Goal: Task Accomplishment & Management: Manage account settings

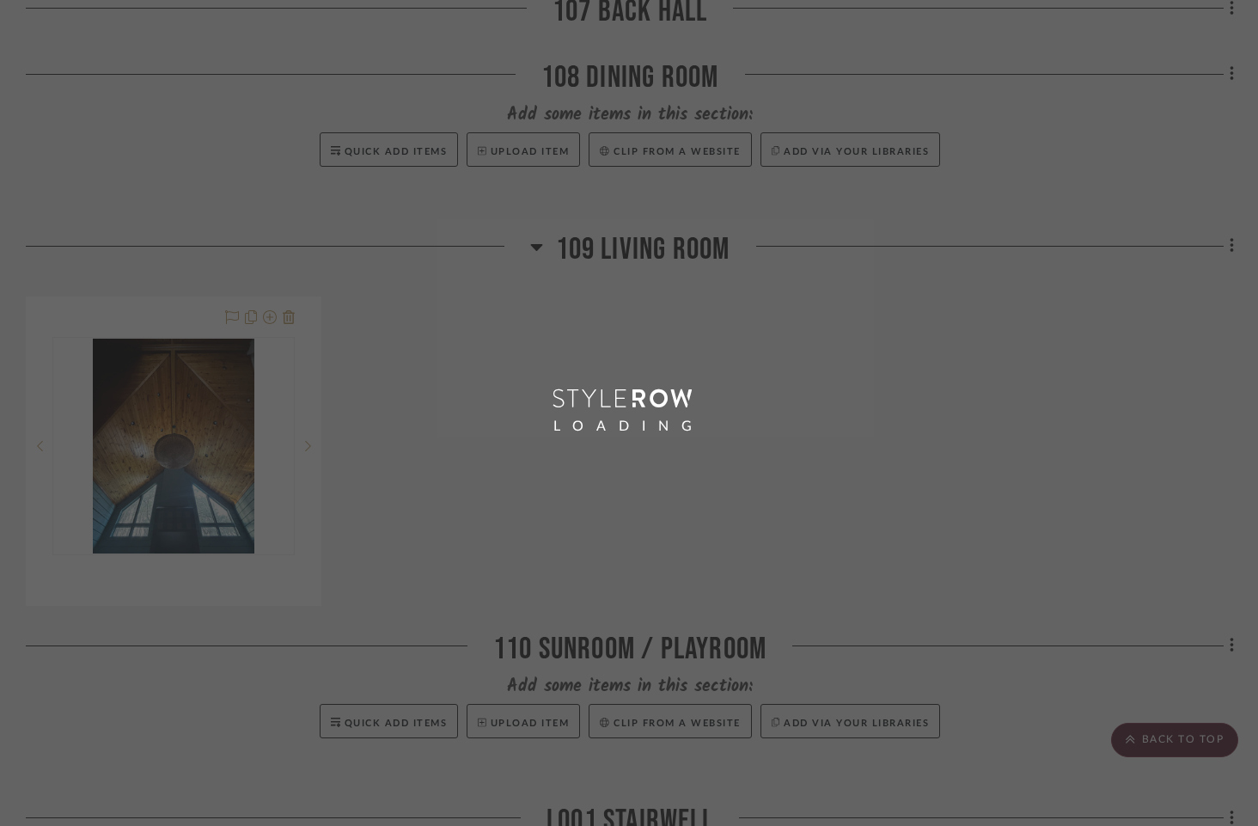
scroll to position [4890, 0]
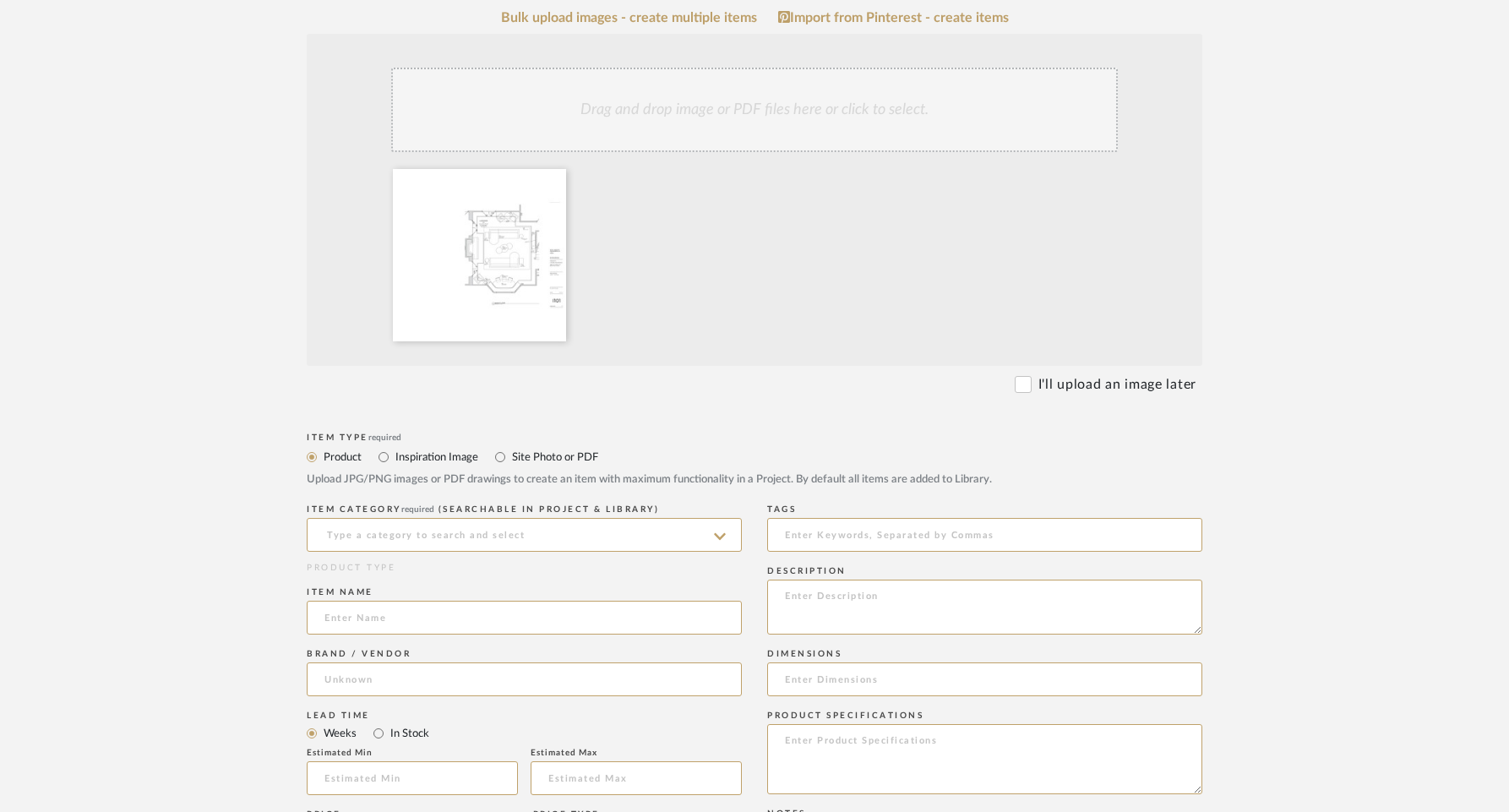
scroll to position [334, 0]
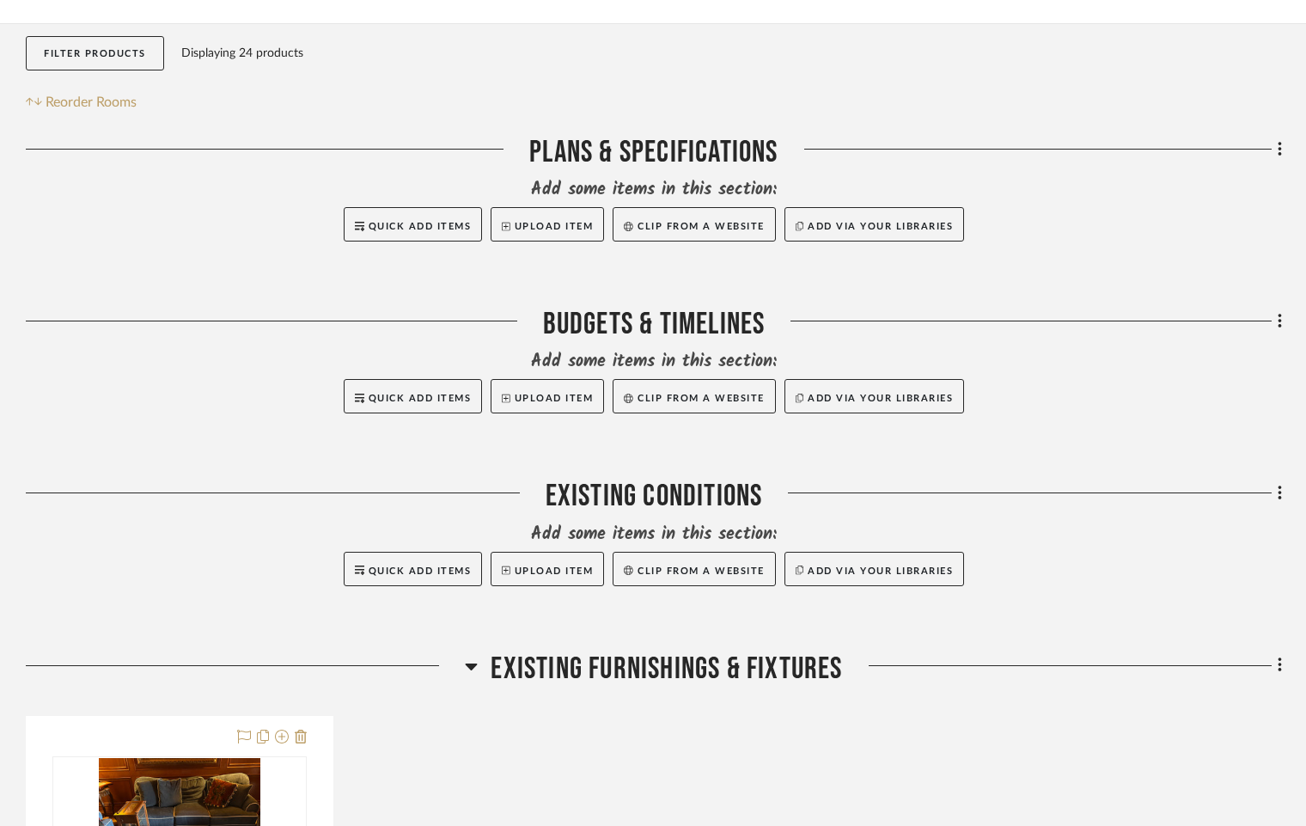
scroll to position [284, 0]
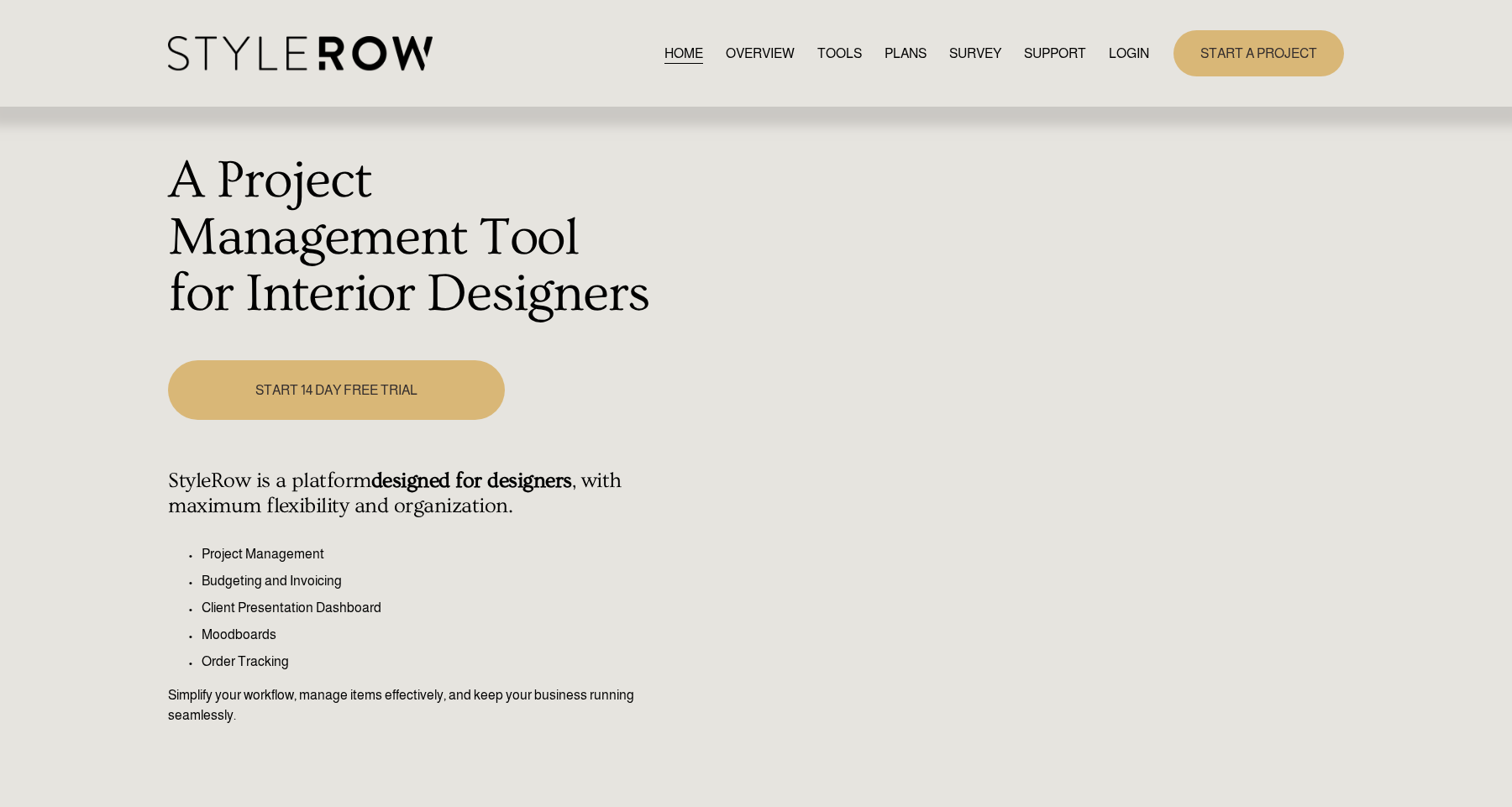
click at [1130, 56] on link "LOGIN" at bounding box center [1128, 53] width 40 height 22
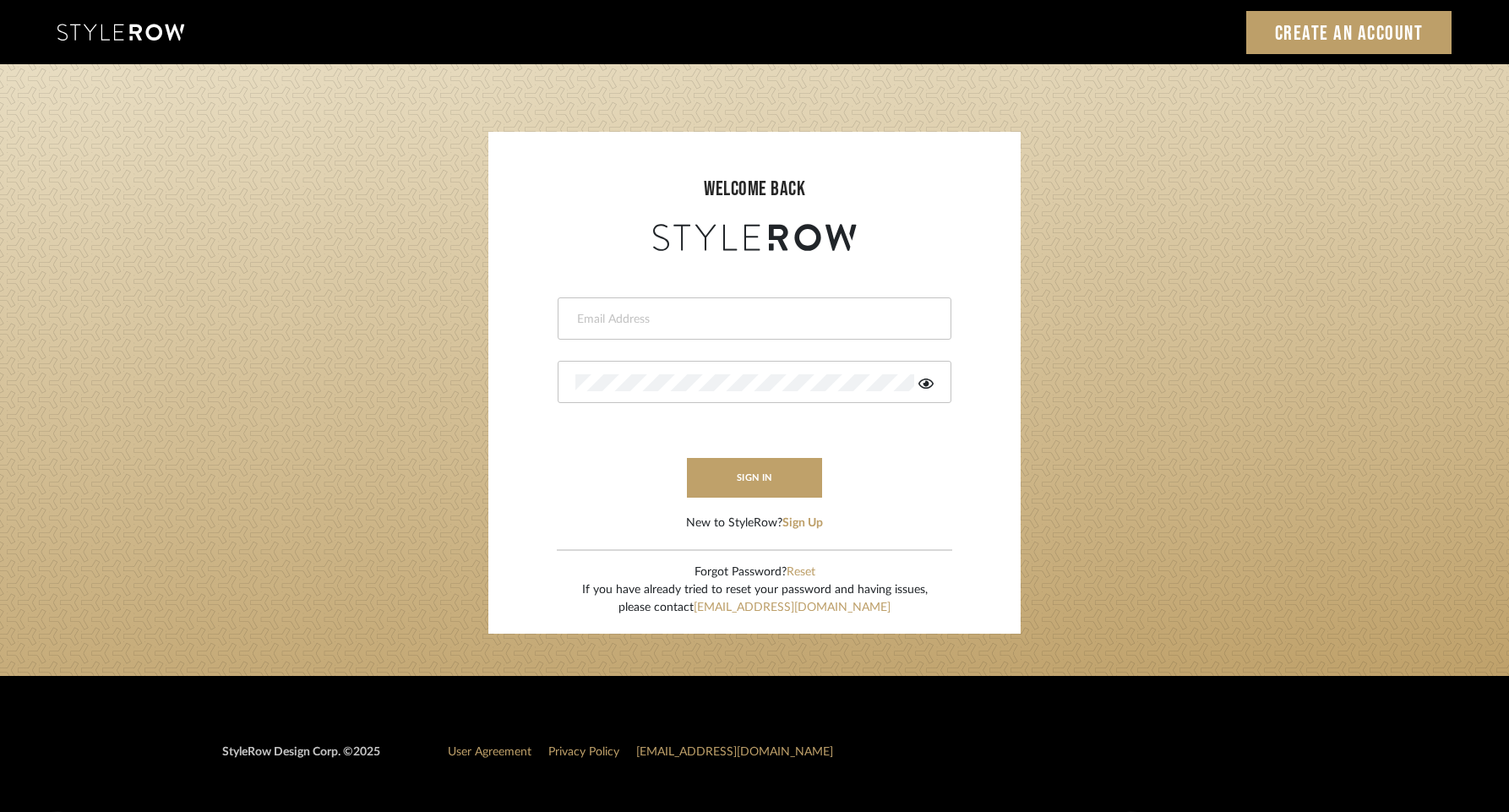
type input "krista@clothandkind.com"
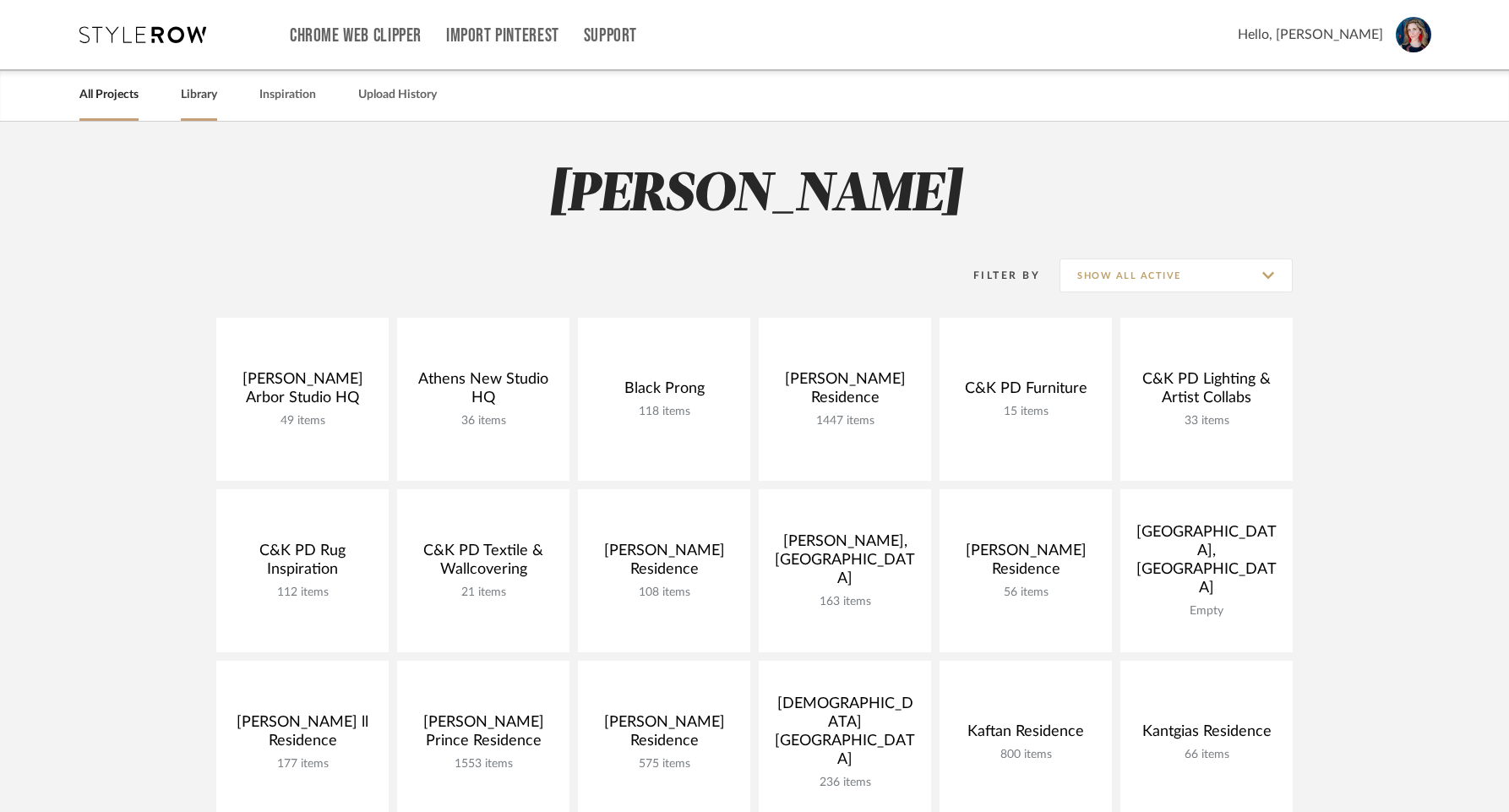
click at [189, 97] on link "Library" at bounding box center [199, 94] width 36 height 23
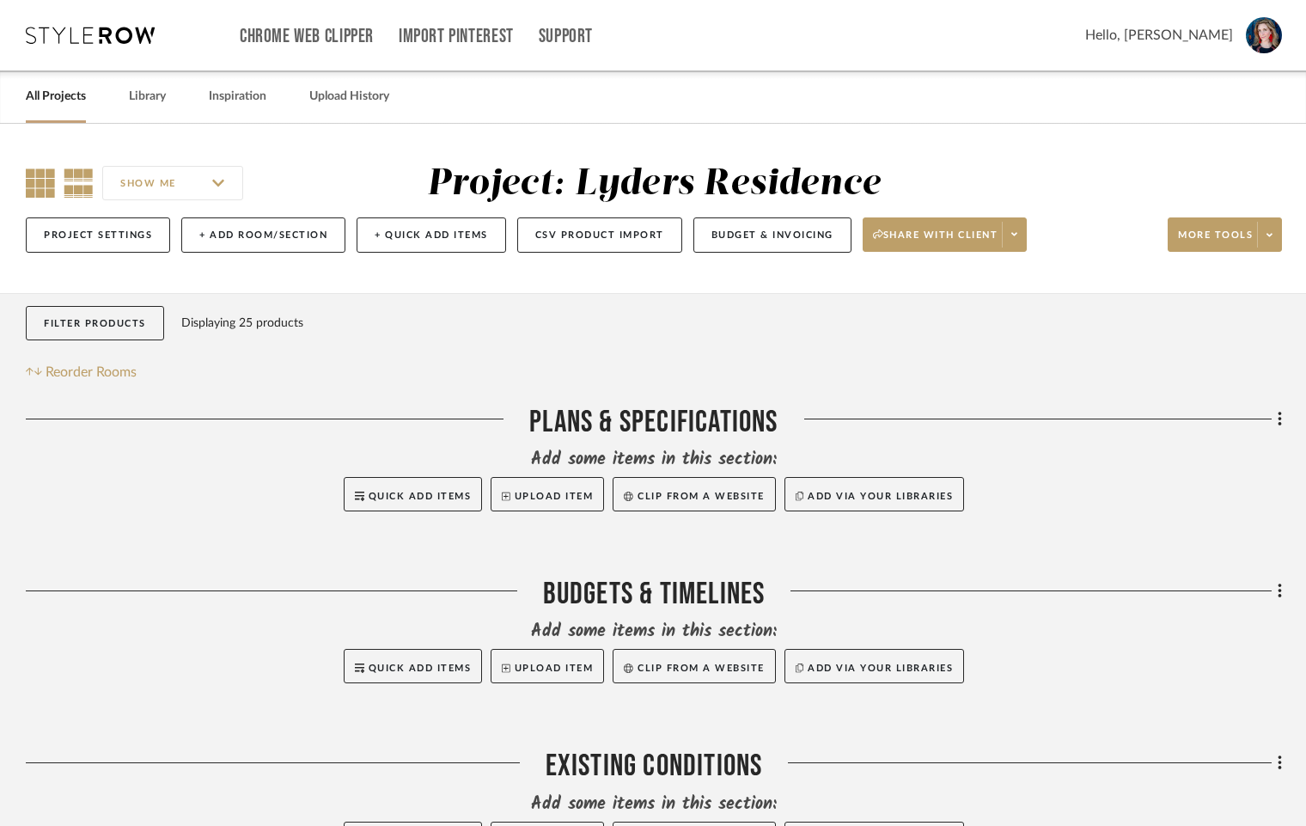
click at [40, 180] on icon at bounding box center [40, 182] width 29 height 29
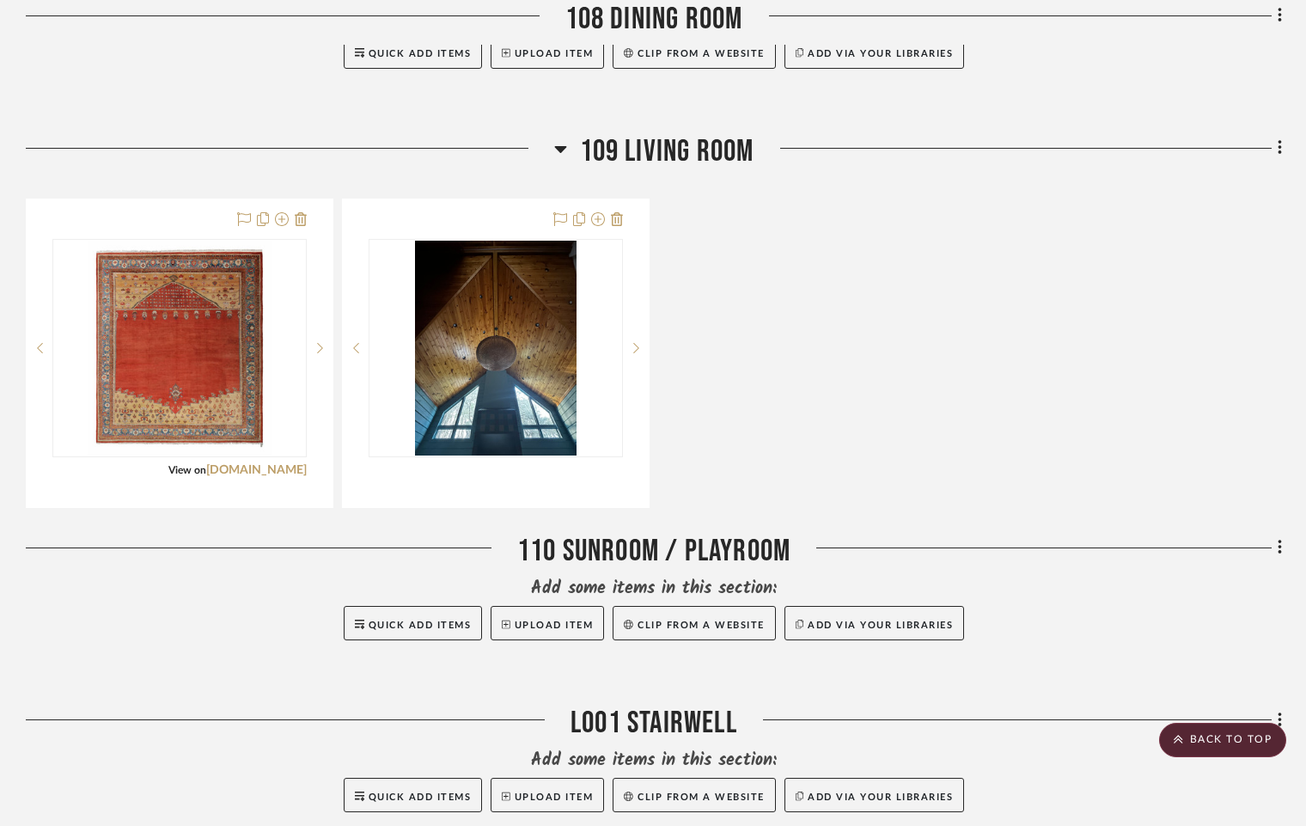
scroll to position [3710, 0]
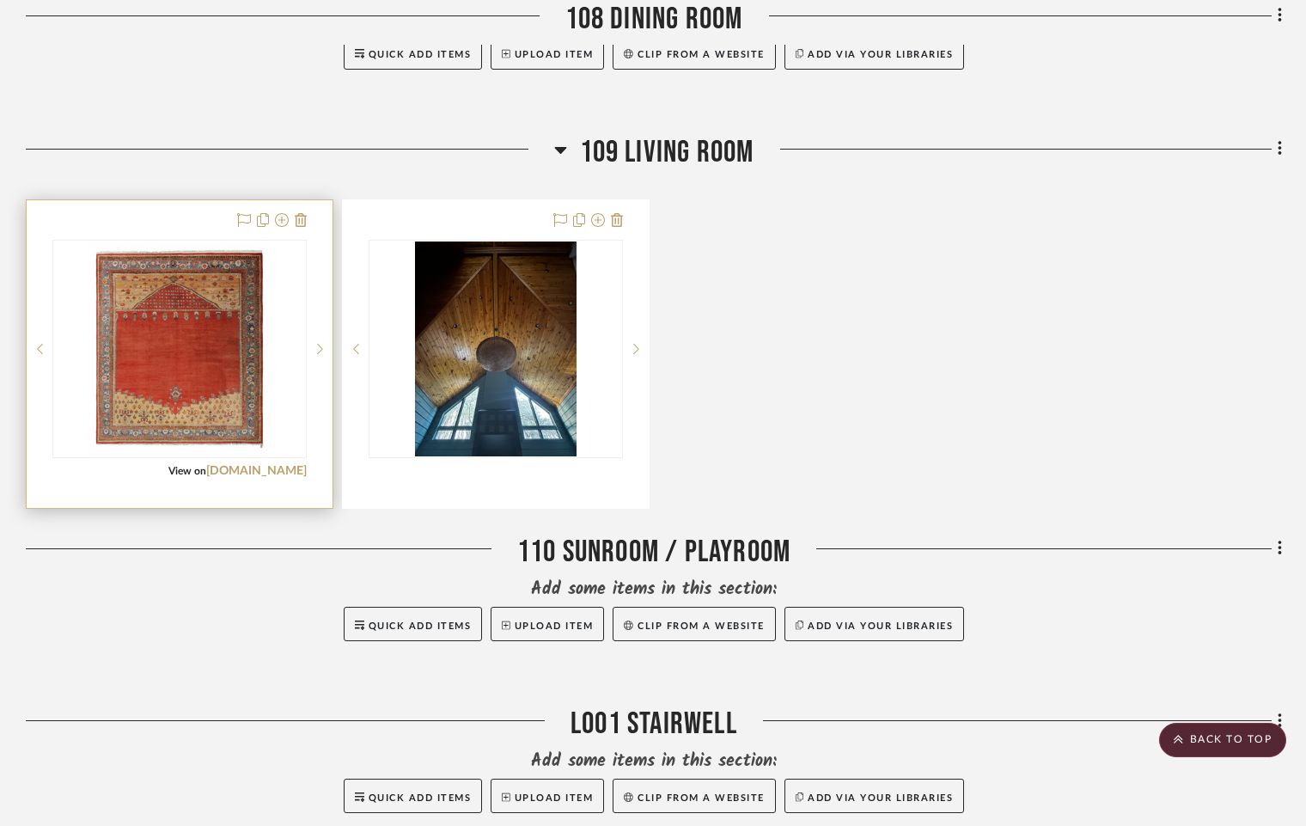
click at [184, 312] on div "0" at bounding box center [179, 349] width 253 height 217
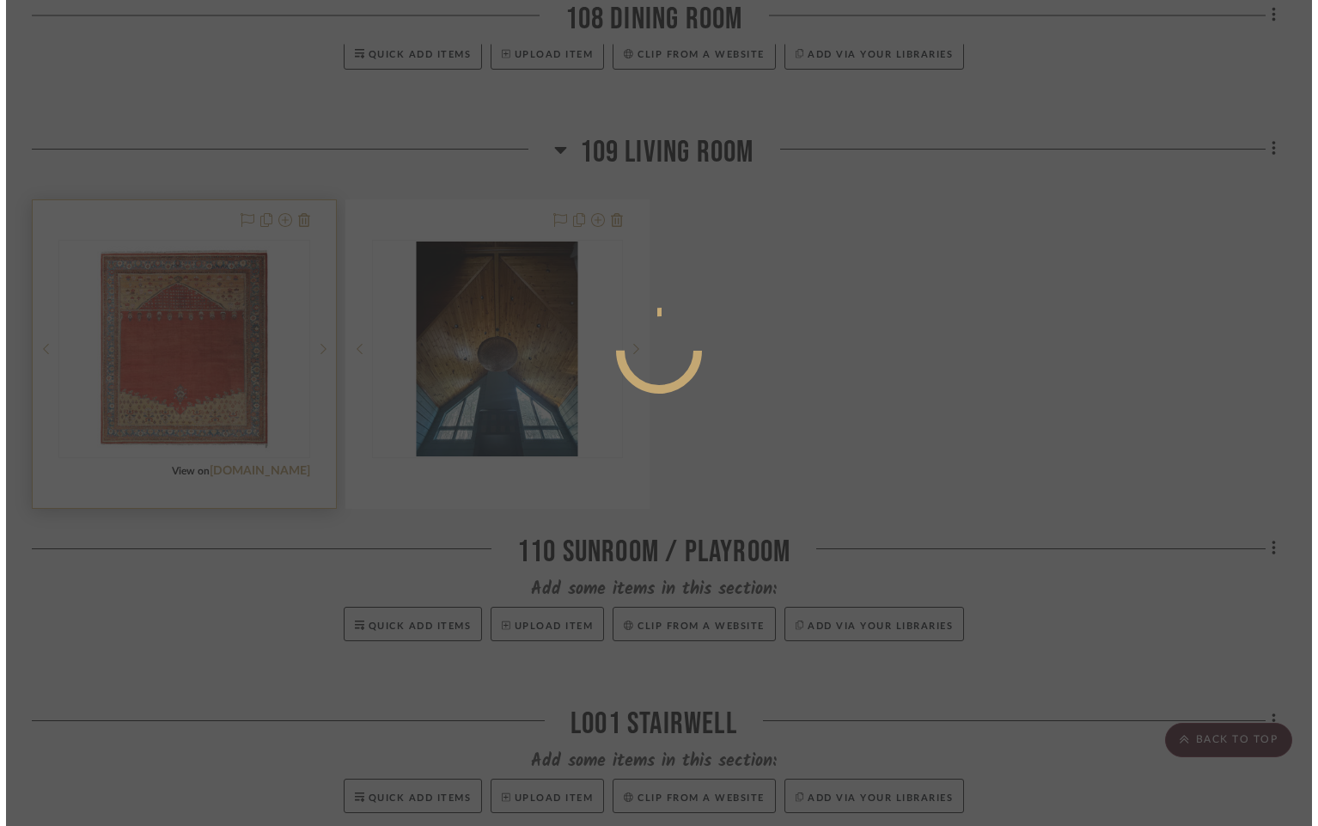
scroll to position [0, 0]
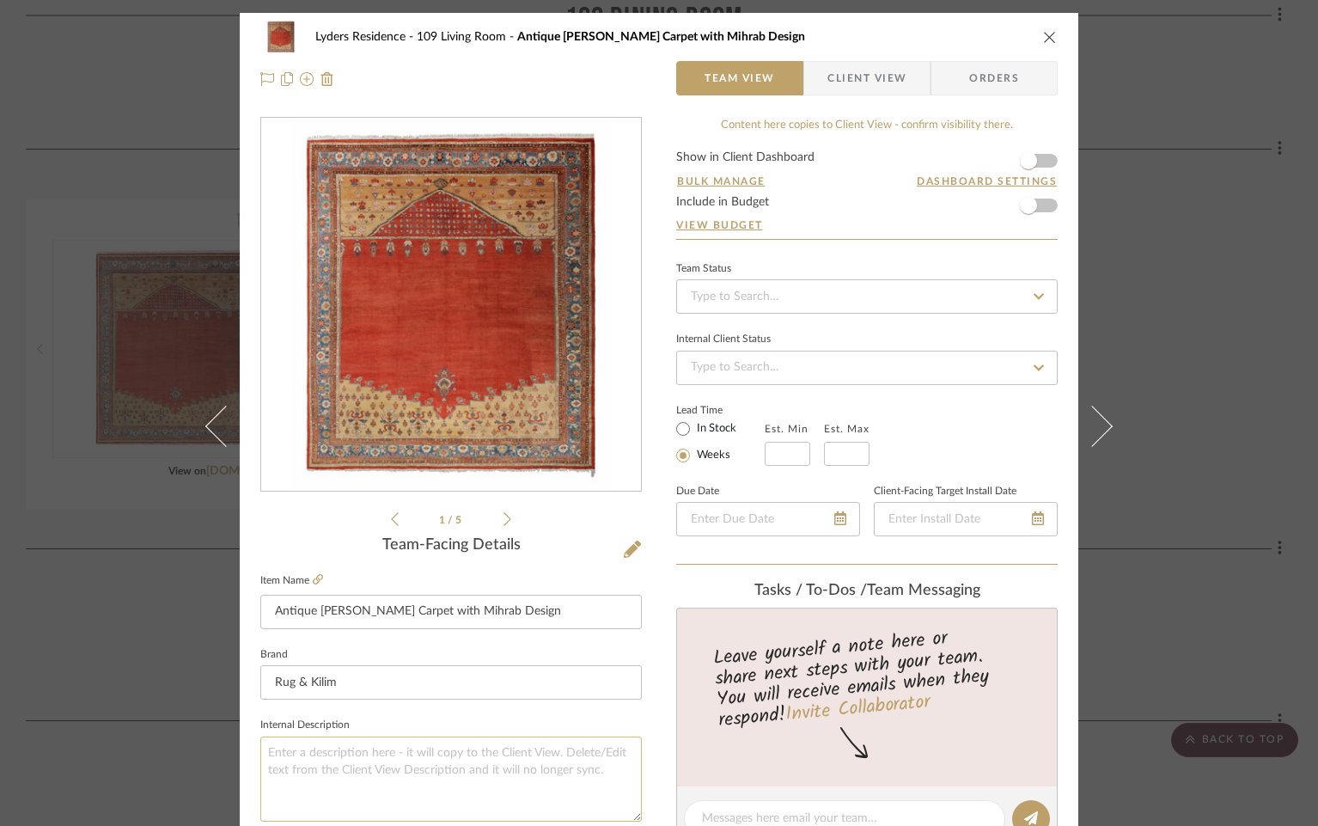
click at [403, 779] on textarea at bounding box center [451, 779] width 382 height 85
paste textarea "Made with hand-knotted wool and originating from Western Persia circa 1870-1880…"
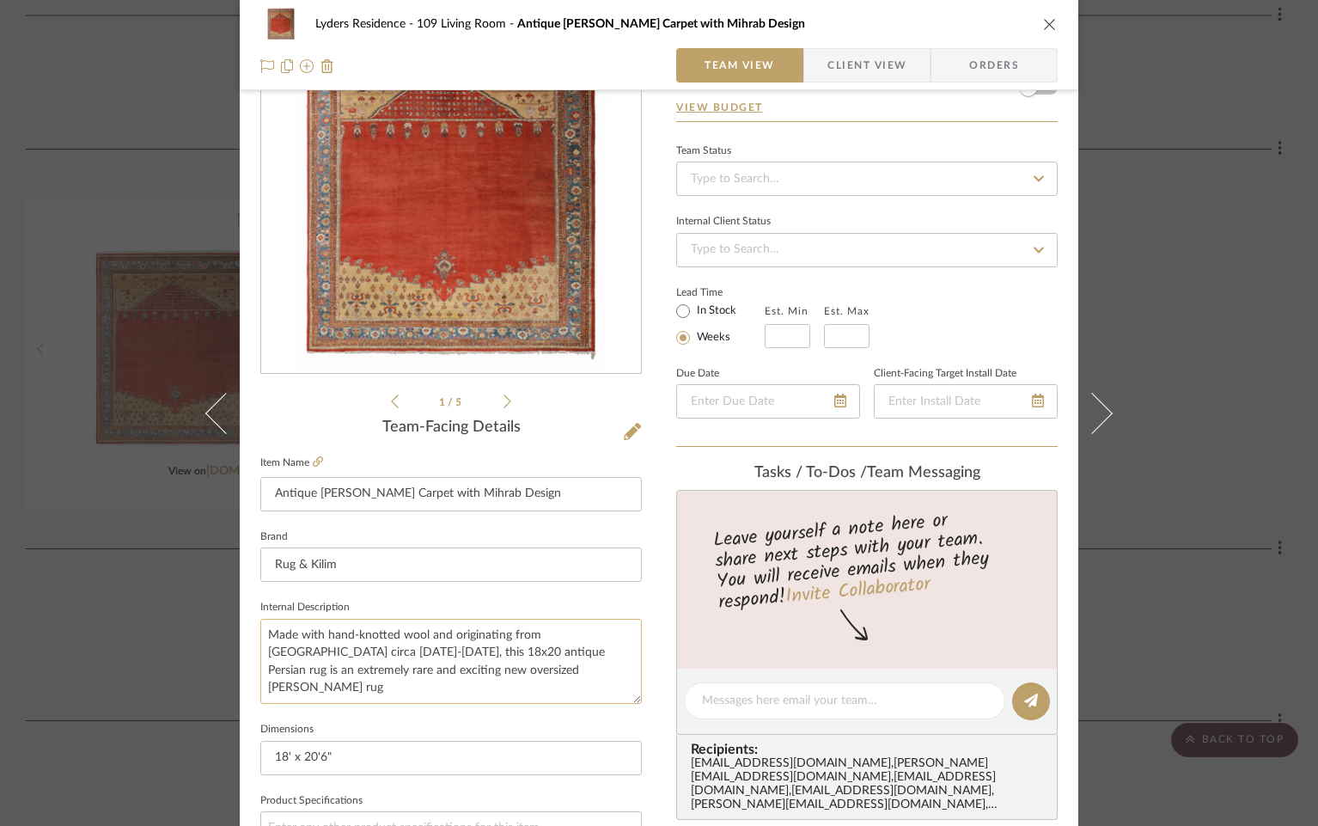
scroll to position [117, 0]
click at [321, 634] on textarea "Made with hand-knotted wool and originating from Western Persia circa 1870-1880…" at bounding box center [451, 662] width 382 height 85
drag, startPoint x: 325, startPoint y: 635, endPoint x: 260, endPoint y: 629, distance: 65.6
click at [260, 629] on textarea "Made with hand-knotted wool and originating from Western Persia circa 1870-1880…" at bounding box center [451, 662] width 382 height 85
click at [478, 633] on textarea "Hand-knotted wool and originating from Western Persia circa 1870-1880, this 18x…" at bounding box center [451, 662] width 382 height 85
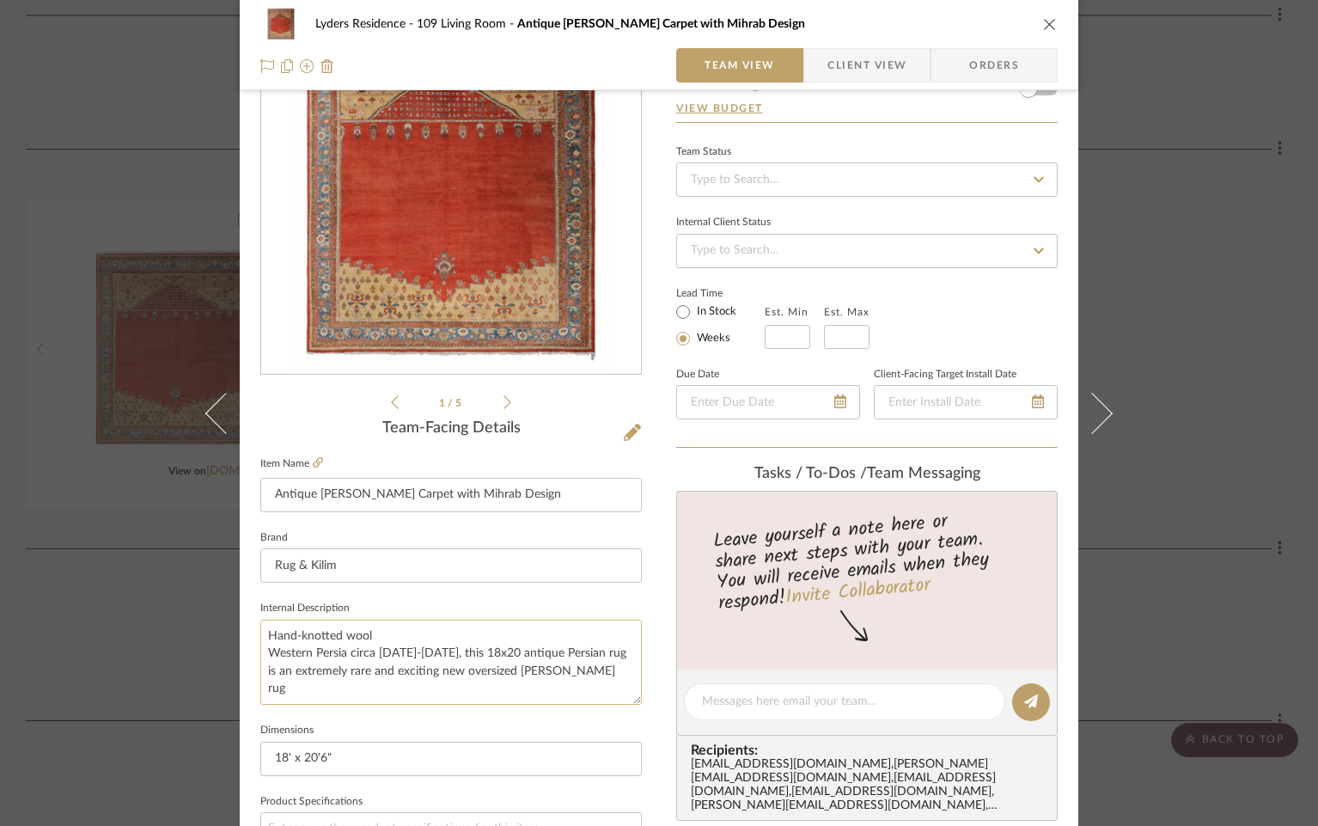
click at [351, 654] on textarea "Hand-knotted wool Western Persia circa 1870-1880, this 18x20 antique Persian ru…" at bounding box center [451, 662] width 382 height 85
drag, startPoint x: 352, startPoint y: 674, endPoint x: 568, endPoint y: 672, distance: 215.7
click at [554, 674] on textarea "Hand-knotted wool Western Persia Circa 1870-1880, this 18x20 antique Persian ru…" at bounding box center [451, 662] width 382 height 85
click at [365, 688] on textarea "Hand-knotted wool Western Persia Circa 1870-1880 Extremely rare and exciting ne…" at bounding box center [451, 662] width 382 height 85
click at [363, 688] on textarea "Hand-knotted wool Western Persia Circa 1870-1880 Extremely rare and exciting ne…" at bounding box center [451, 662] width 382 height 85
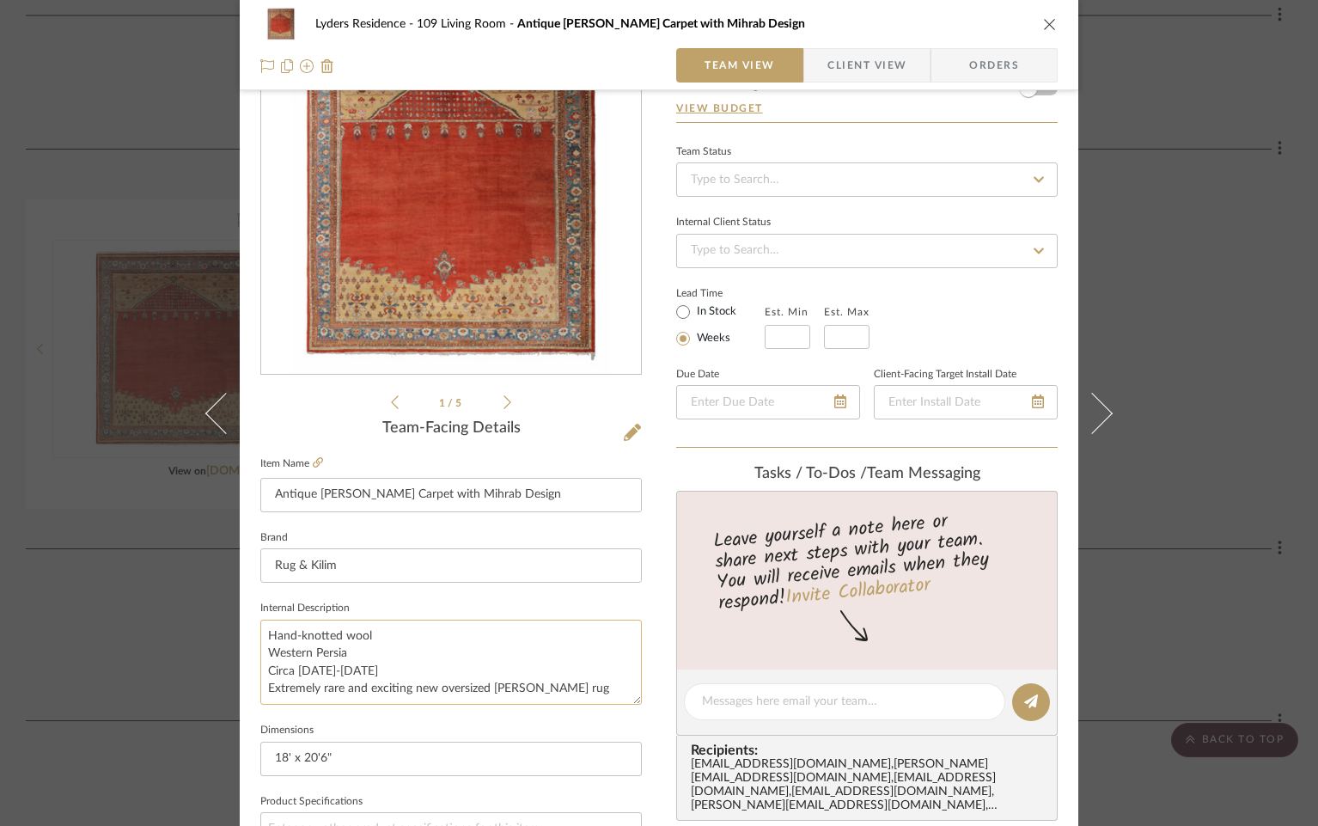
drag, startPoint x: 344, startPoint y: 687, endPoint x: 482, endPoint y: 687, distance: 138.4
click at [482, 687] on textarea "Hand-knotted wool Western Persia Circa 1870-1880 Extremely rare and exciting ne…" at bounding box center [451, 662] width 382 height 85
drag, startPoint x: 379, startPoint y: 688, endPoint x: 423, endPoint y: 689, distance: 43.9
click at [418, 690] on textarea "Hand-knotted wool Western Persia Circa 1870-1880 Extremely rare Ziegler rug" at bounding box center [451, 662] width 382 height 85
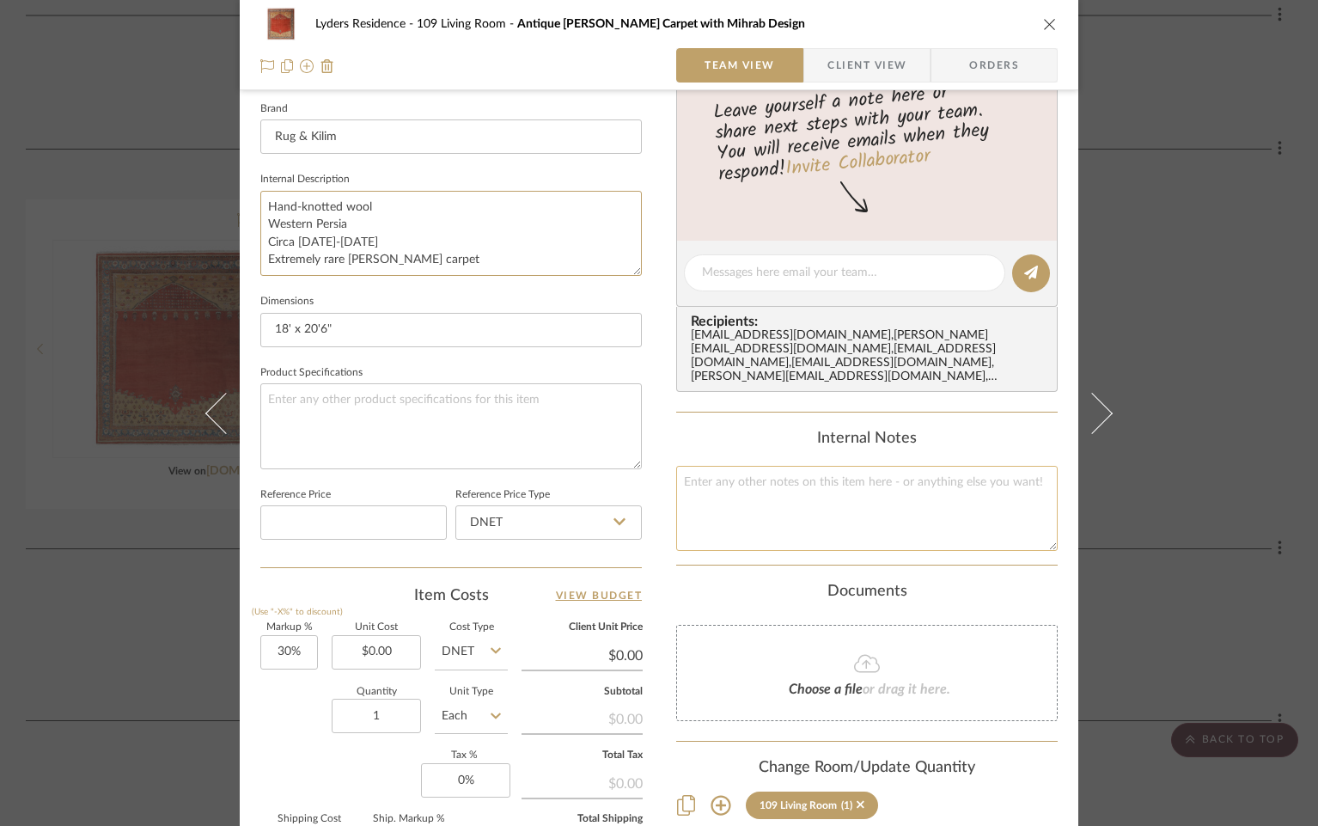
scroll to position [771, 0]
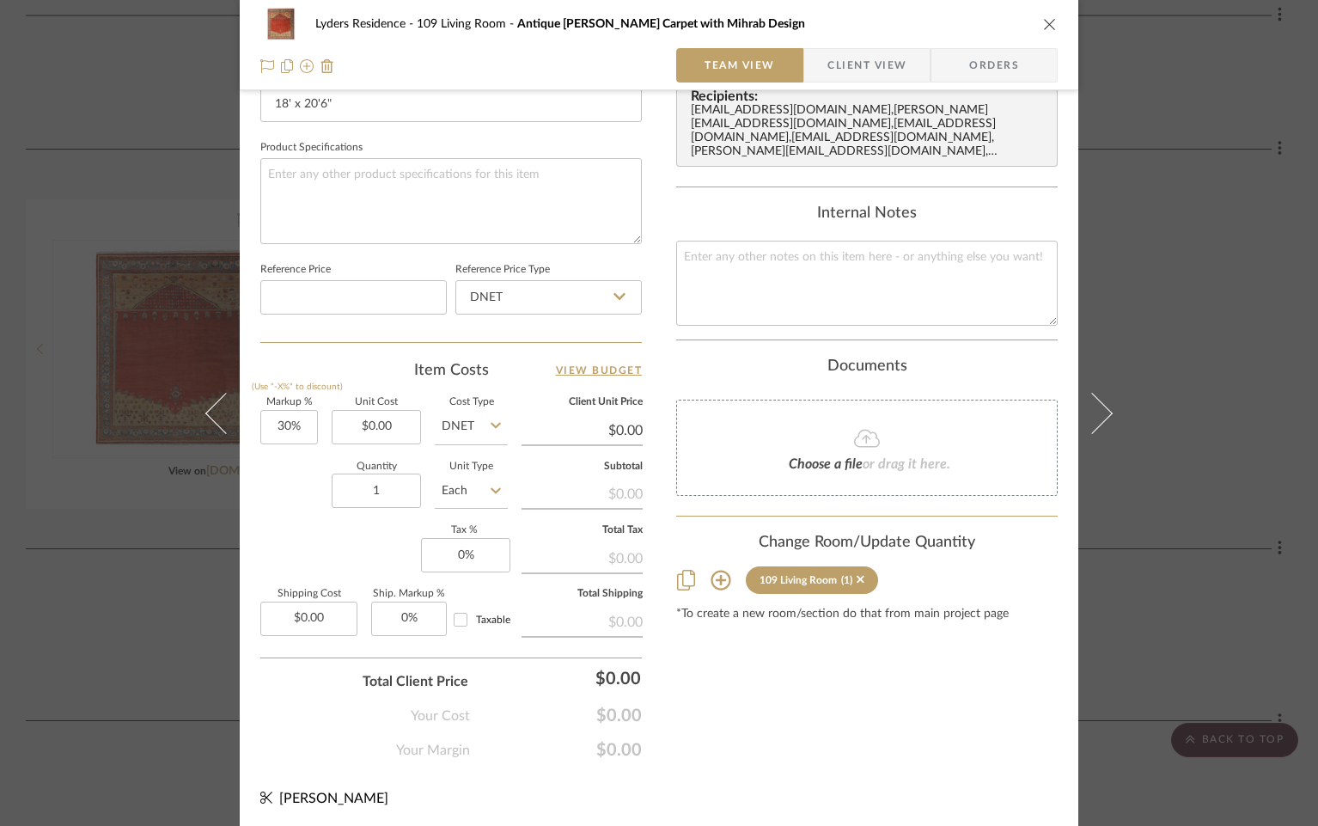
type textarea "Hand-knotted wool Western Persia Circa [DATE]-[DATE] Extremely rare [PERSON_NAM…"
click at [1045, 19] on icon "close" at bounding box center [1050, 24] width 14 height 14
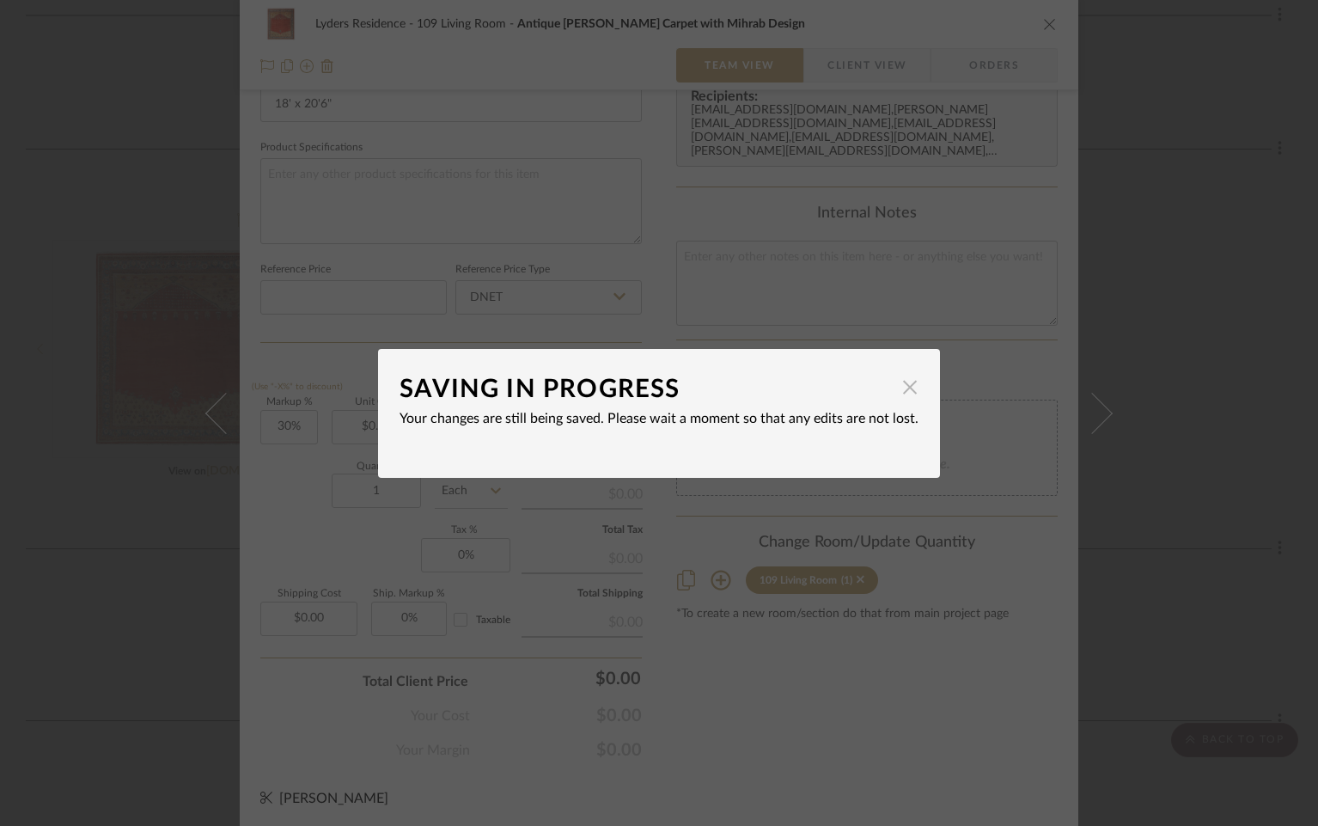
click at [896, 388] on span "button" at bounding box center [910, 387] width 34 height 34
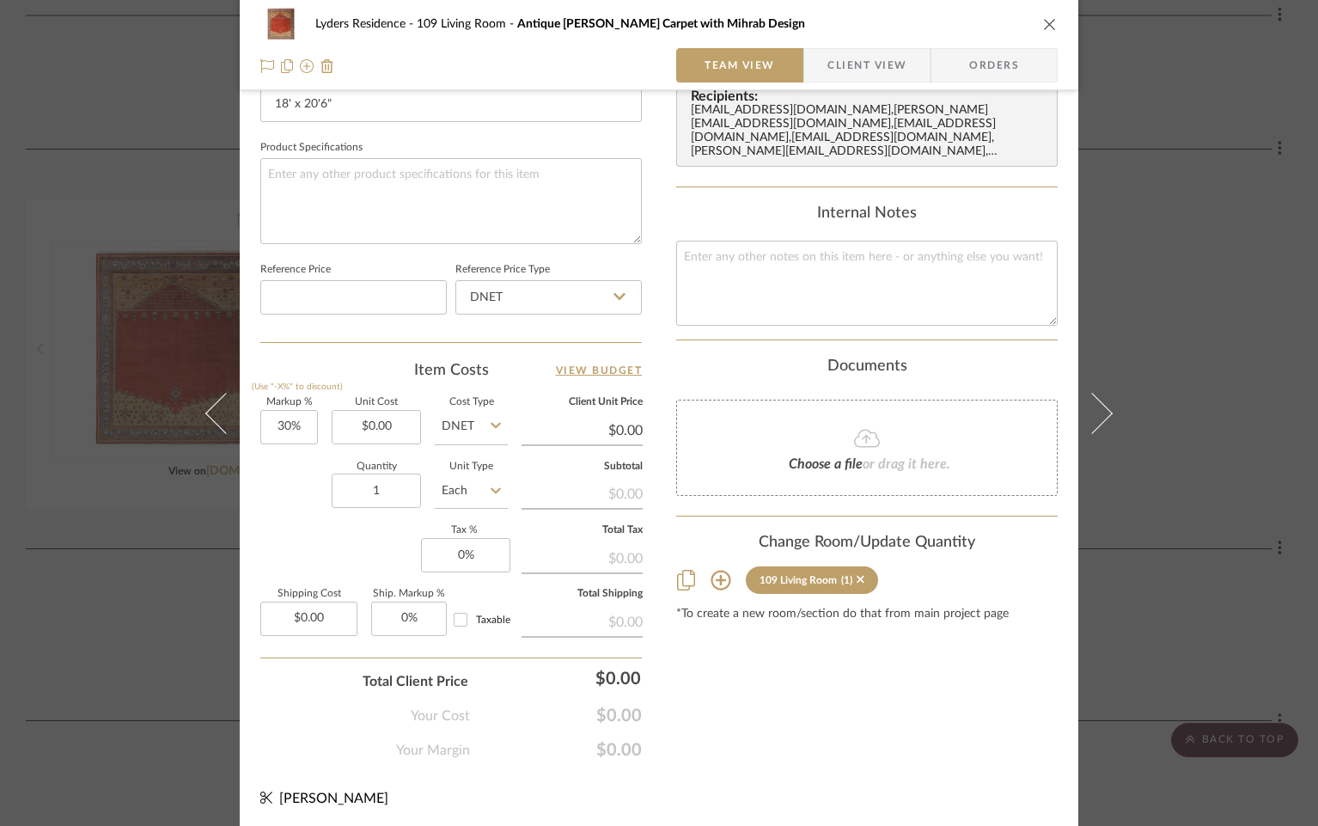
click at [1043, 26] on icon "close" at bounding box center [1050, 24] width 14 height 14
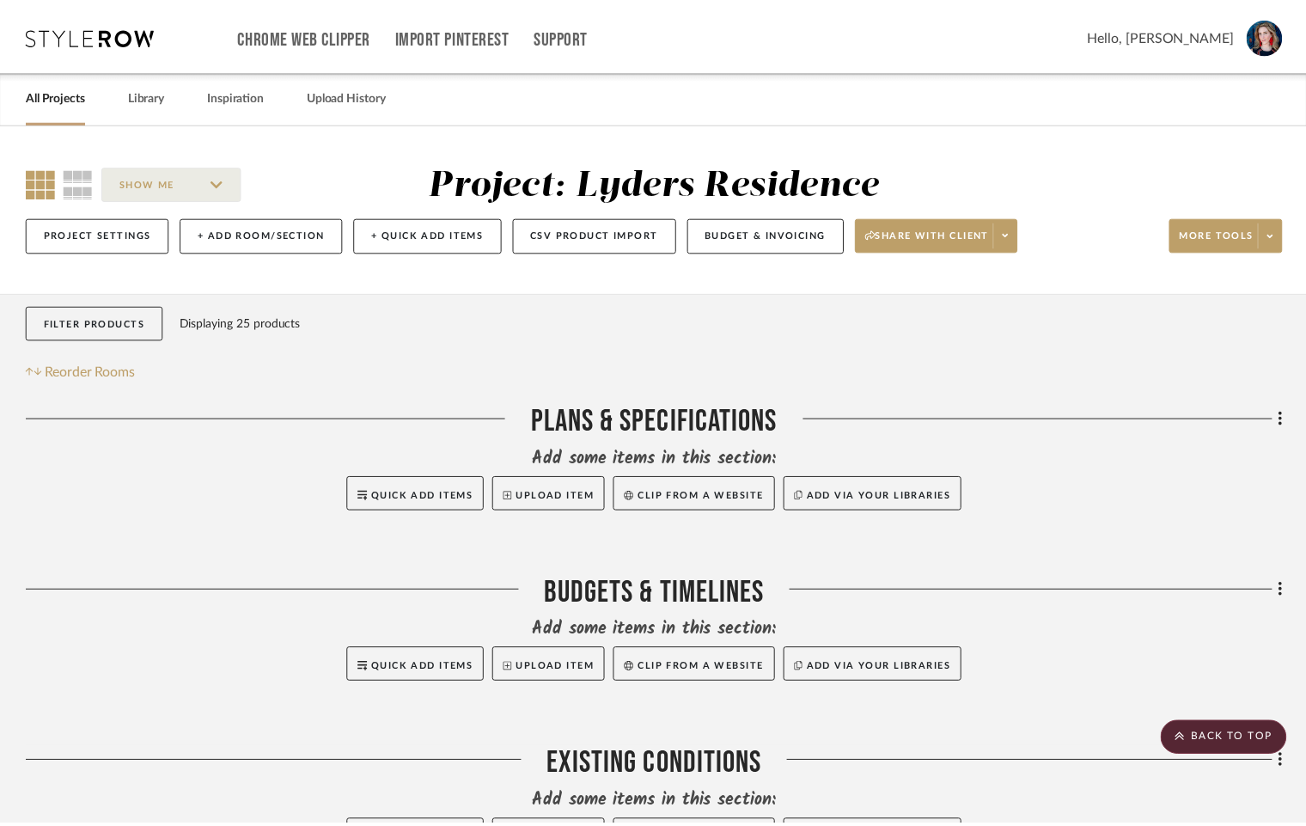
scroll to position [3710, 0]
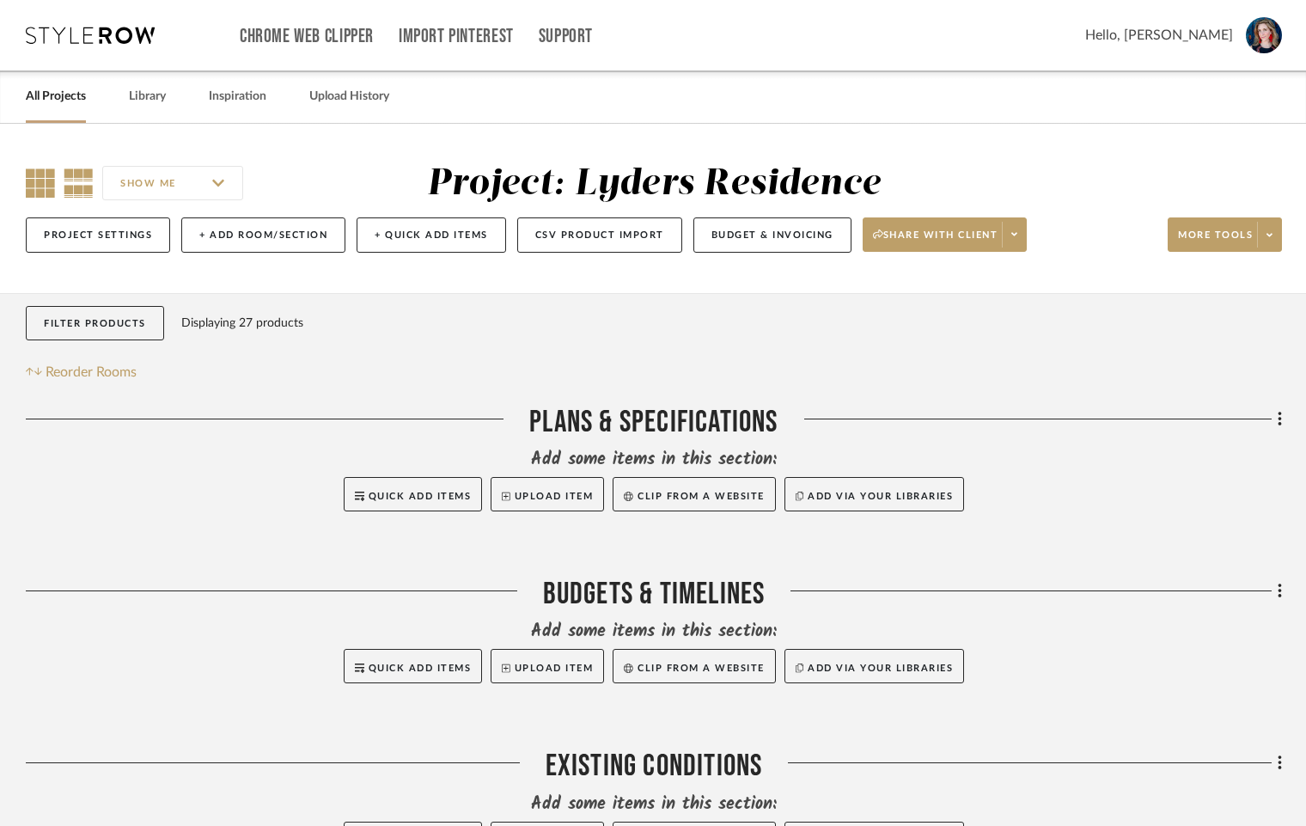
click at [31, 186] on icon at bounding box center [40, 182] width 29 height 29
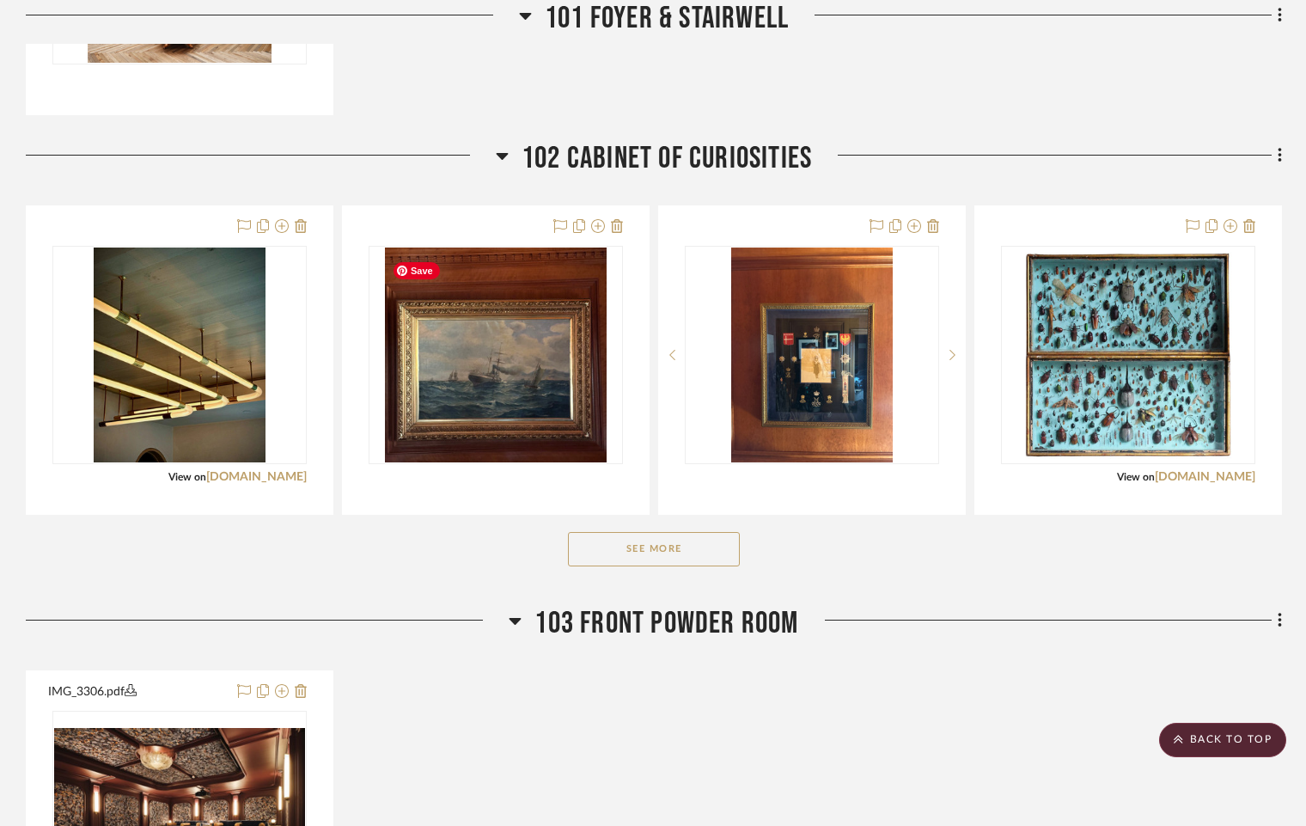
scroll to position [1760, 0]
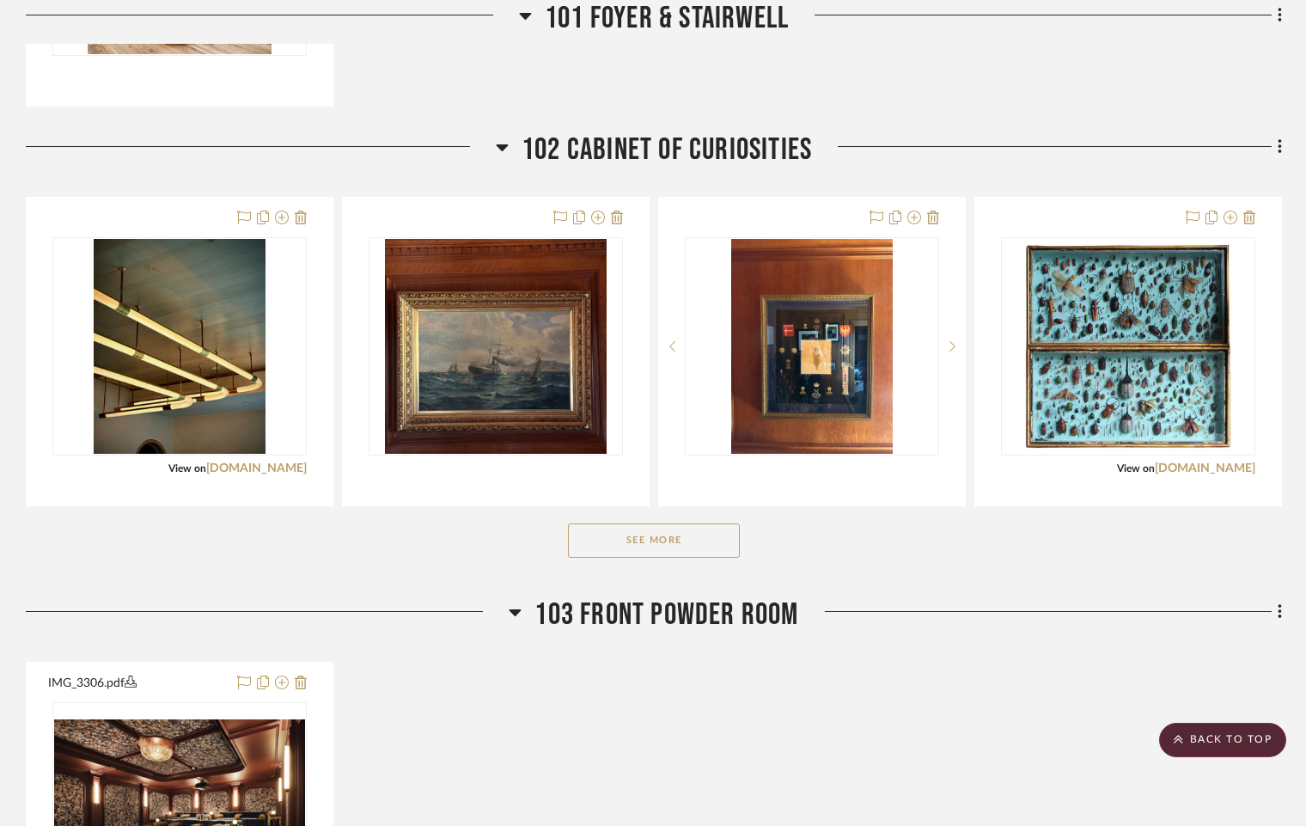
click at [499, 150] on icon at bounding box center [502, 147] width 12 height 7
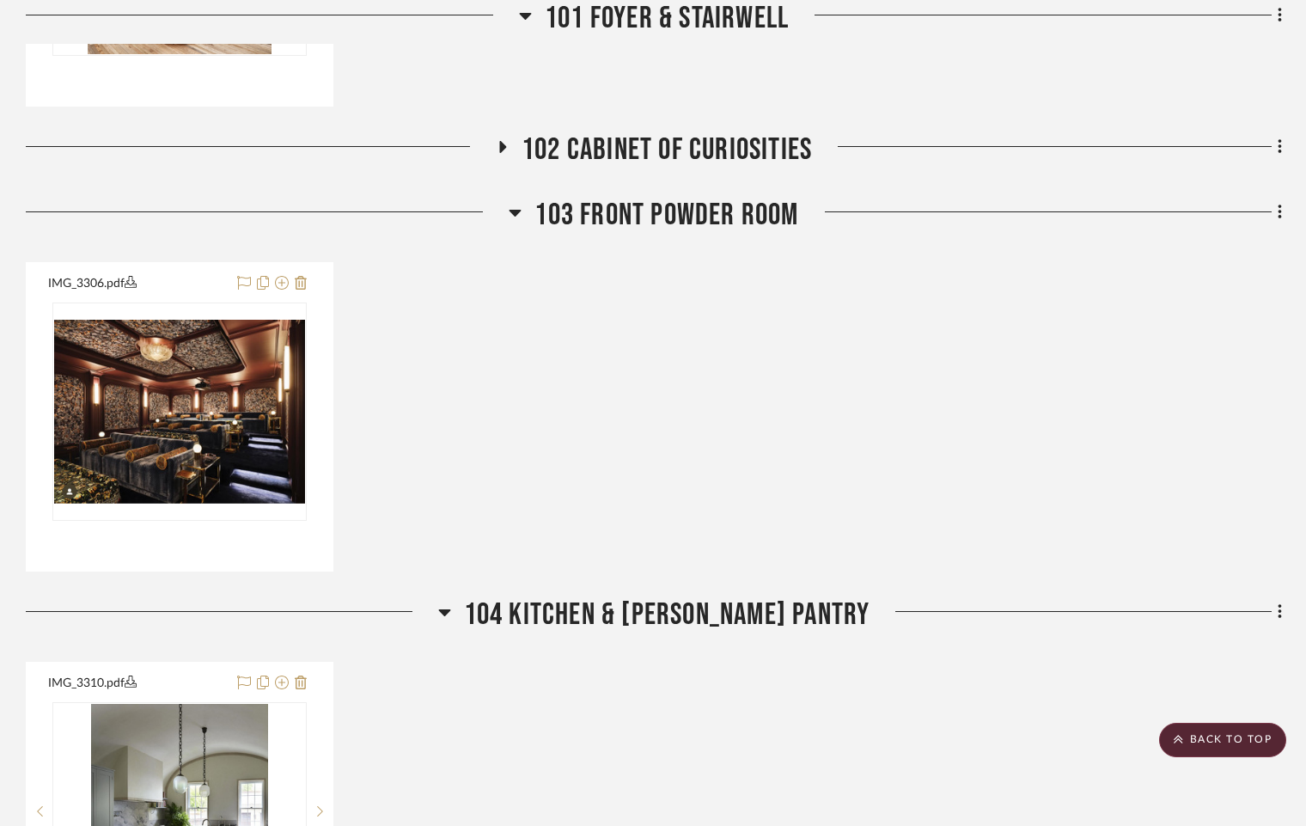
click at [516, 216] on icon at bounding box center [516, 213] width 12 height 7
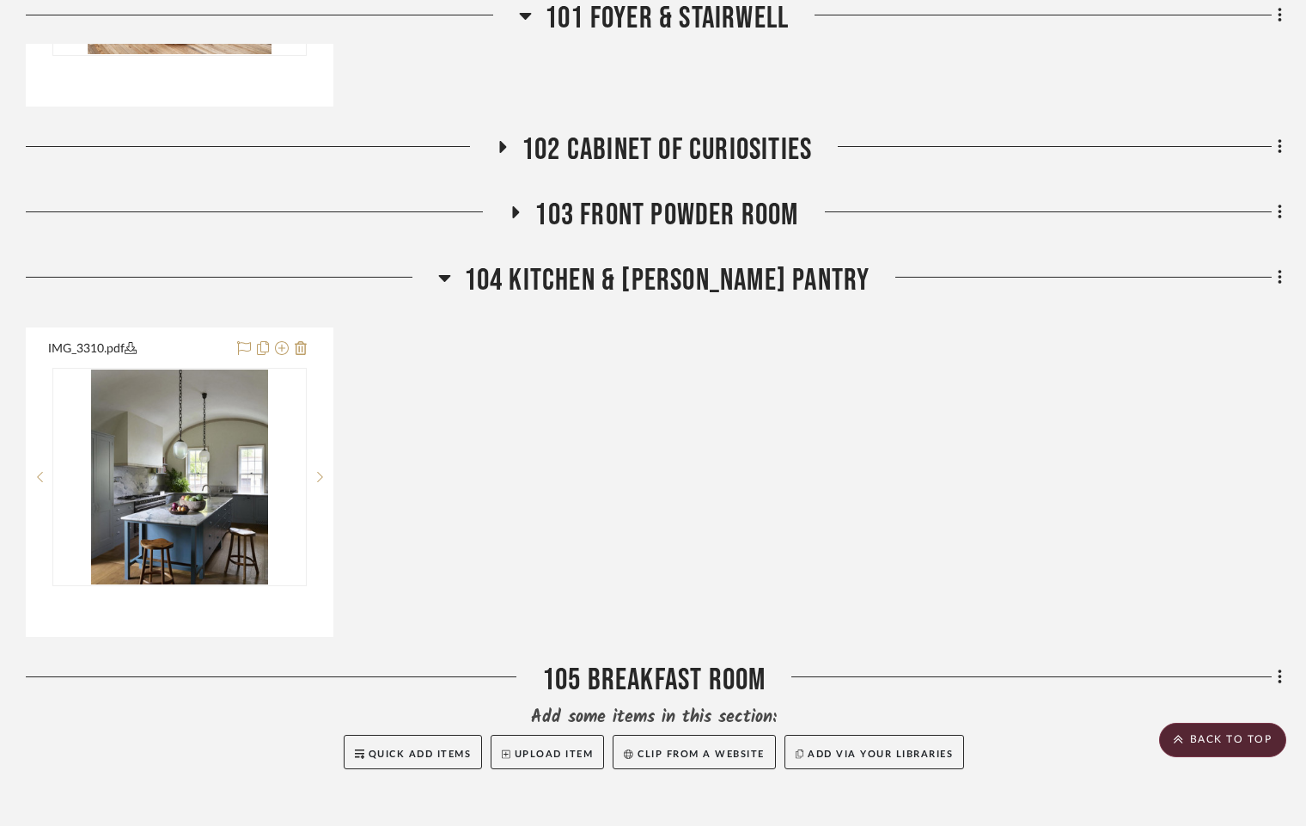
click at [451, 279] on icon at bounding box center [444, 277] width 13 height 21
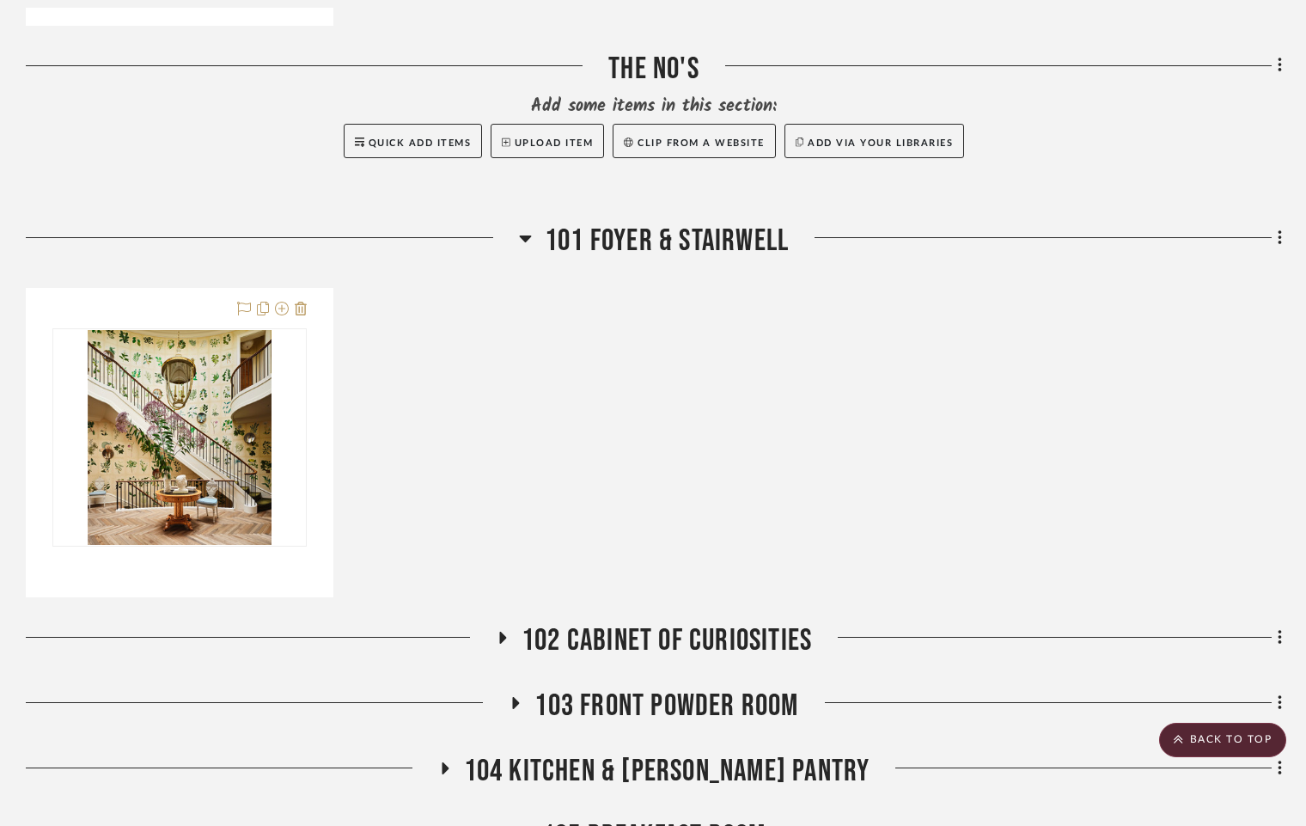
scroll to position [1267, 0]
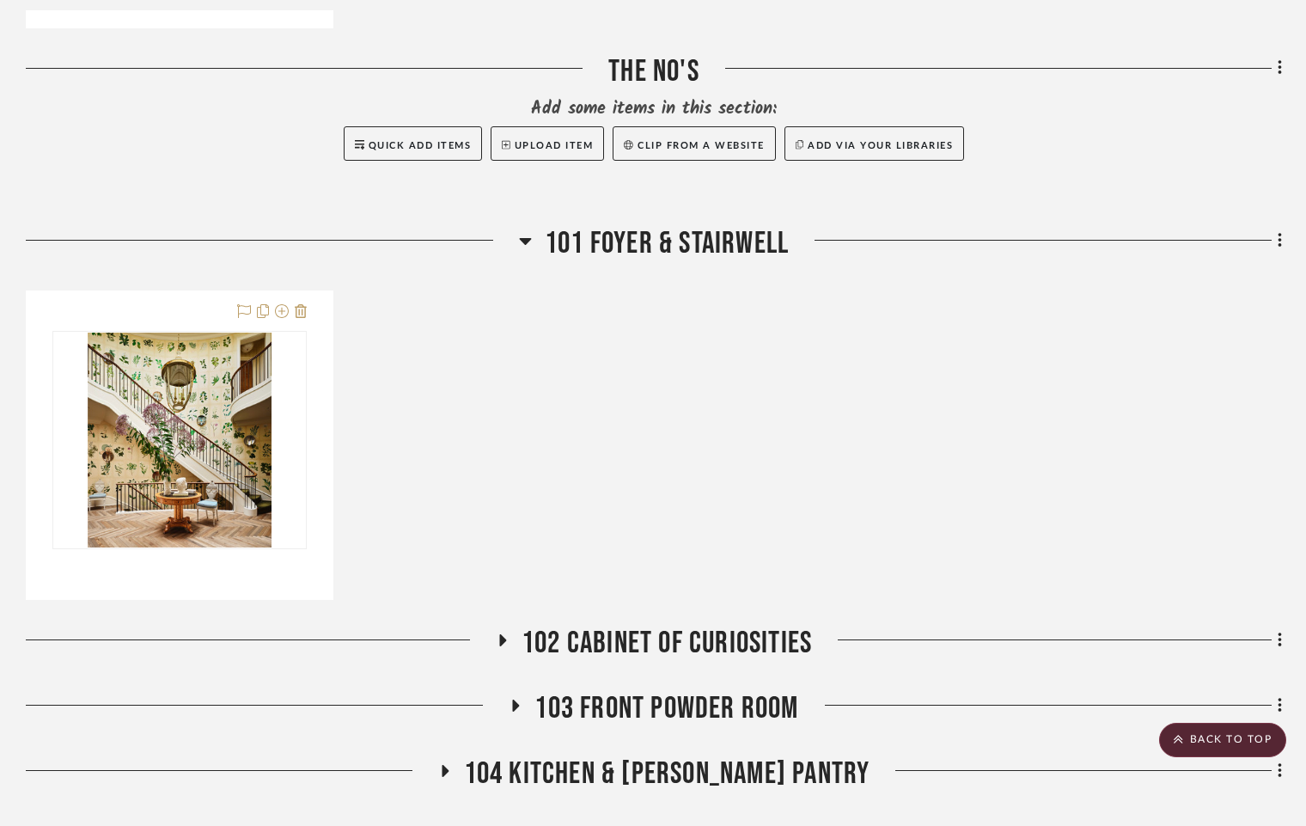
click at [523, 245] on icon at bounding box center [525, 241] width 12 height 7
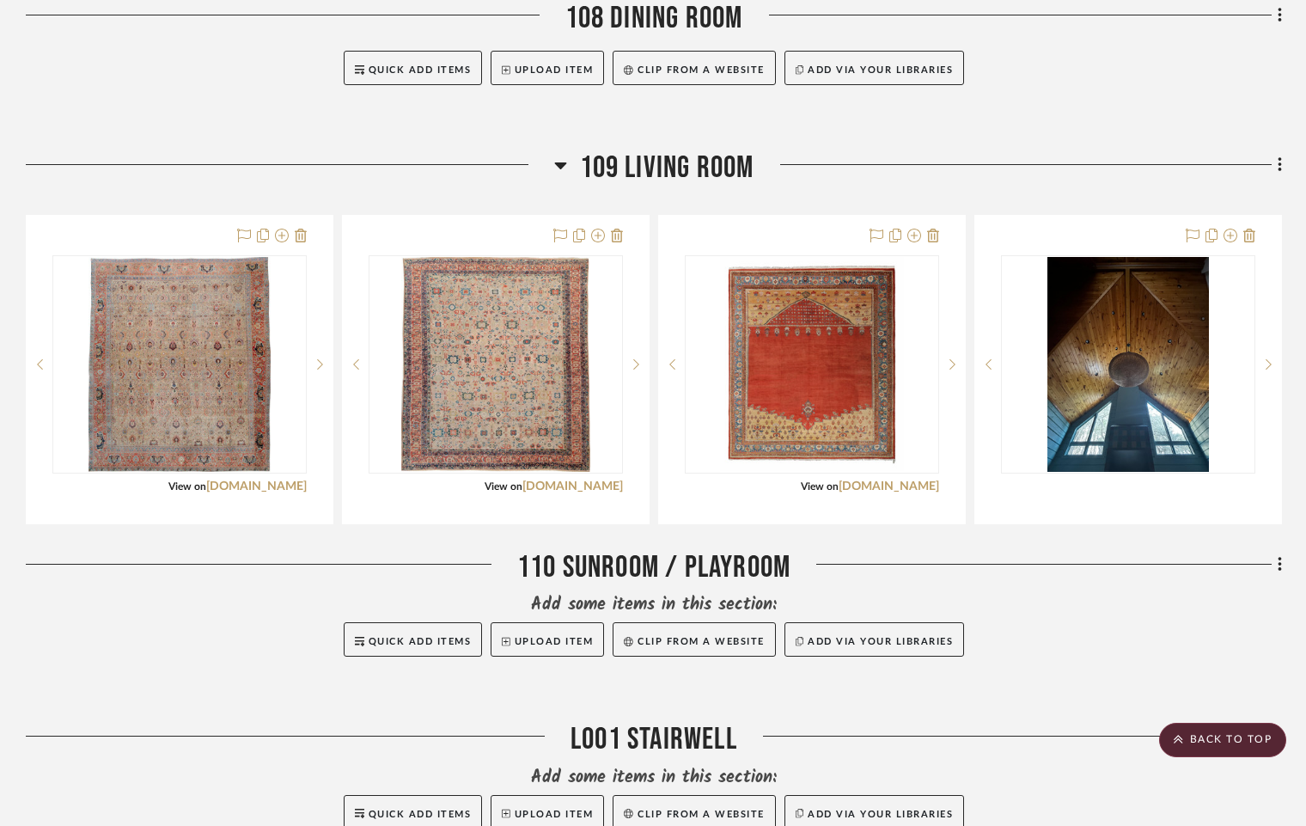
scroll to position [2311, 0]
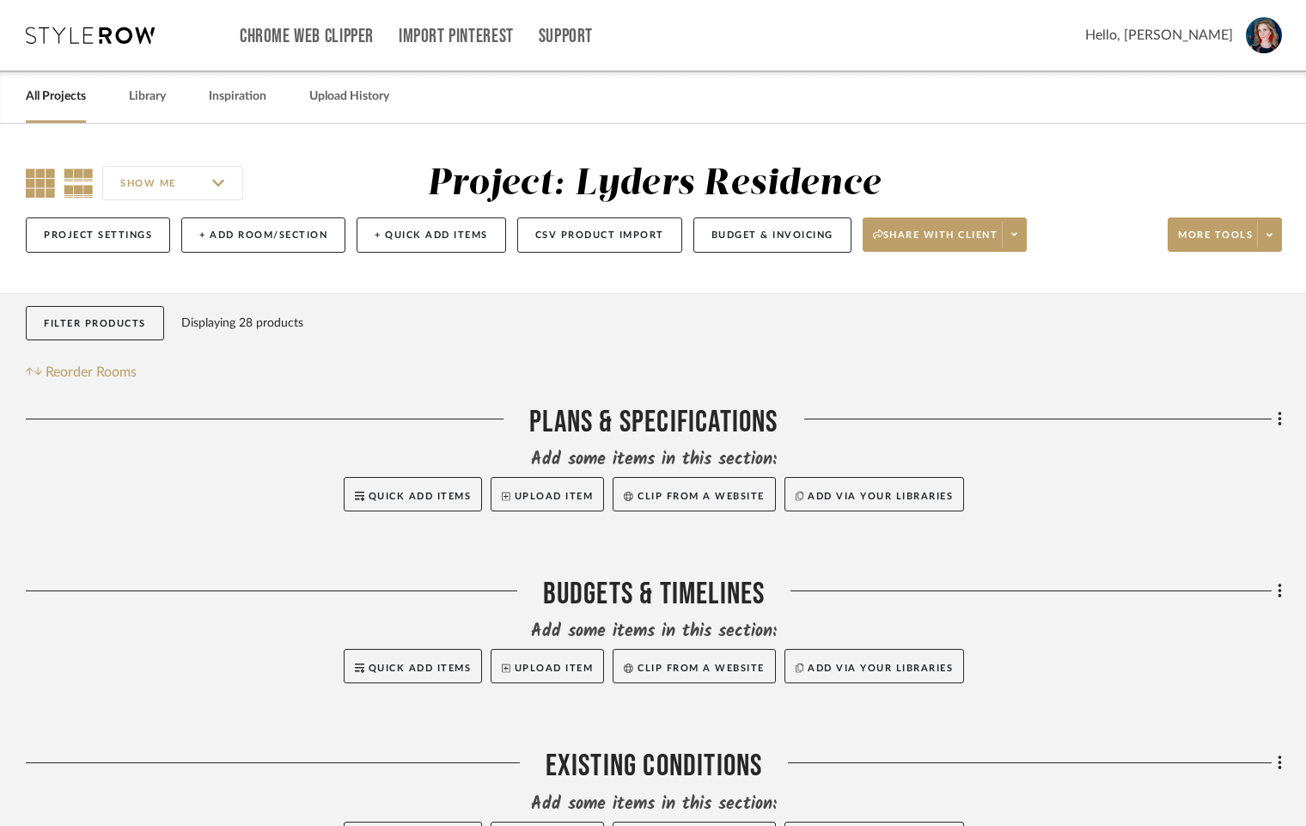
click at [42, 189] on icon at bounding box center [40, 182] width 29 height 29
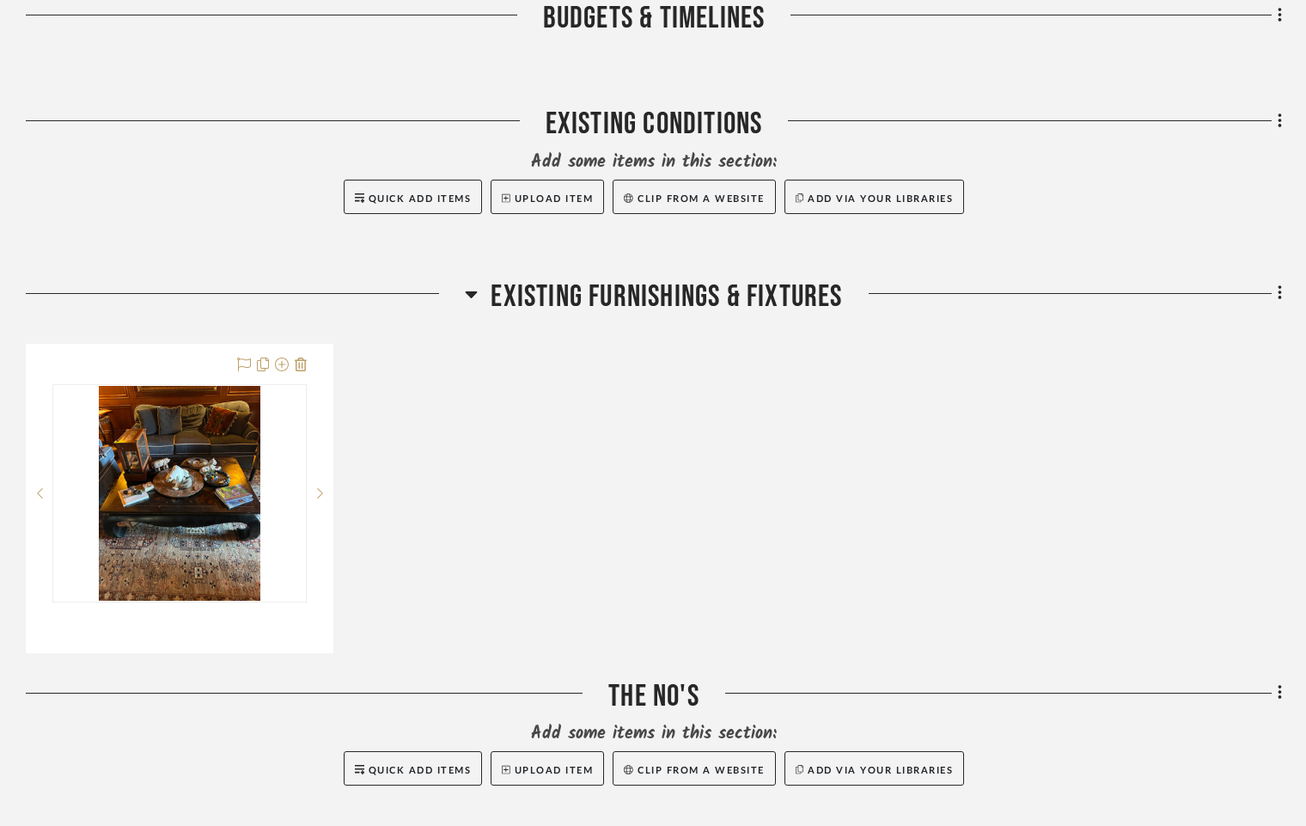
scroll to position [645, 0]
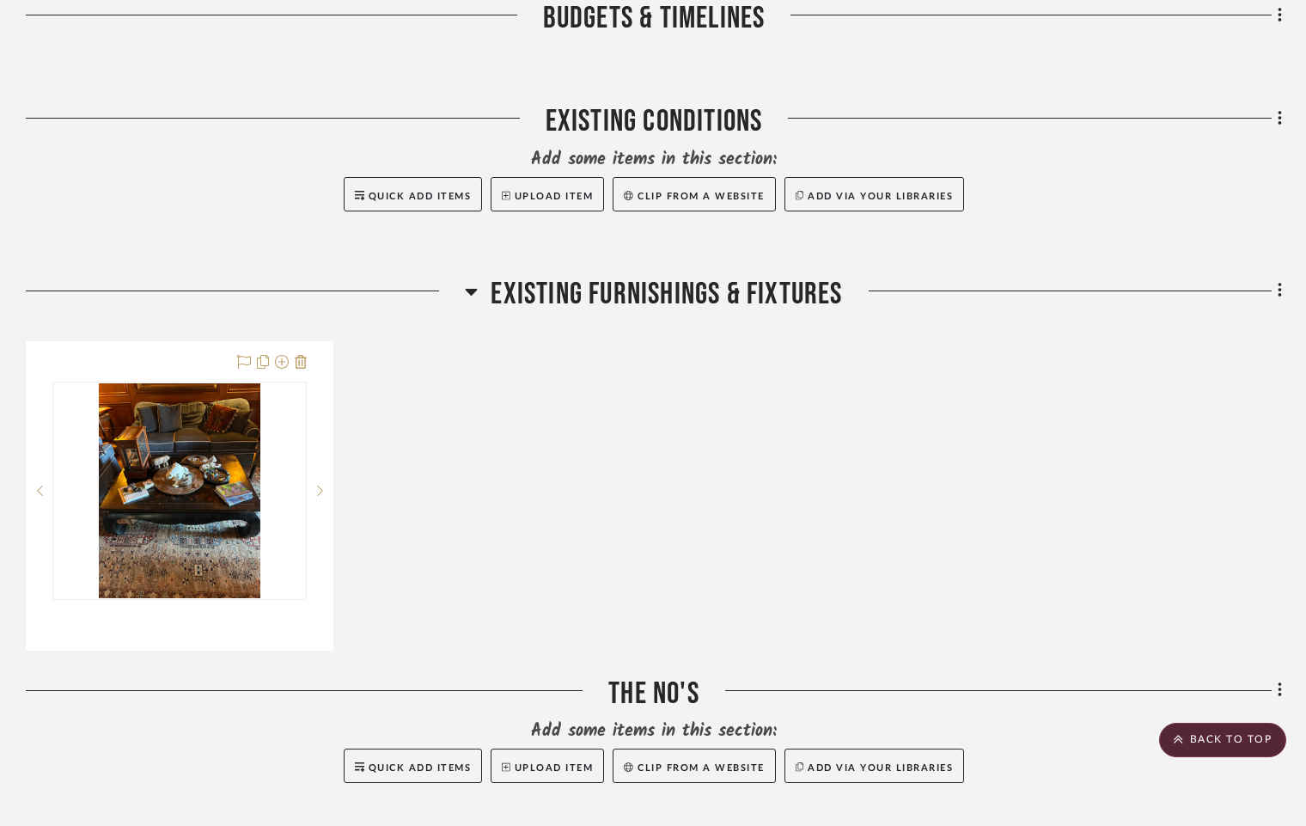
click at [468, 295] on icon at bounding box center [472, 292] width 12 height 7
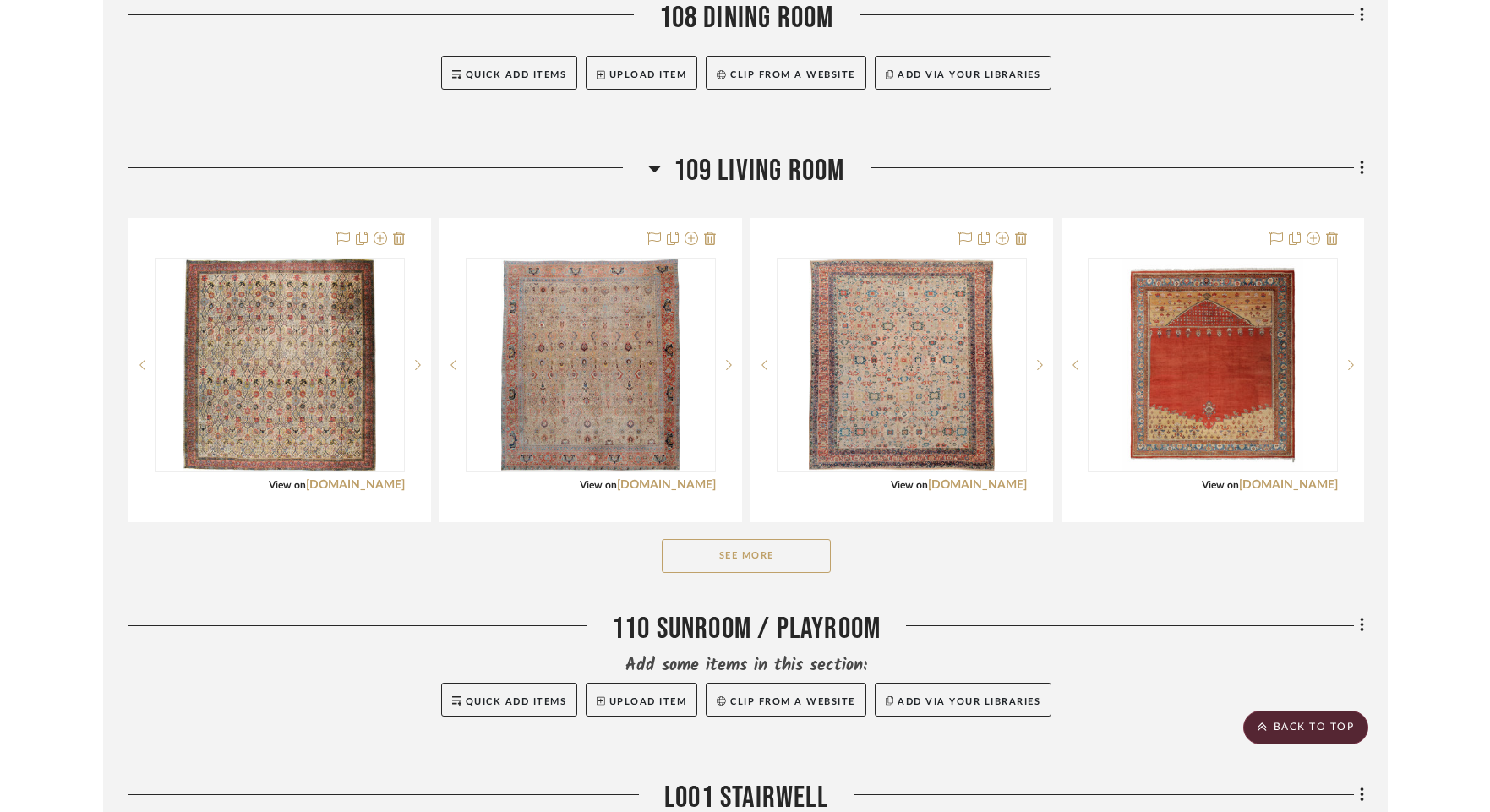
scroll to position [1918, 0]
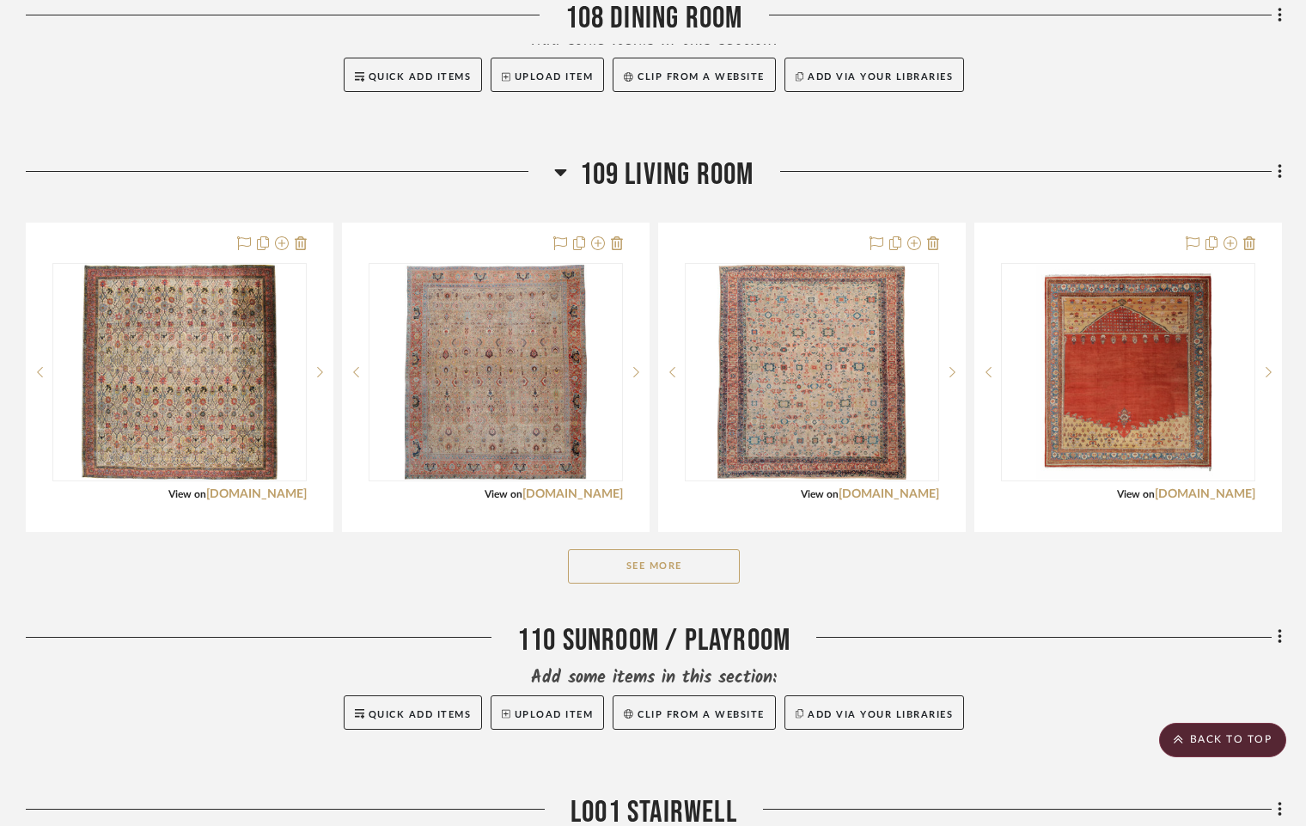
click at [615, 578] on button "See More" at bounding box center [654, 566] width 172 height 34
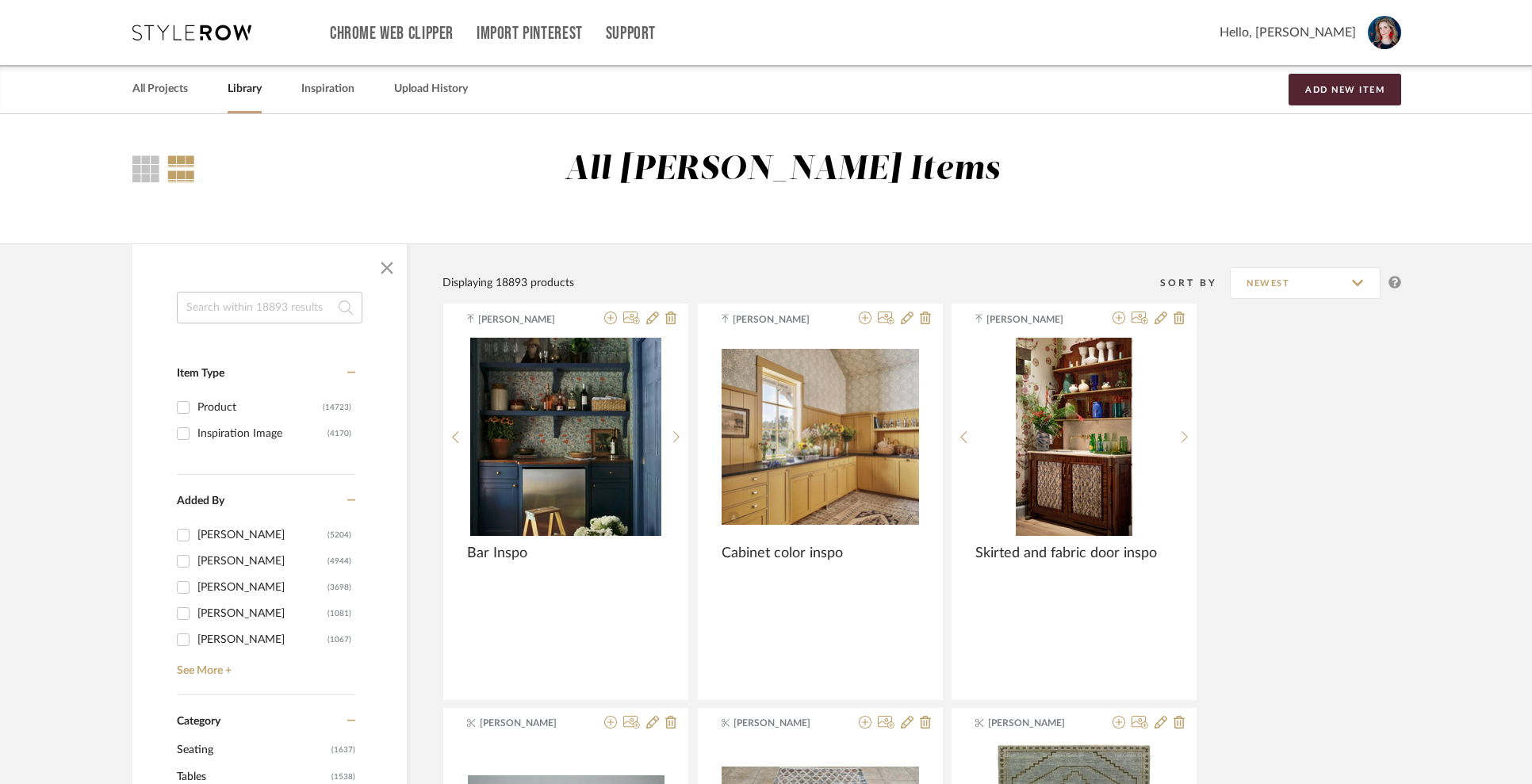
click at [281, 304] on input at bounding box center [269, 307] width 186 height 31
click at [243, 87] on link "Library" at bounding box center [245, 89] width 34 height 21
drag, startPoint x: 245, startPoint y: 291, endPoint x: 245, endPoint y: 298, distance: 7.0
click at [245, 291] on div at bounding box center [269, 268] width 274 height 48
click at [246, 310] on input at bounding box center [269, 307] width 186 height 31
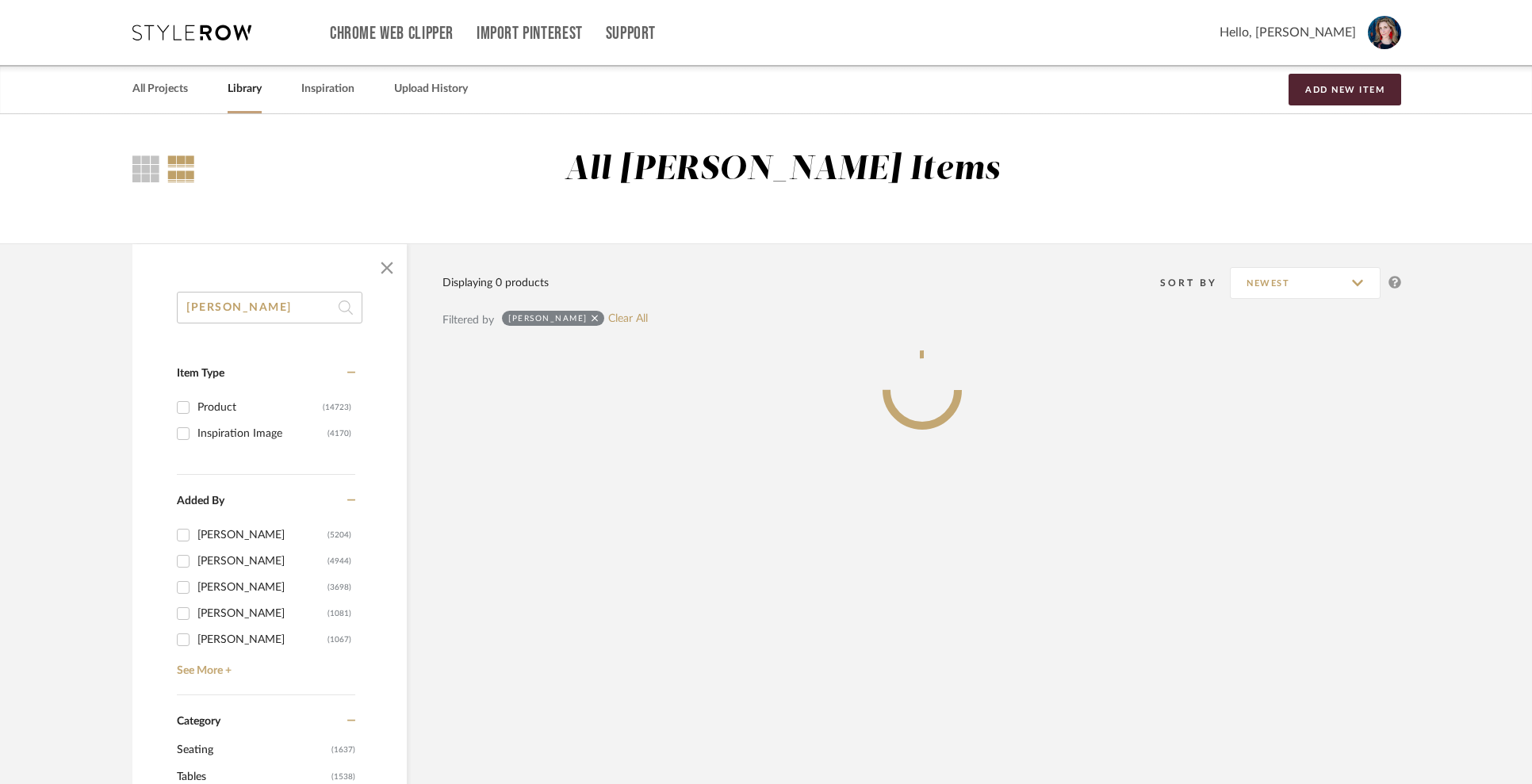
type input "[PERSON_NAME]"
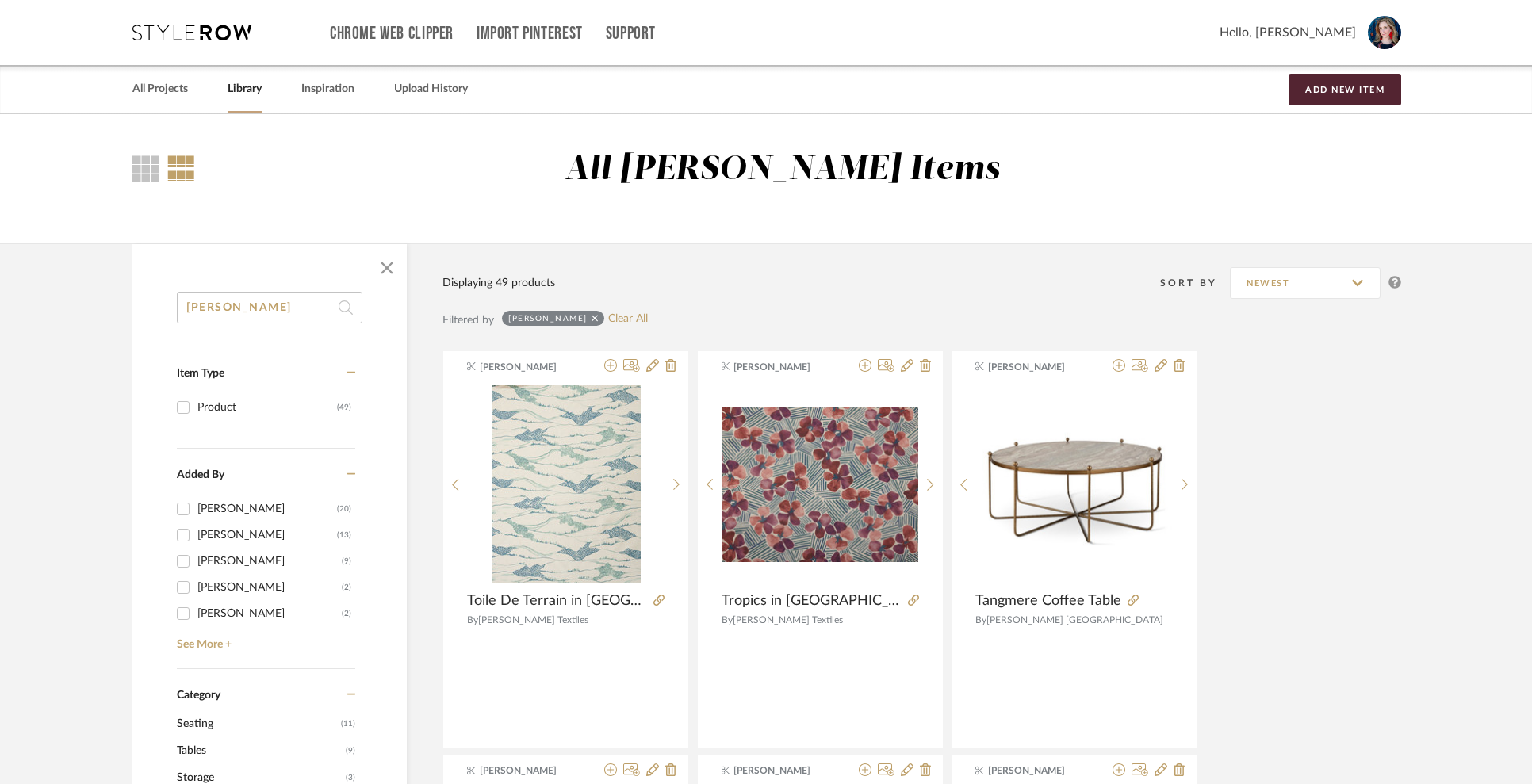
drag, startPoint x: 280, startPoint y: 308, endPoint x: 25, endPoint y: 288, distance: 255.8
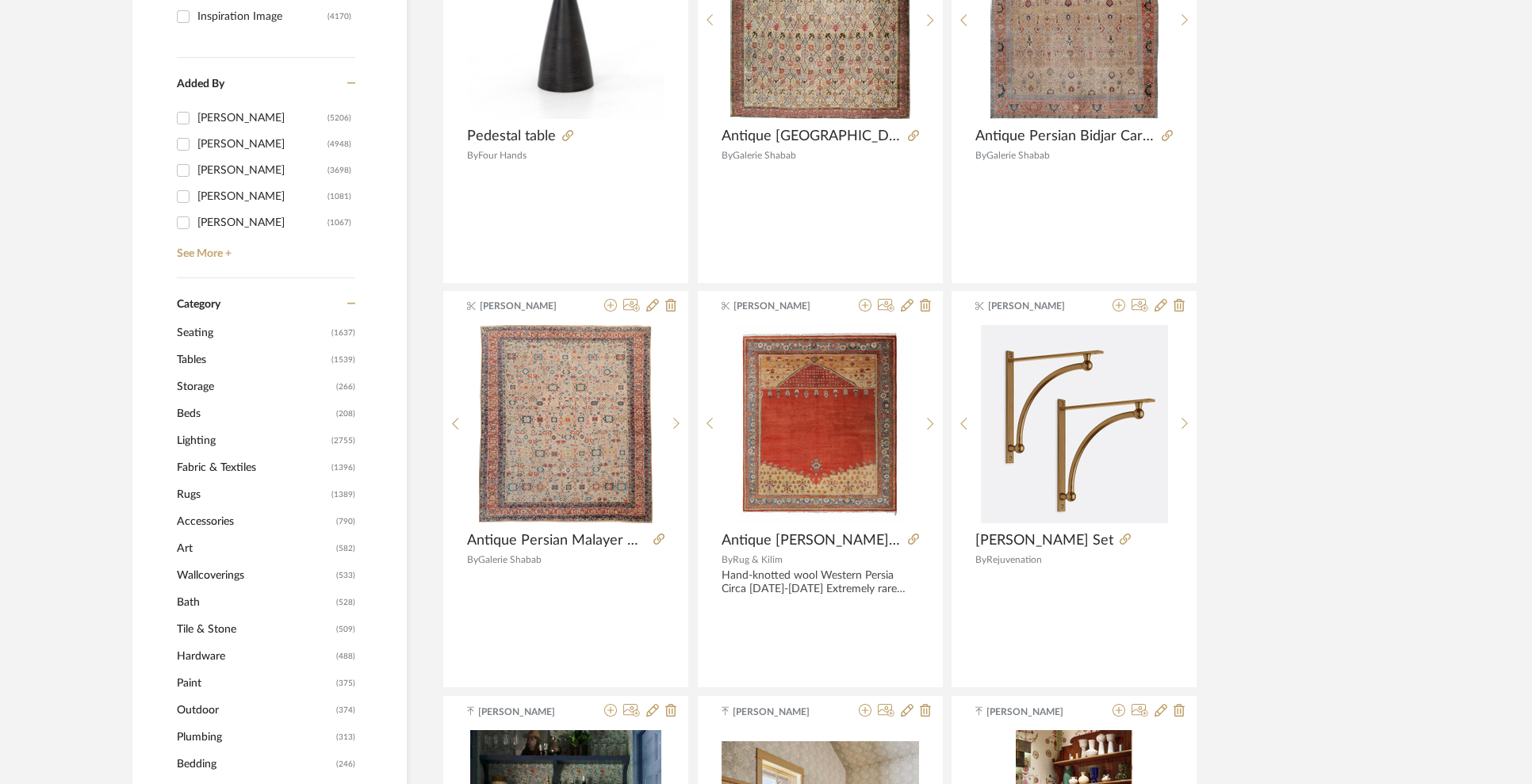
scroll to position [443, 0]
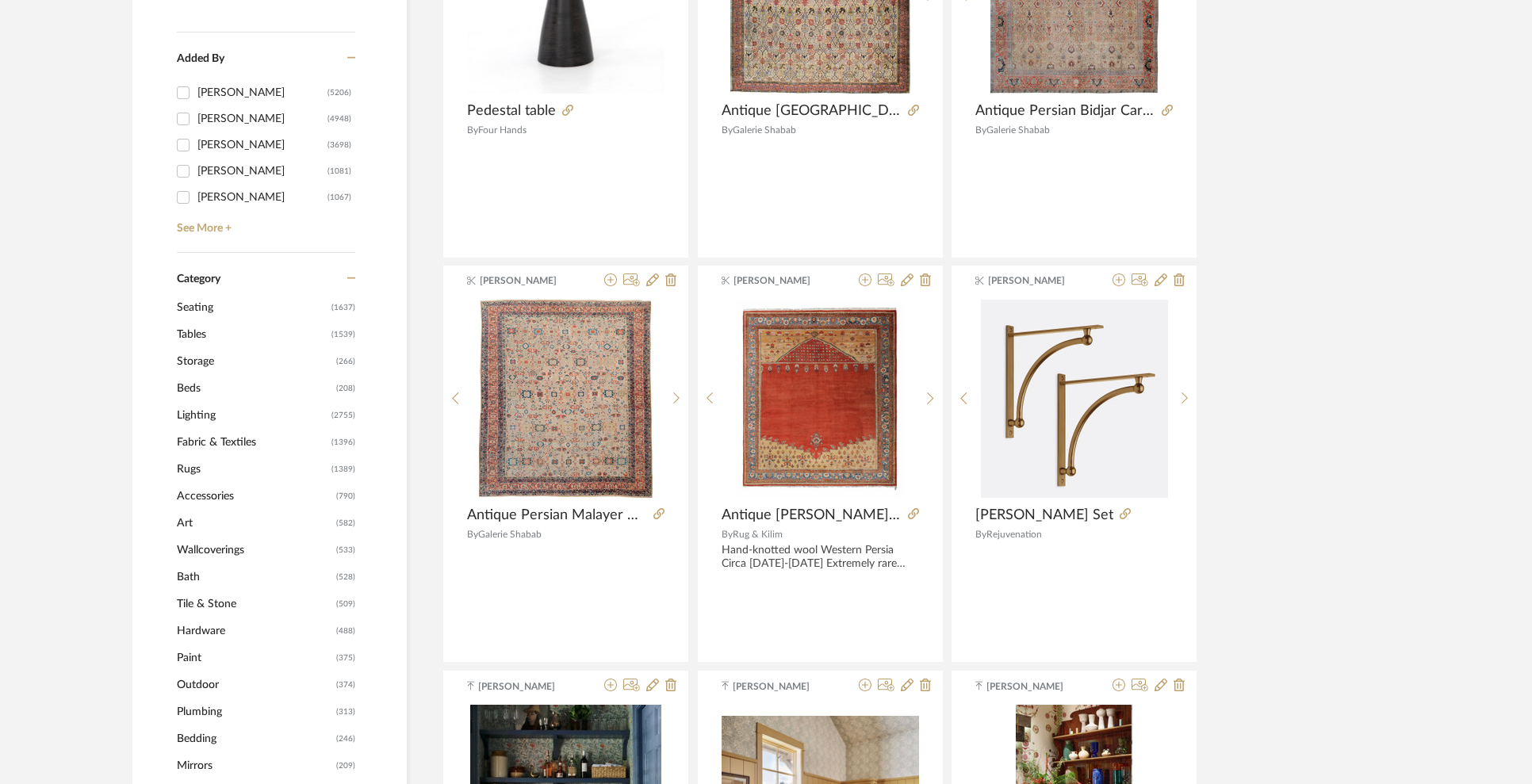
click at [197, 307] on span "Seating" at bounding box center [252, 307] width 150 height 27
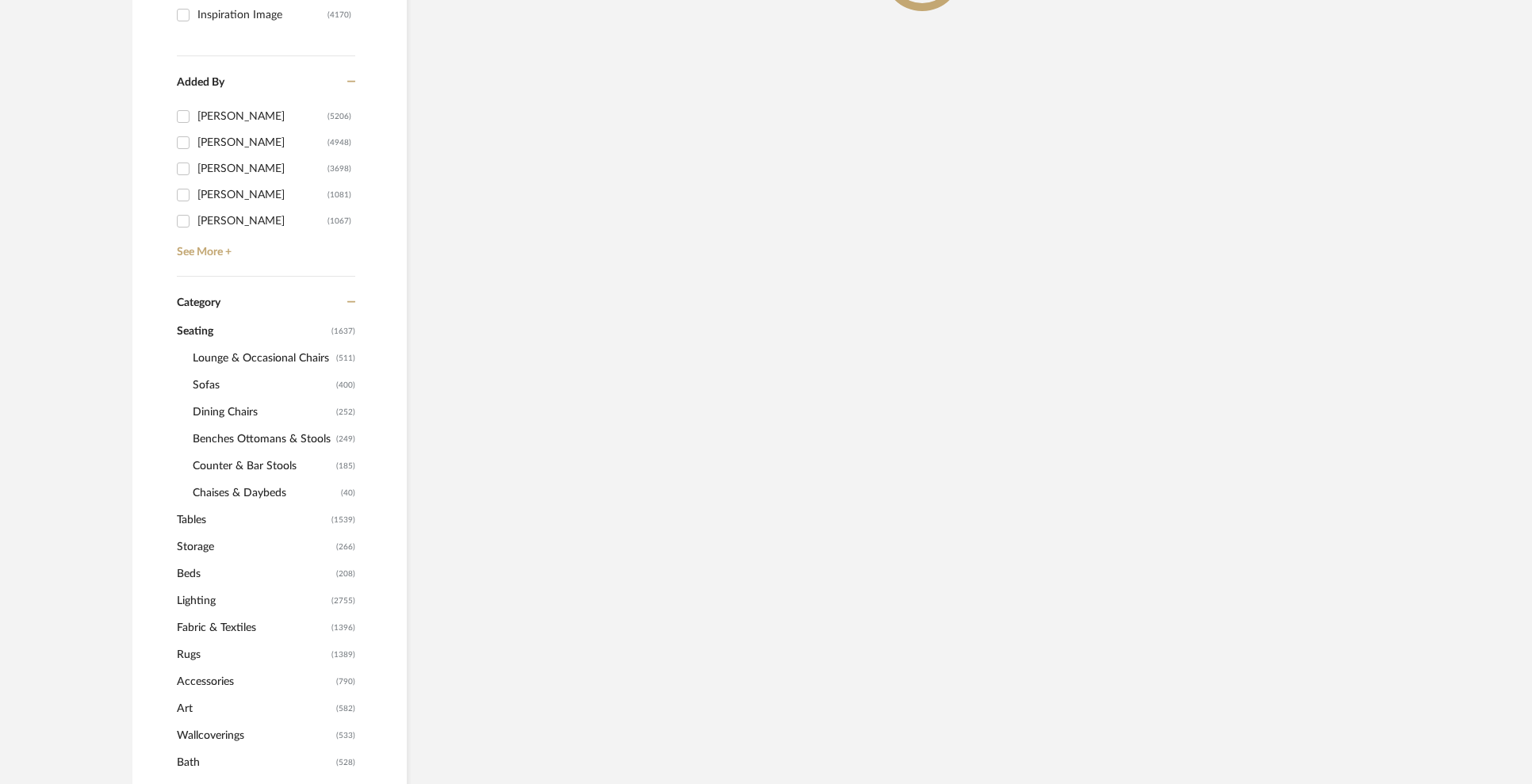
scroll to position [466, 0]
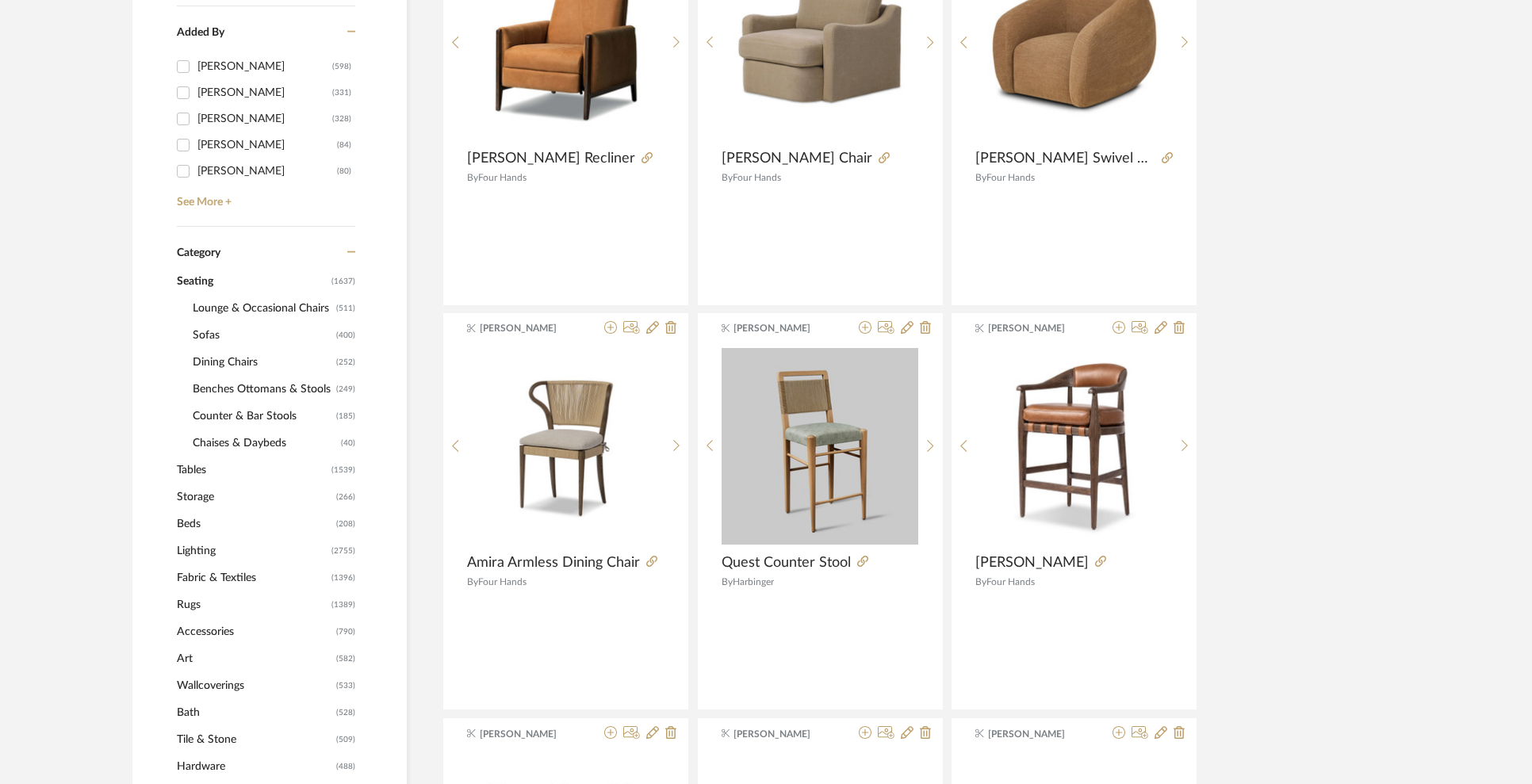
click at [208, 362] on span "Dining Chairs" at bounding box center [262, 362] width 139 height 27
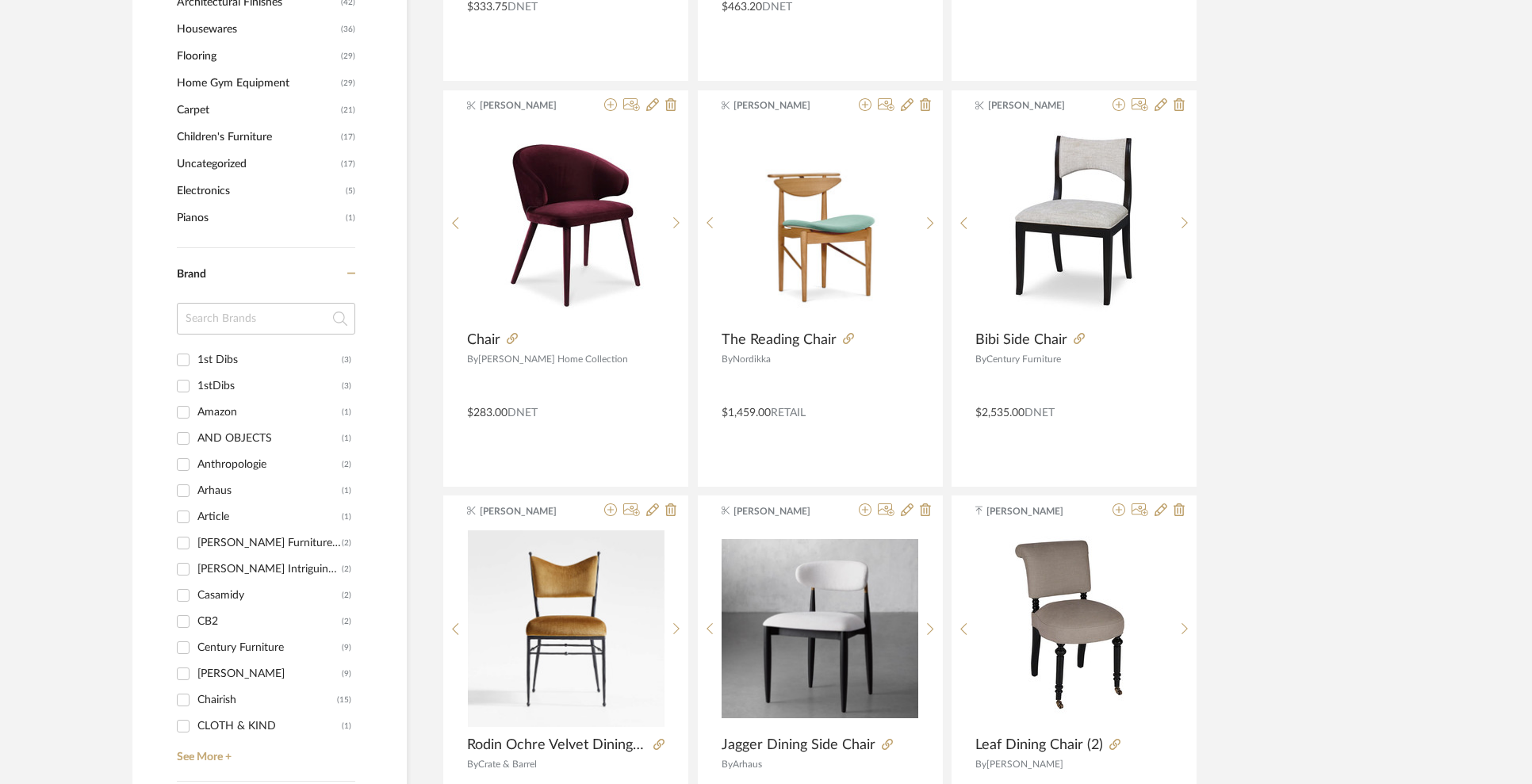
scroll to position [1510, 0]
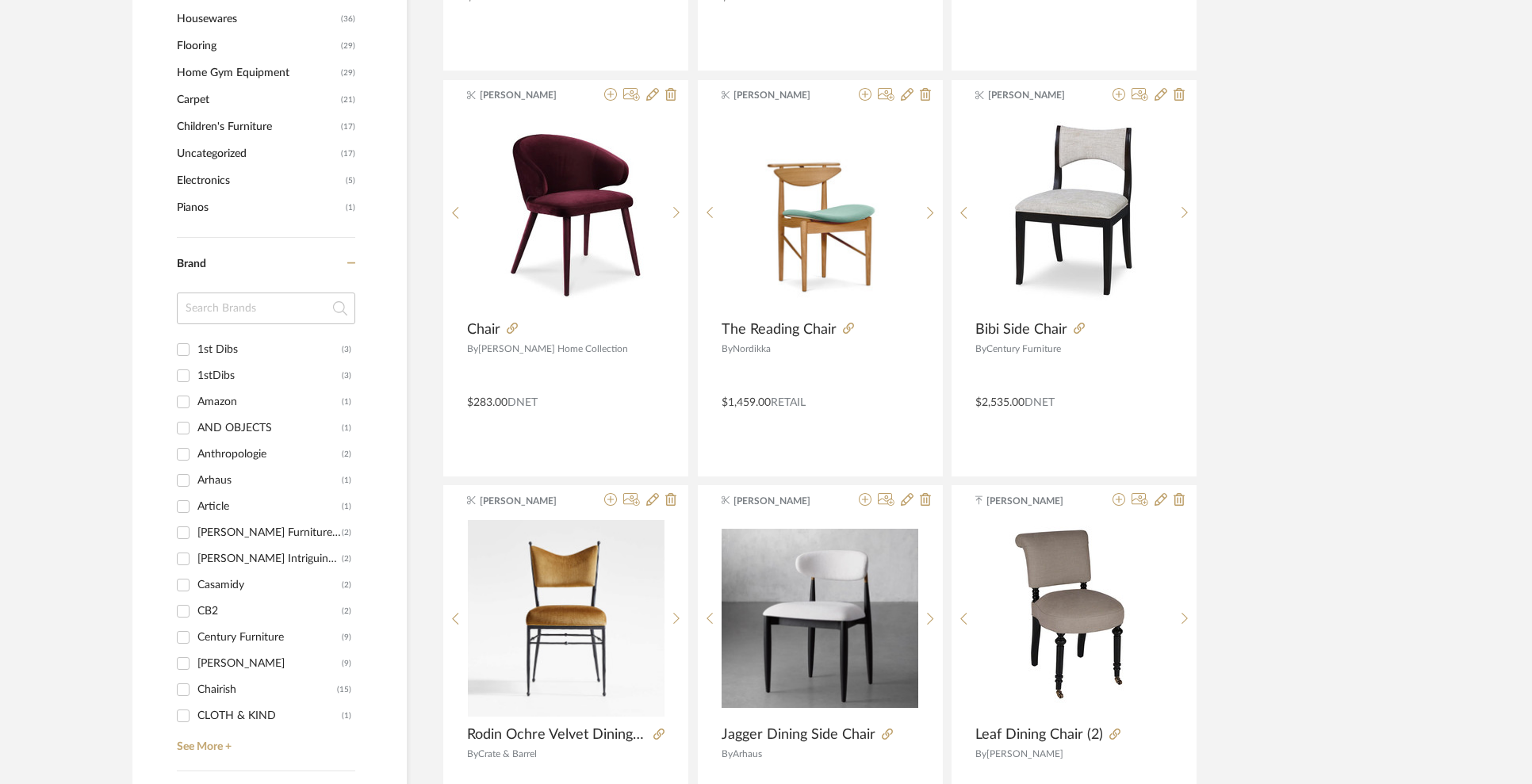
click at [241, 313] on input at bounding box center [266, 308] width 178 height 31
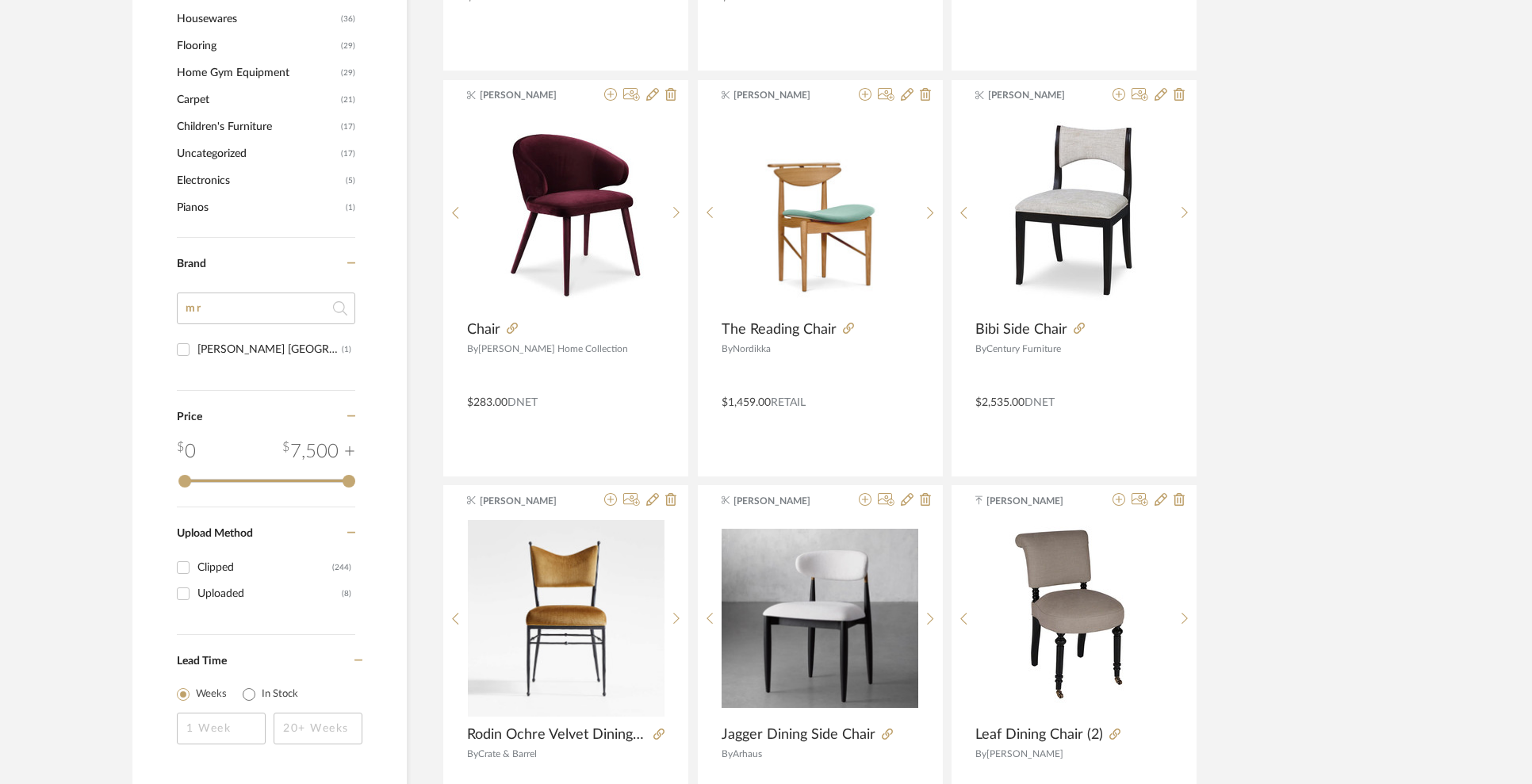
type input "mr"
click at [265, 352] on div "[PERSON_NAME] [GEOGRAPHIC_DATA]" at bounding box center [269, 350] width 144 height 26
click at [196, 352] on input "Mr. Brown London (1)" at bounding box center [184, 350] width 26 height 26
checkbox input "true"
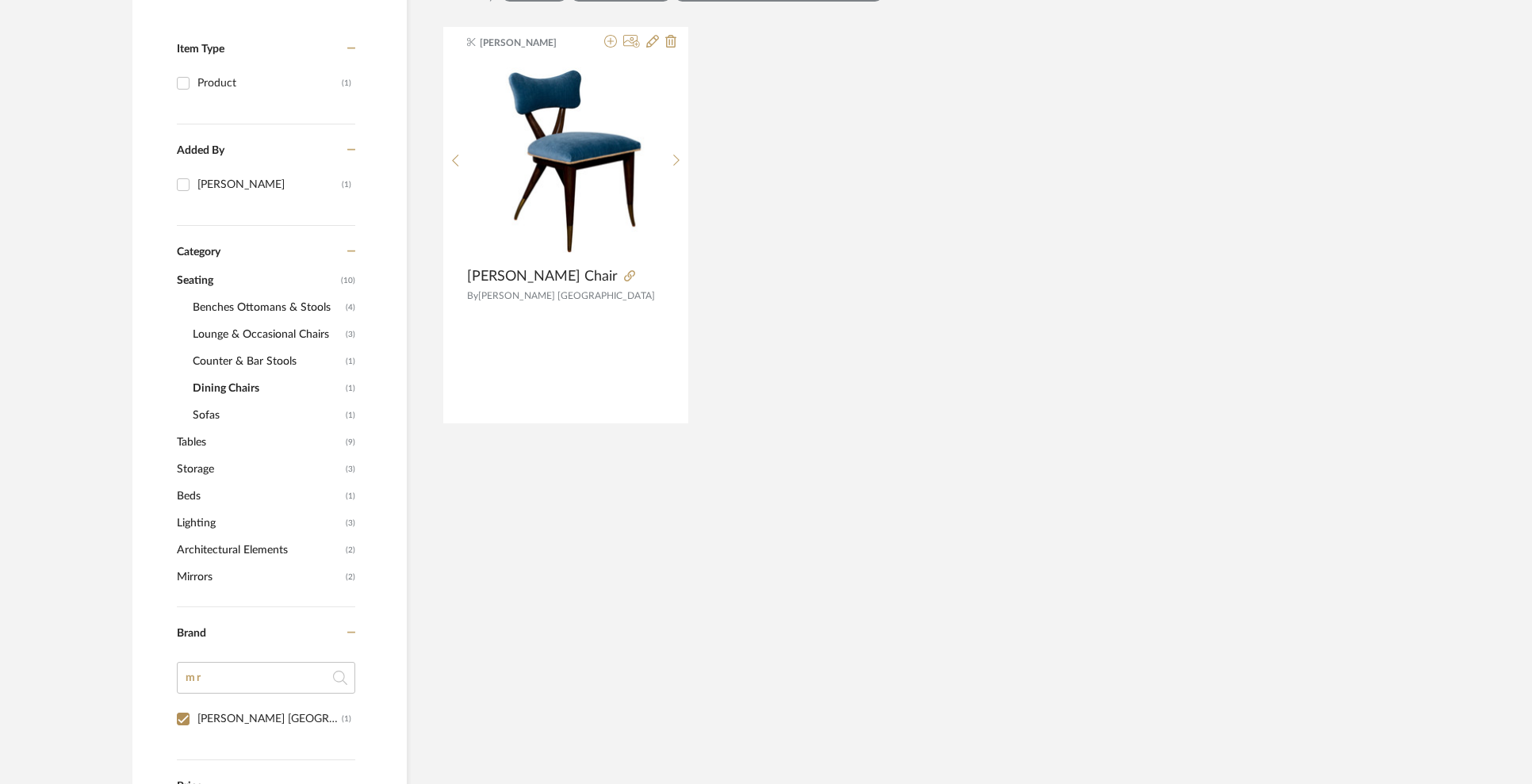
scroll to position [125, 0]
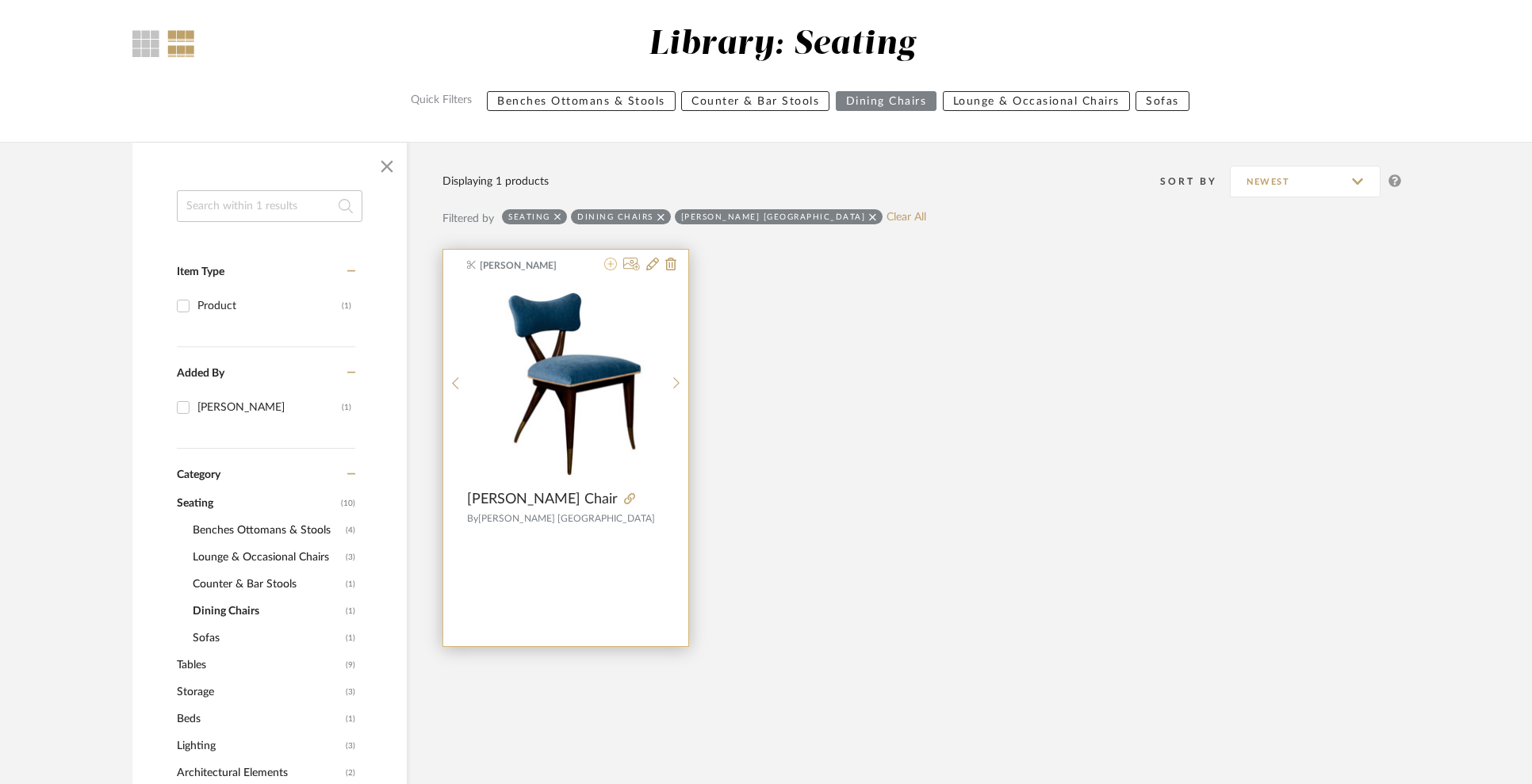
click at [609, 263] on icon at bounding box center [611, 264] width 13 height 13
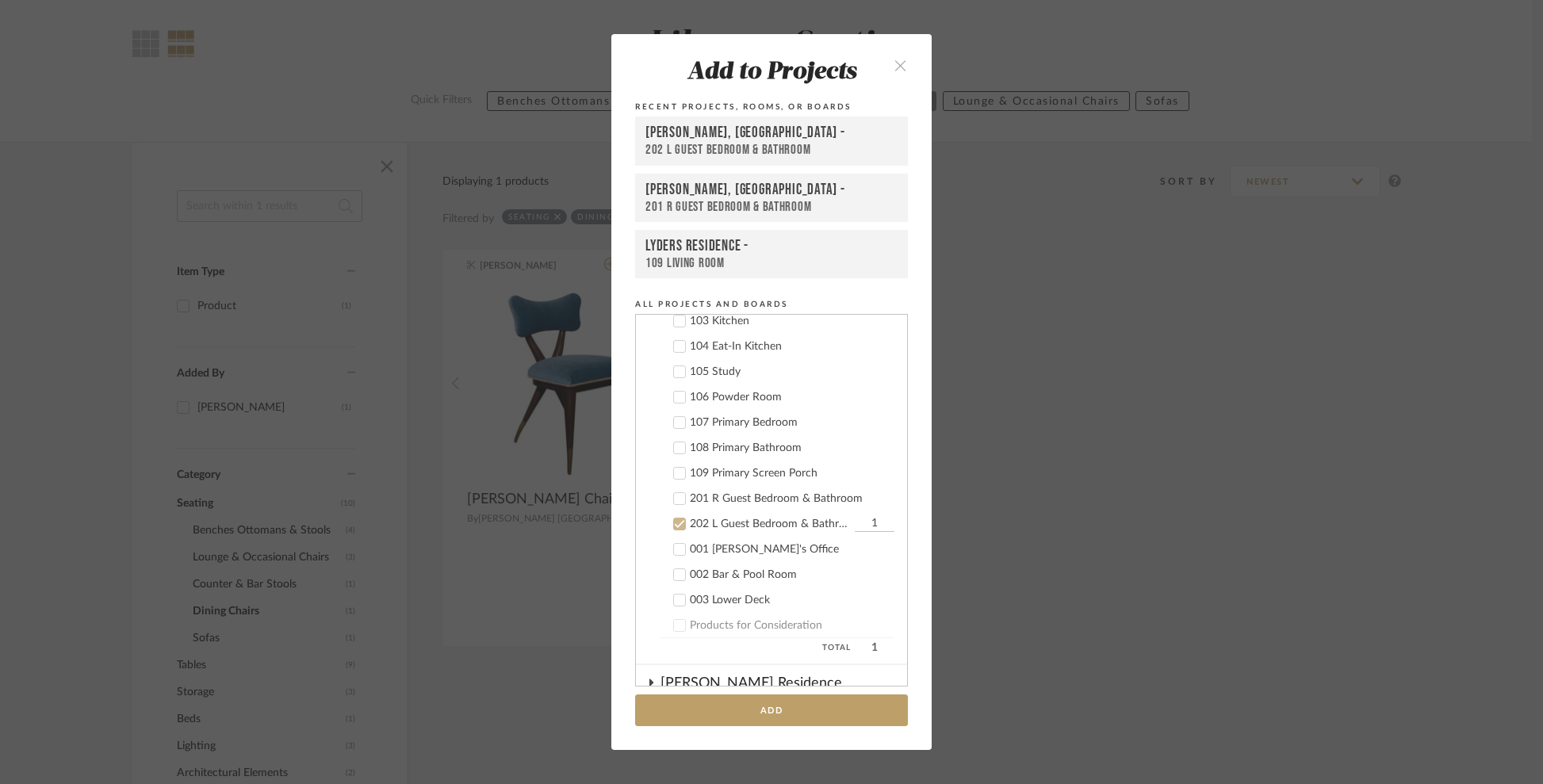
scroll to position [540, 0]
drag, startPoint x: 675, startPoint y: 528, endPoint x: 686, endPoint y: 506, distance: 24.6
click at [675, 528] on icon at bounding box center [679, 525] width 11 height 11
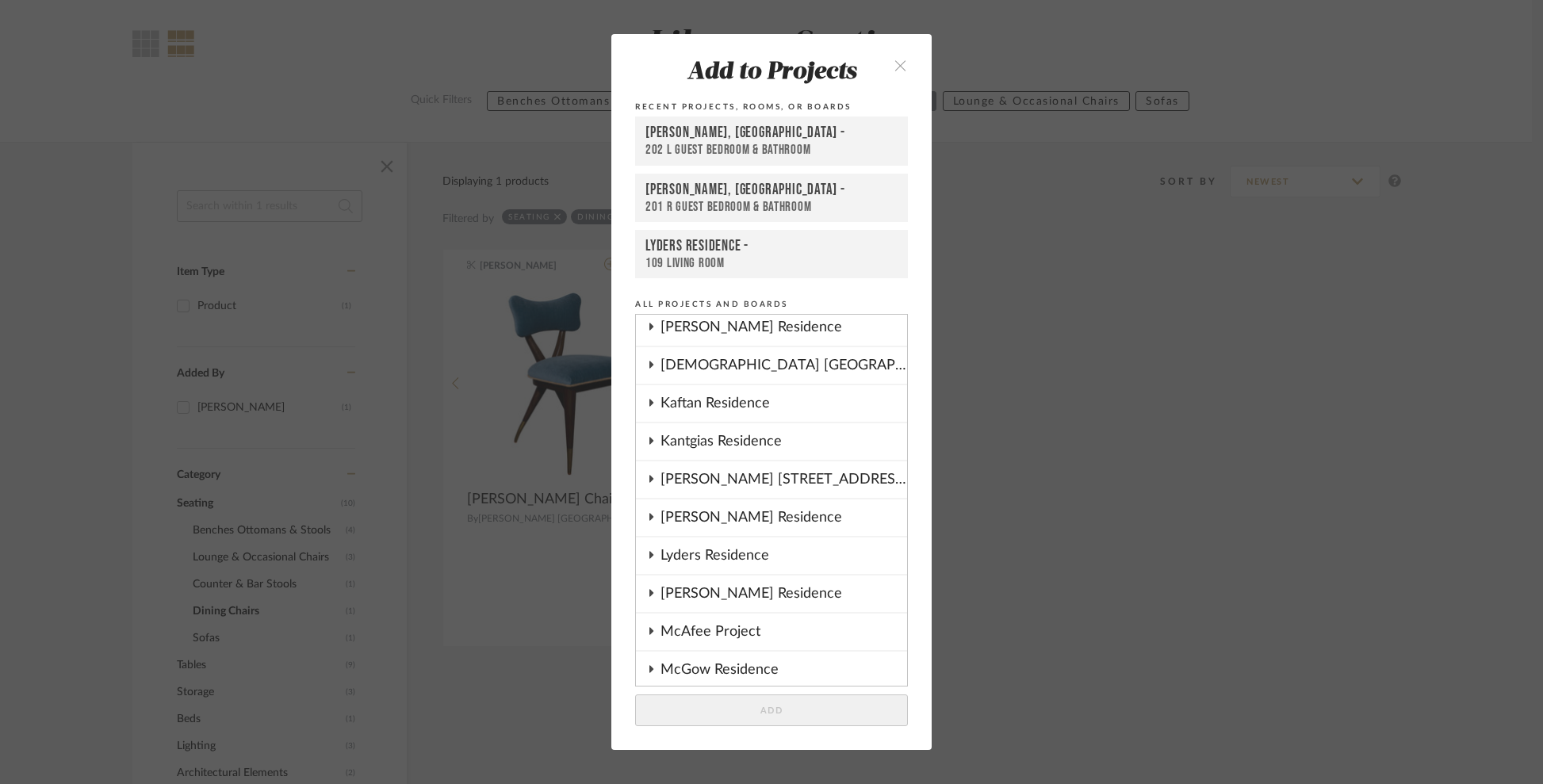
scroll to position [1032, 0]
click at [642, 542] on cdk-nested-tree-node "Lyders Residence" at bounding box center [772, 552] width 271 height 38
click at [647, 559] on fa-icon at bounding box center [651, 552] width 8 height 13
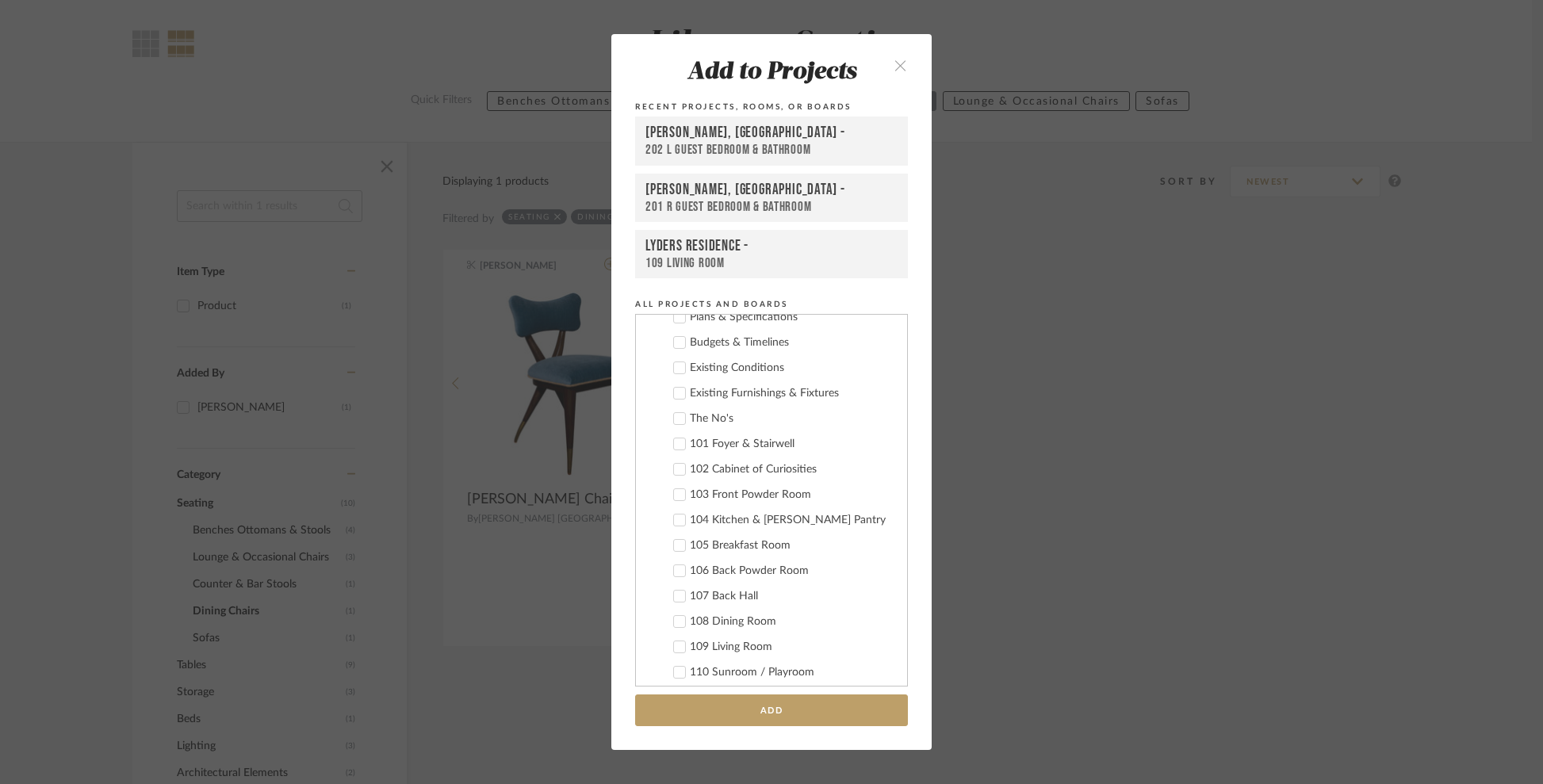
scroll to position [1293, 0]
click at [674, 647] on icon at bounding box center [679, 645] width 11 height 11
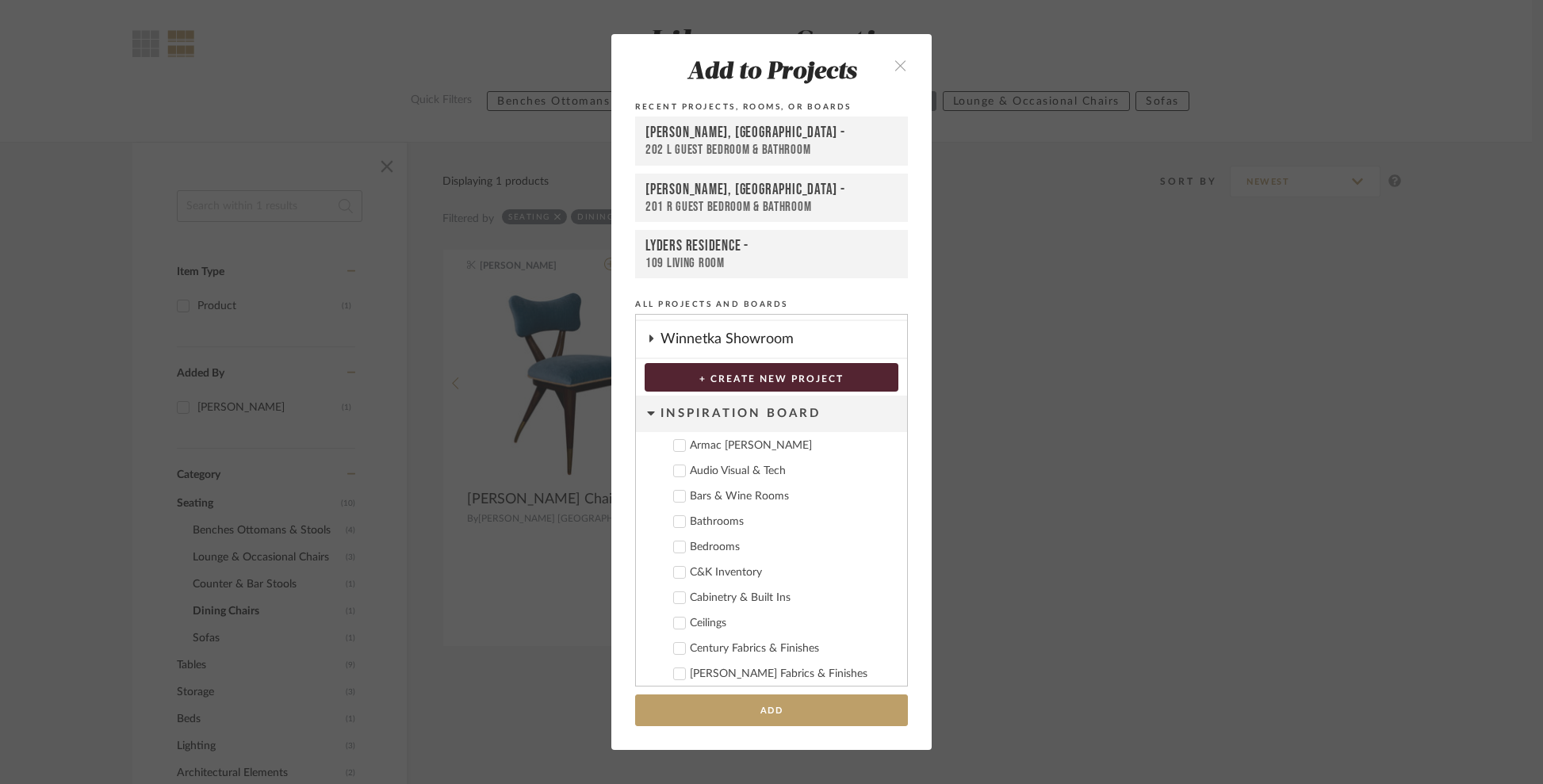
scroll to position [2502, 0]
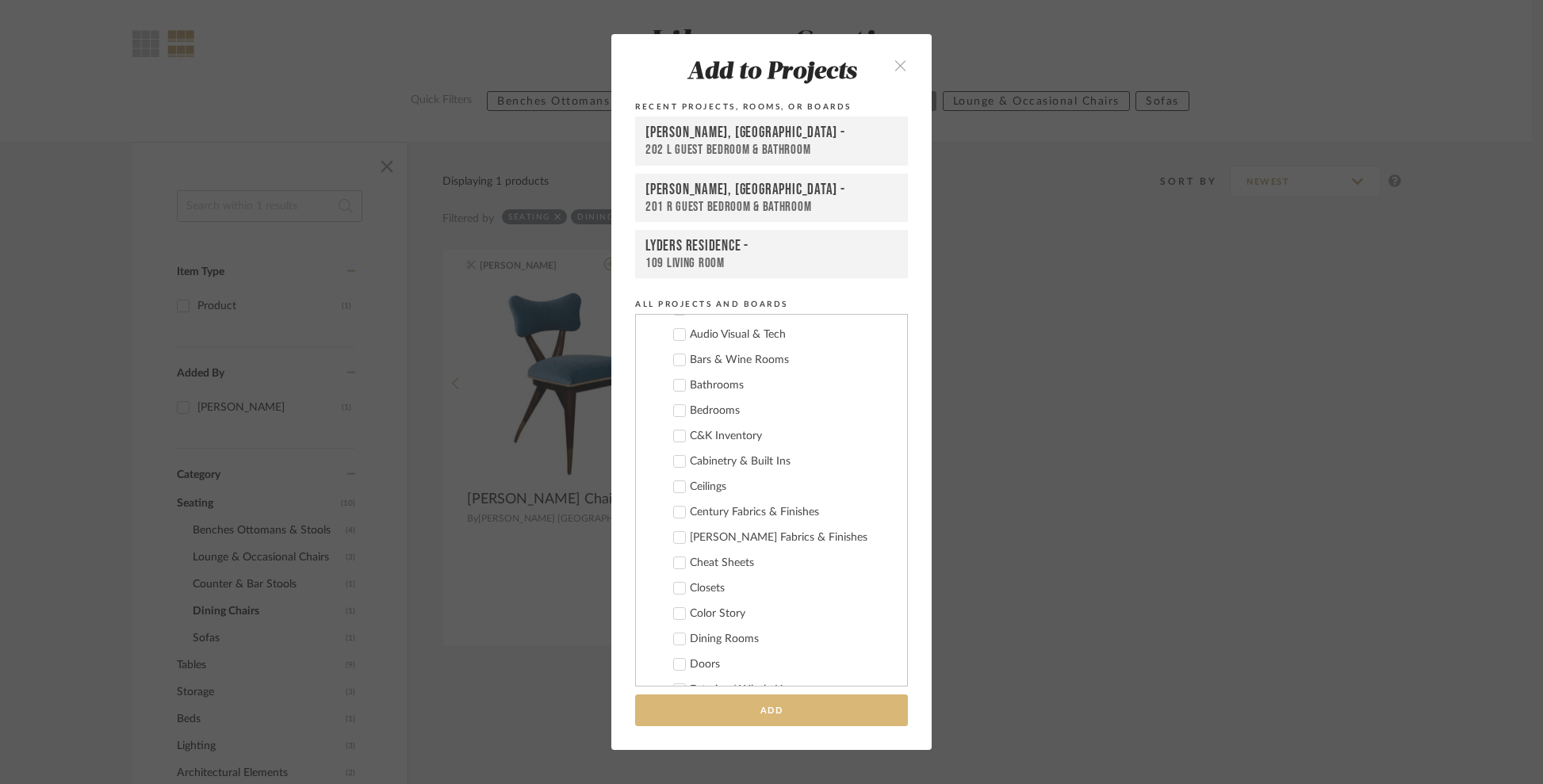
click at [750, 730] on add-to "Add to Projects Recent Projects, Rooms, or Boards Connolly, Clarkesville - 202 …" at bounding box center [772, 392] width 320 height 716
click at [748, 720] on button "Add" at bounding box center [772, 710] width 273 height 32
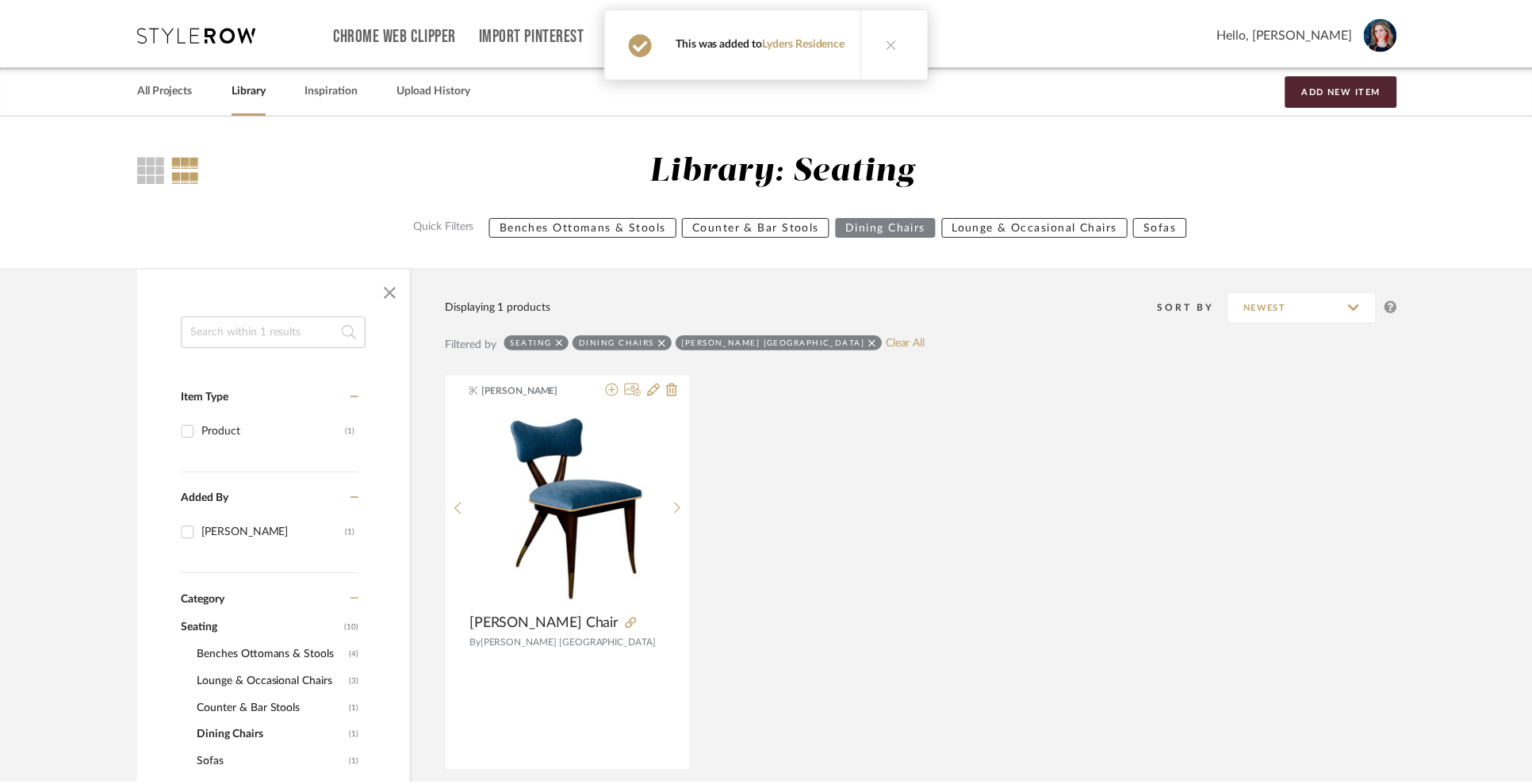
scroll to position [125, 0]
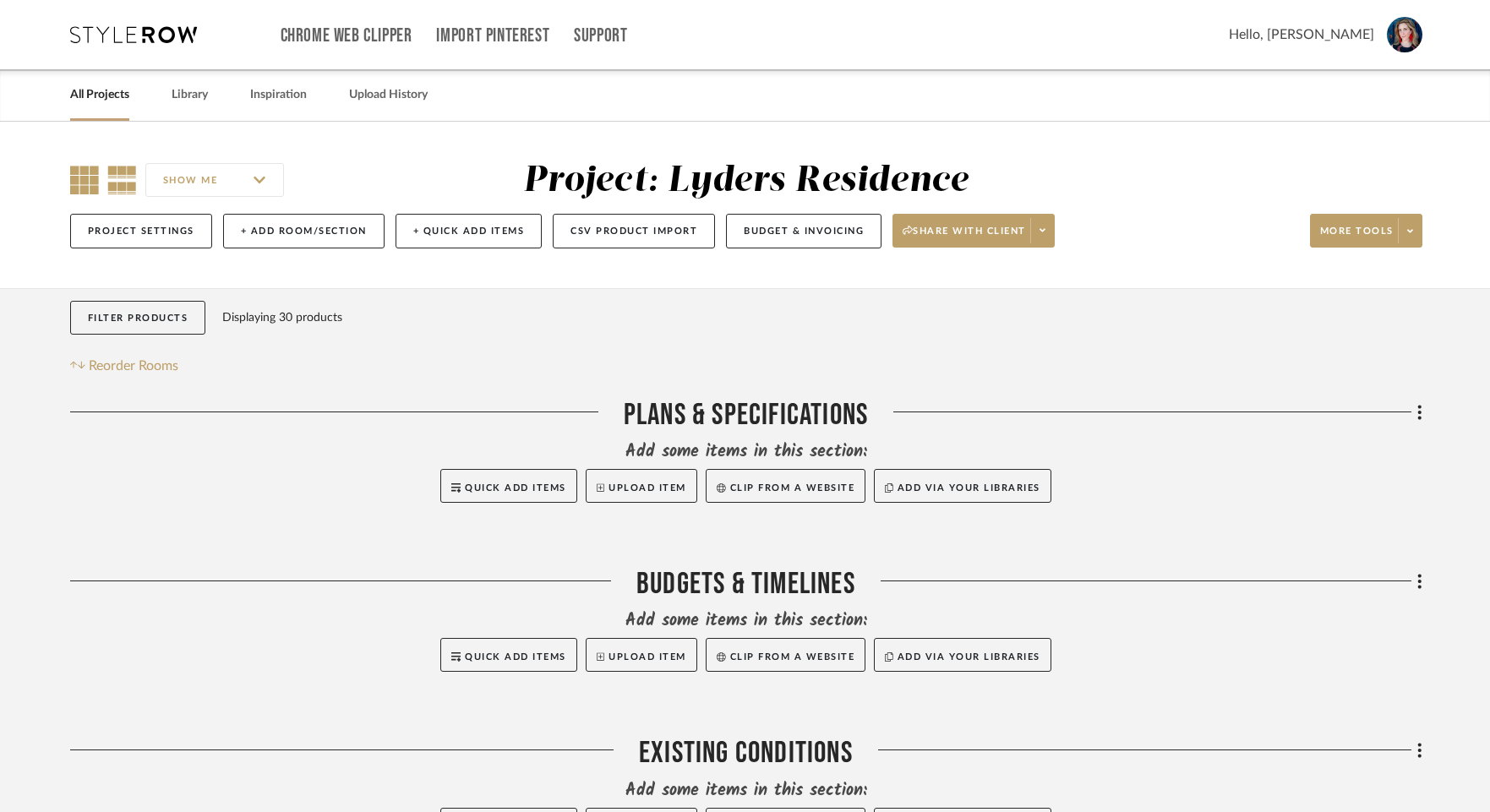
click at [73, 183] on icon at bounding box center [84, 179] width 29 height 29
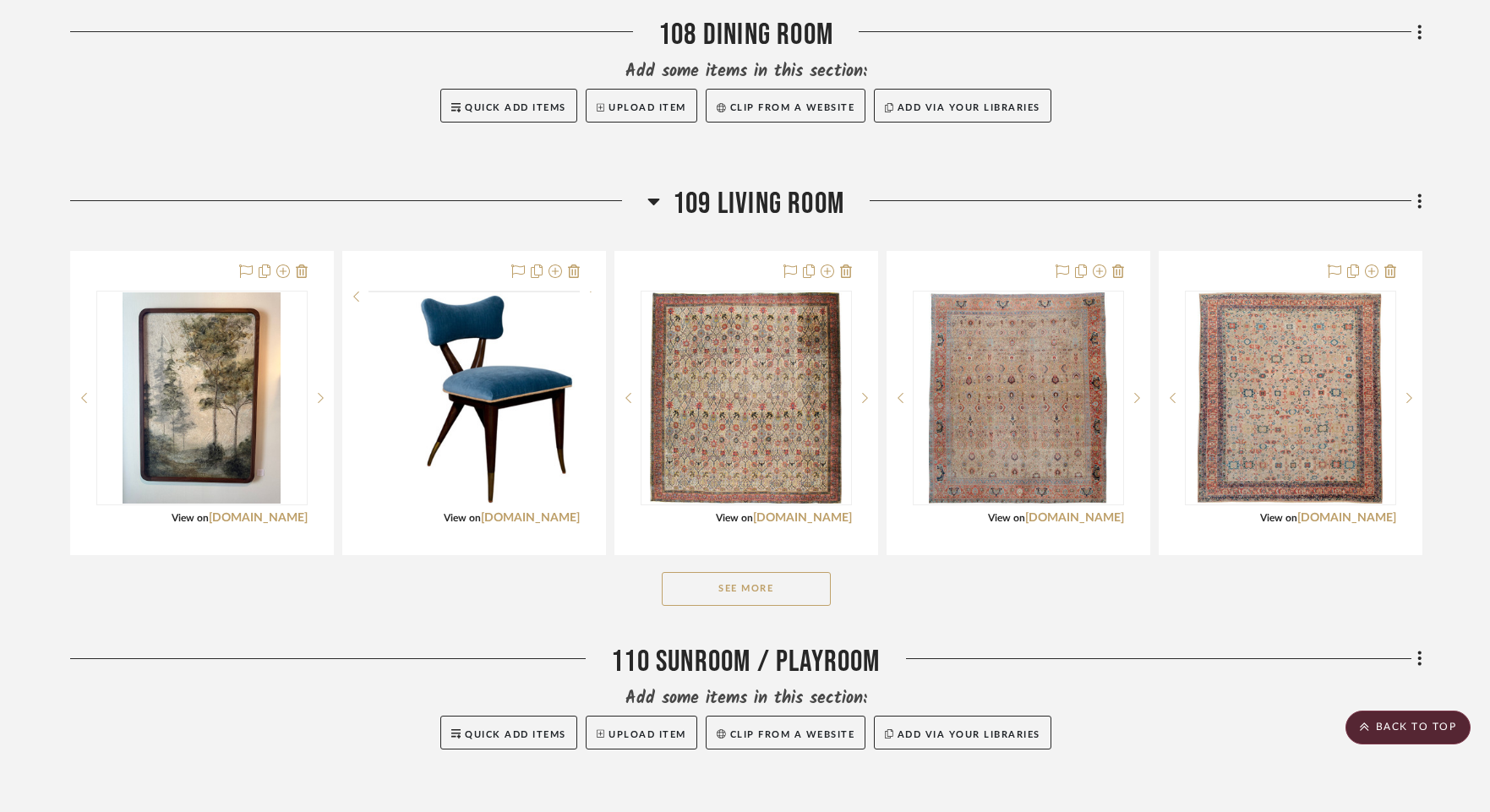
scroll to position [1886, 0]
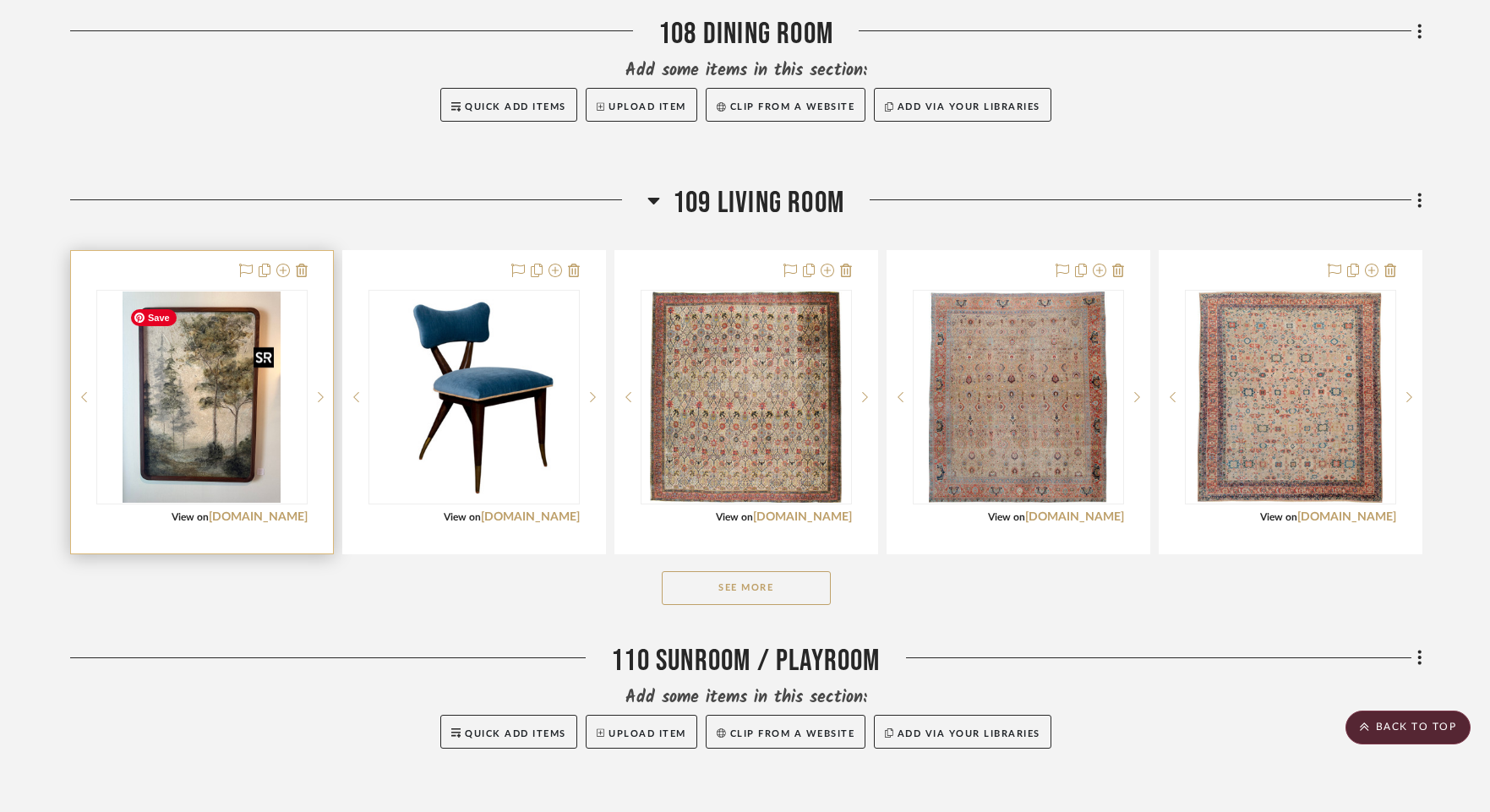
click at [221, 455] on img "0" at bounding box center [203, 396] width 159 height 211
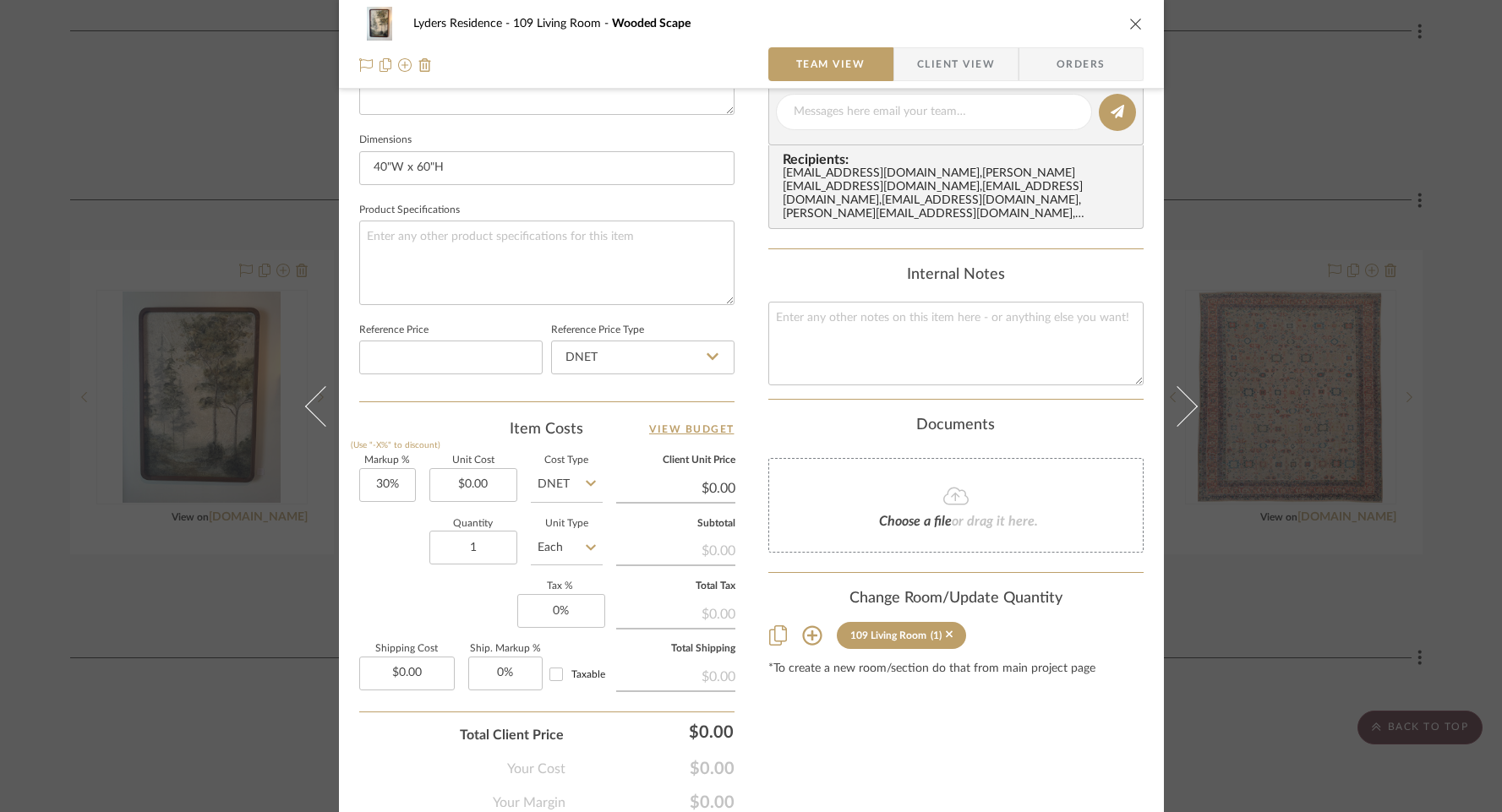
scroll to position [718, 0]
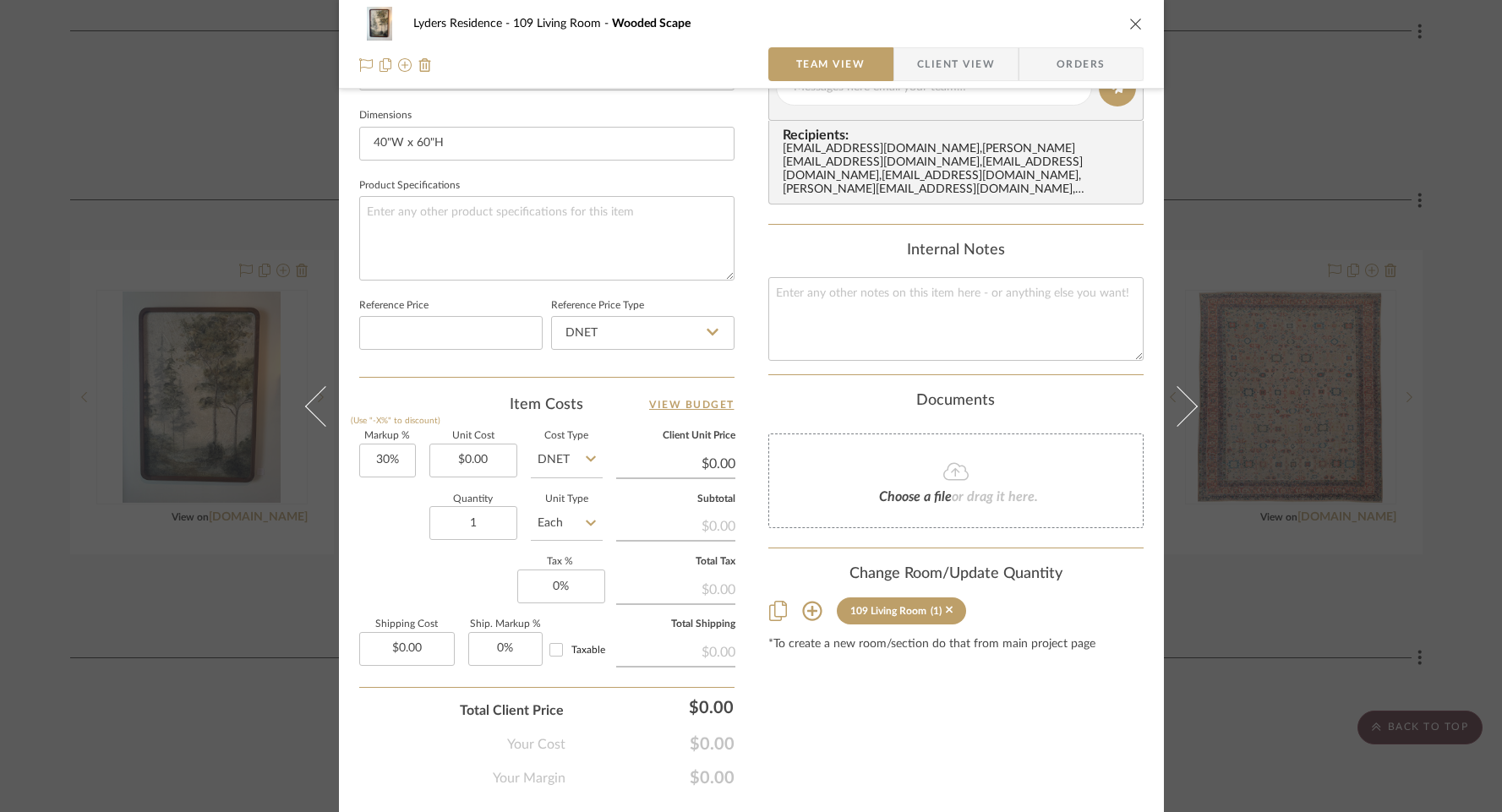
drag, startPoint x: 942, startPoint y: 610, endPoint x: 945, endPoint y: 581, distance: 29.2
click at [946, 609] on icon at bounding box center [950, 609] width 8 height 12
click at [1129, 26] on icon "close" at bounding box center [1136, 24] width 14 height 14
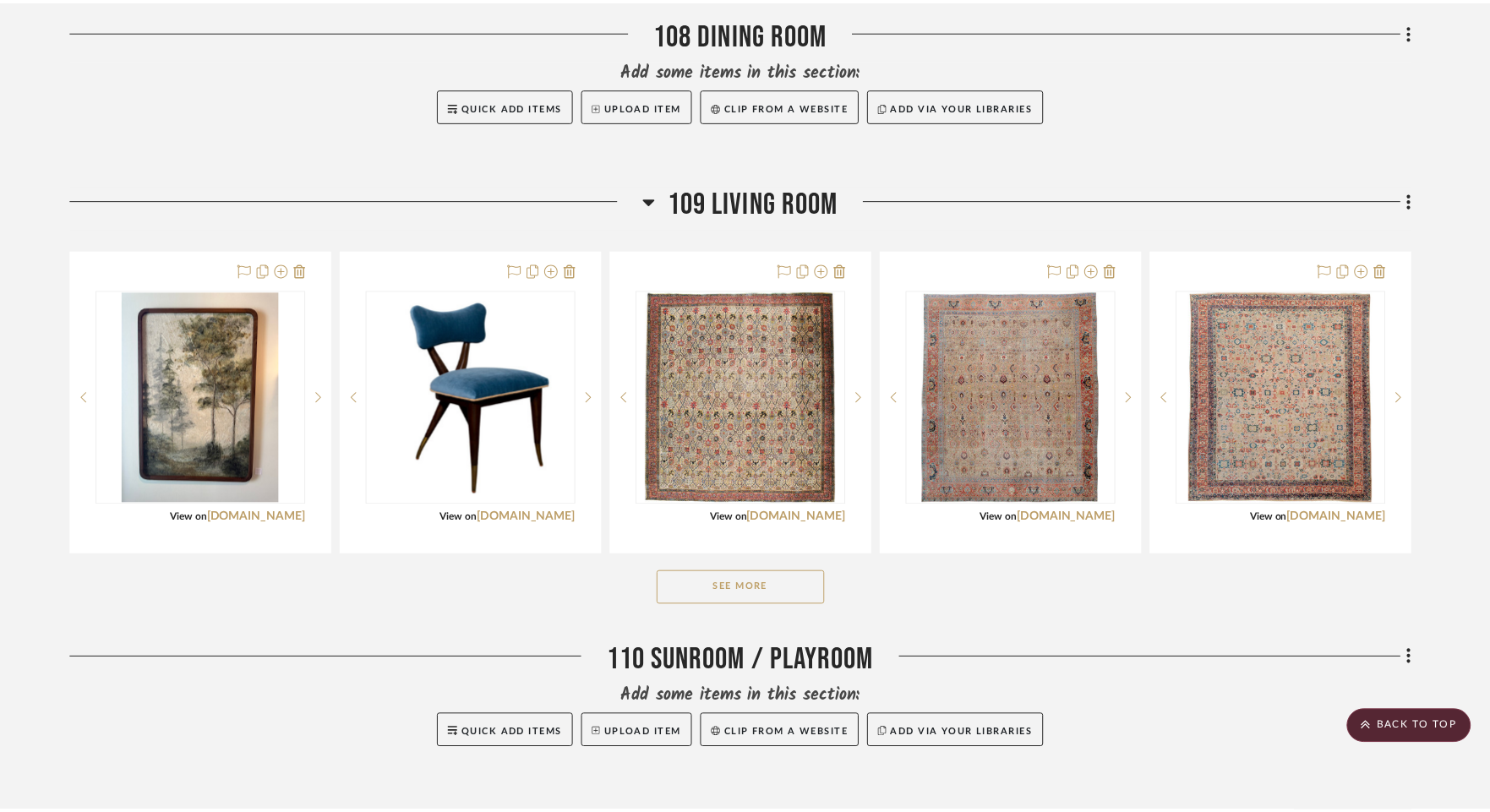
scroll to position [1886, 0]
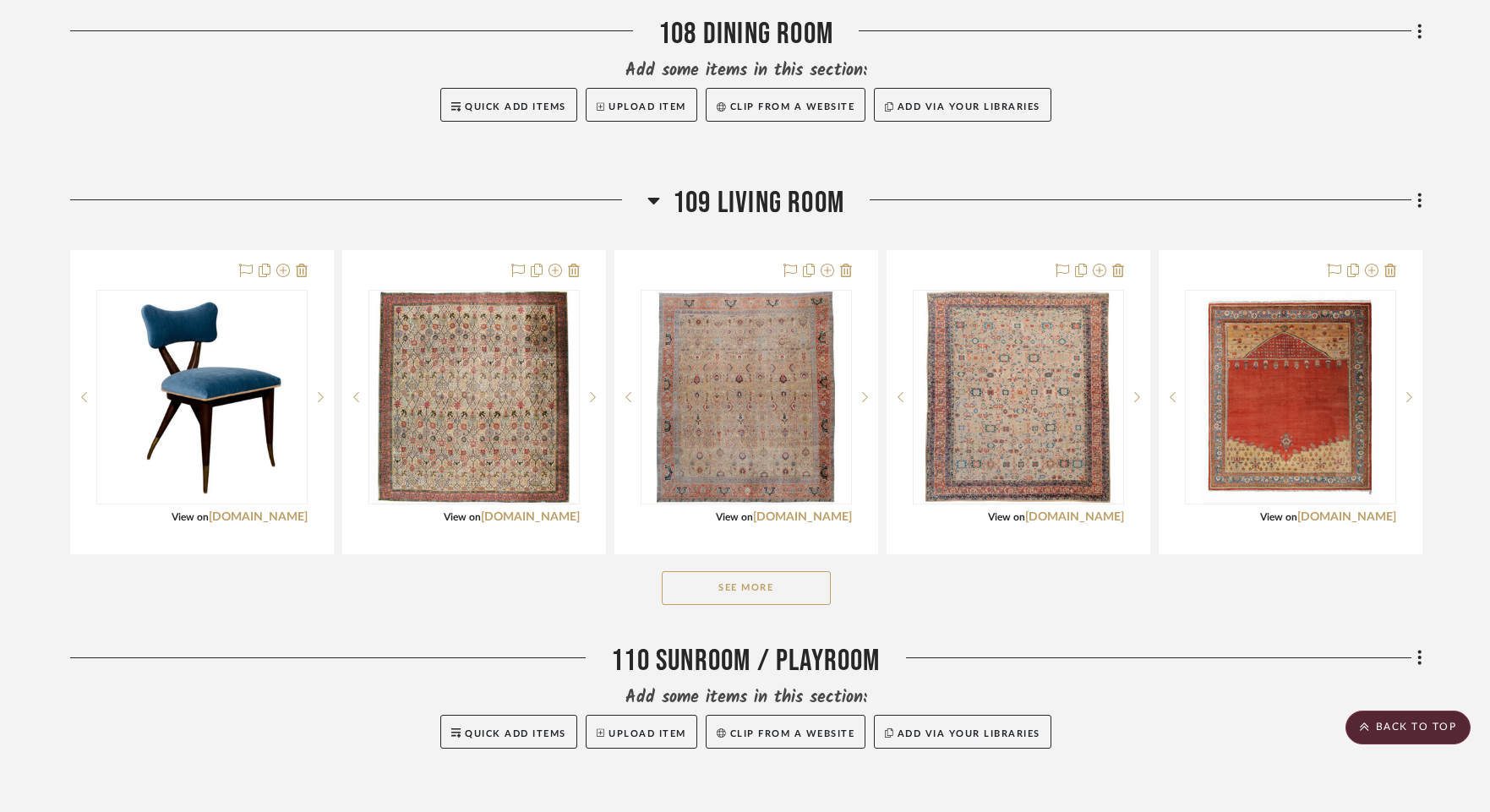
click at [783, 604] on button "See More" at bounding box center [746, 588] width 169 height 33
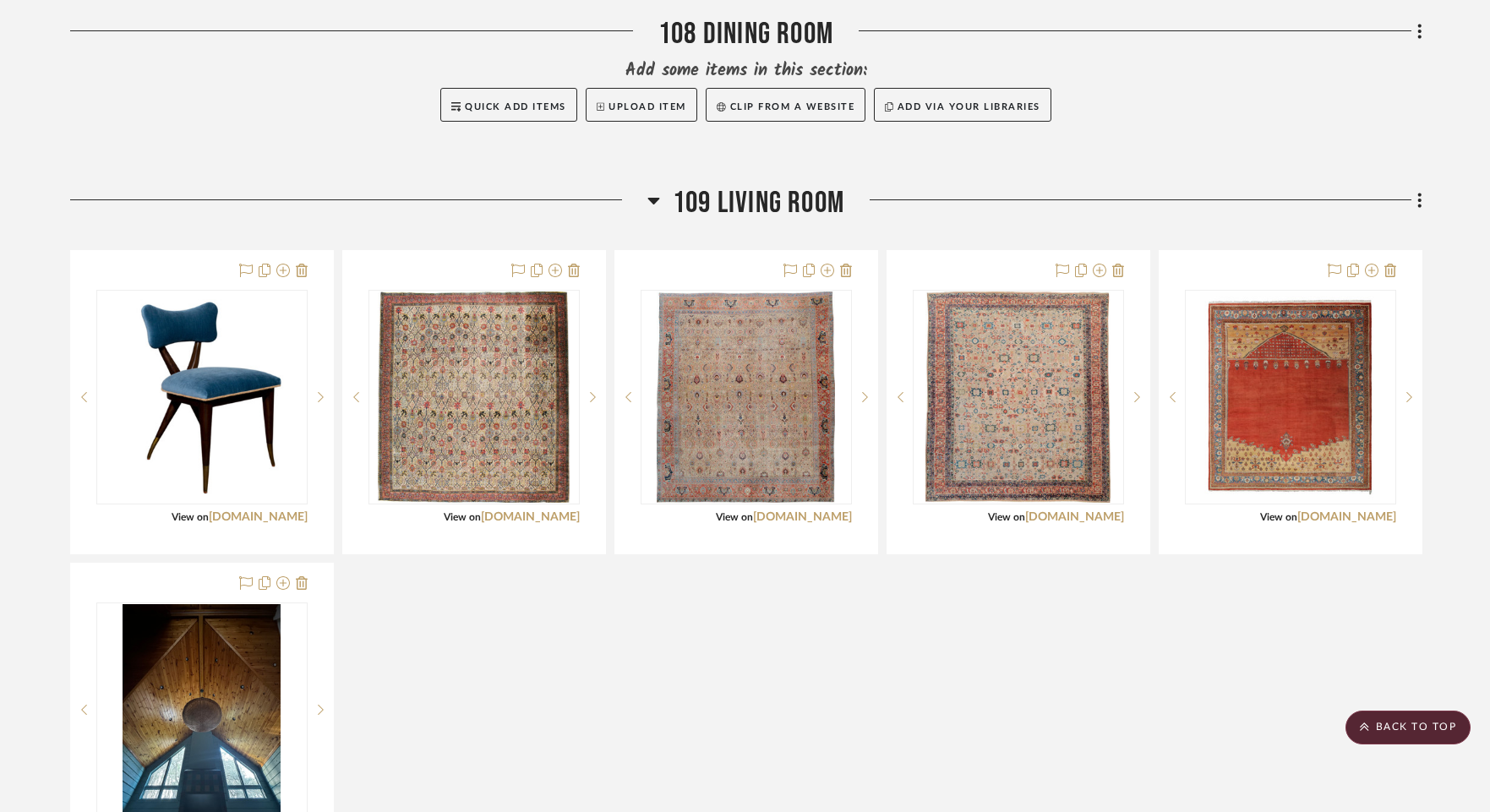
scroll to position [1887, 0]
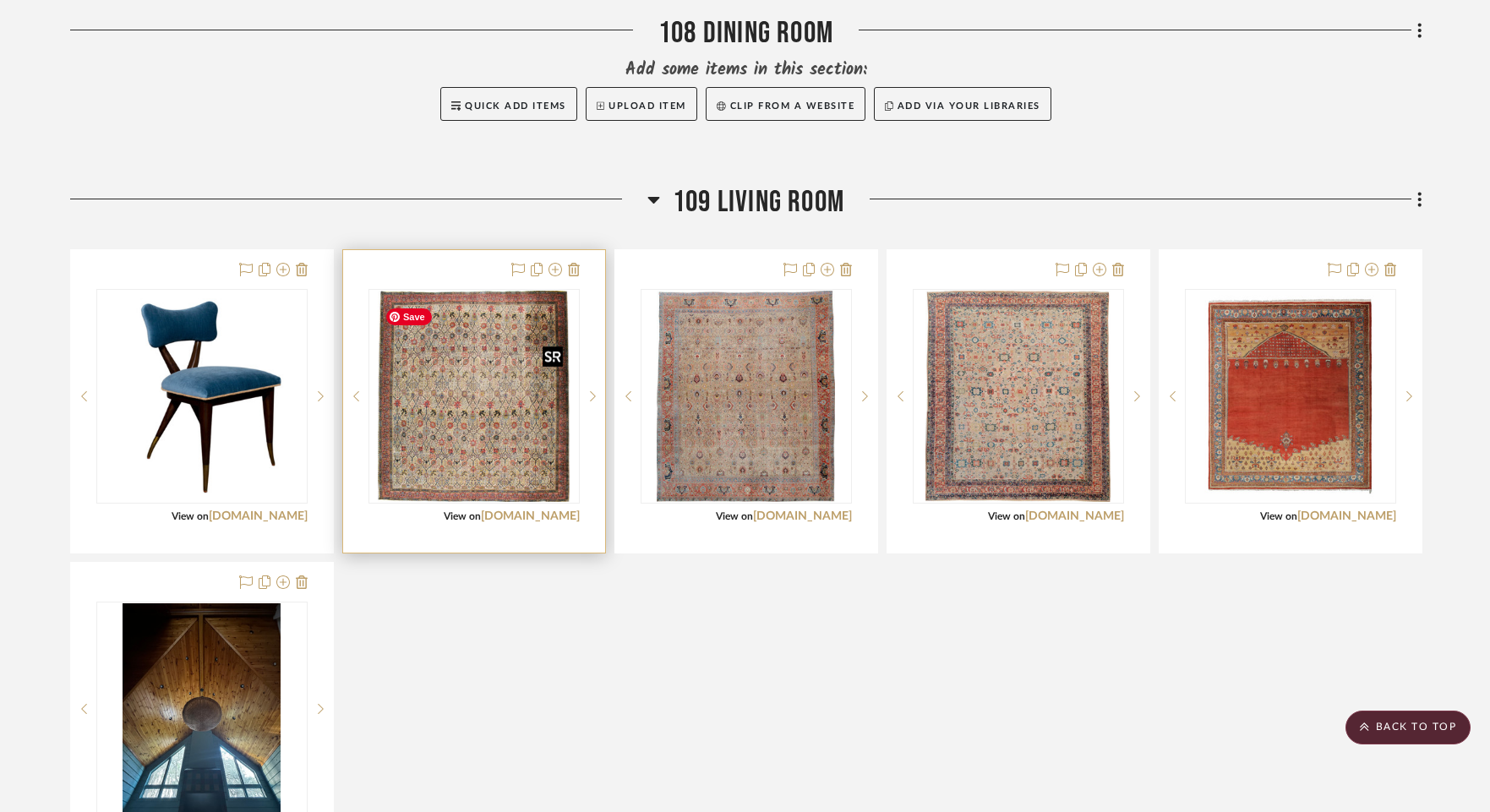
click at [453, 447] on img "0" at bounding box center [473, 396] width 192 height 211
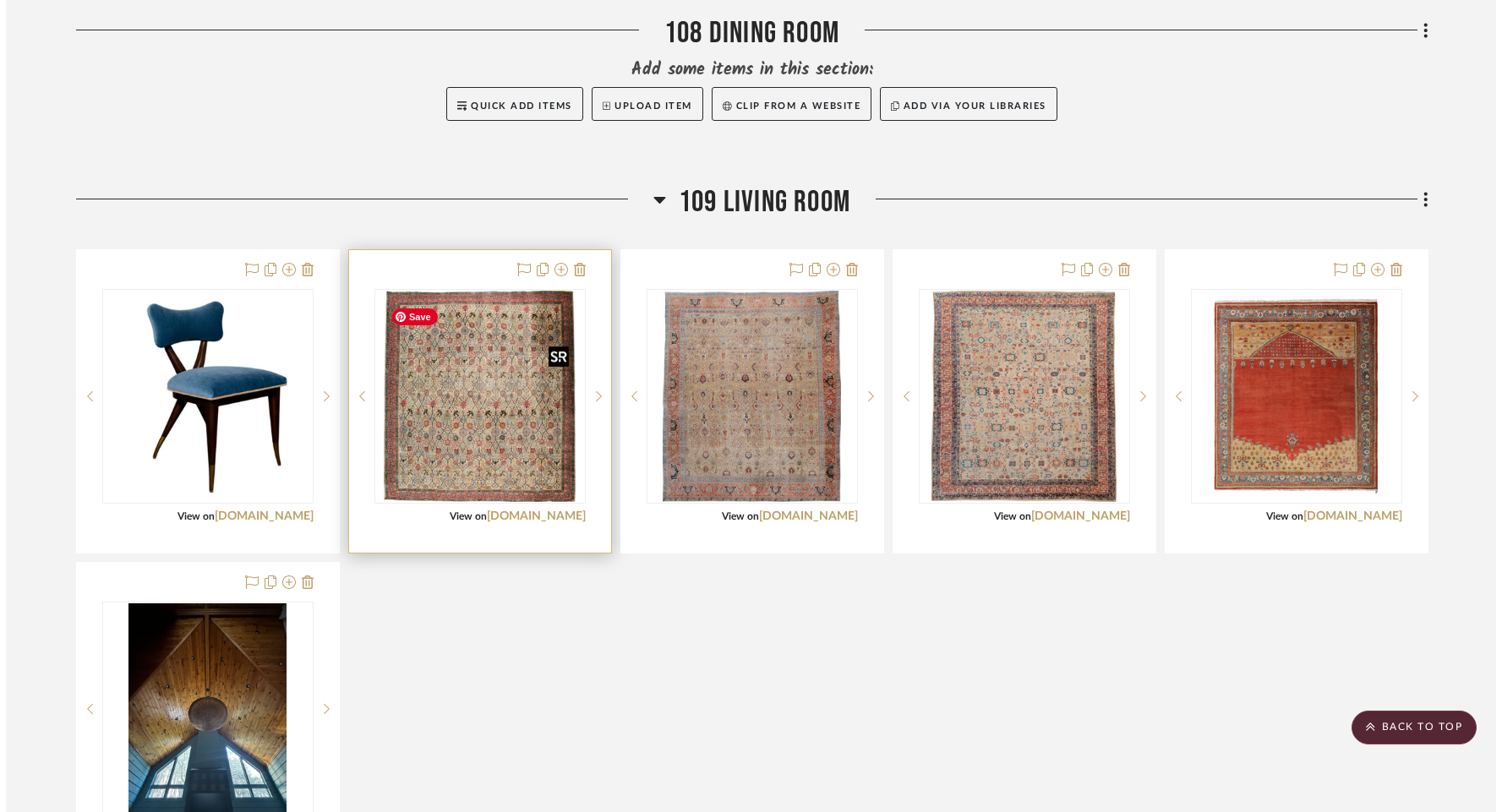
scroll to position [0, 0]
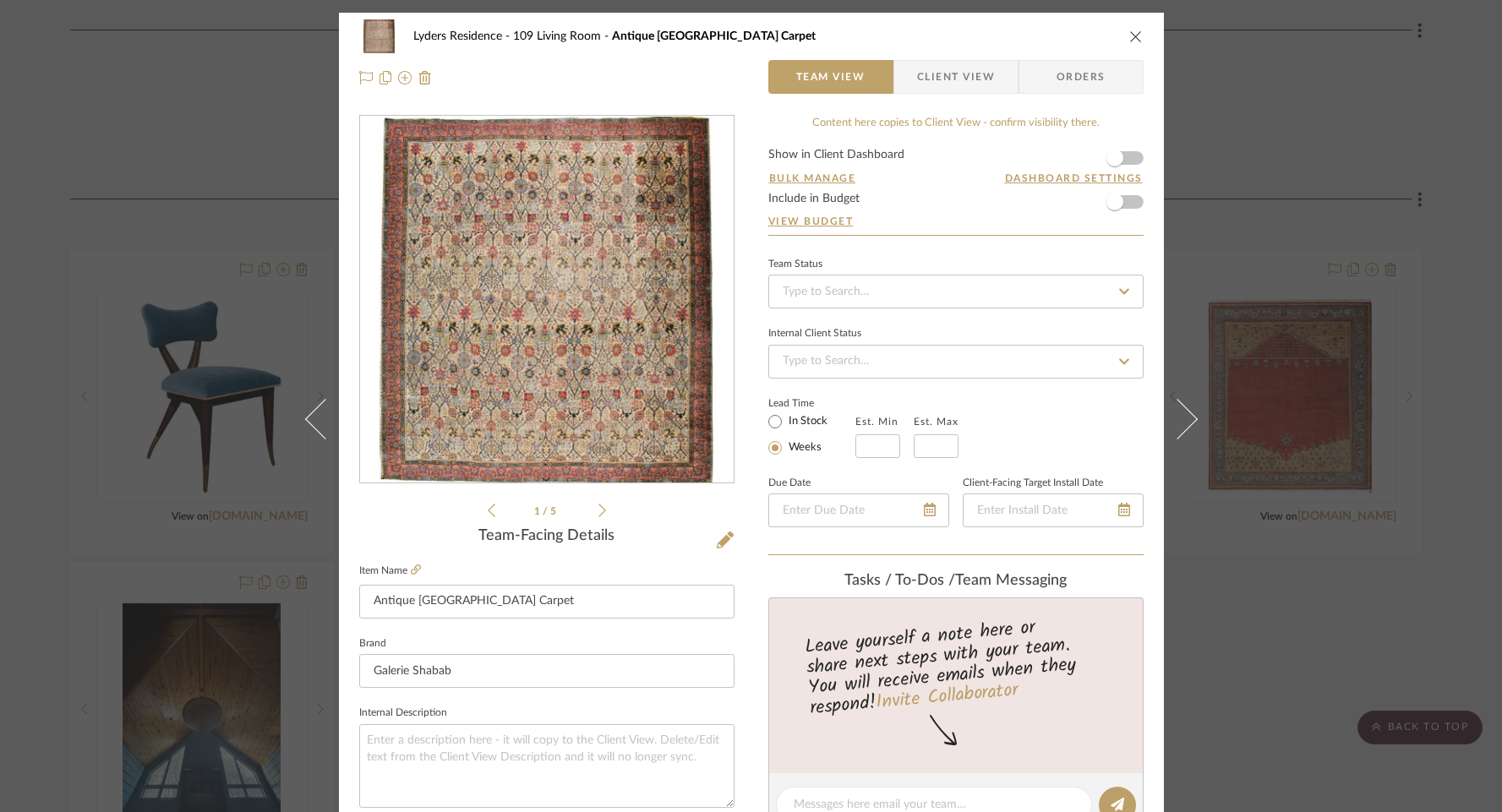
click at [562, 384] on div at bounding box center [547, 300] width 374 height 369
click at [558, 333] on img "0" at bounding box center [546, 300] width 333 height 367
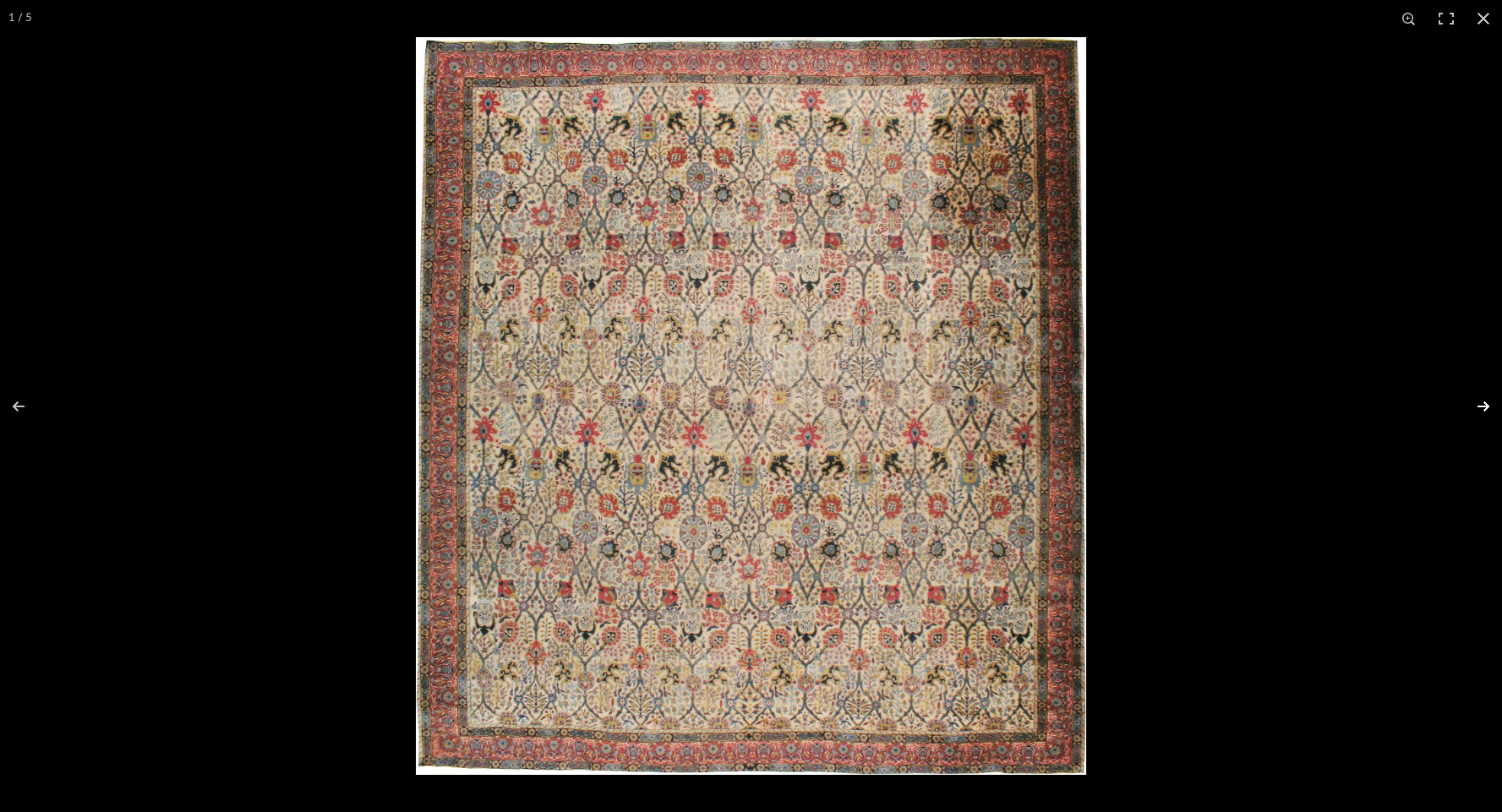
click at [1481, 401] on button at bounding box center [1472, 406] width 59 height 85
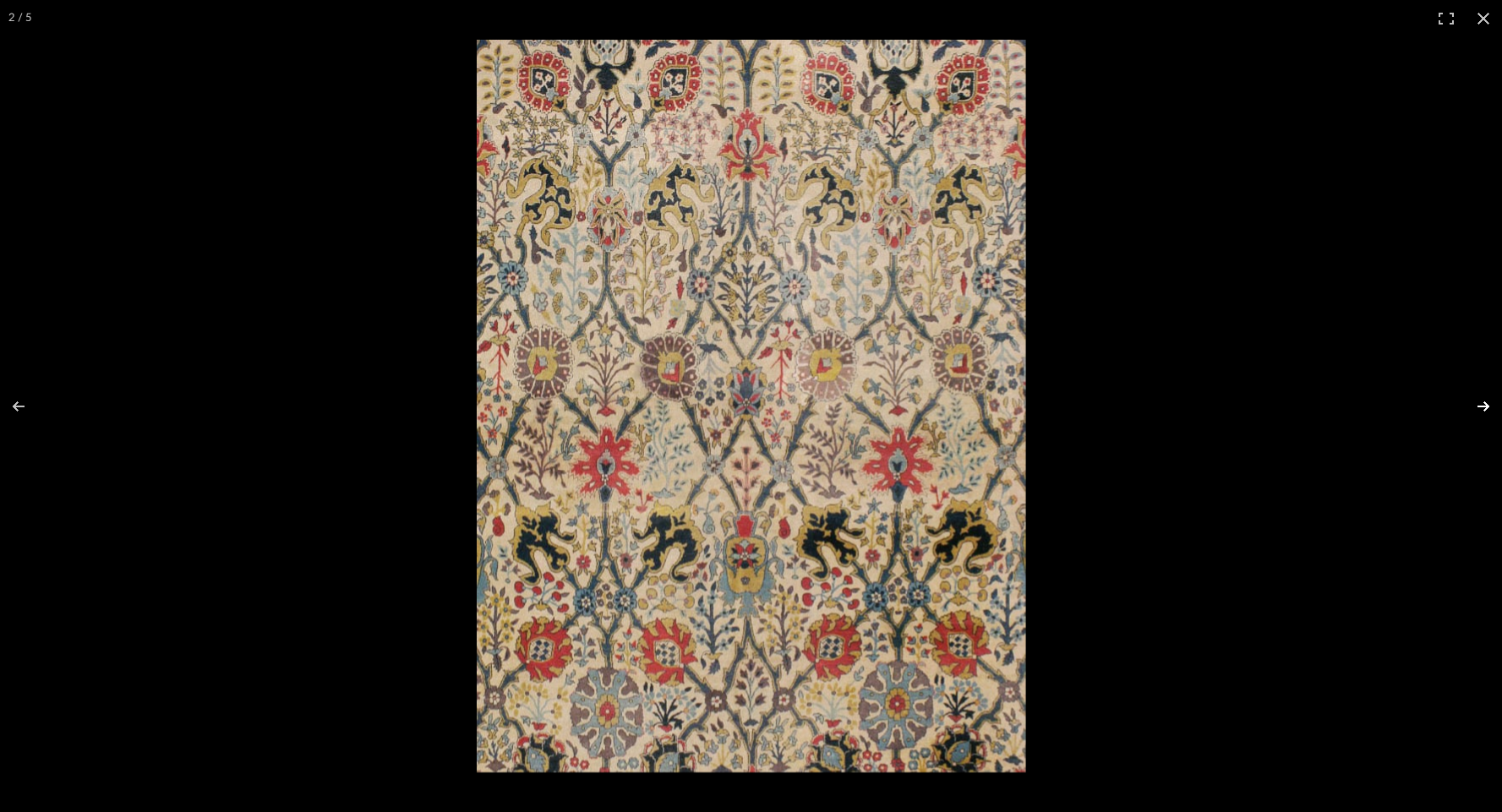
click at [1481, 401] on button at bounding box center [1472, 406] width 59 height 85
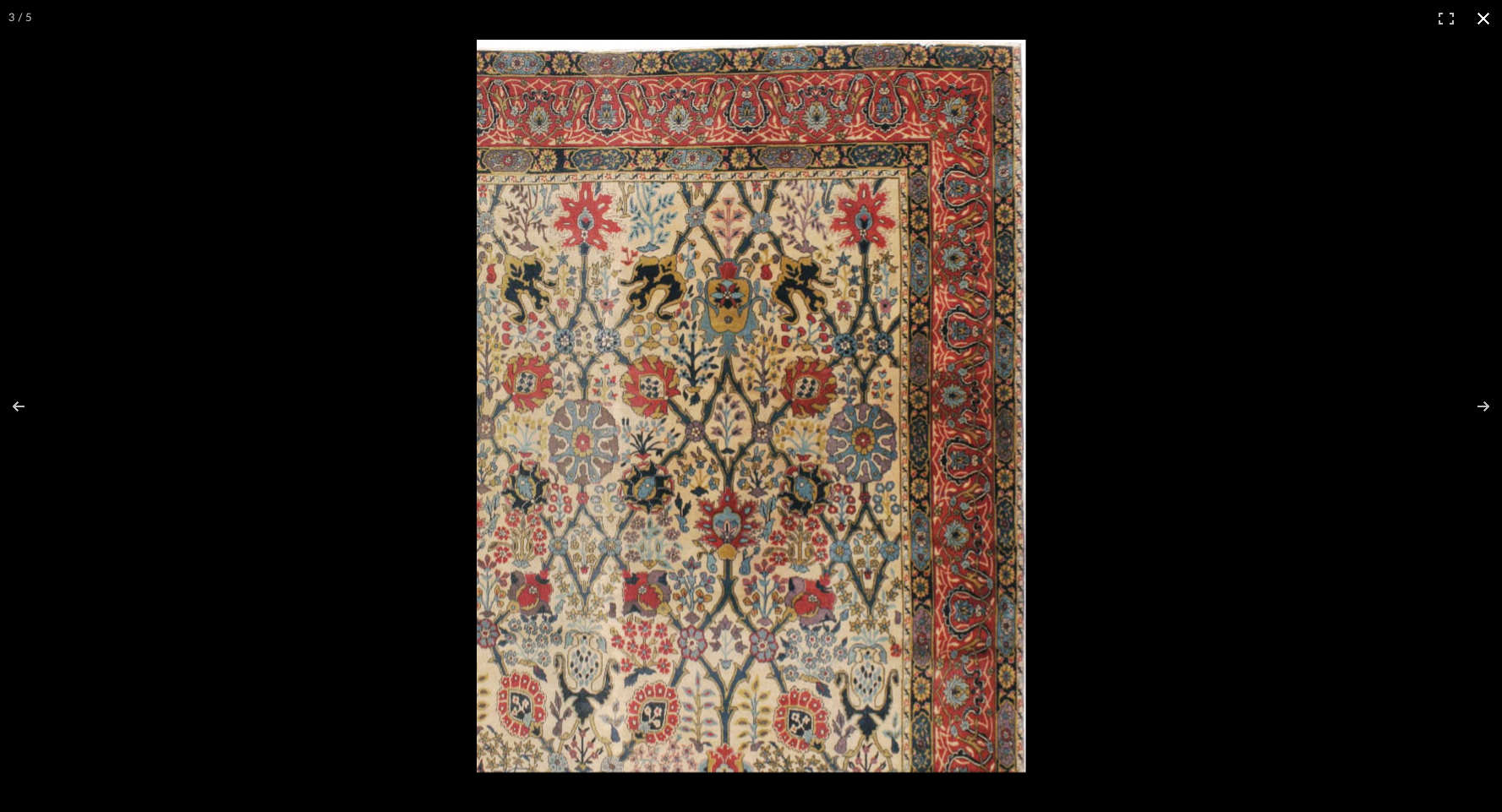
click at [1485, 20] on button at bounding box center [1483, 19] width 37 height 37
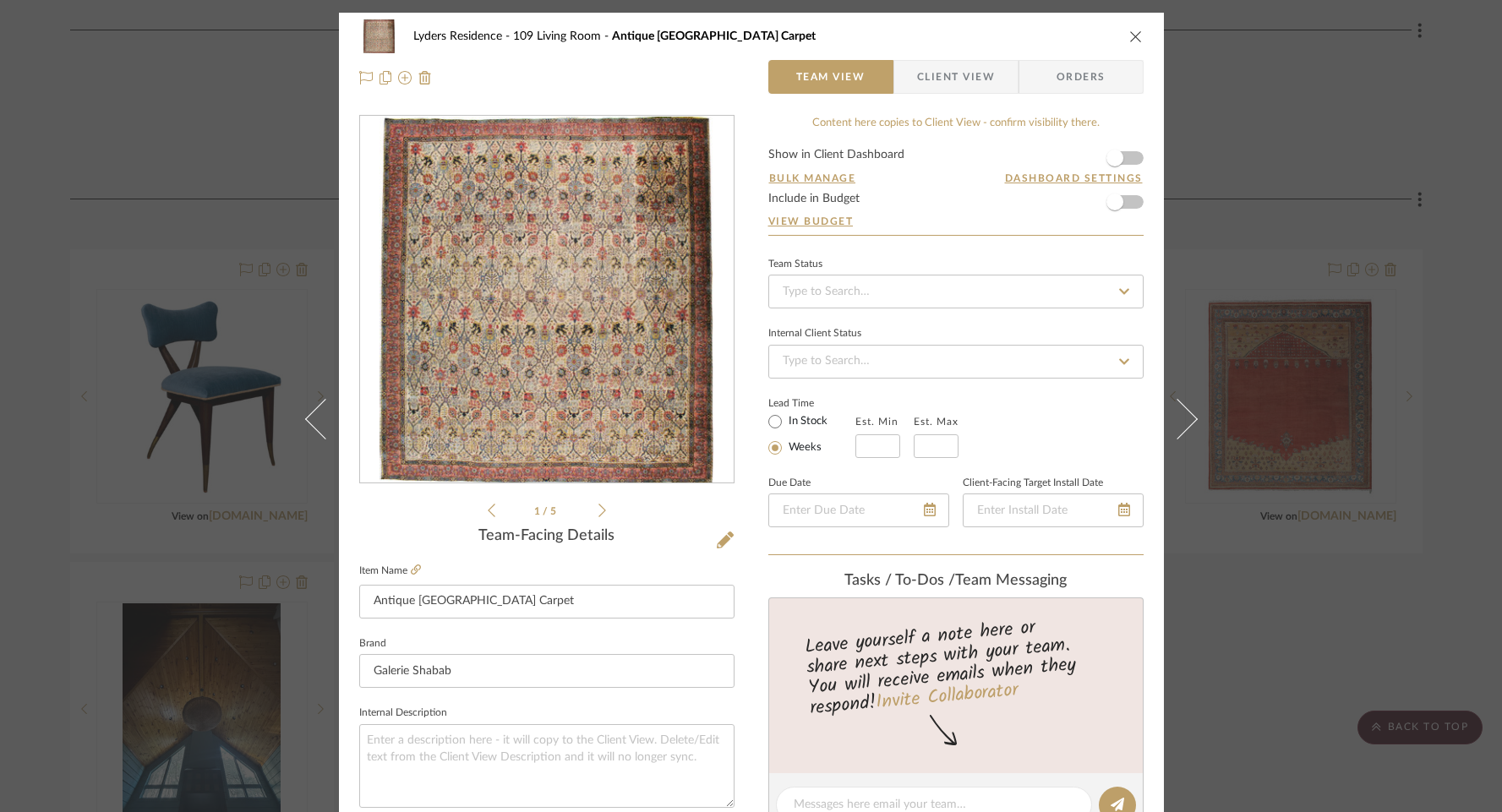
click at [1129, 39] on icon "close" at bounding box center [1136, 36] width 14 height 14
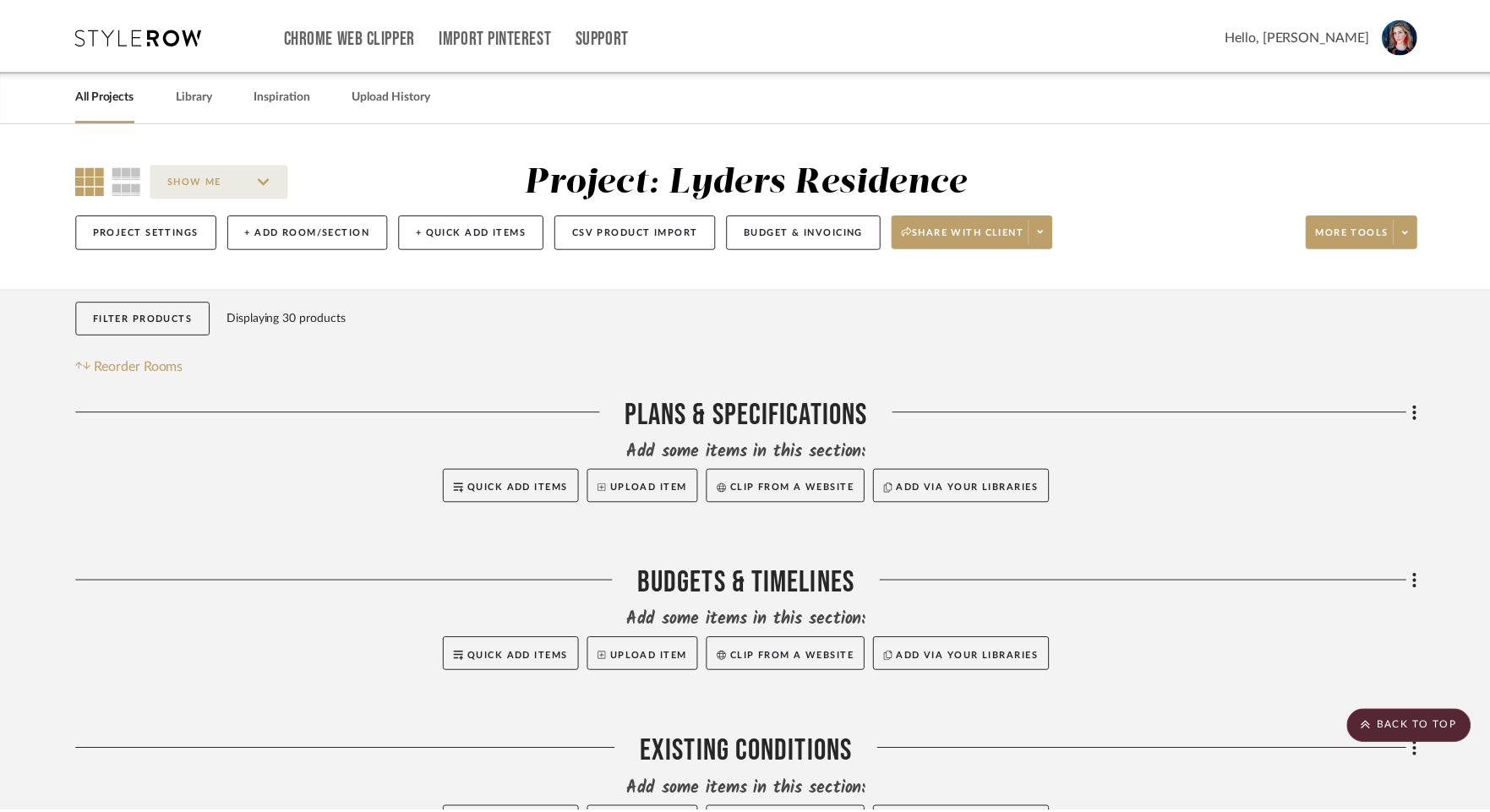
scroll to position [1887, 0]
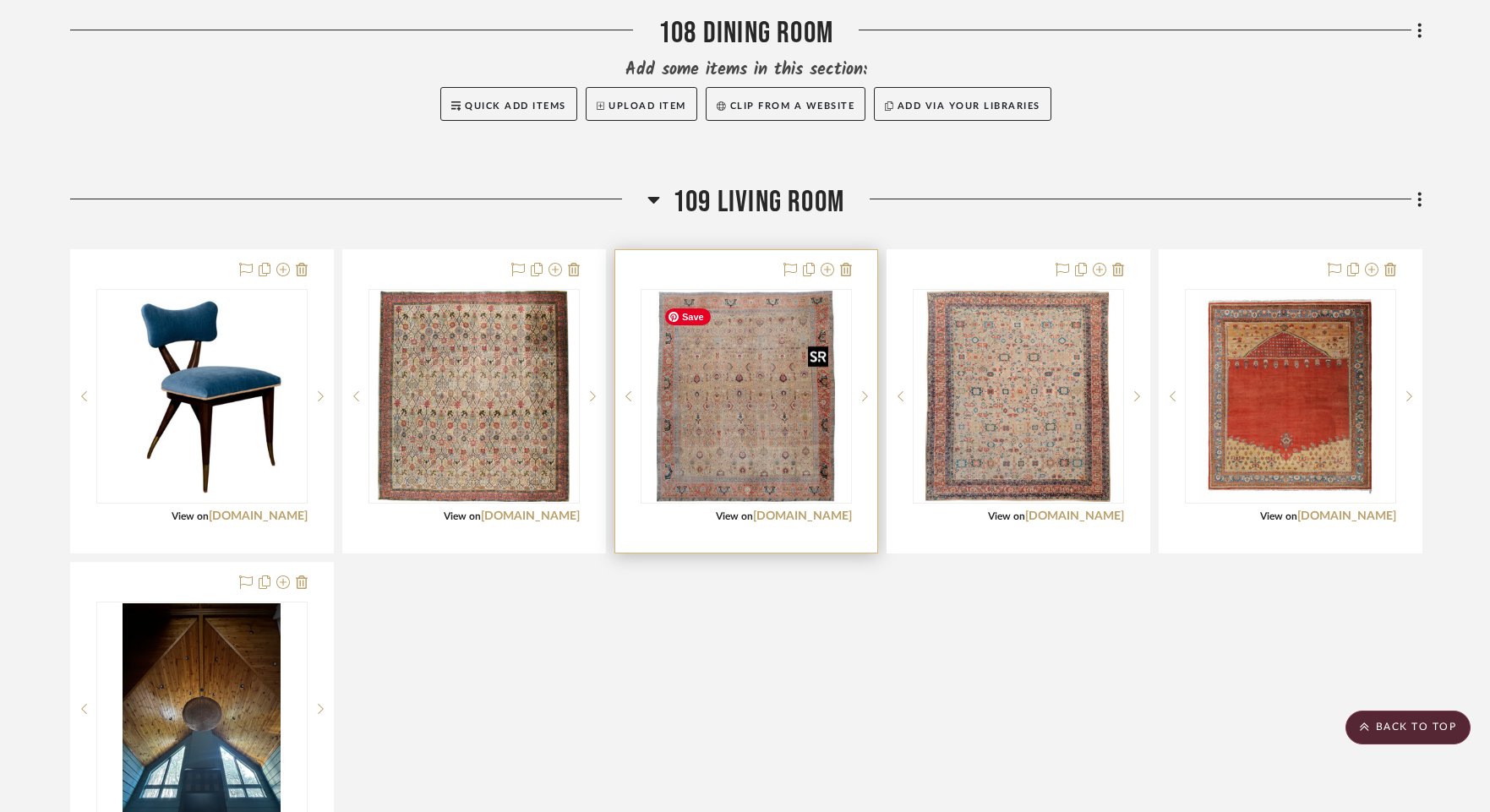
click at [817, 377] on img "0" at bounding box center [745, 396] width 178 height 211
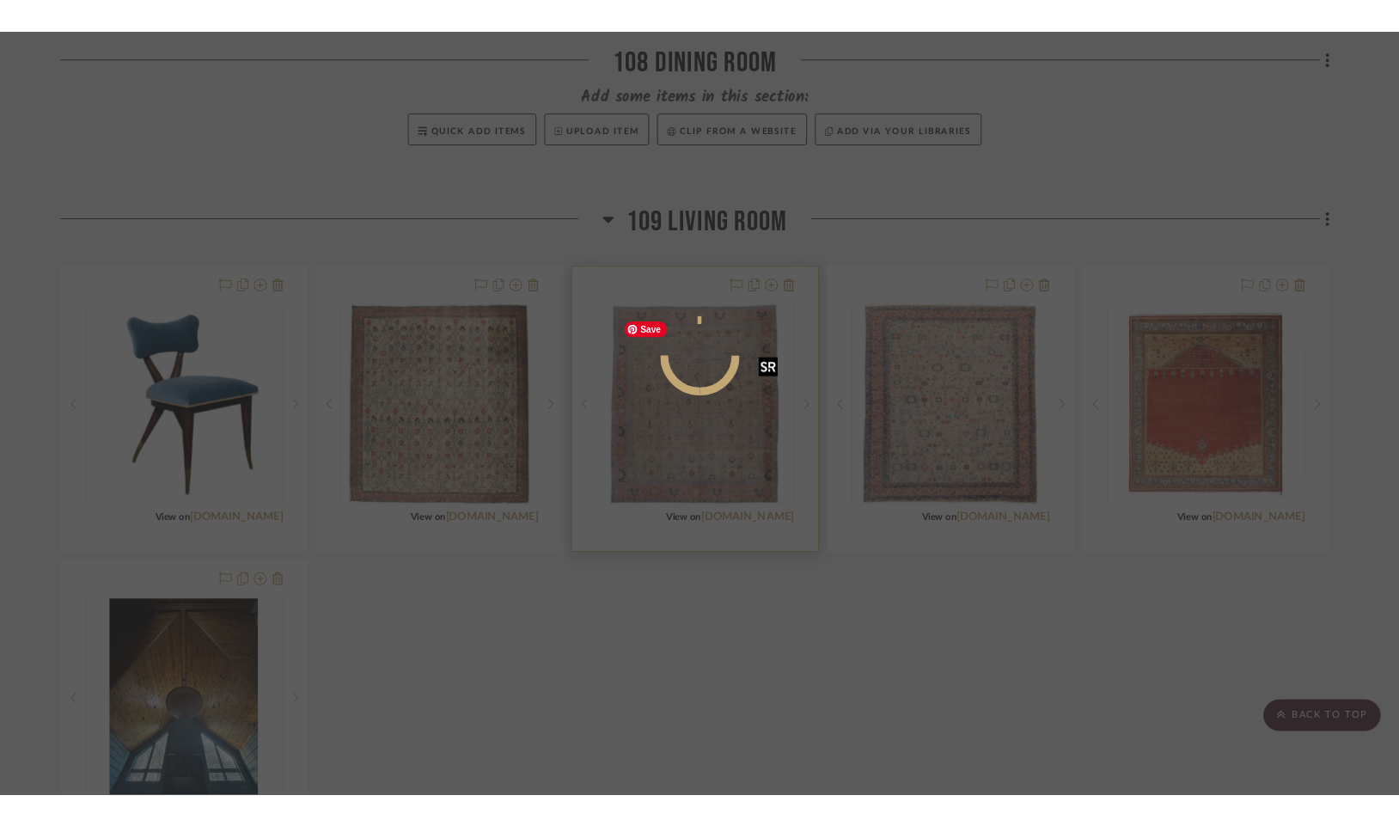
scroll to position [0, 0]
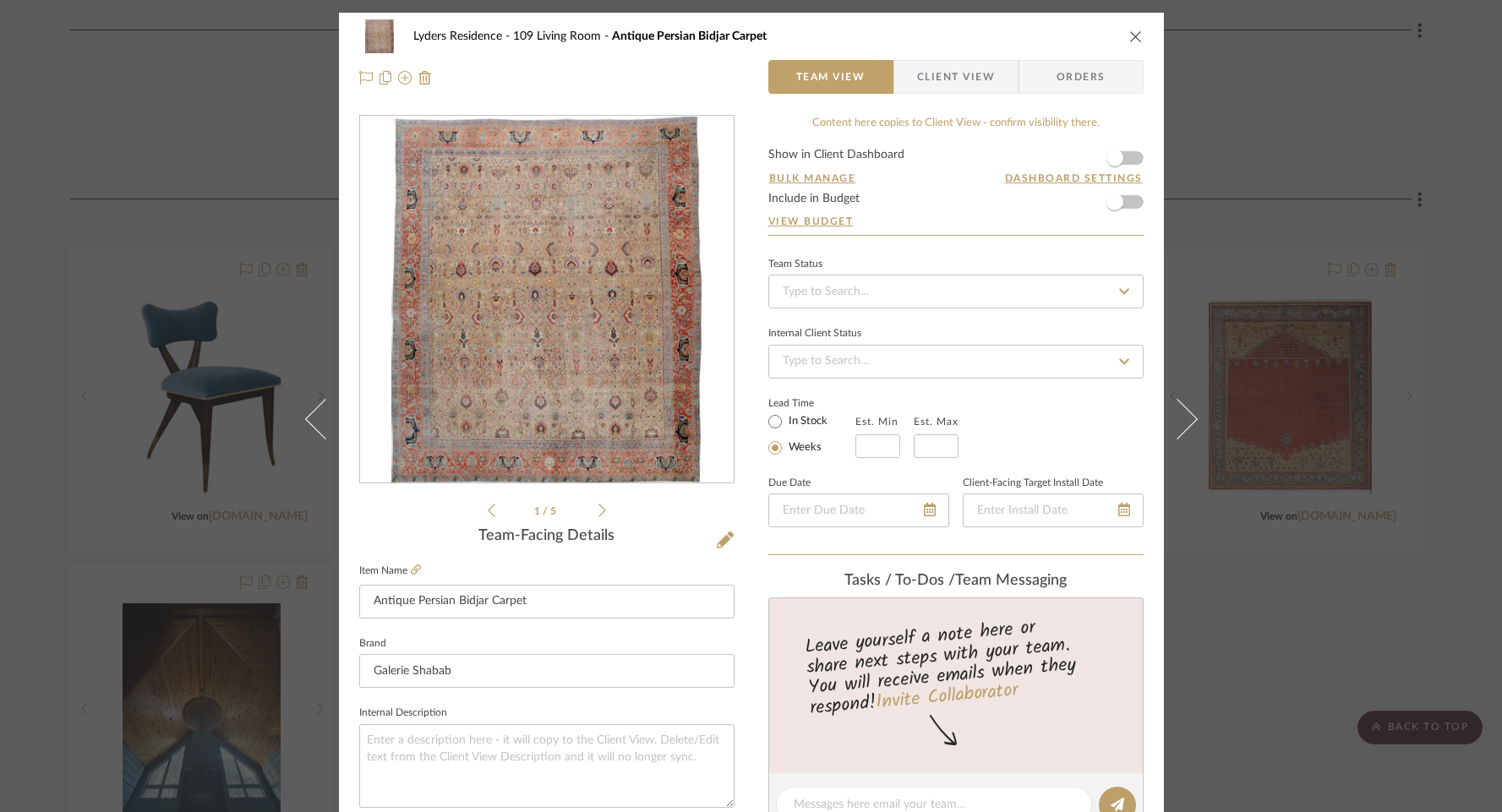
click at [615, 389] on img "0" at bounding box center [546, 300] width 310 height 367
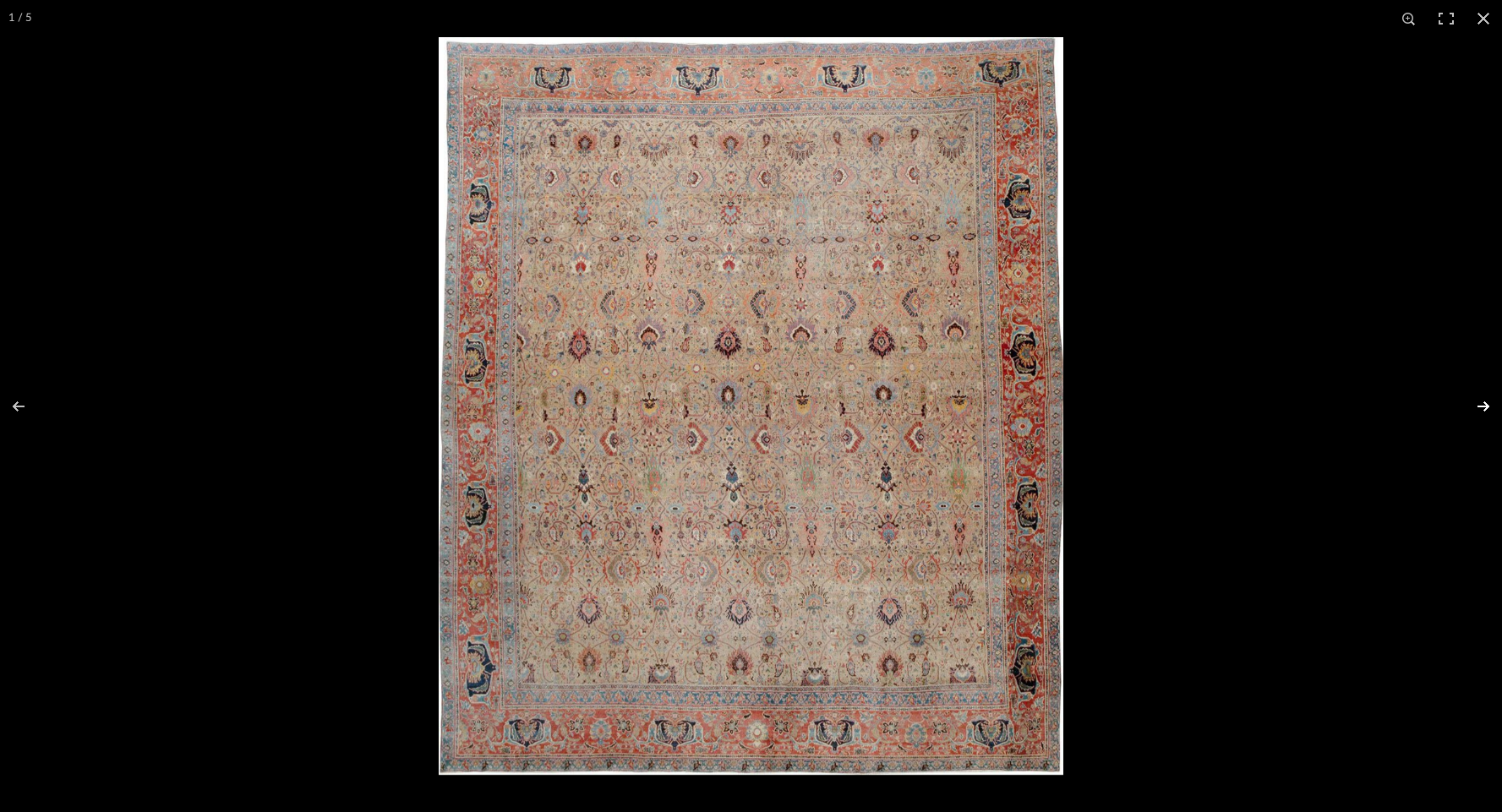
click at [1477, 408] on button at bounding box center [1472, 406] width 59 height 85
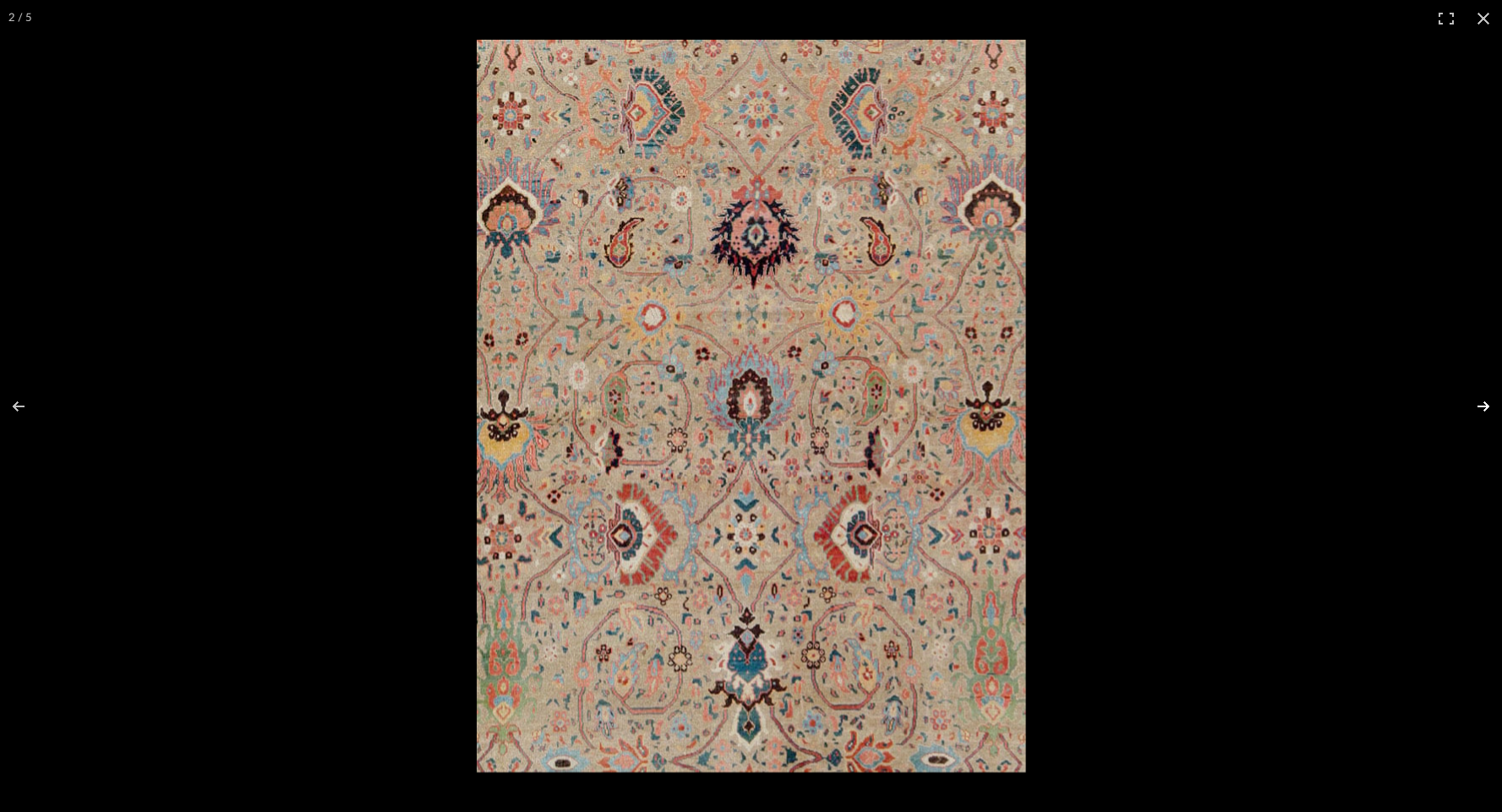
click at [1477, 408] on button at bounding box center [1472, 406] width 59 height 85
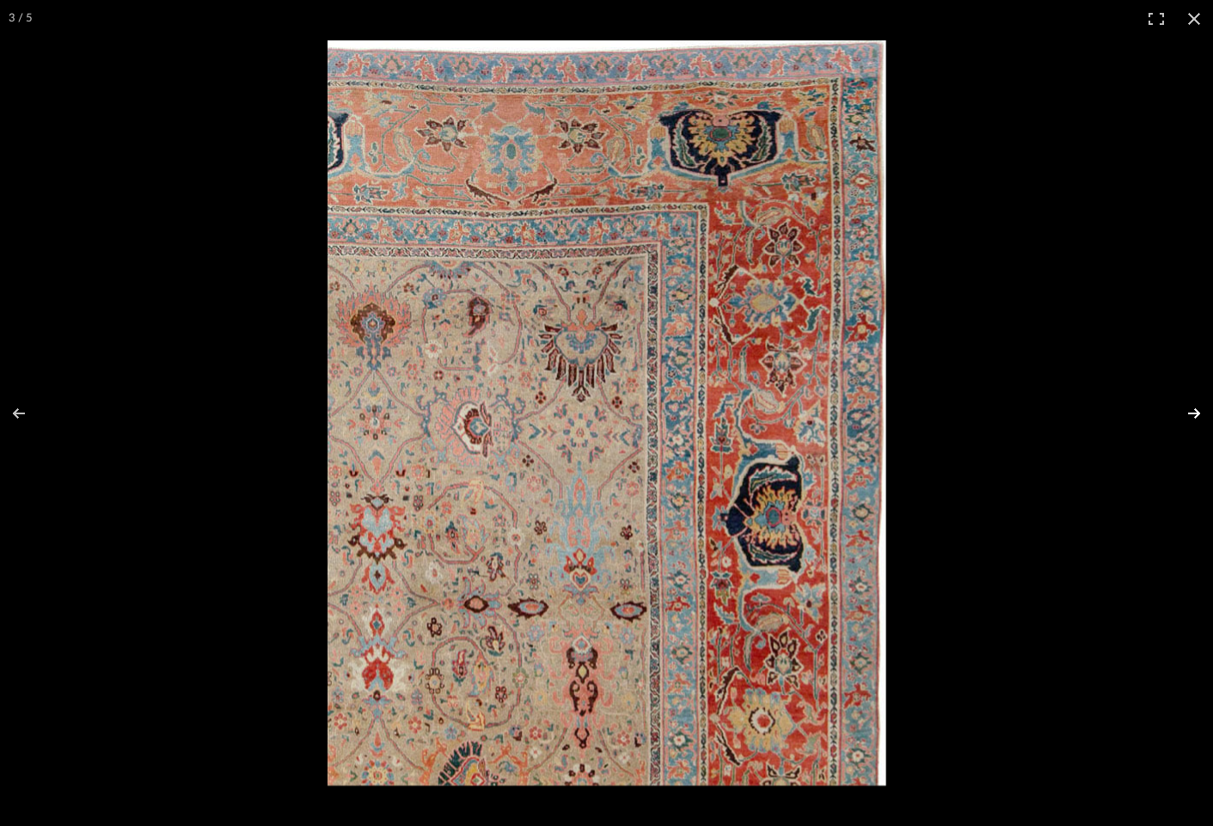
click at [1192, 415] on button at bounding box center [1182, 413] width 60 height 86
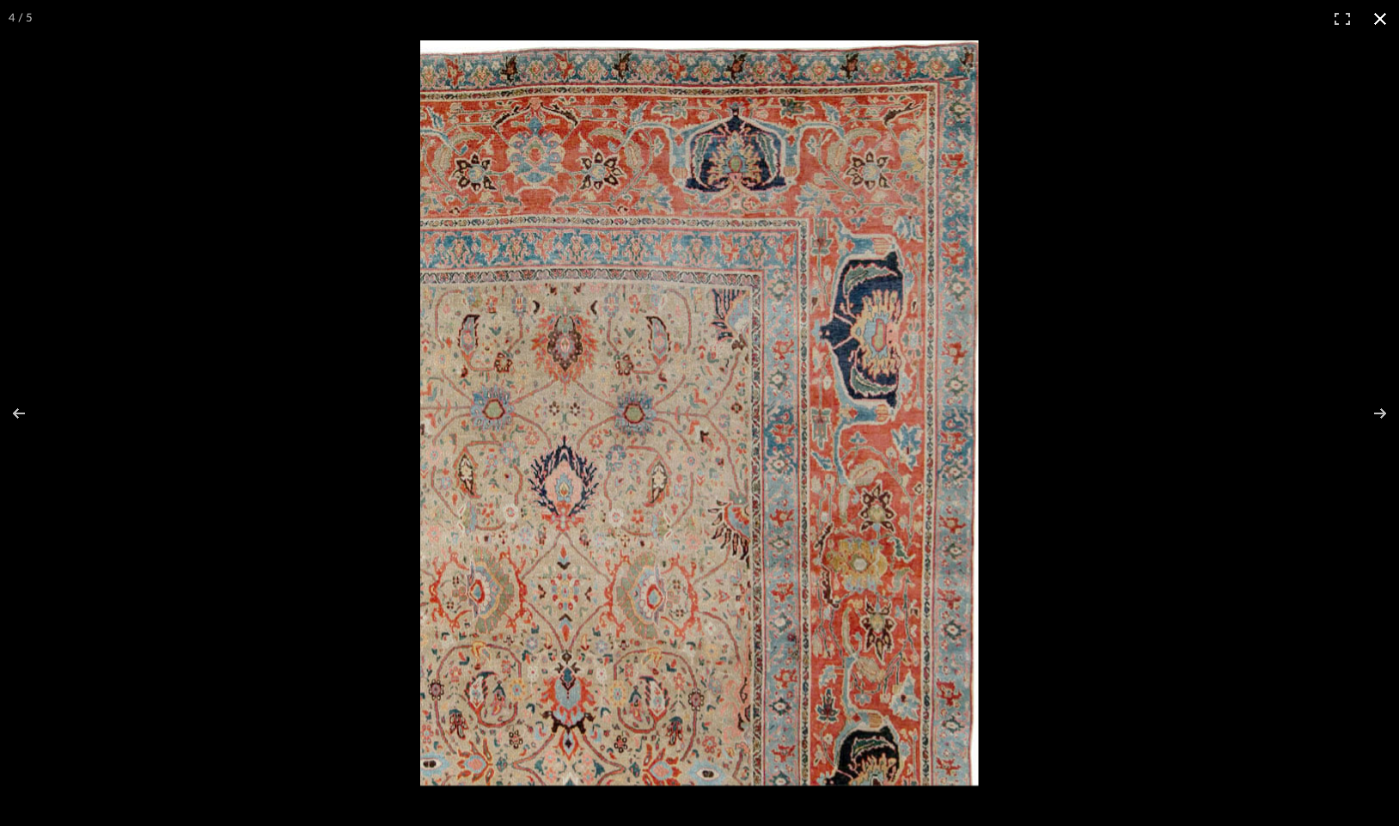
click at [1375, 24] on button at bounding box center [1380, 19] width 38 height 38
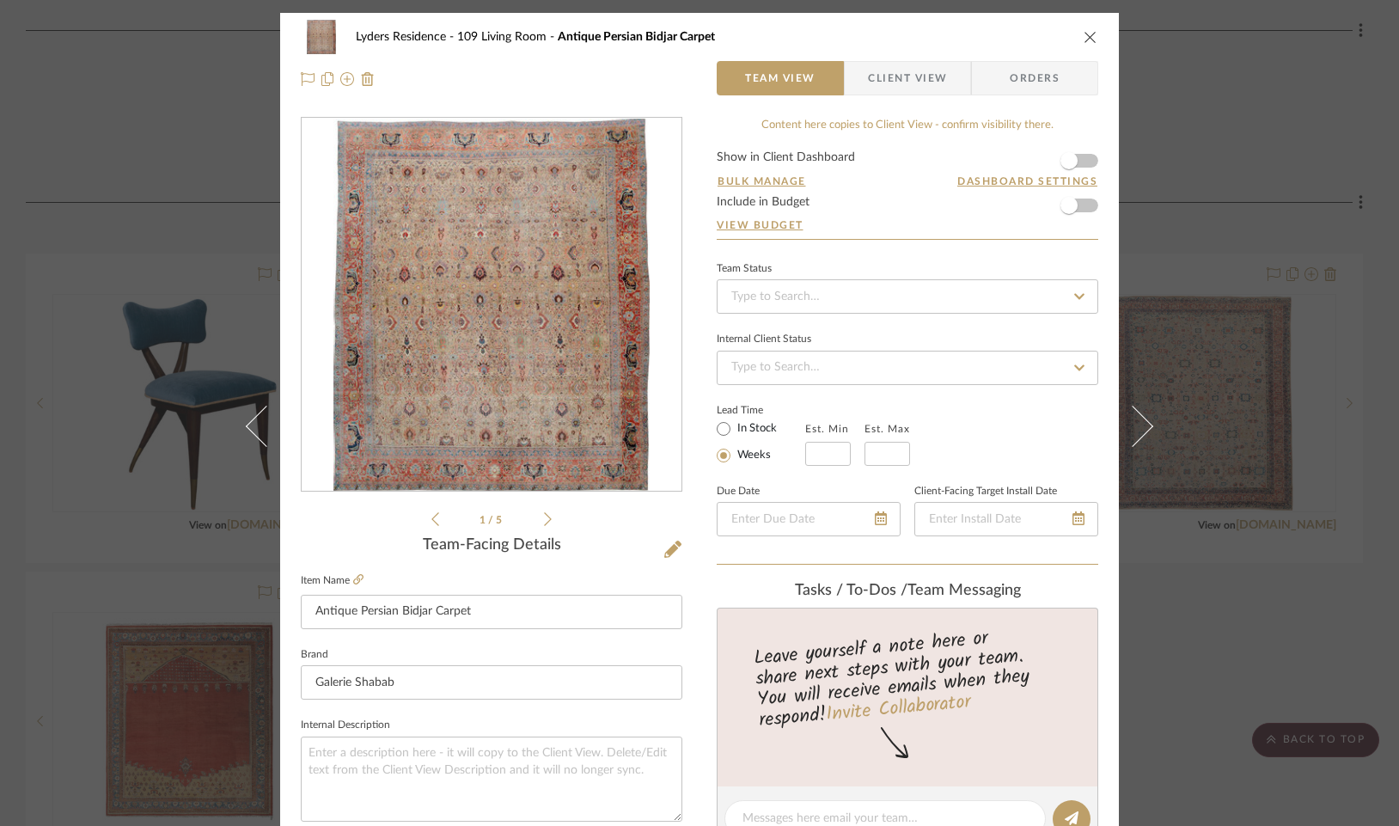
click at [1090, 34] on icon "close" at bounding box center [1091, 37] width 14 height 14
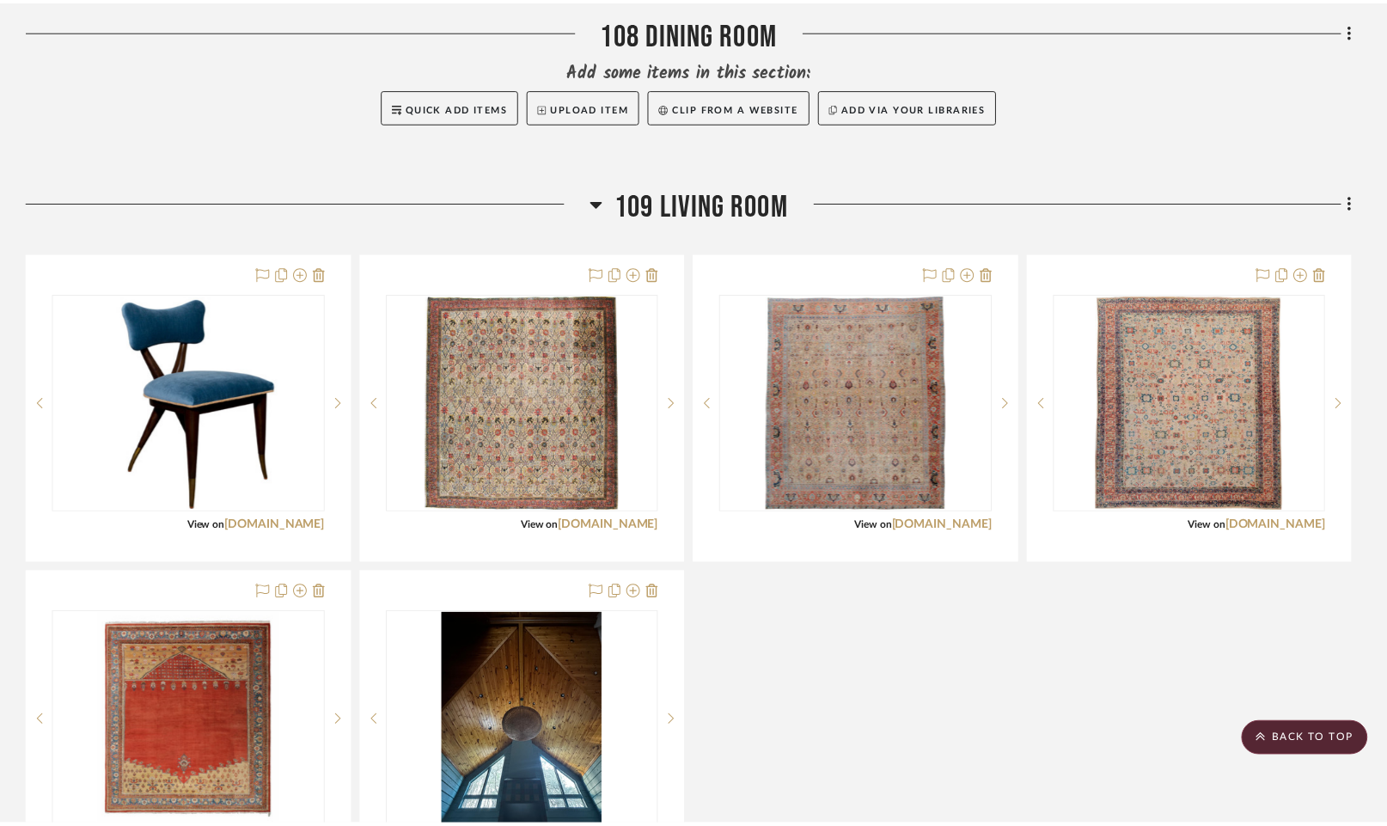
scroll to position [1920, 0]
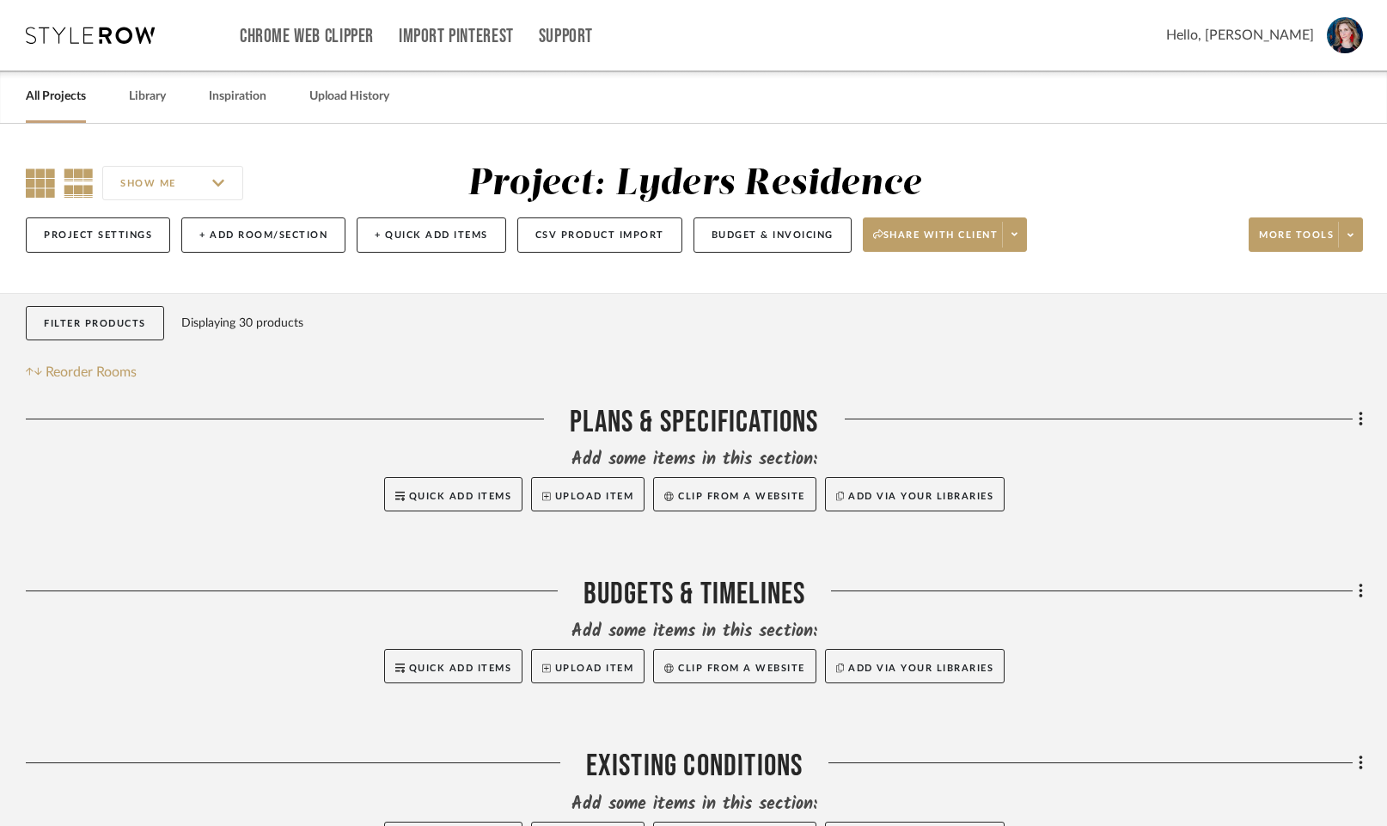
click at [39, 174] on icon at bounding box center [40, 182] width 29 height 29
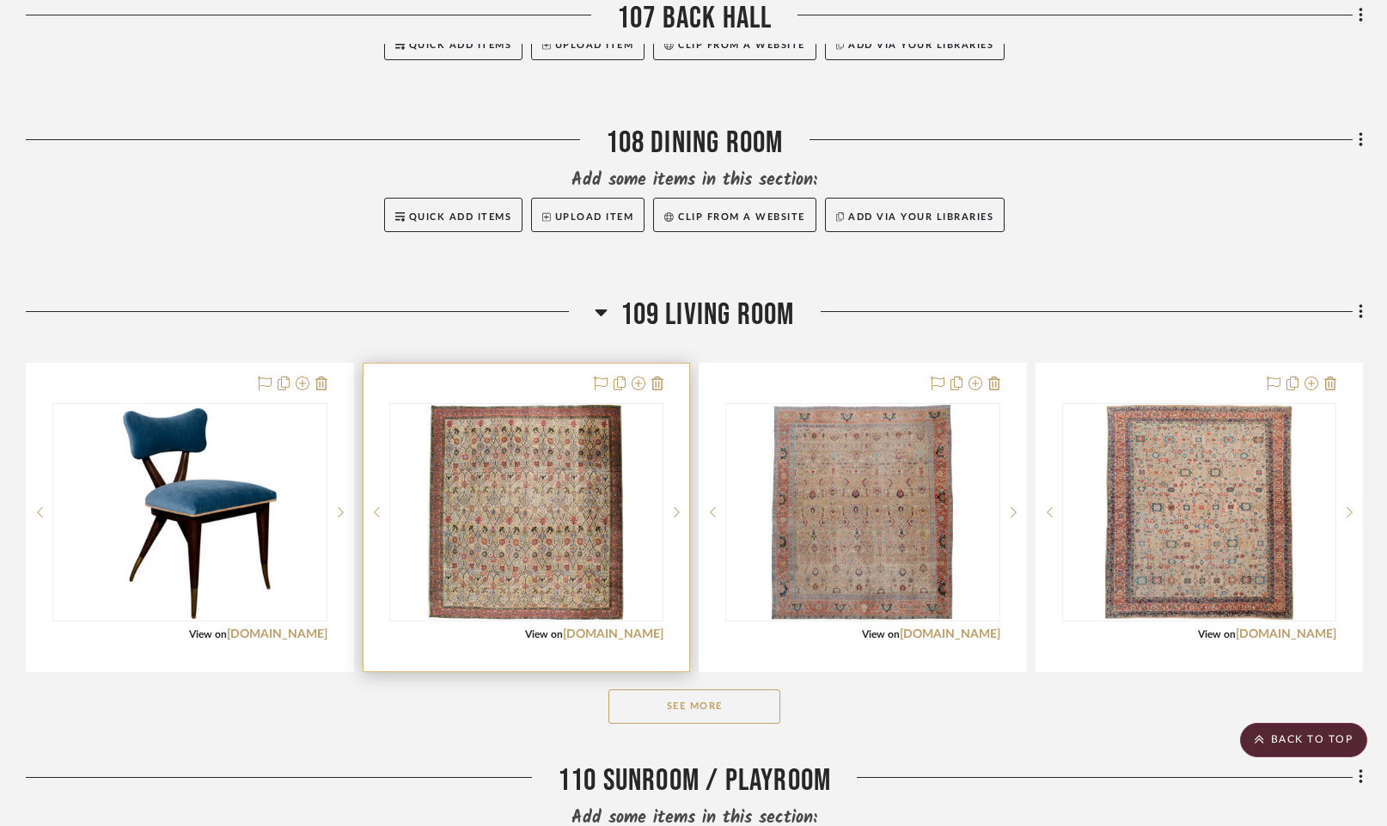
scroll to position [1813, 0]
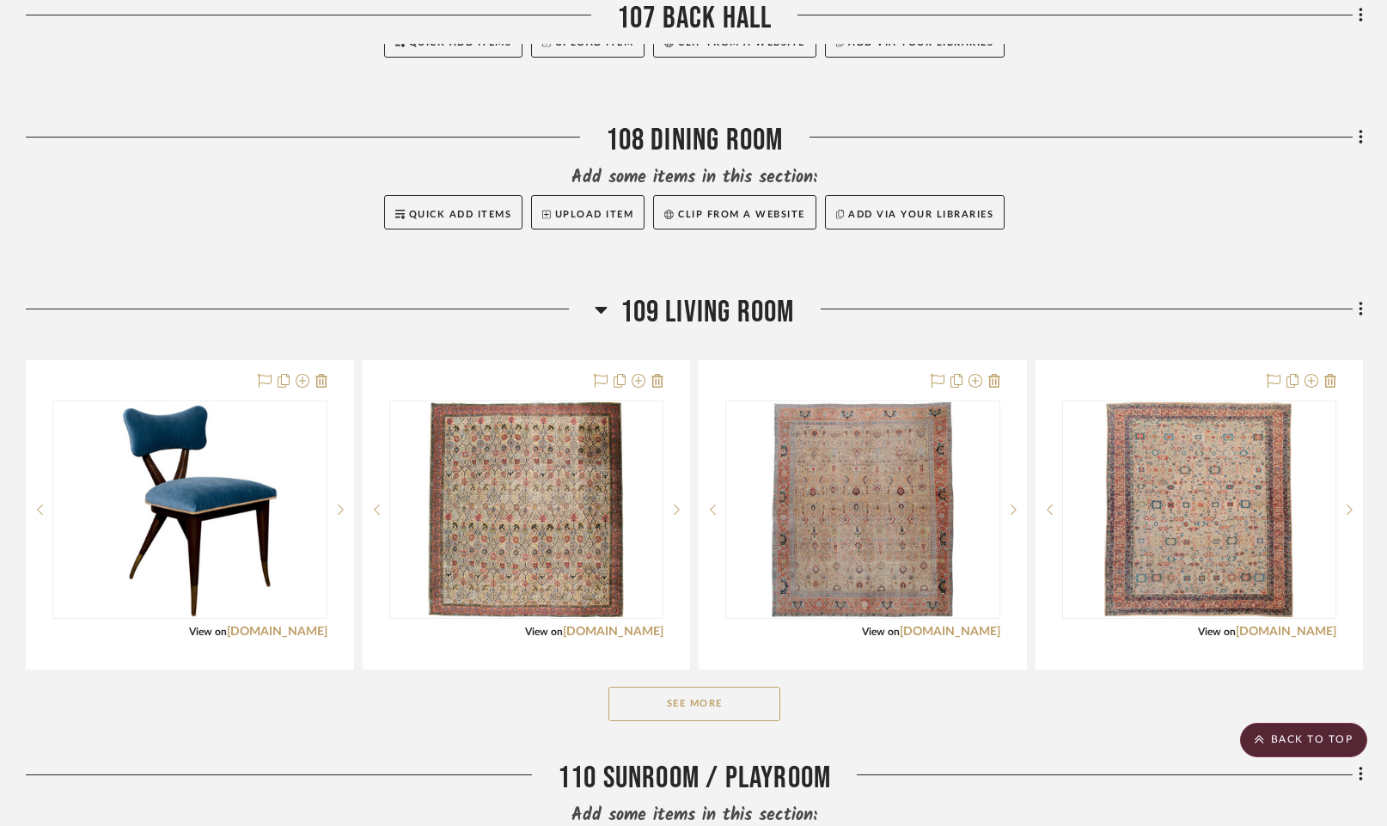
click at [755, 704] on button "See More" at bounding box center [694, 704] width 172 height 34
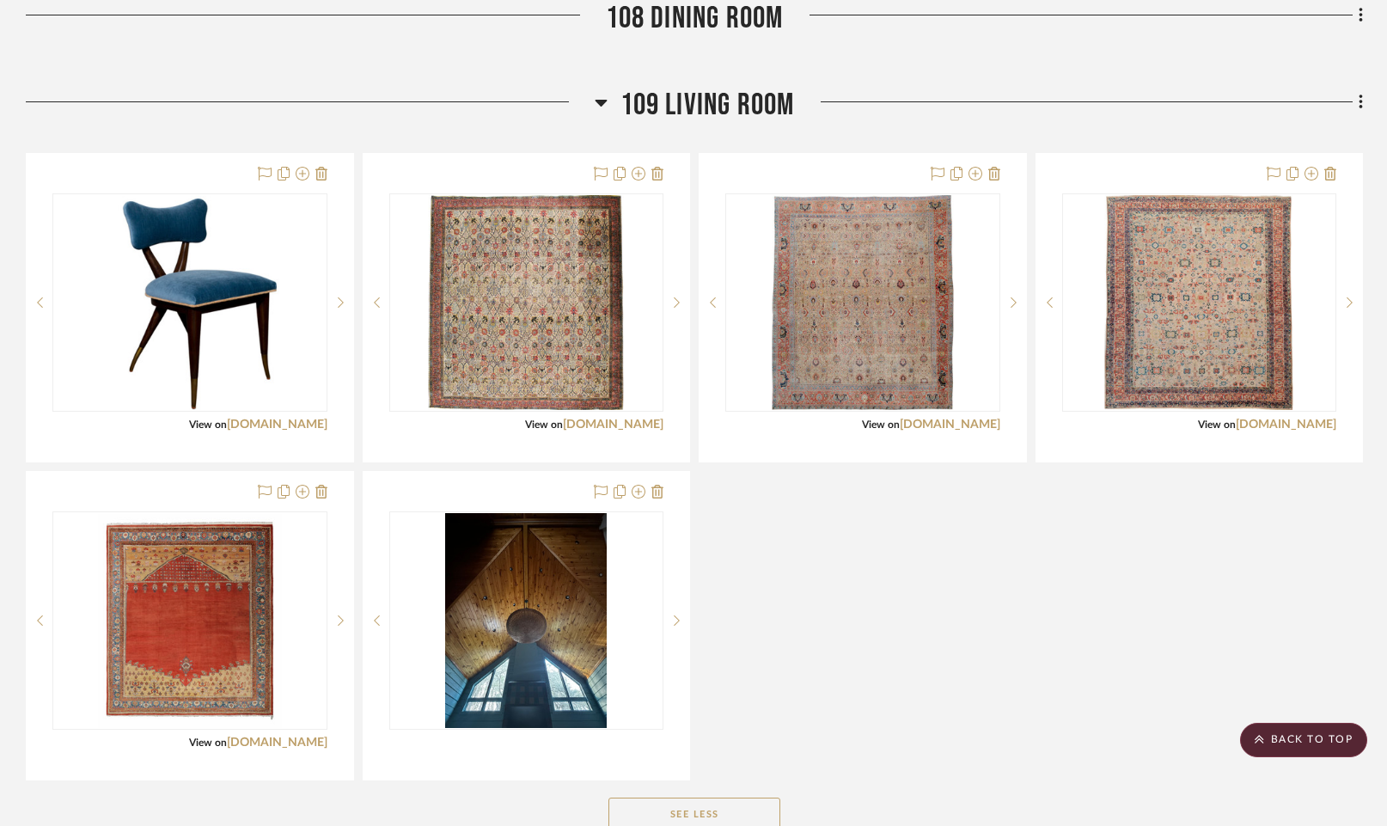
scroll to position [2078, 0]
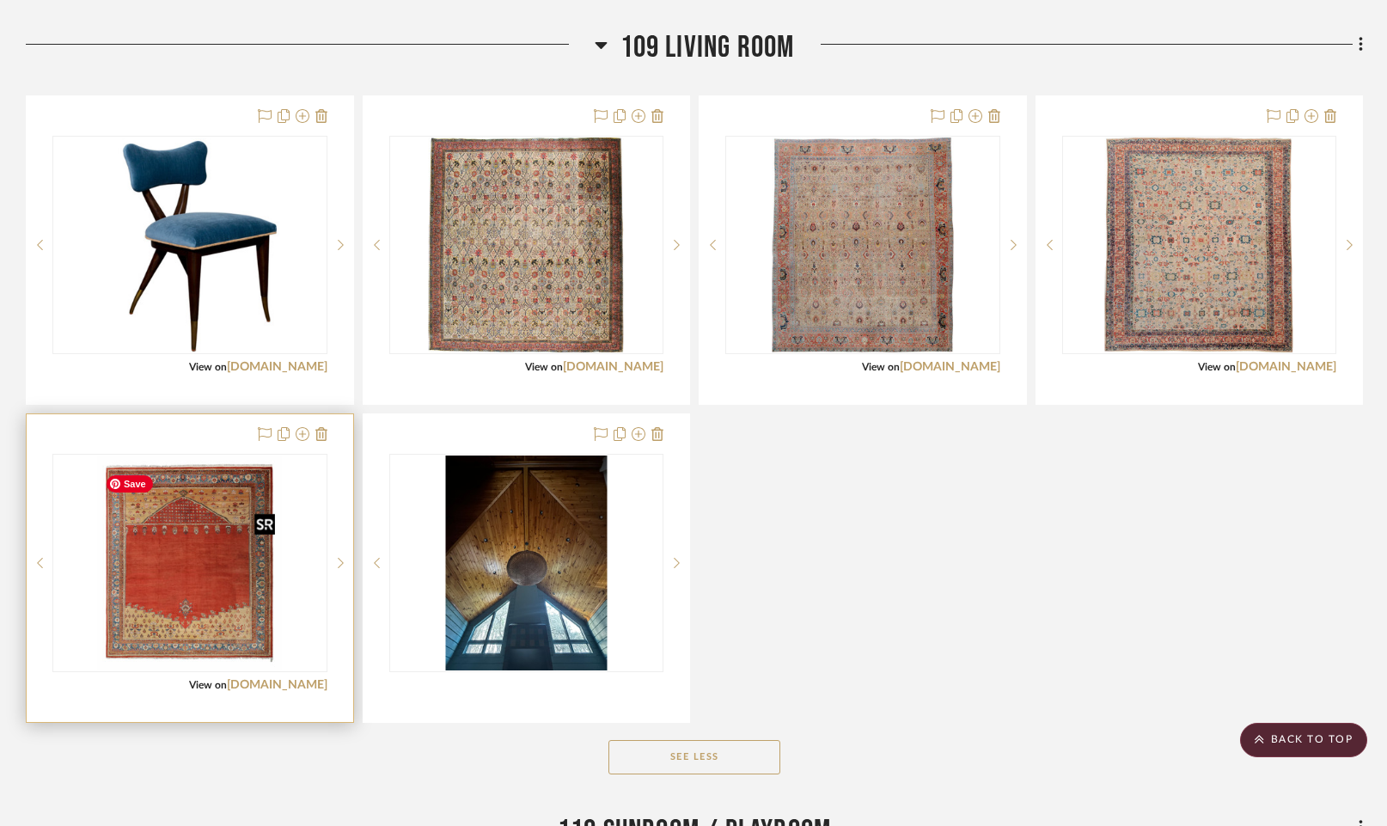
click at [0, 0] on img at bounding box center [0, 0] width 0 height 0
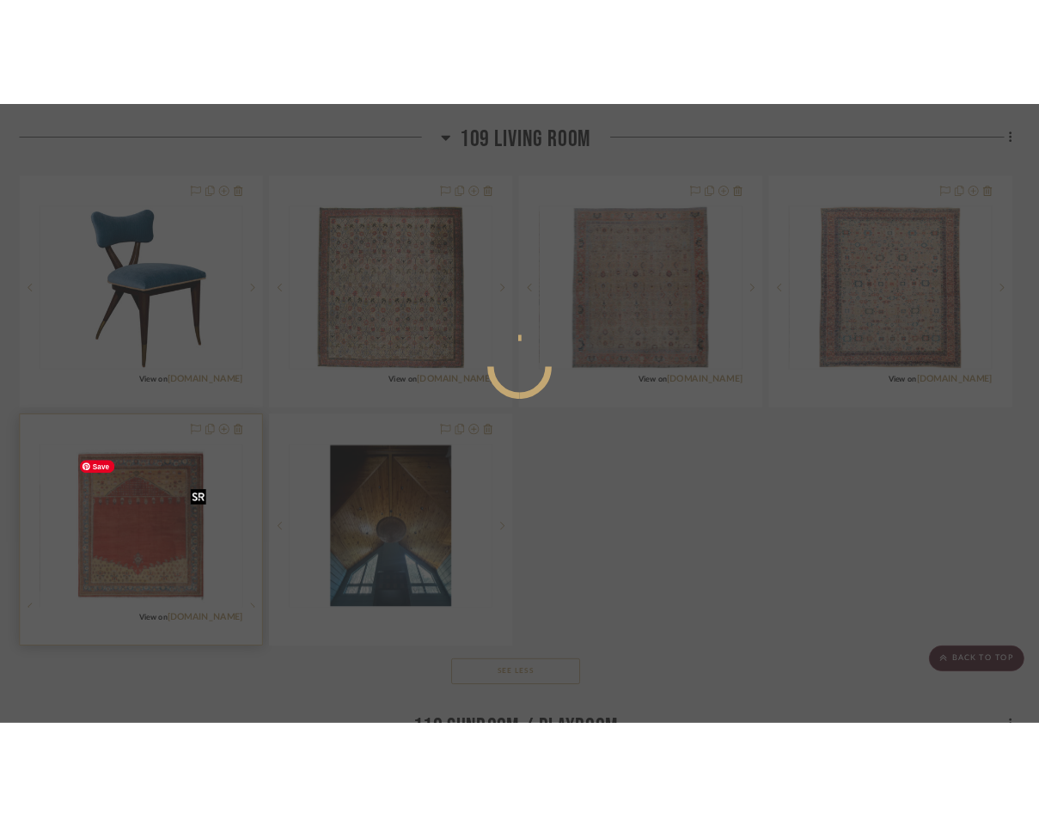
scroll to position [0, 0]
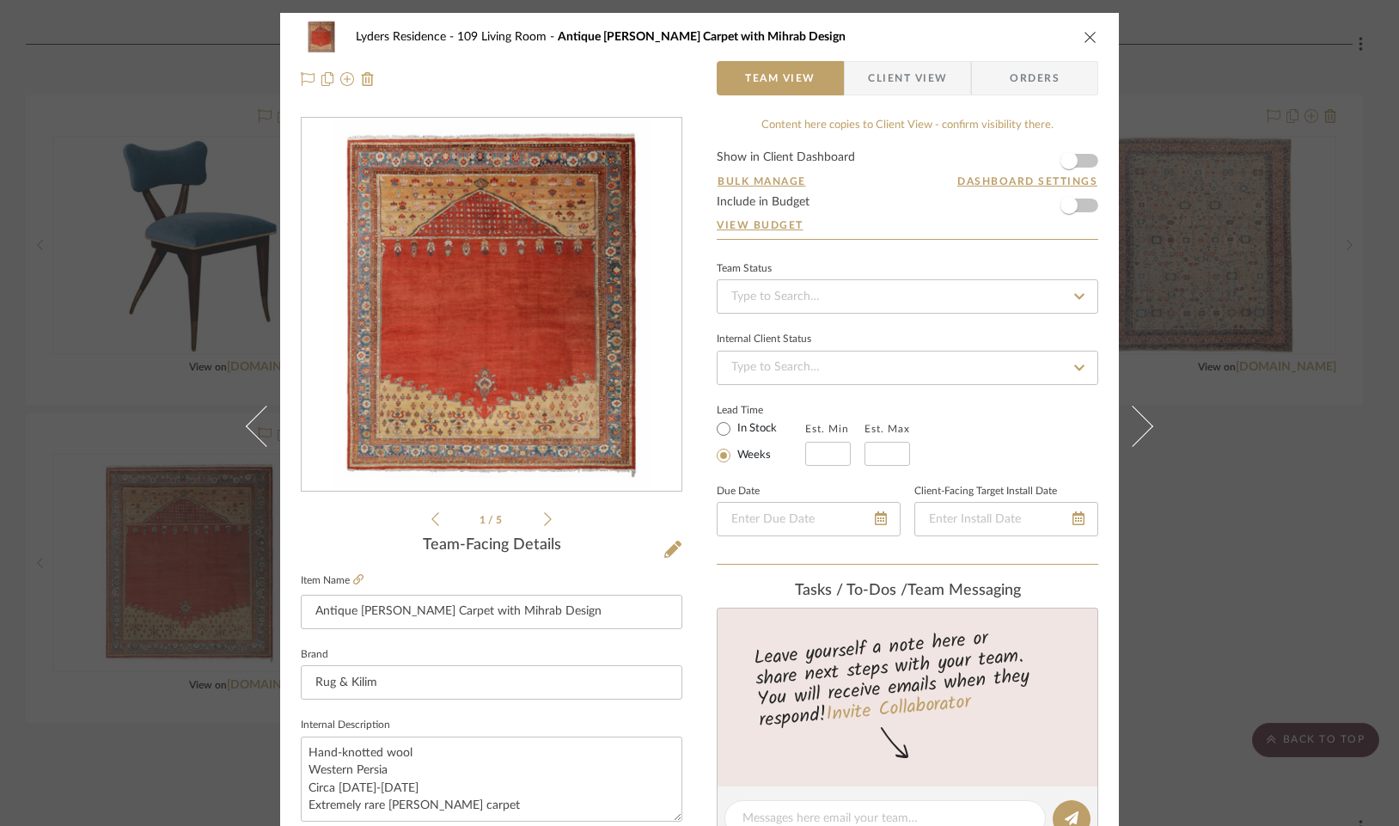
click at [457, 254] on img "0" at bounding box center [492, 305] width 318 height 373
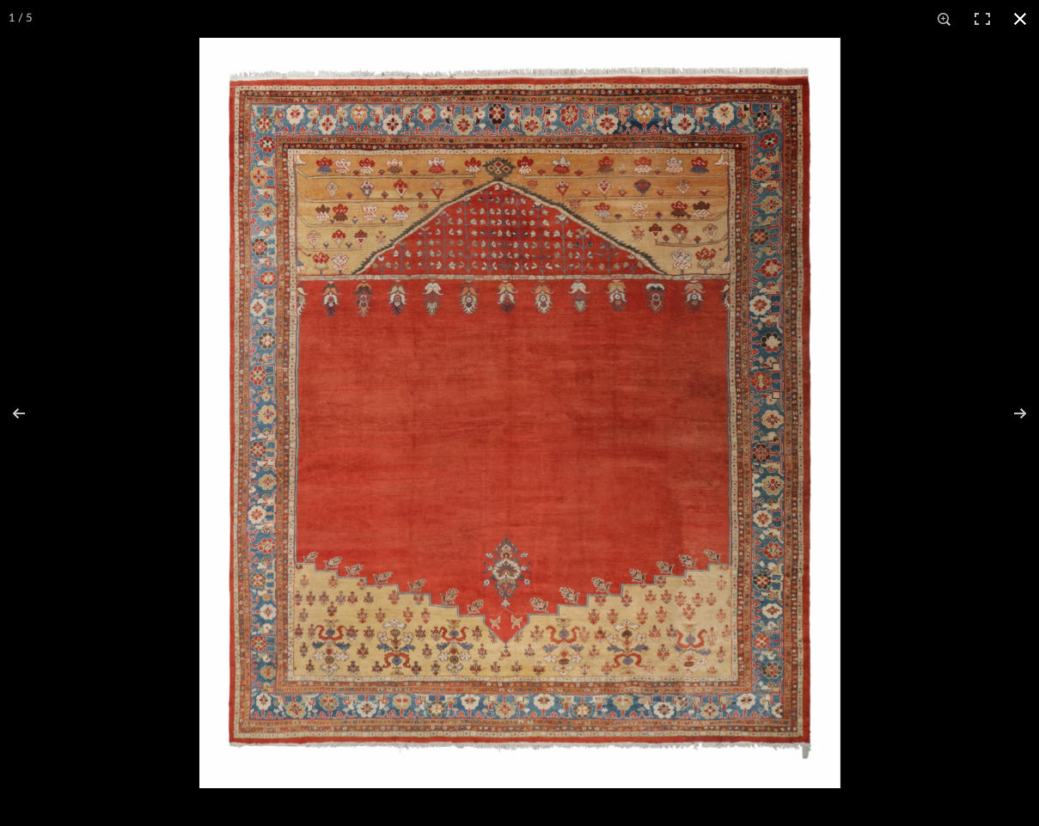
click at [1020, 18] on button at bounding box center [1020, 19] width 38 height 38
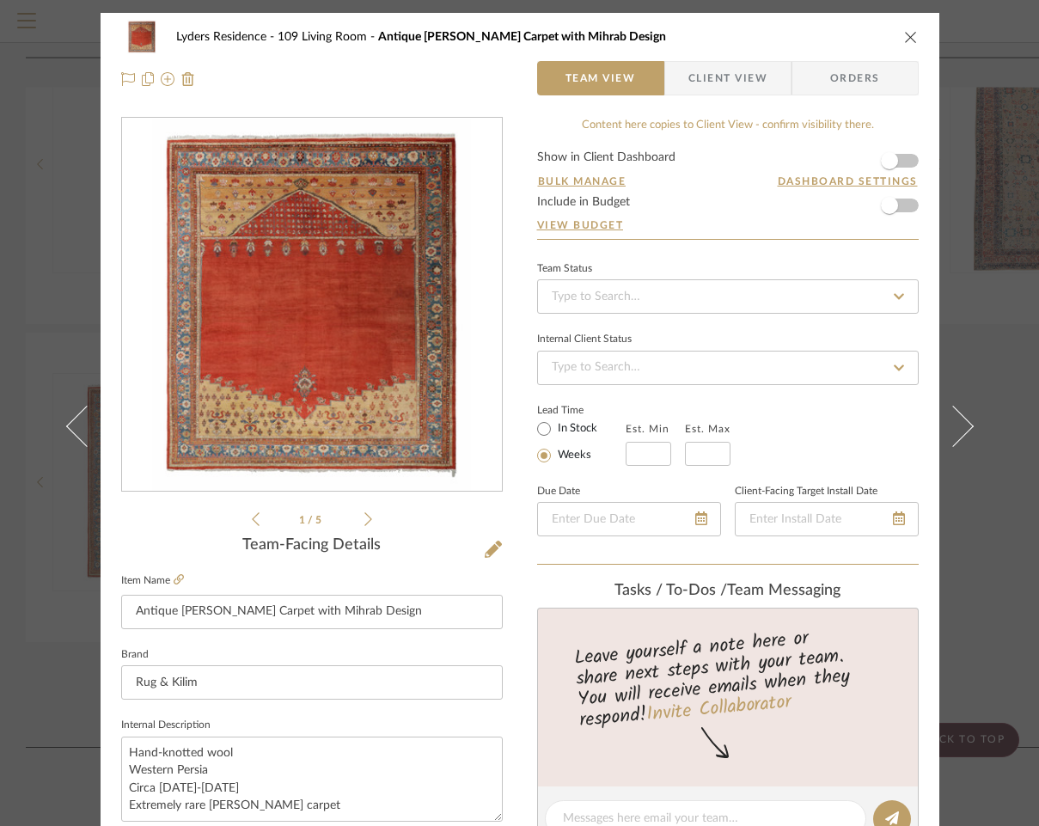
click at [910, 39] on icon "close" at bounding box center [911, 37] width 14 height 14
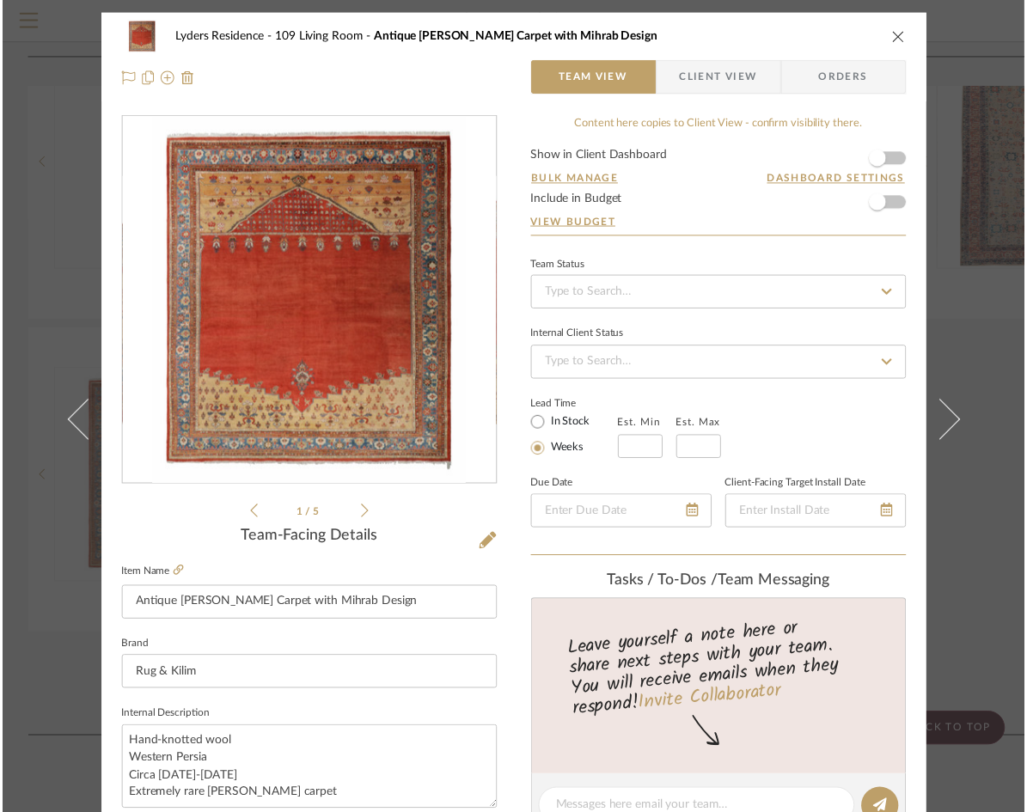
scroll to position [2078, 0]
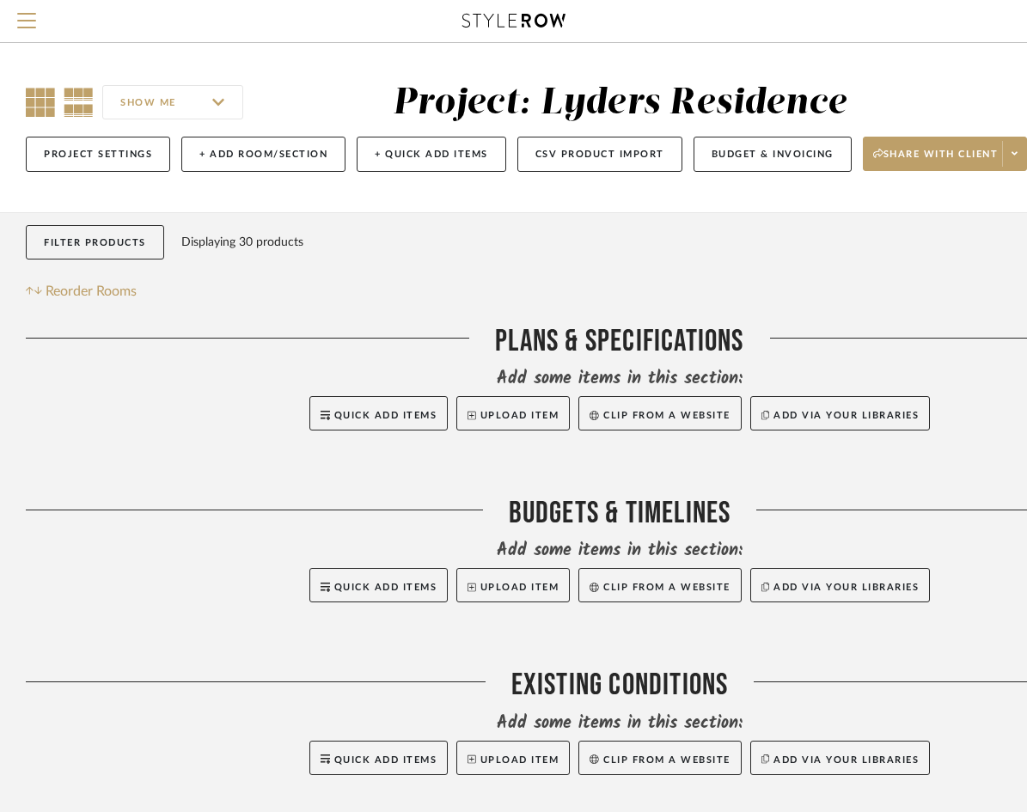
click at [42, 110] on icon at bounding box center [40, 102] width 29 height 29
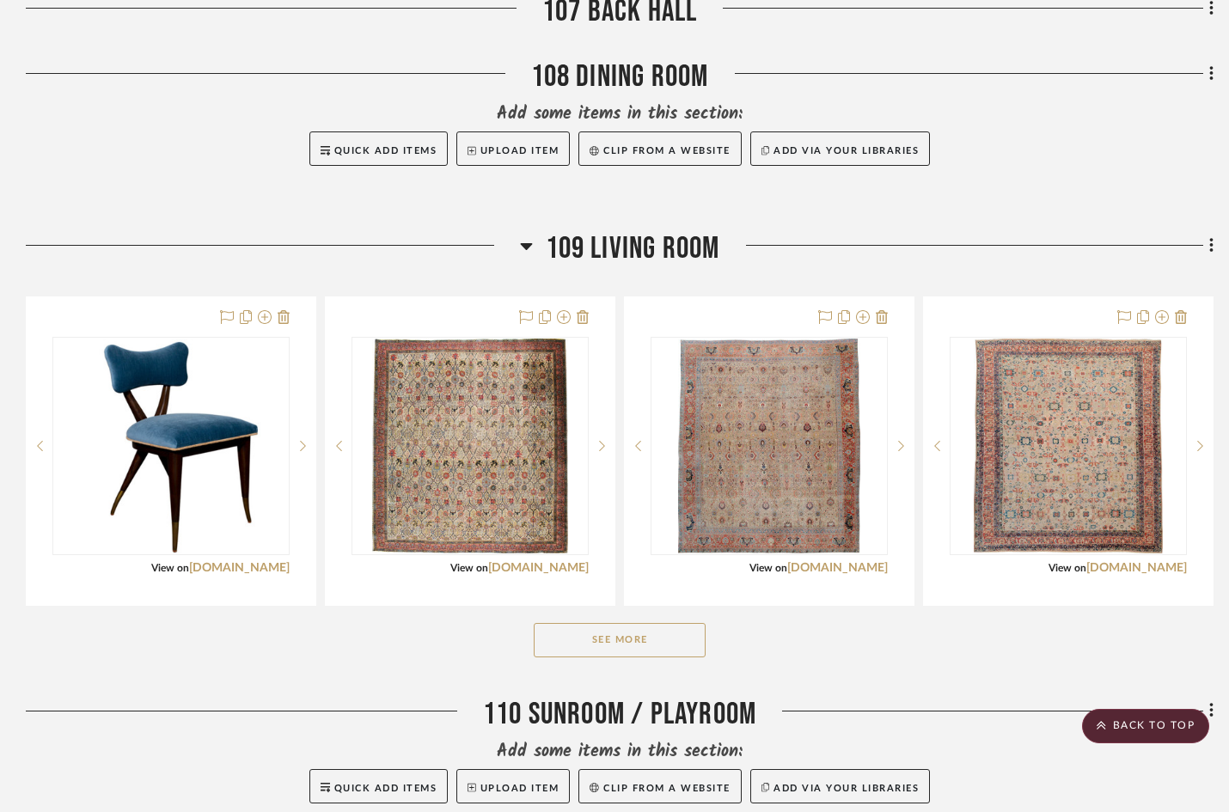
scroll to position [1876, 0]
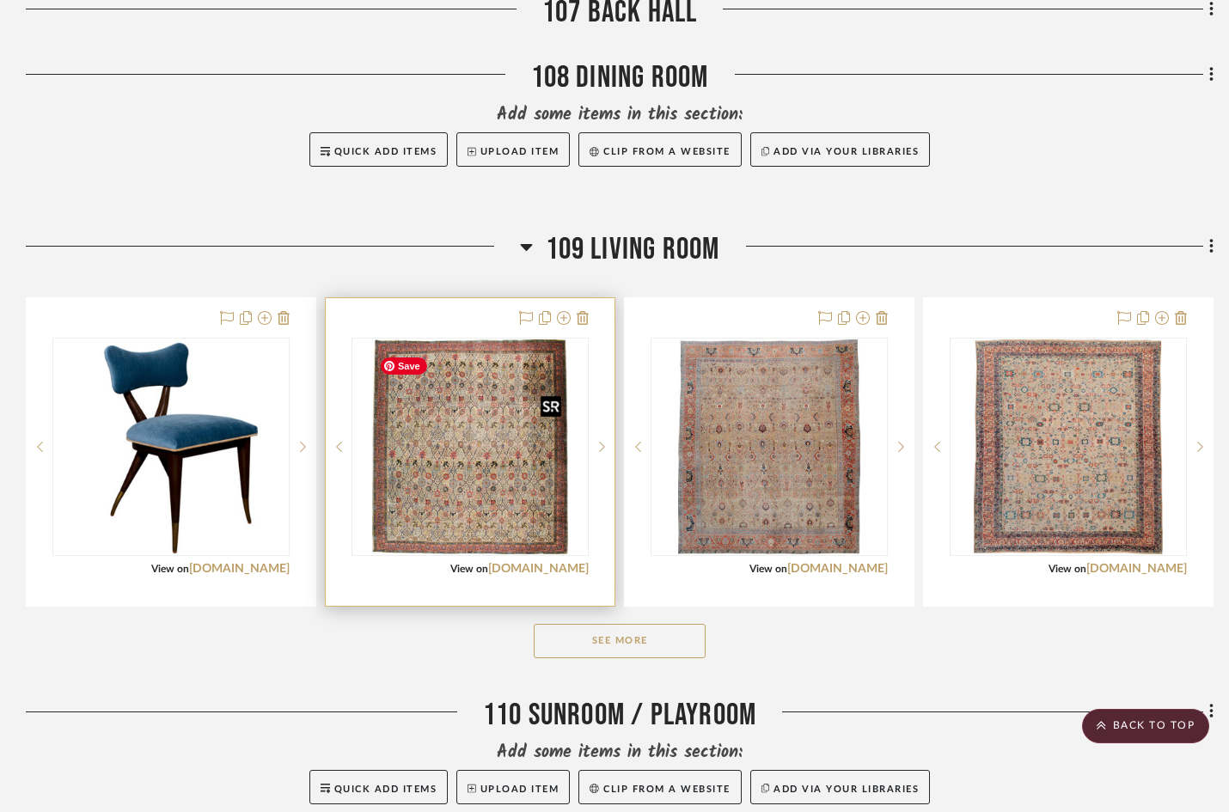
click at [486, 492] on img "0" at bounding box center [469, 446] width 195 height 215
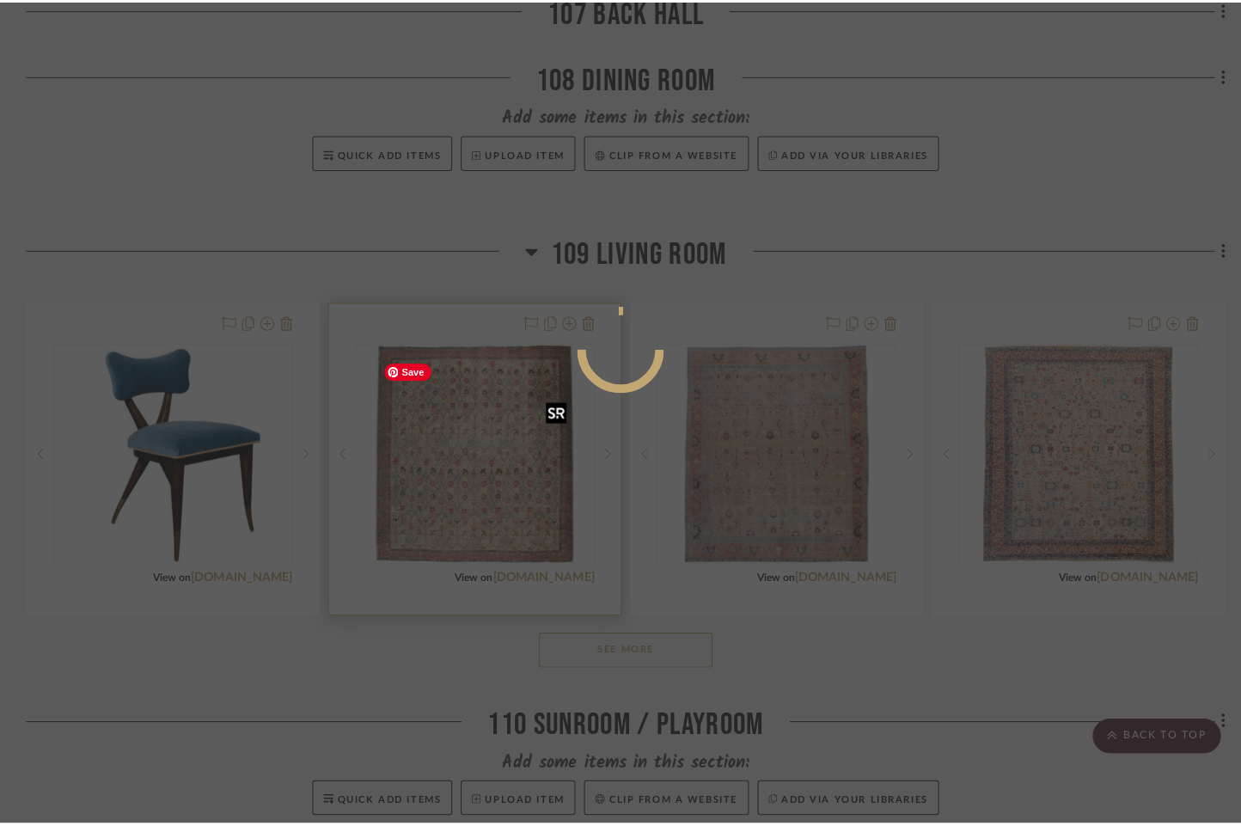
scroll to position [0, 0]
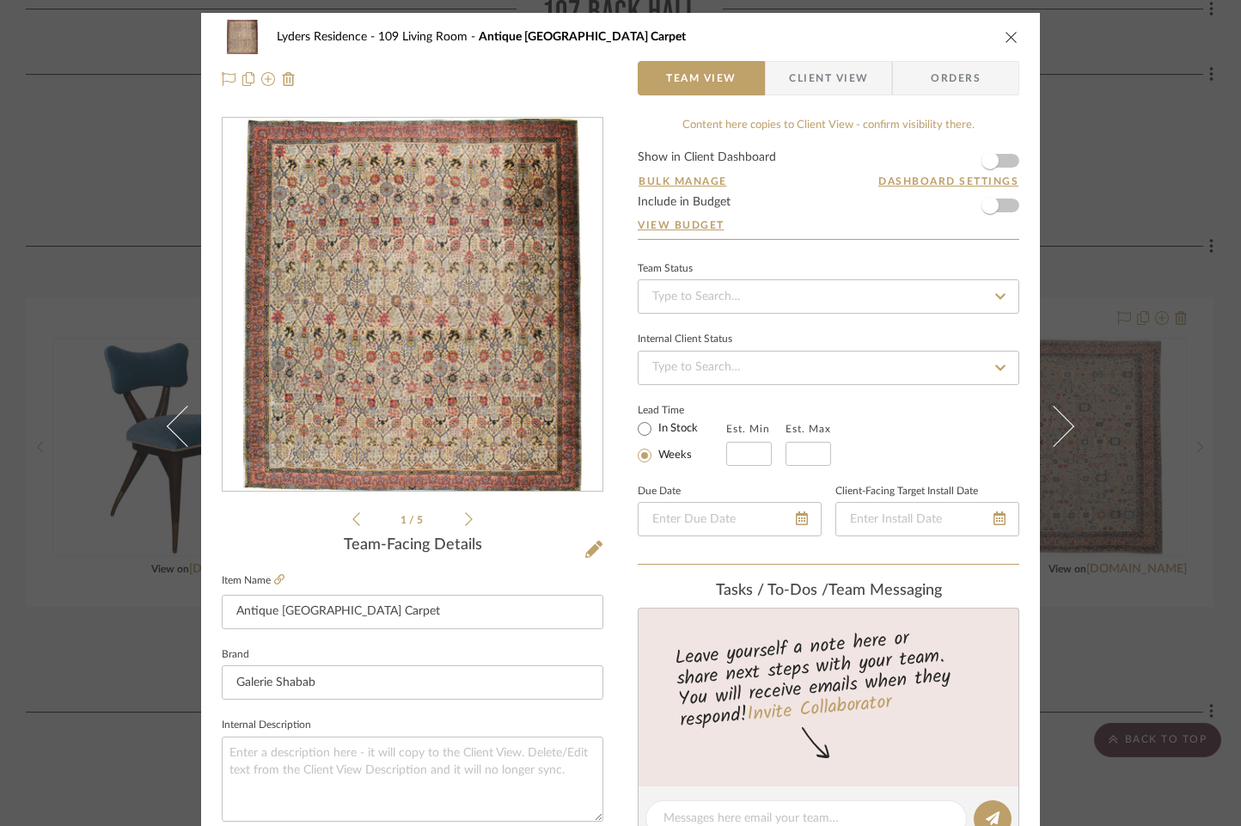
click at [486, 399] on img "0" at bounding box center [412, 305] width 339 height 373
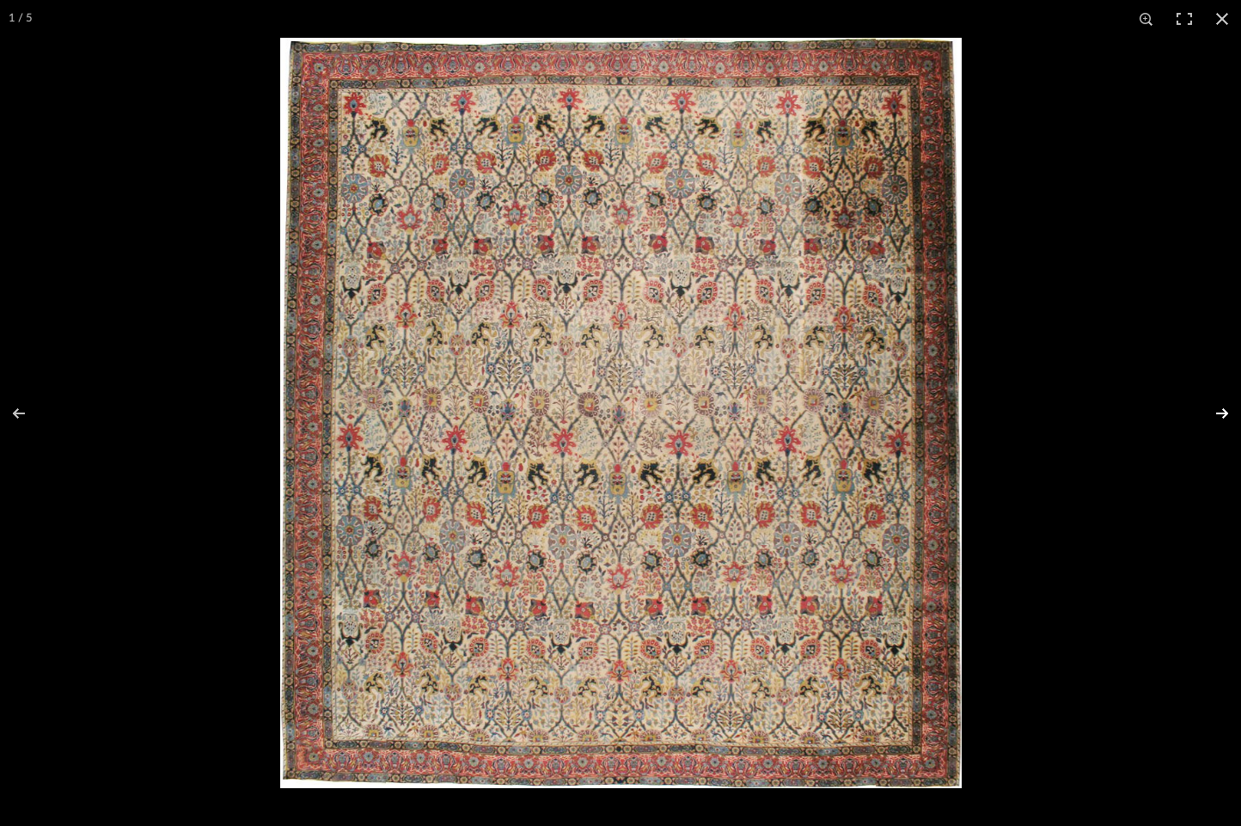
click at [1038, 411] on button at bounding box center [1211, 413] width 60 height 86
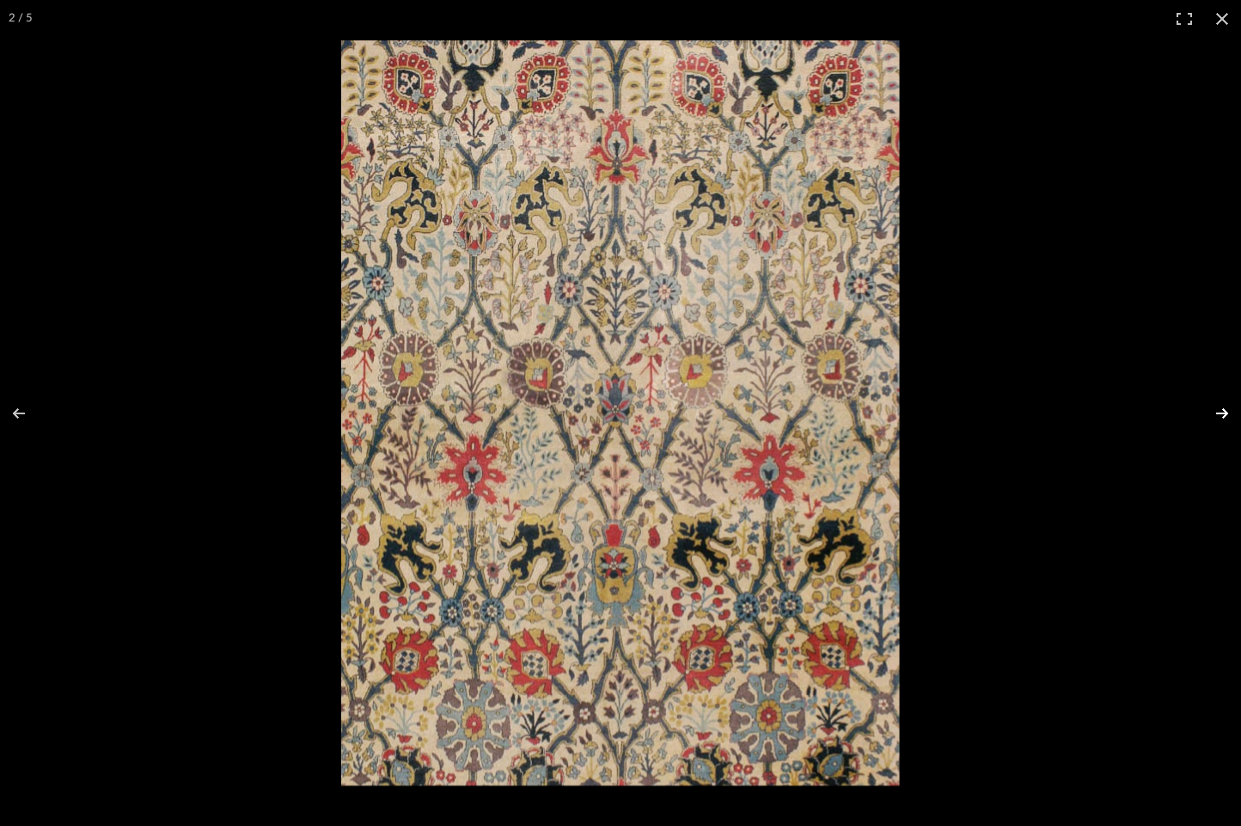
click at [1038, 412] on button at bounding box center [1211, 413] width 60 height 86
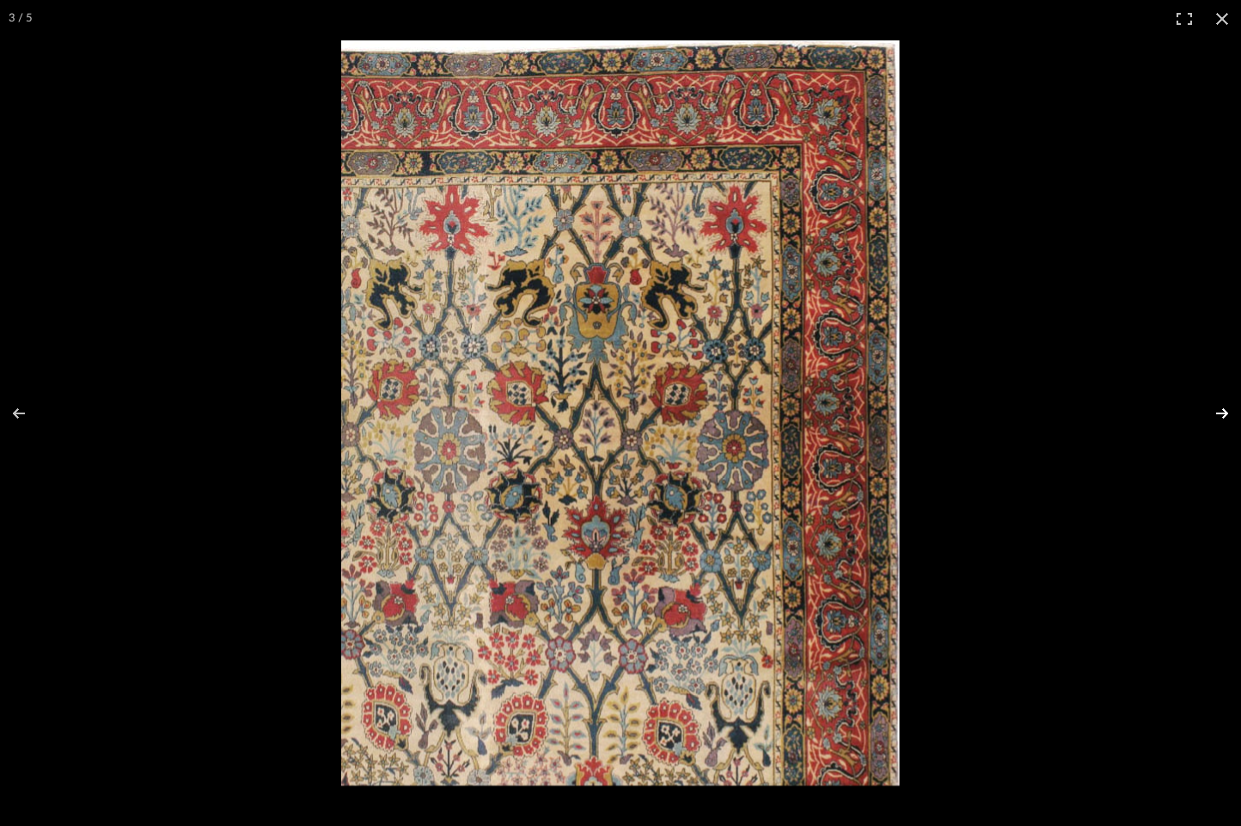
click at [1038, 419] on button at bounding box center [1211, 413] width 60 height 86
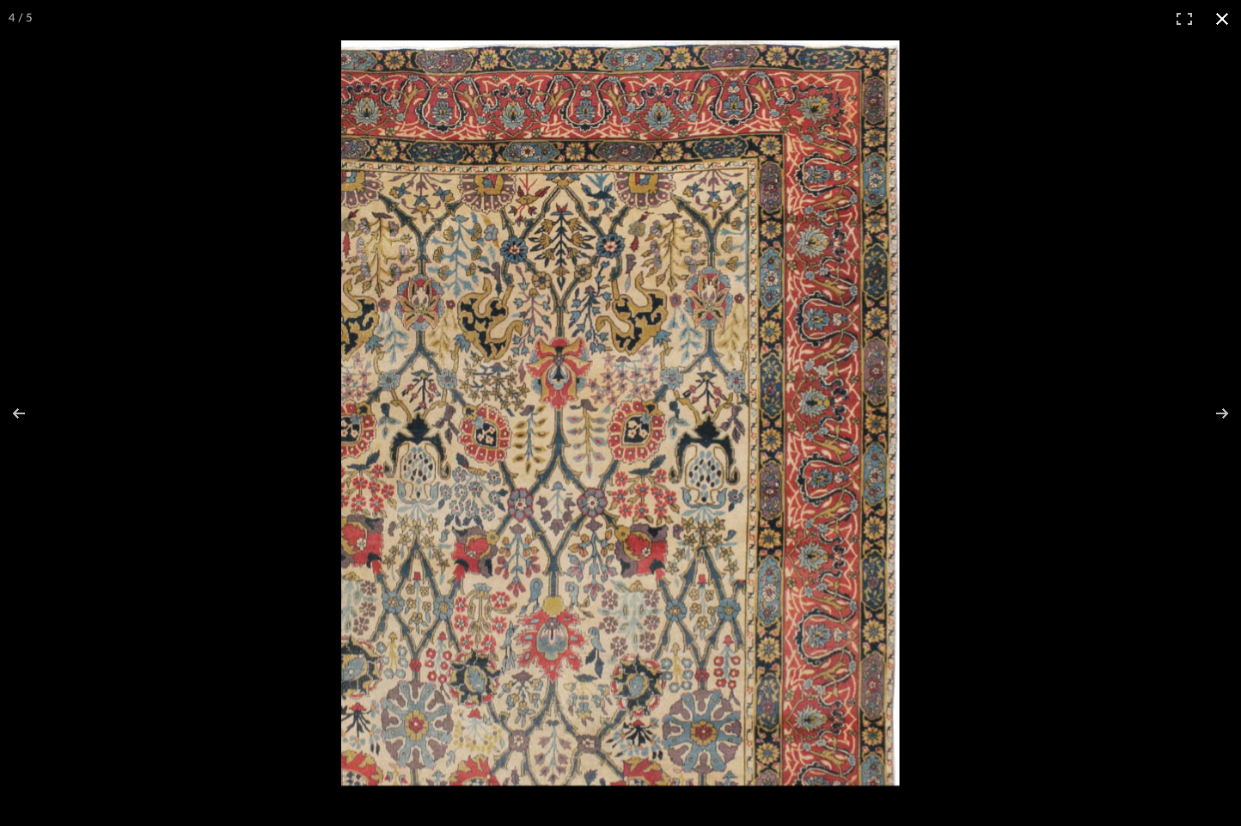
click at [1038, 17] on button at bounding box center [1222, 19] width 38 height 38
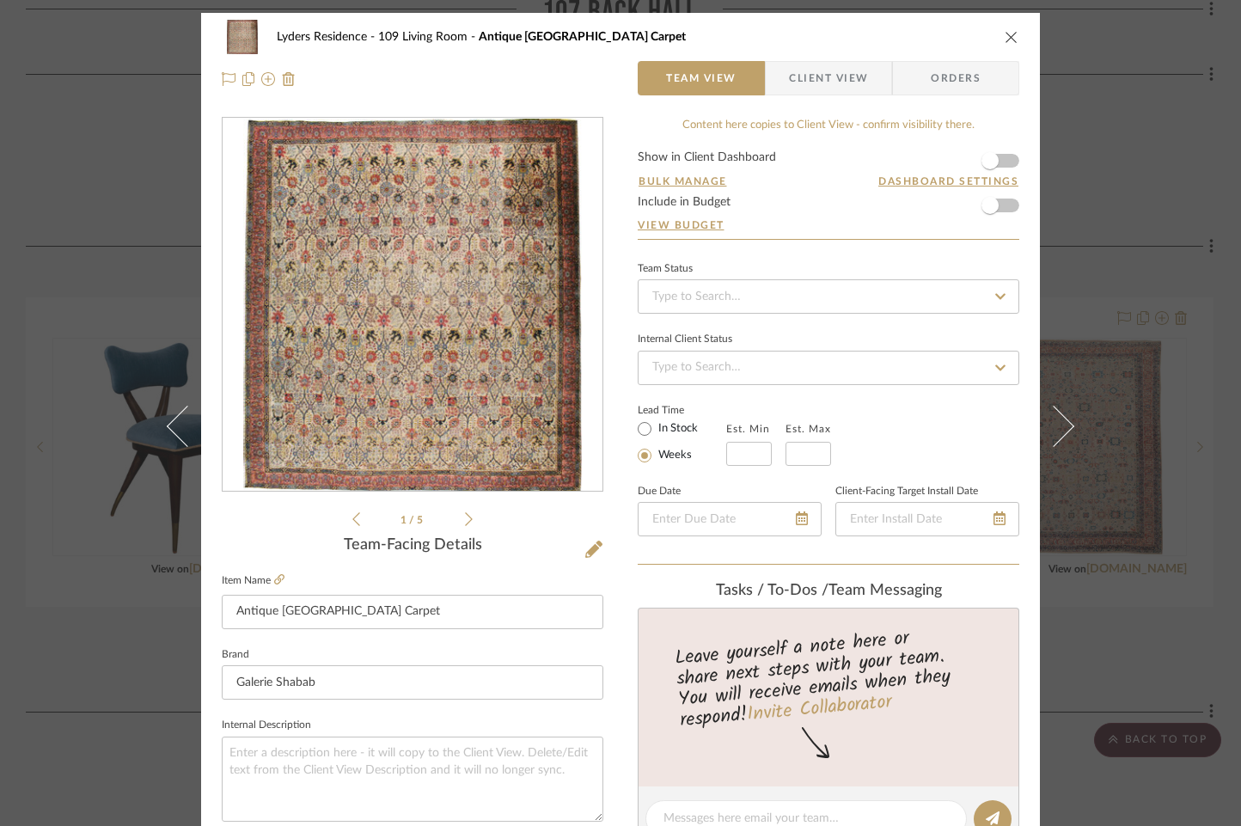
click at [1006, 35] on icon "close" at bounding box center [1012, 37] width 14 height 14
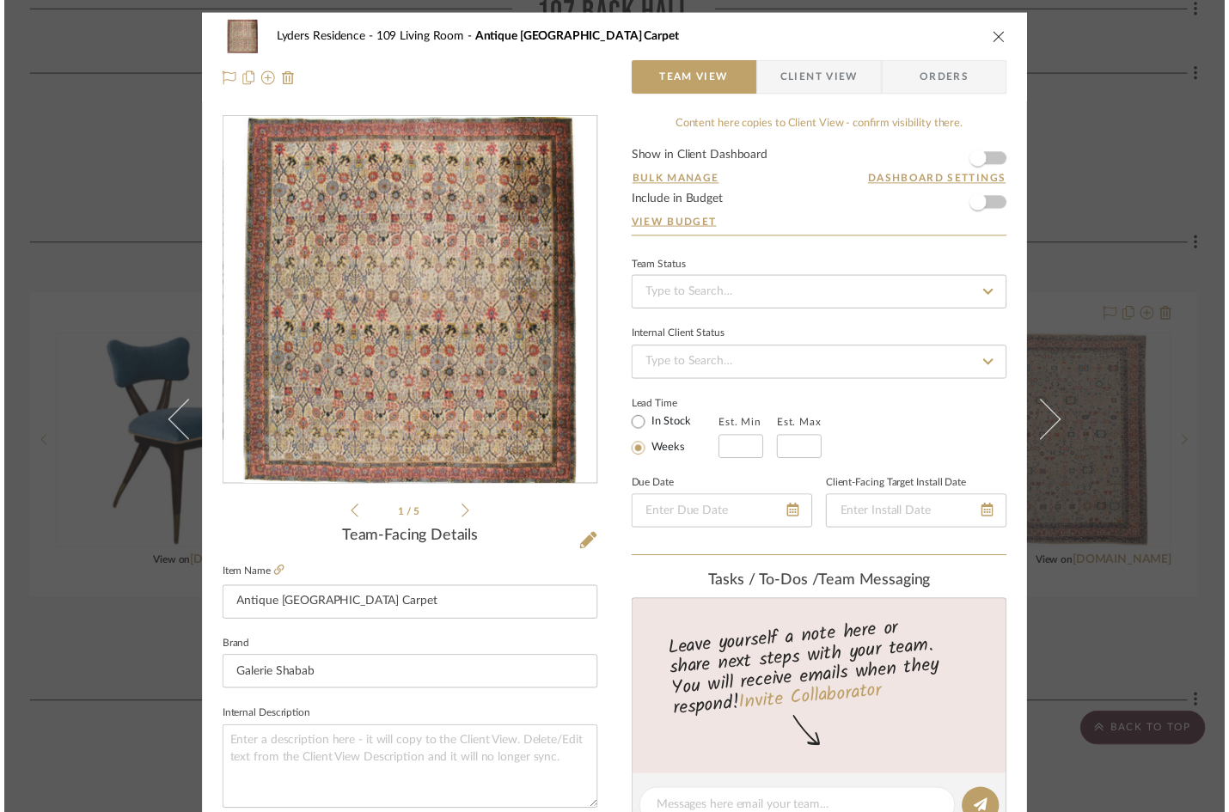
scroll to position [1876, 0]
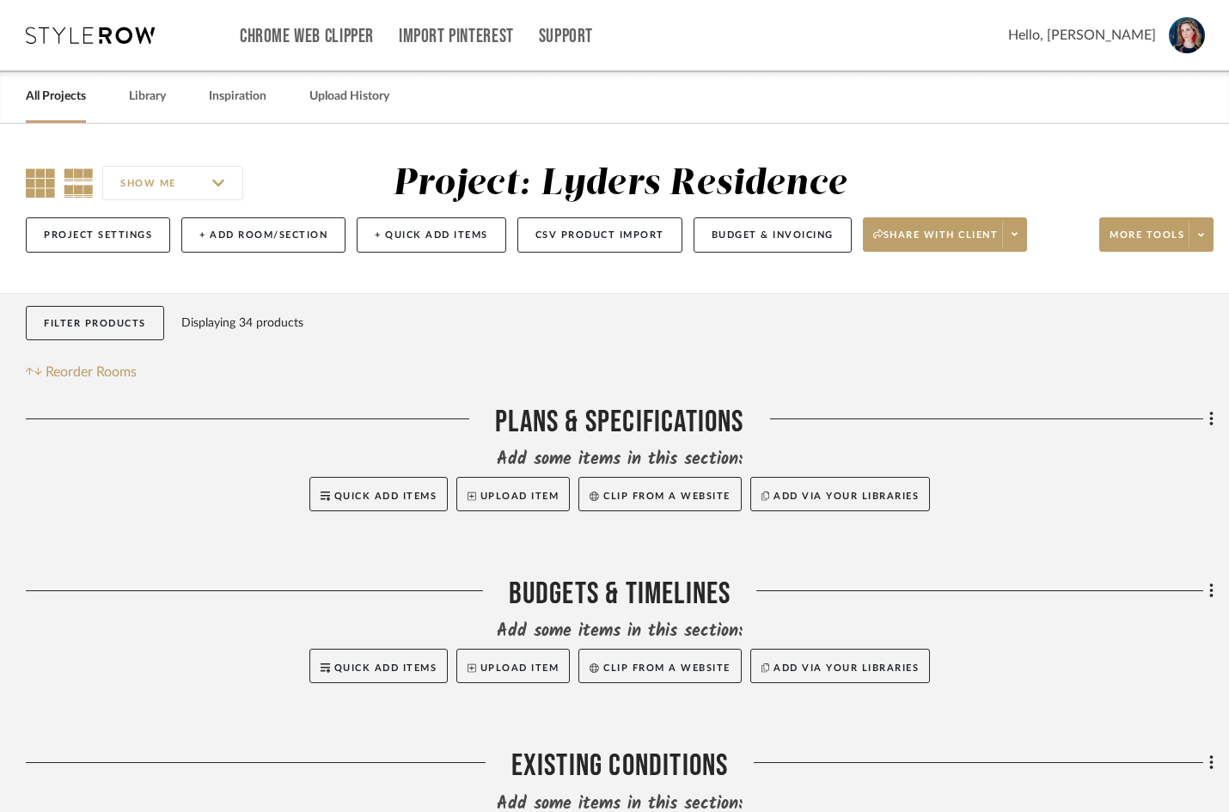
click at [35, 192] on icon at bounding box center [40, 182] width 29 height 29
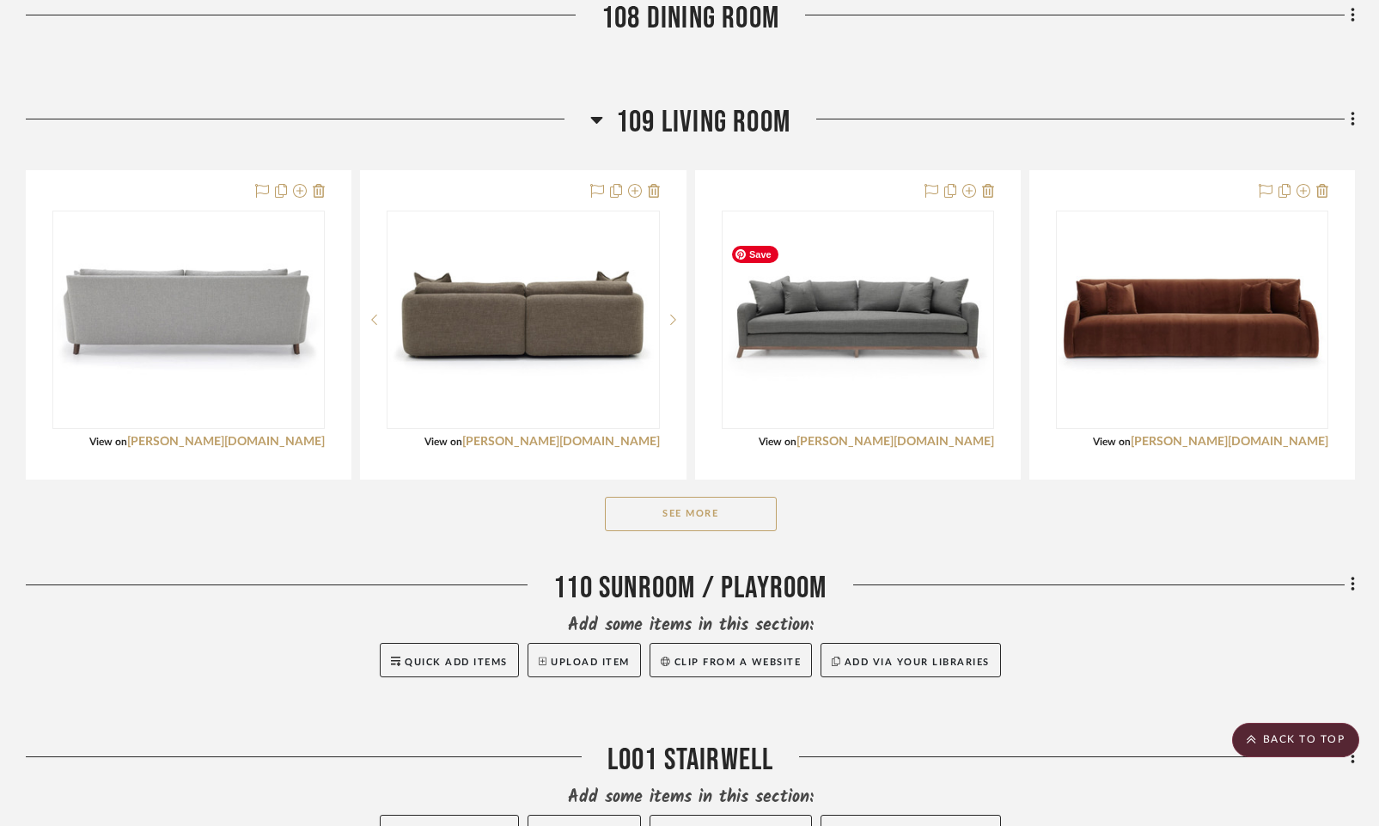
scroll to position [2040, 0]
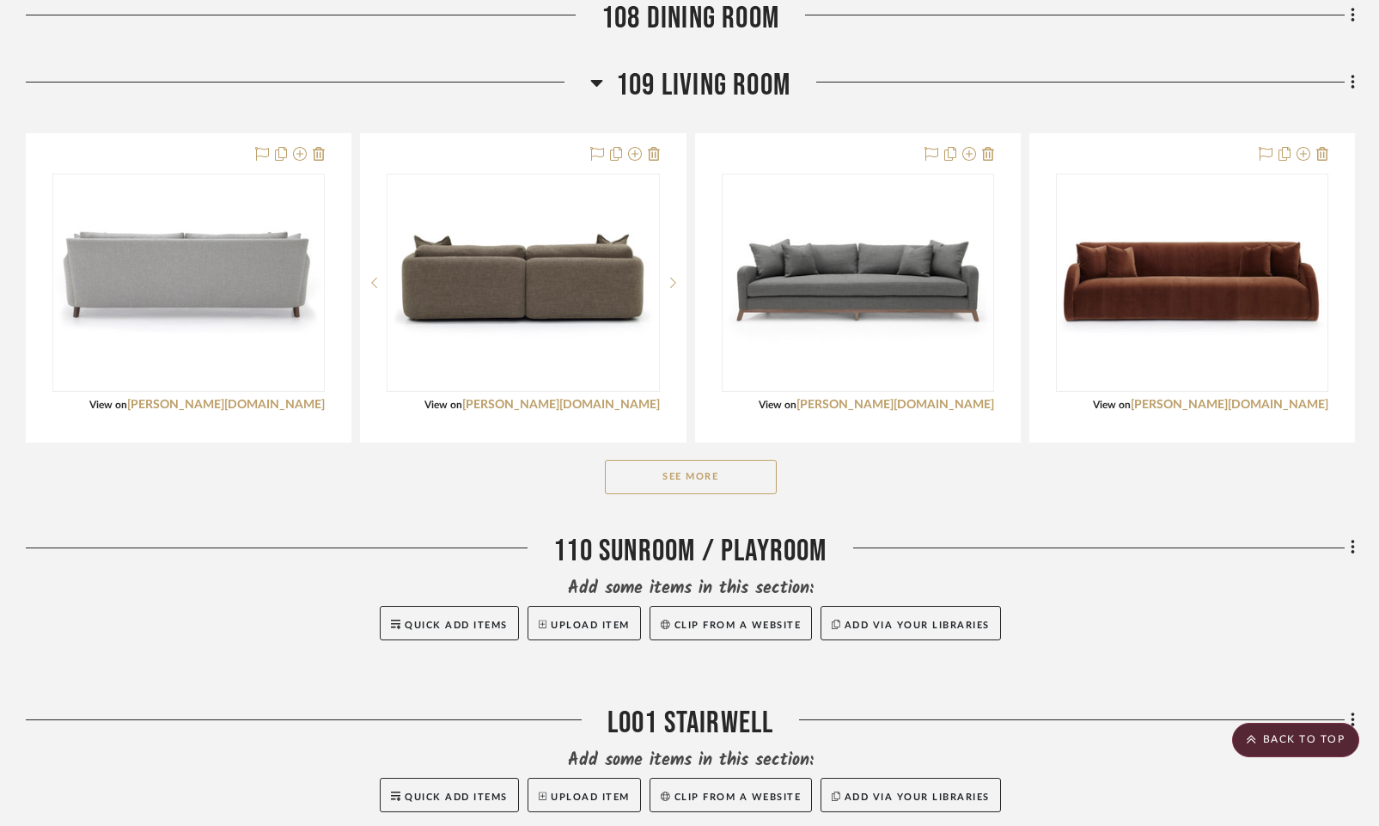
click at [714, 494] on button "See More" at bounding box center [691, 477] width 172 height 34
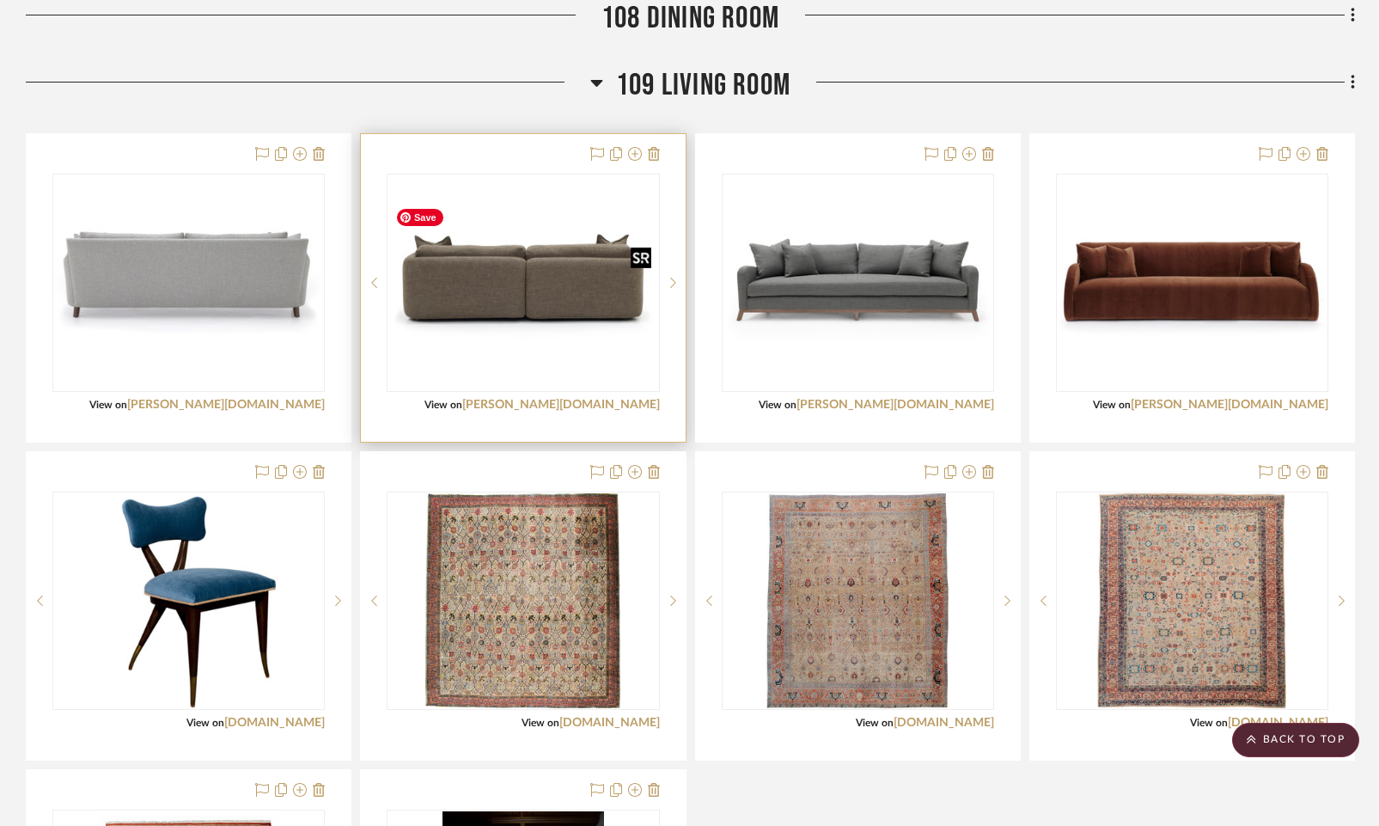
click at [525, 311] on img "0" at bounding box center [522, 283] width 269 height 186
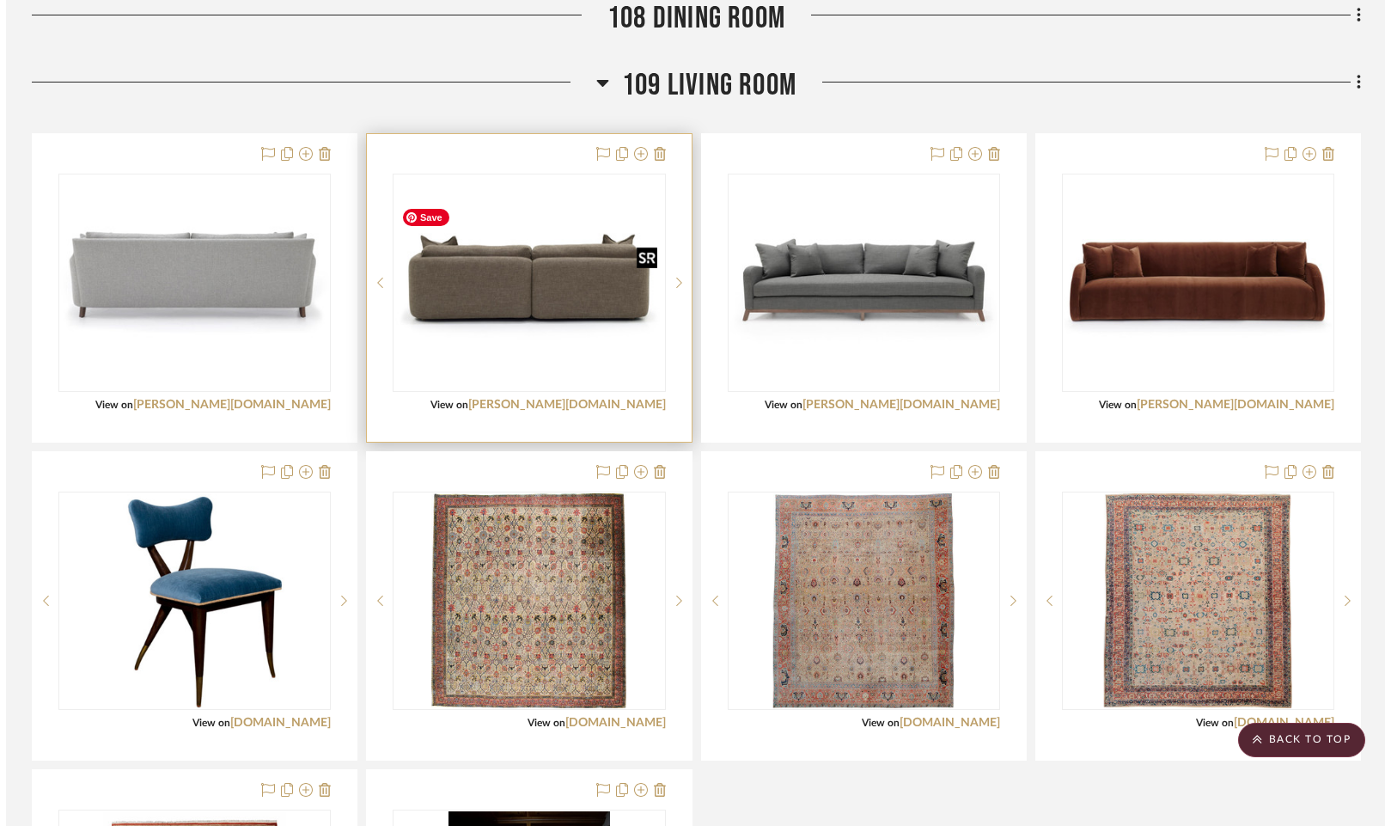
scroll to position [0, 0]
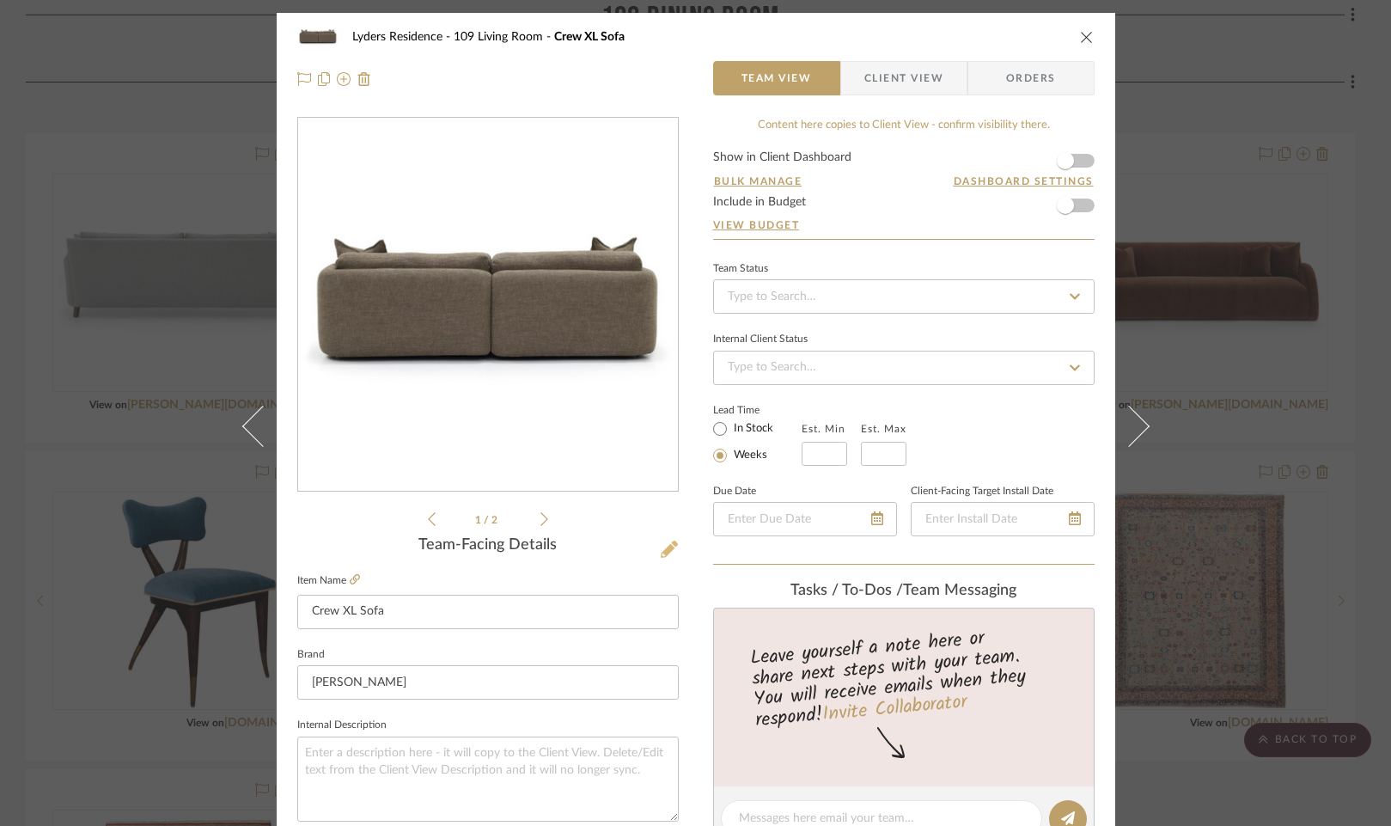
click at [663, 550] on icon at bounding box center [669, 549] width 17 height 17
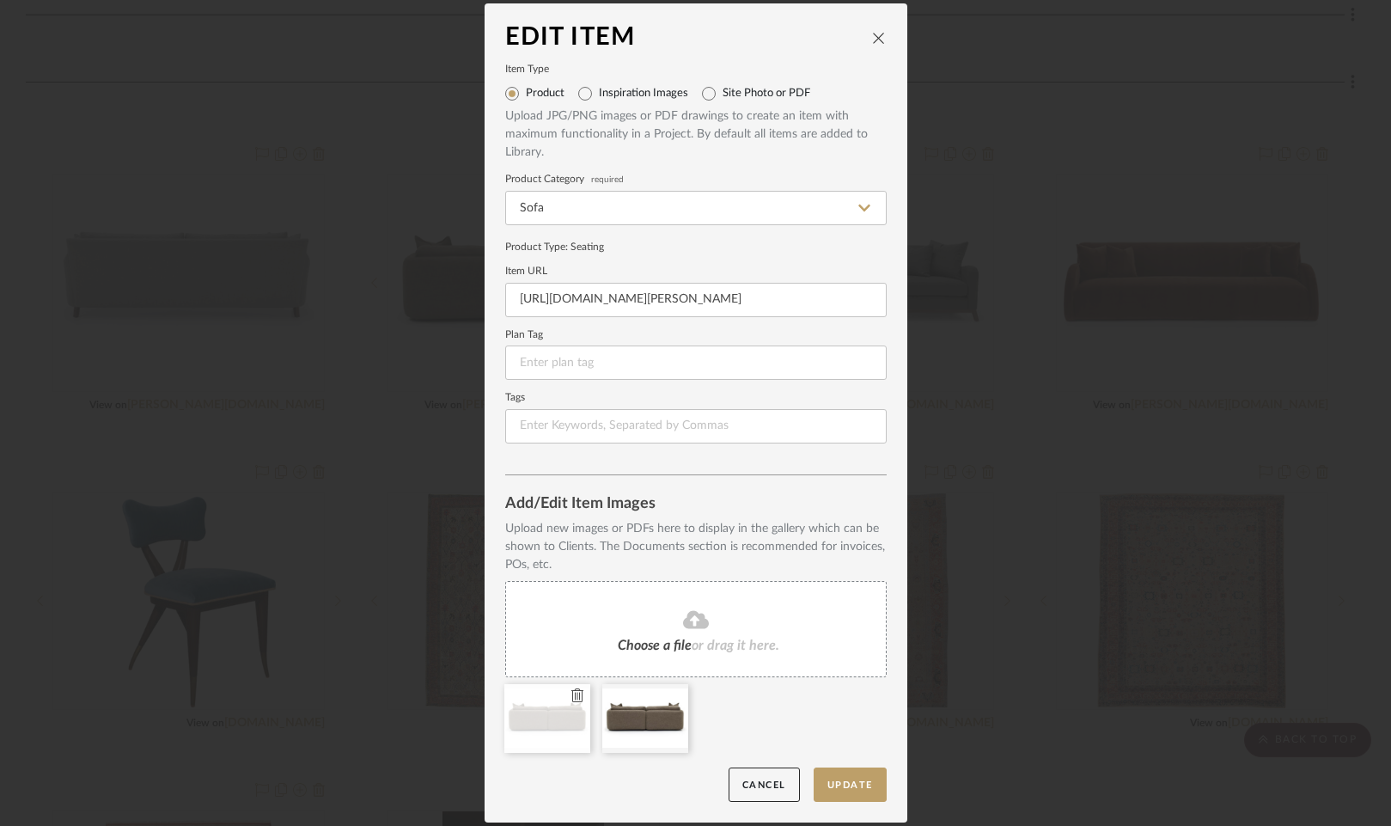
click at [571, 693] on icon at bounding box center [577, 695] width 12 height 14
click at [853, 784] on button "Update" at bounding box center [850, 784] width 73 height 35
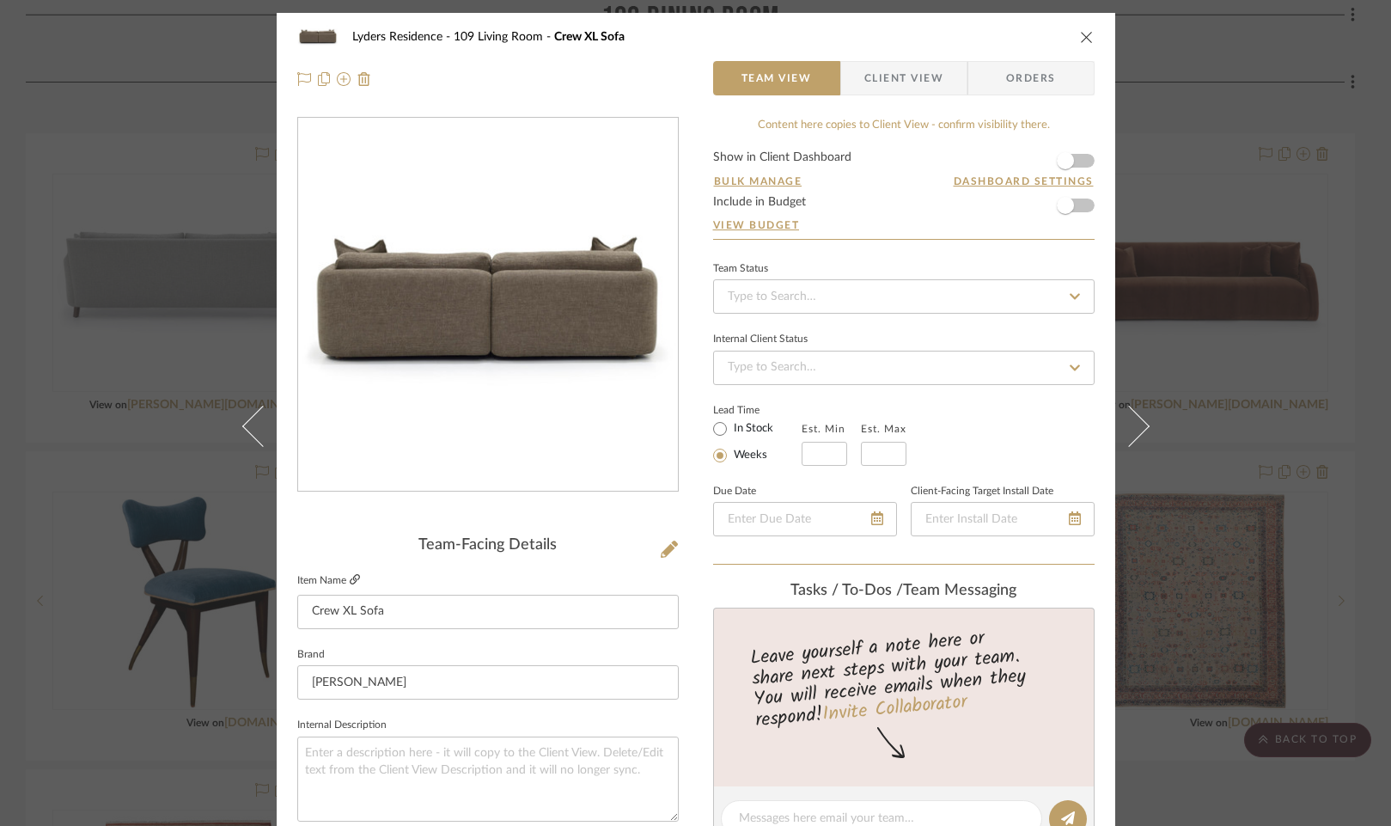
click at [352, 579] on icon at bounding box center [355, 579] width 10 height 10
click at [664, 550] on icon at bounding box center [669, 549] width 17 height 17
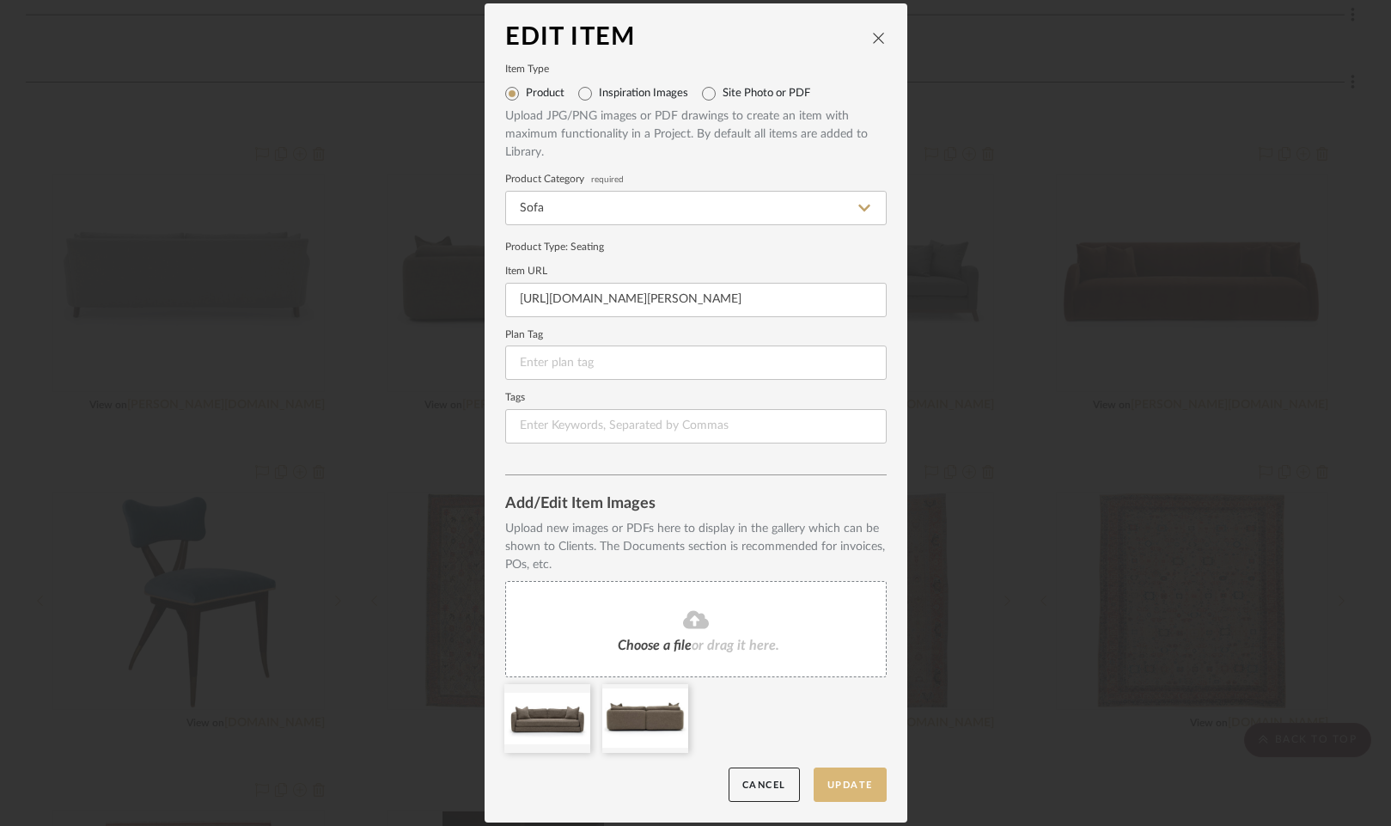
click at [845, 789] on button "Update" at bounding box center [850, 784] width 73 height 35
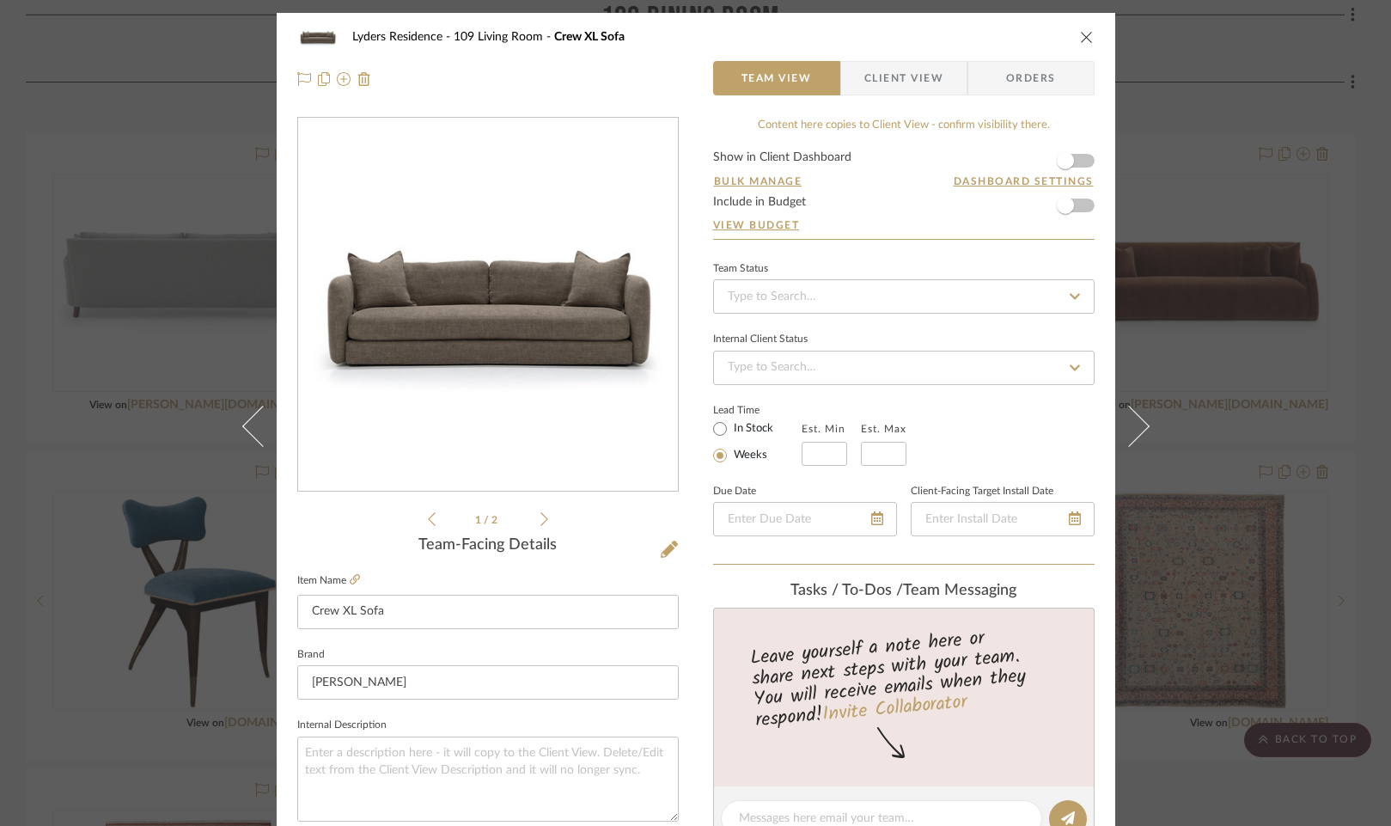
click at [1080, 37] on icon "close" at bounding box center [1087, 37] width 14 height 14
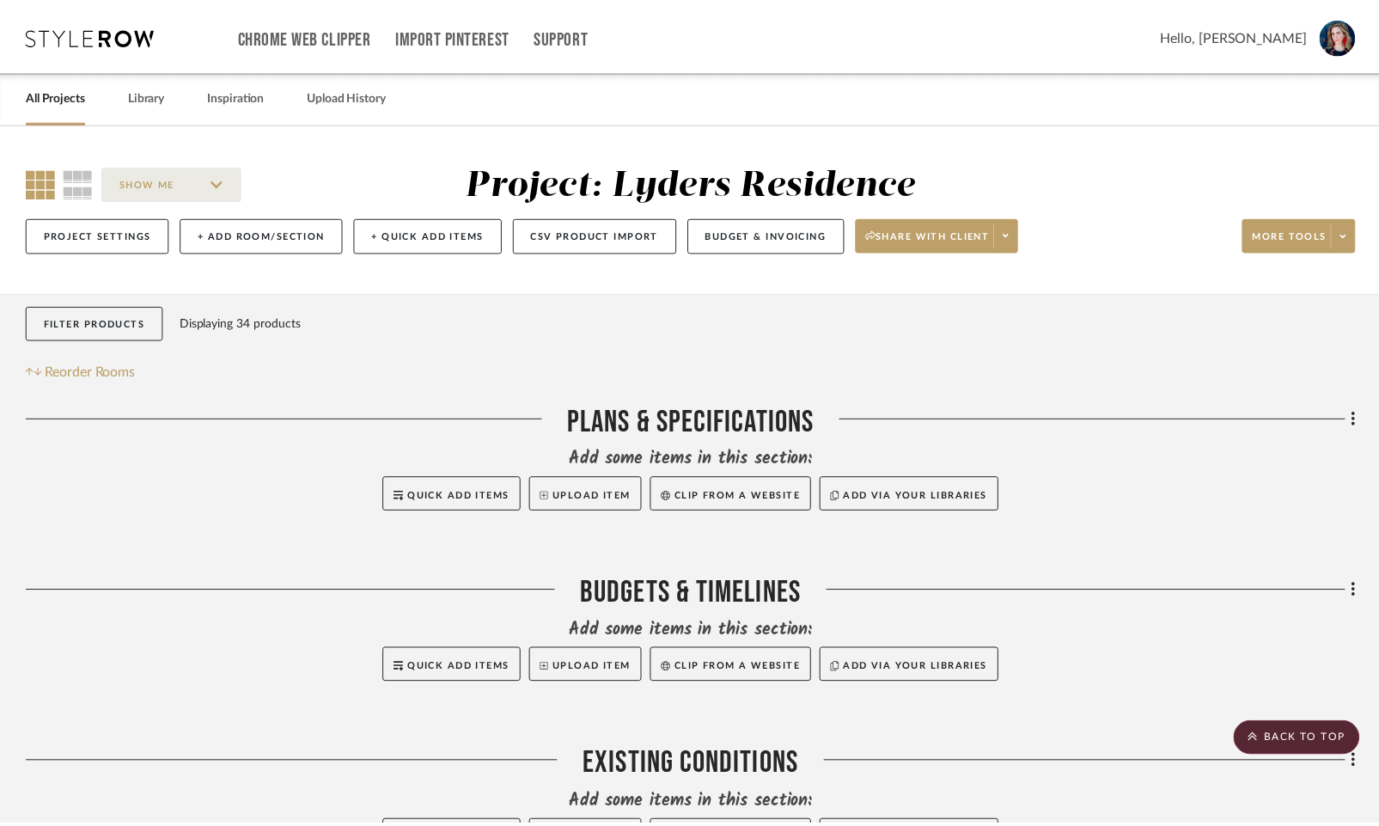
scroll to position [2040, 0]
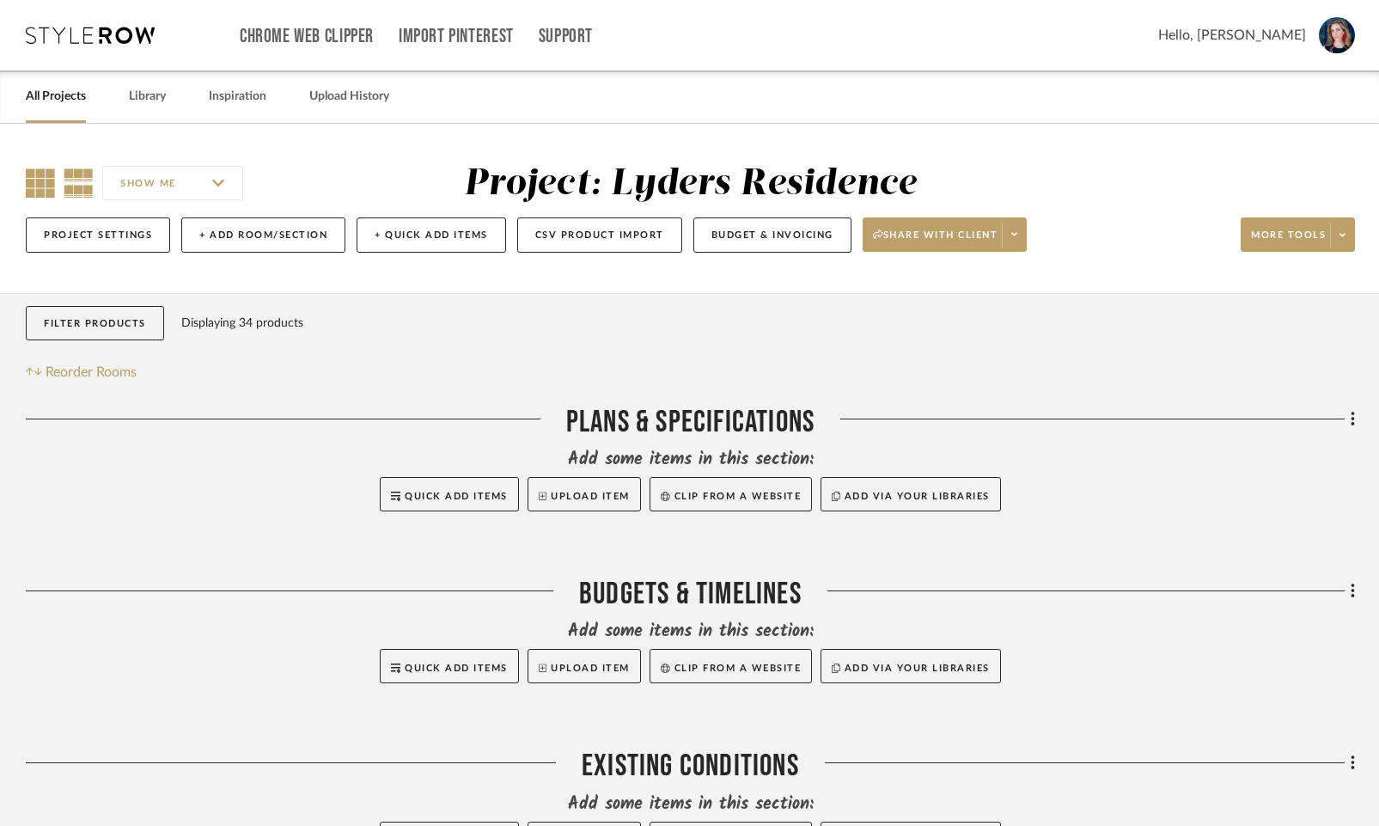
click at [35, 191] on icon at bounding box center [40, 182] width 29 height 29
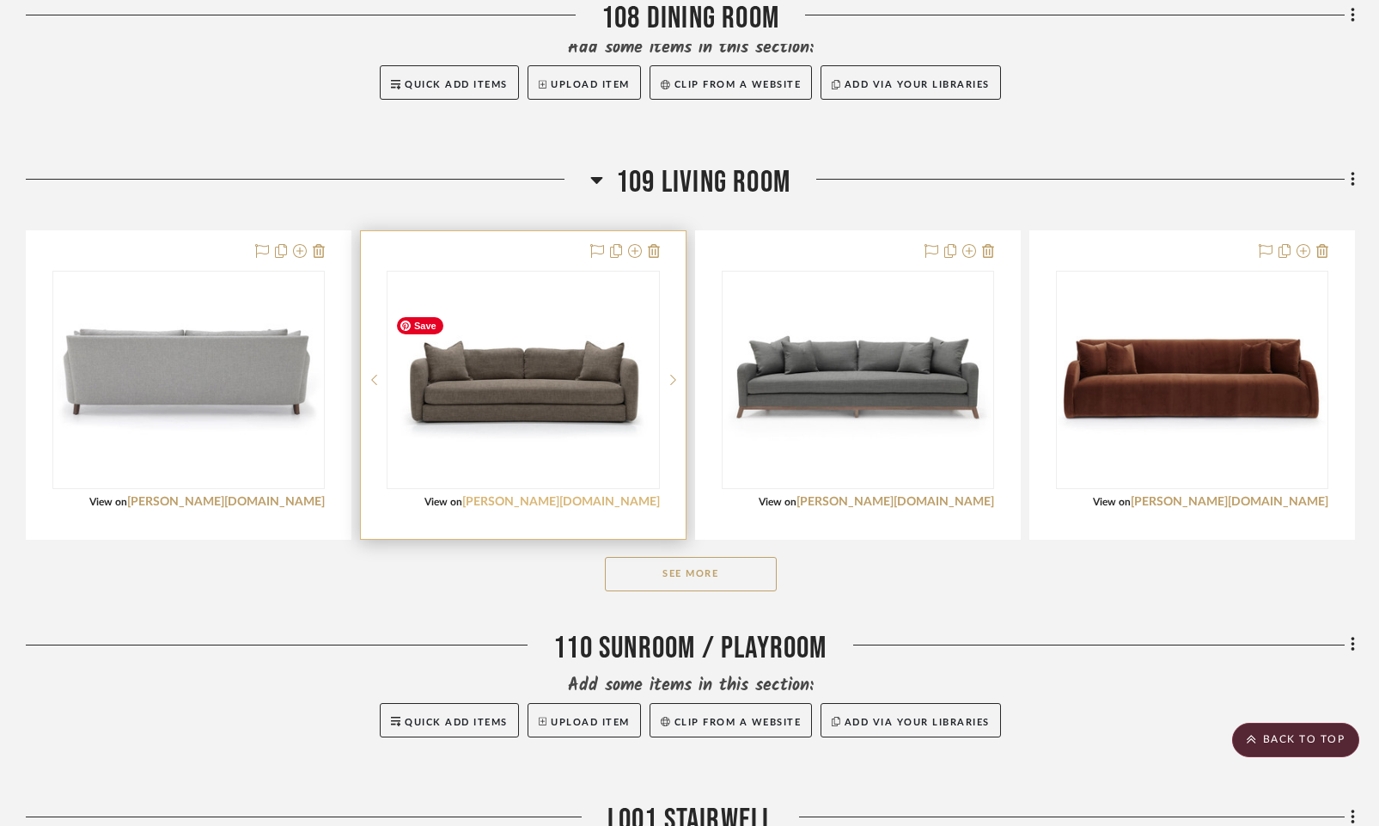
scroll to position [1944, 0]
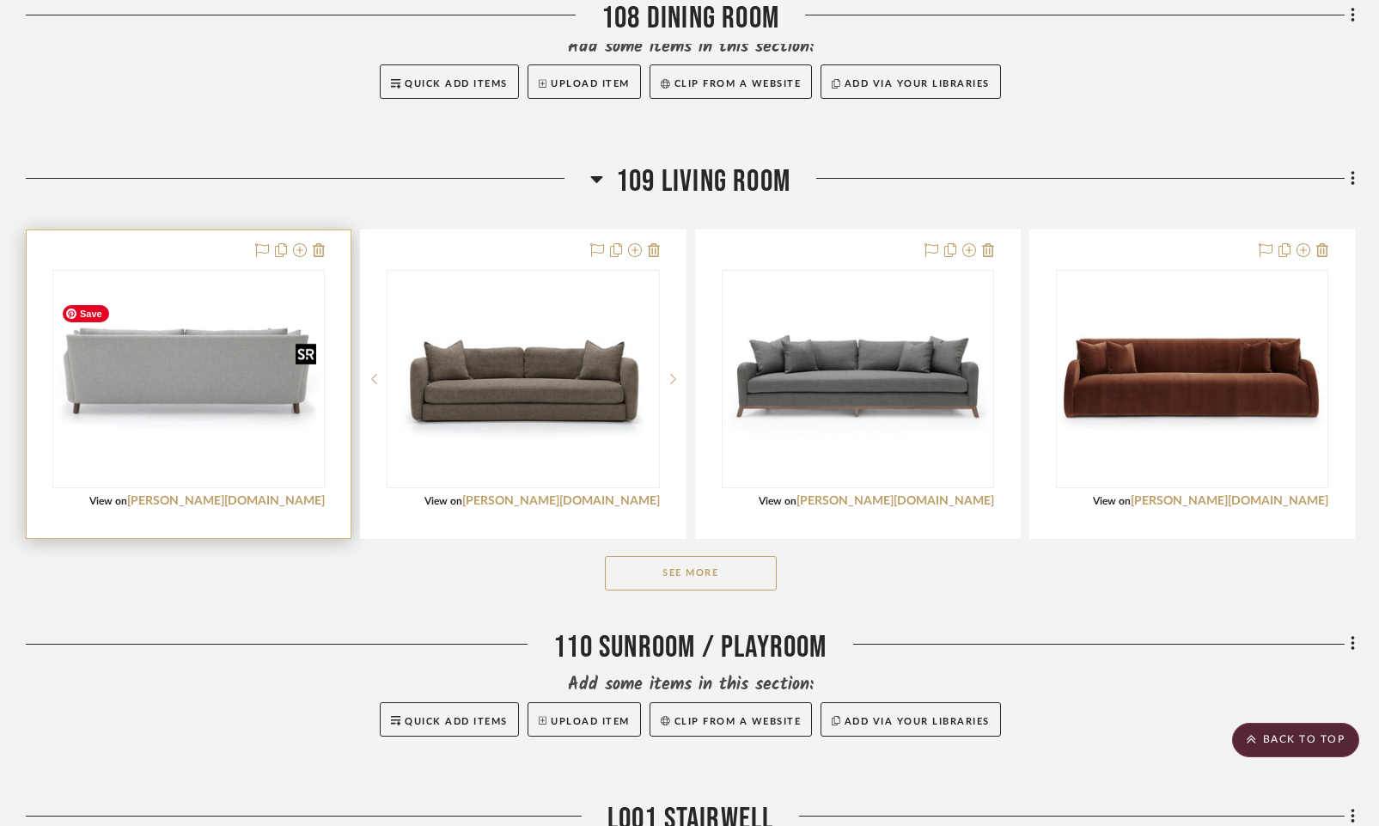
click at [174, 412] on img "0" at bounding box center [188, 379] width 269 height 186
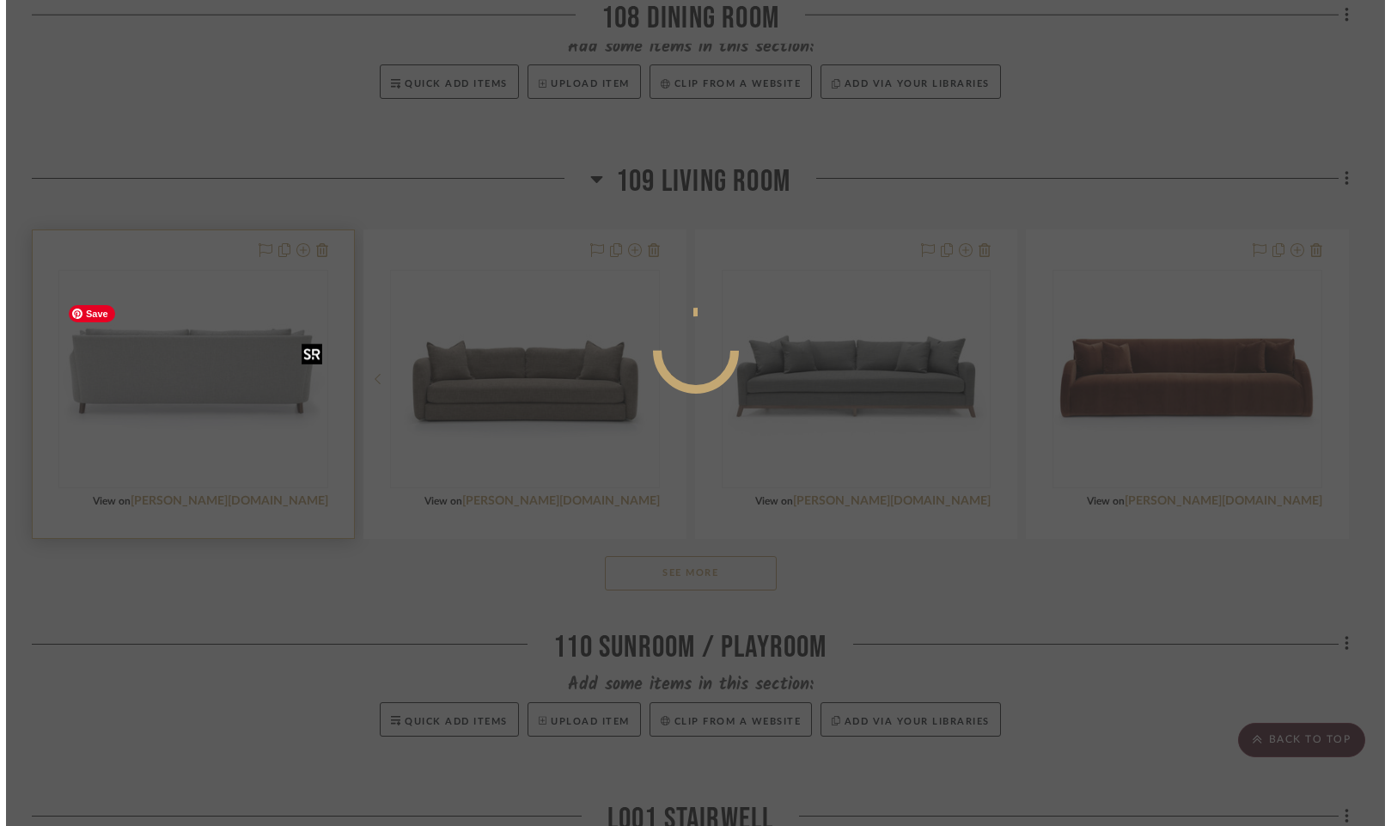
scroll to position [0, 0]
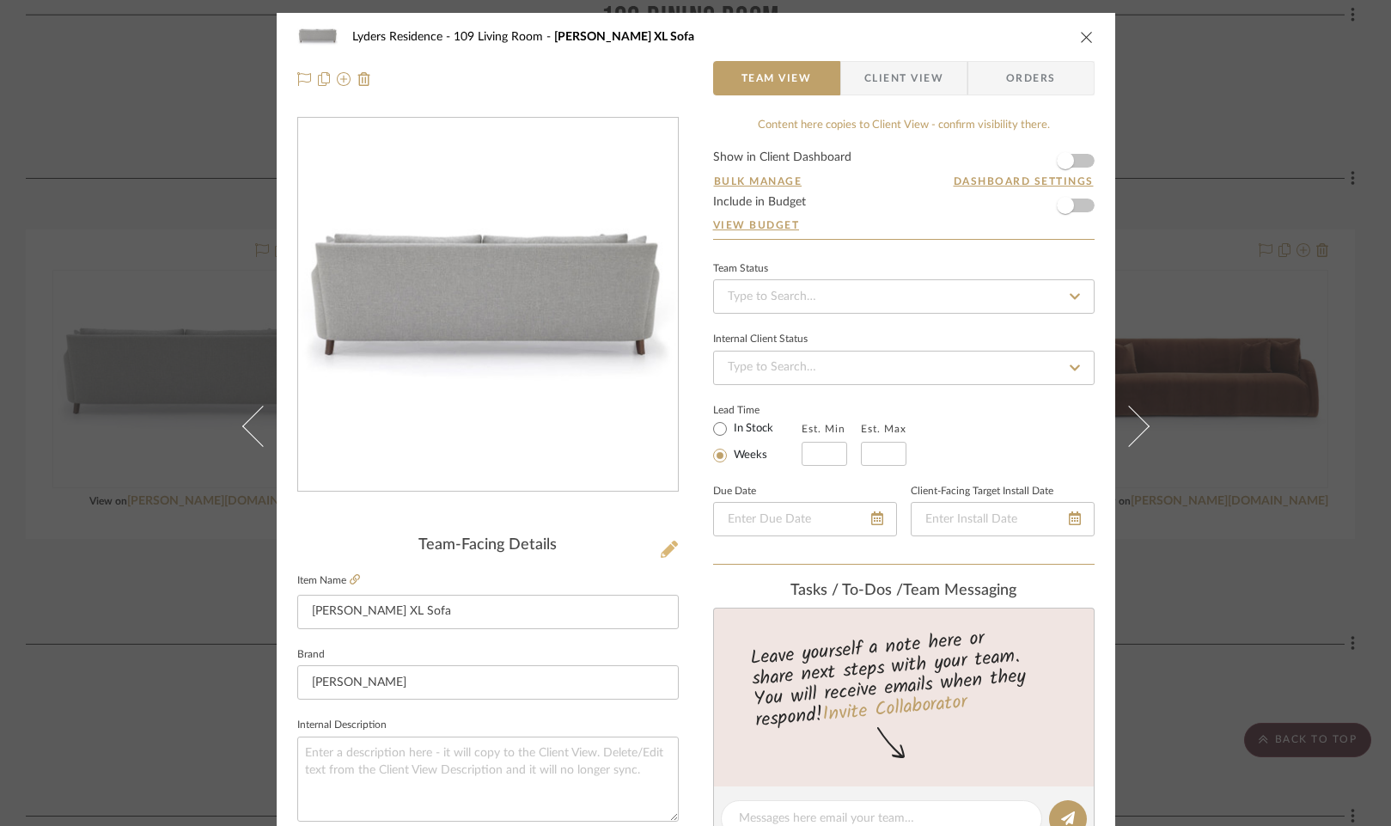
click at [661, 551] on icon at bounding box center [669, 549] width 17 height 17
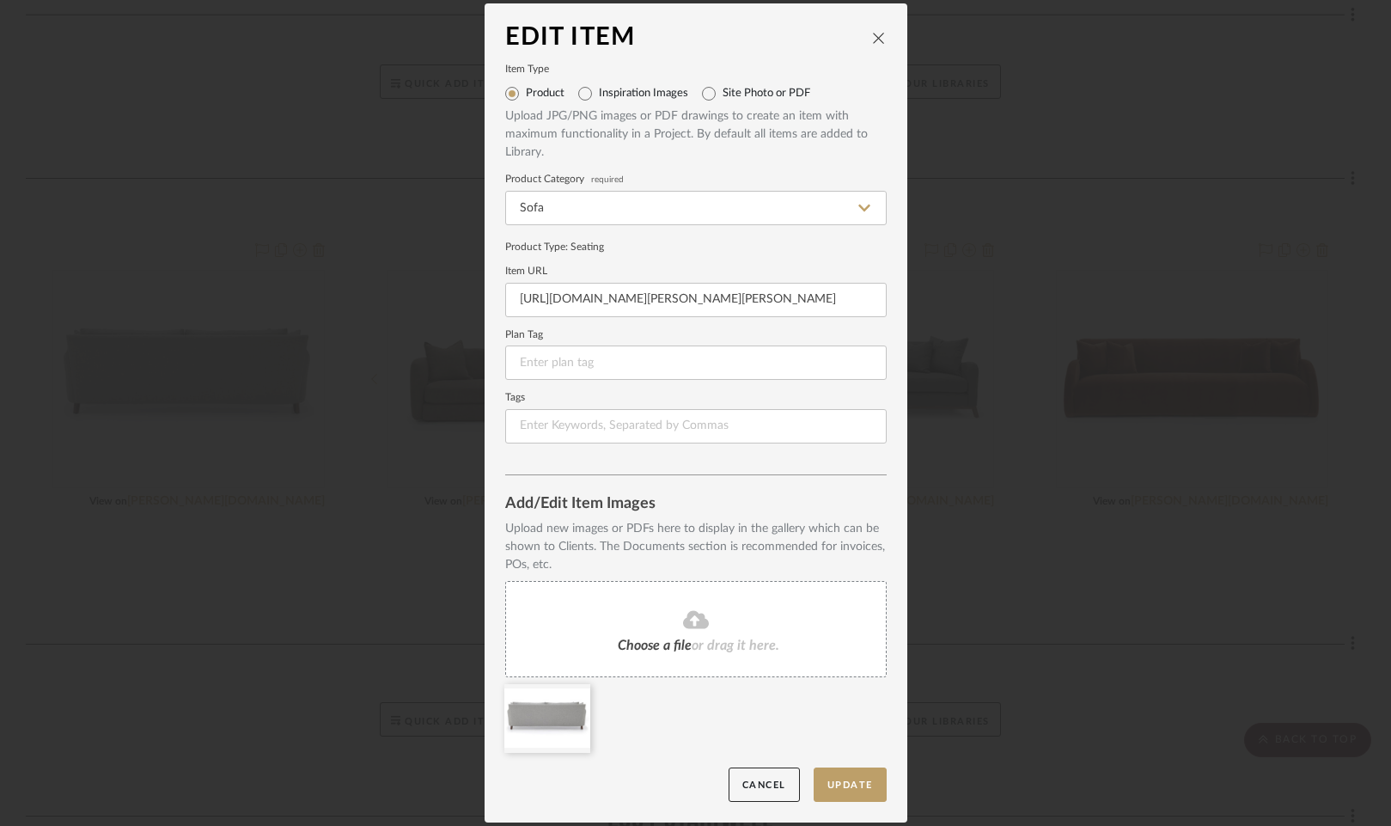
click at [864, 29] on div "Edit Item" at bounding box center [688, 38] width 366 height 28
click at [872, 38] on icon "close" at bounding box center [879, 38] width 14 height 14
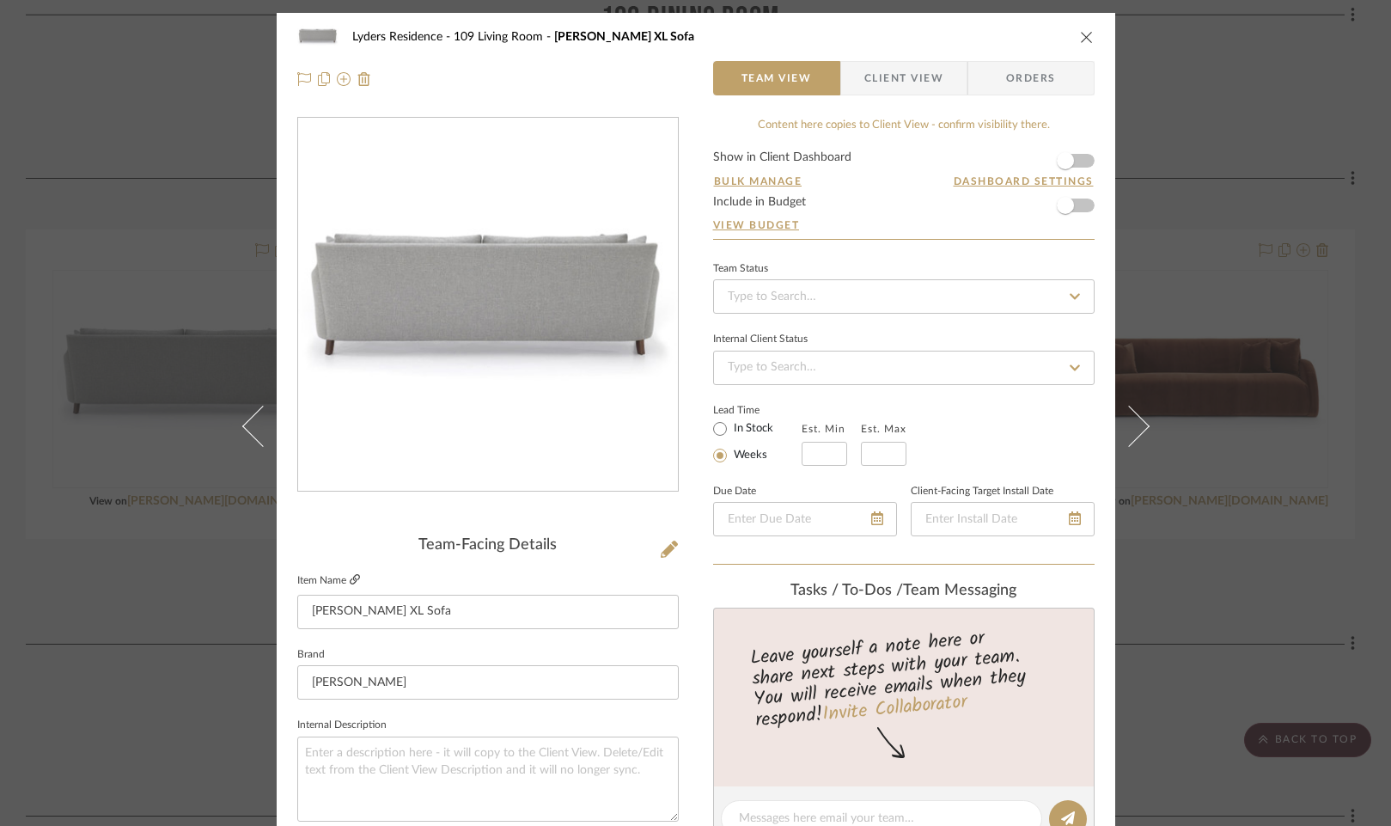
click at [350, 581] on icon at bounding box center [355, 579] width 10 height 10
click at [667, 544] on icon at bounding box center [669, 549] width 17 height 17
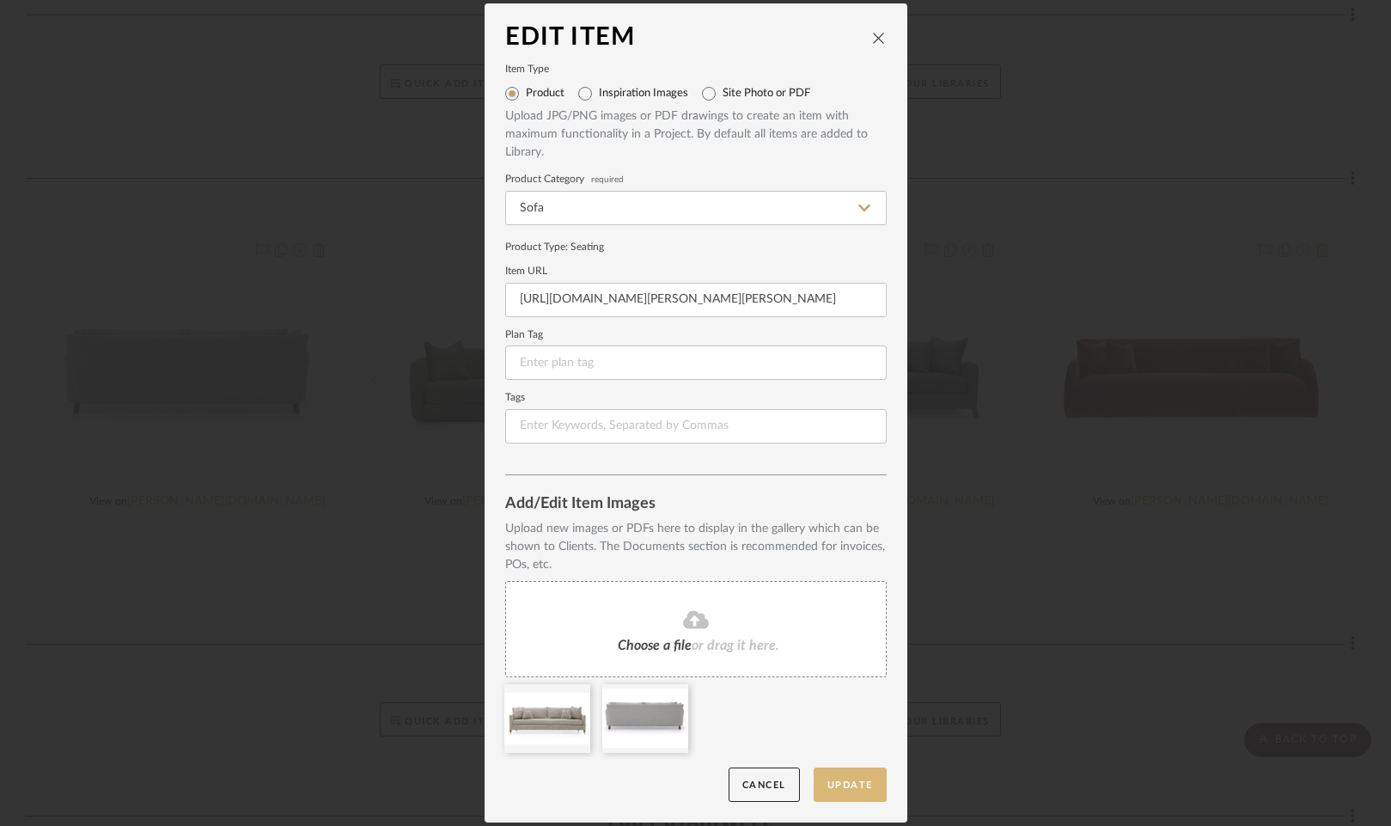
click at [818, 790] on button "Update" at bounding box center [850, 784] width 73 height 35
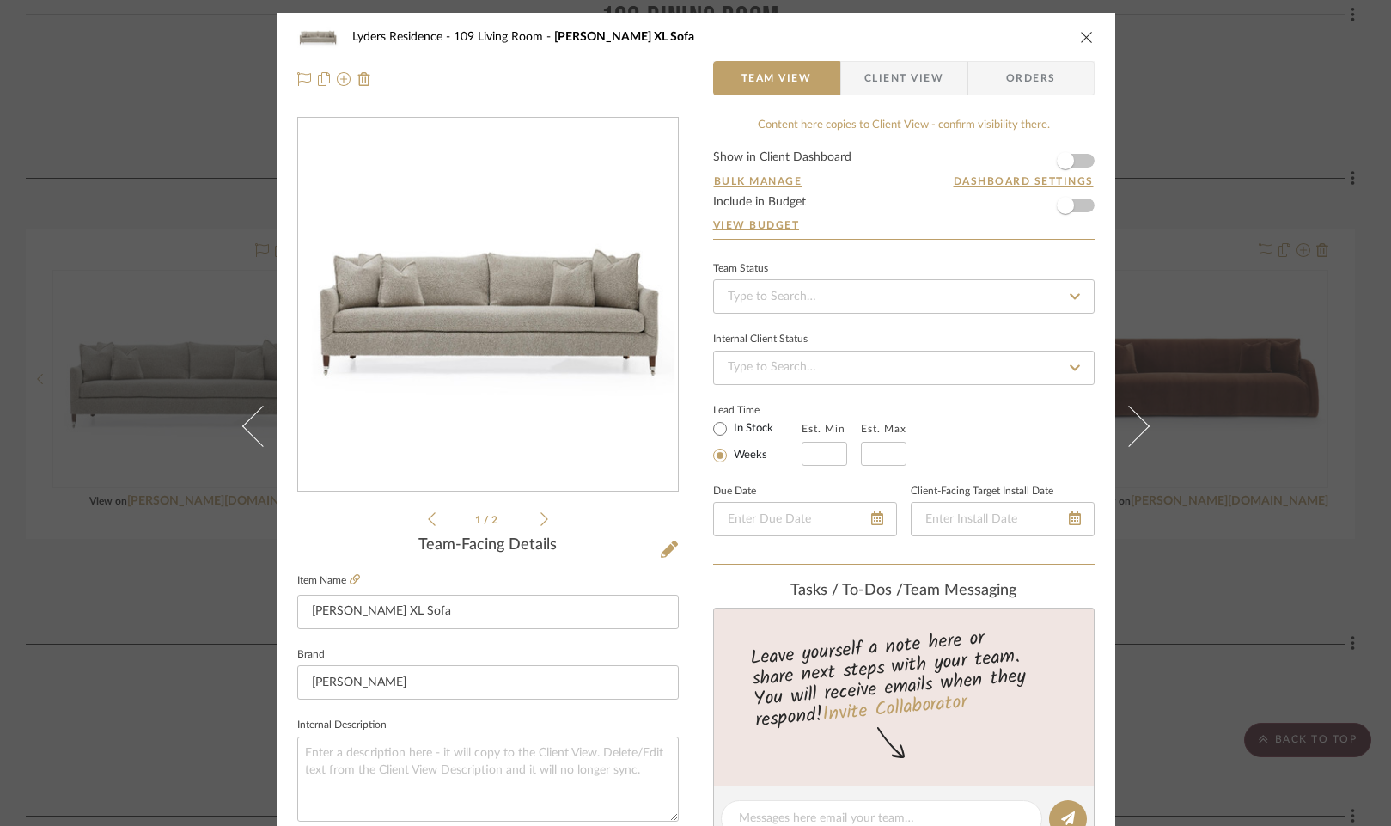
click at [1082, 38] on icon "close" at bounding box center [1087, 37] width 14 height 14
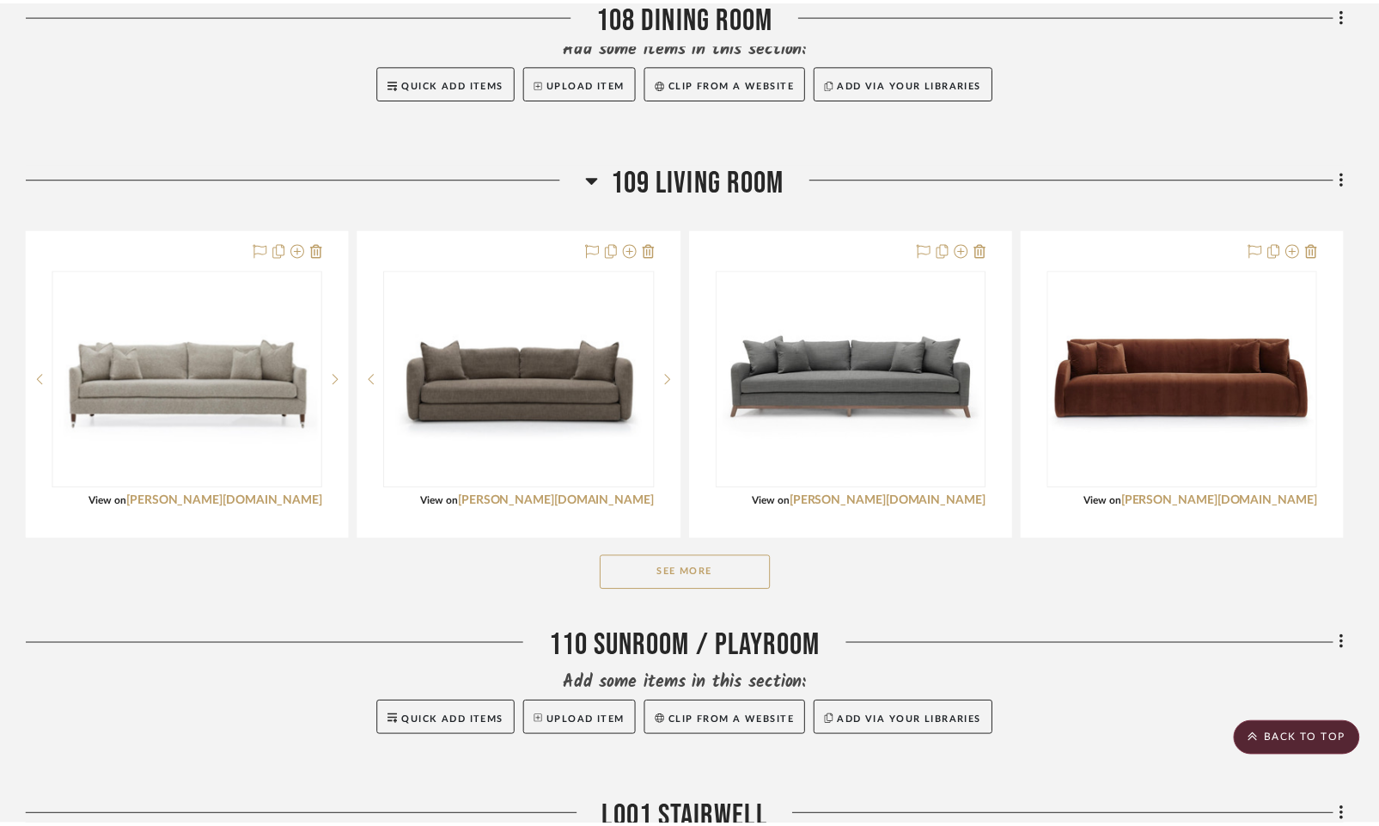
scroll to position [1944, 0]
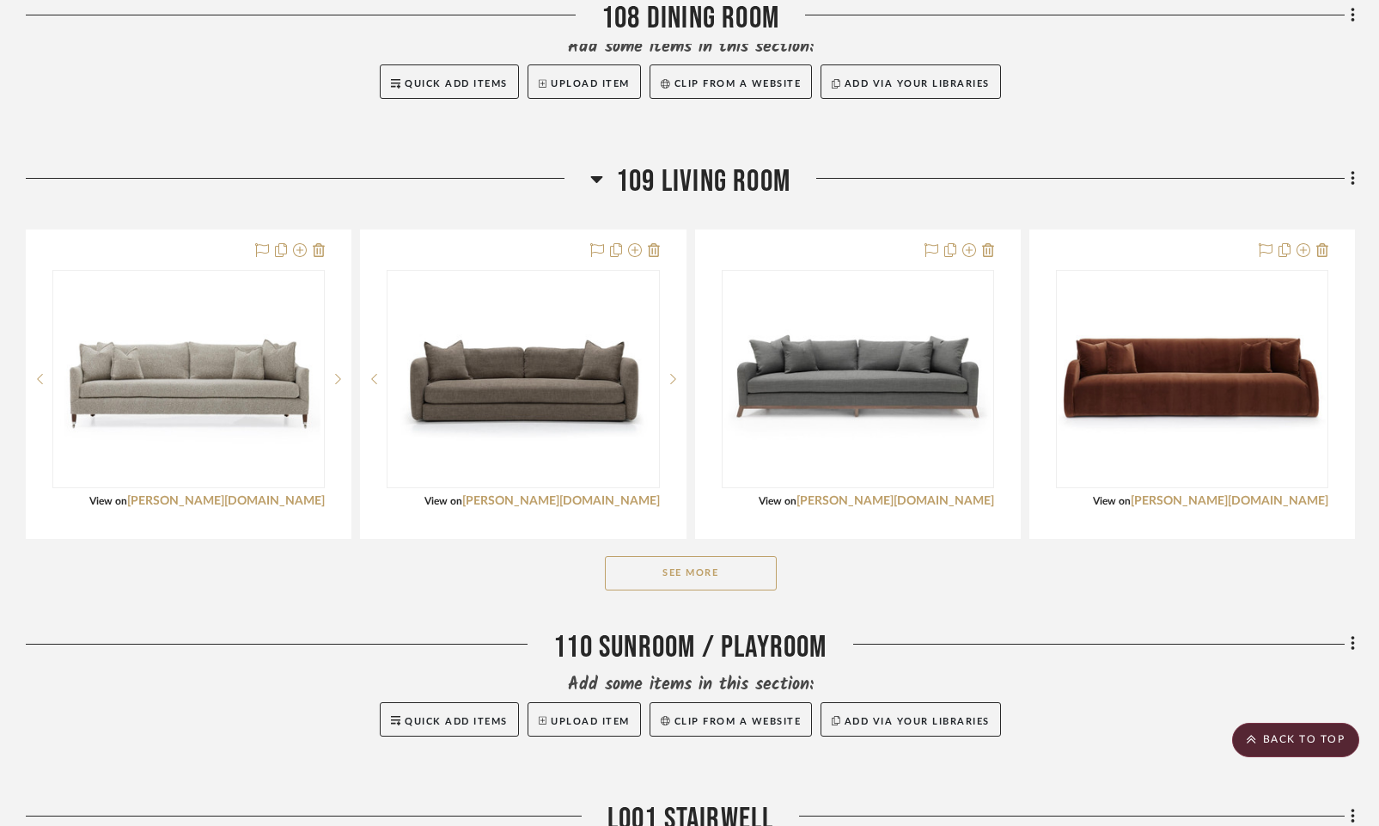
click at [732, 578] on button "See More" at bounding box center [691, 573] width 172 height 34
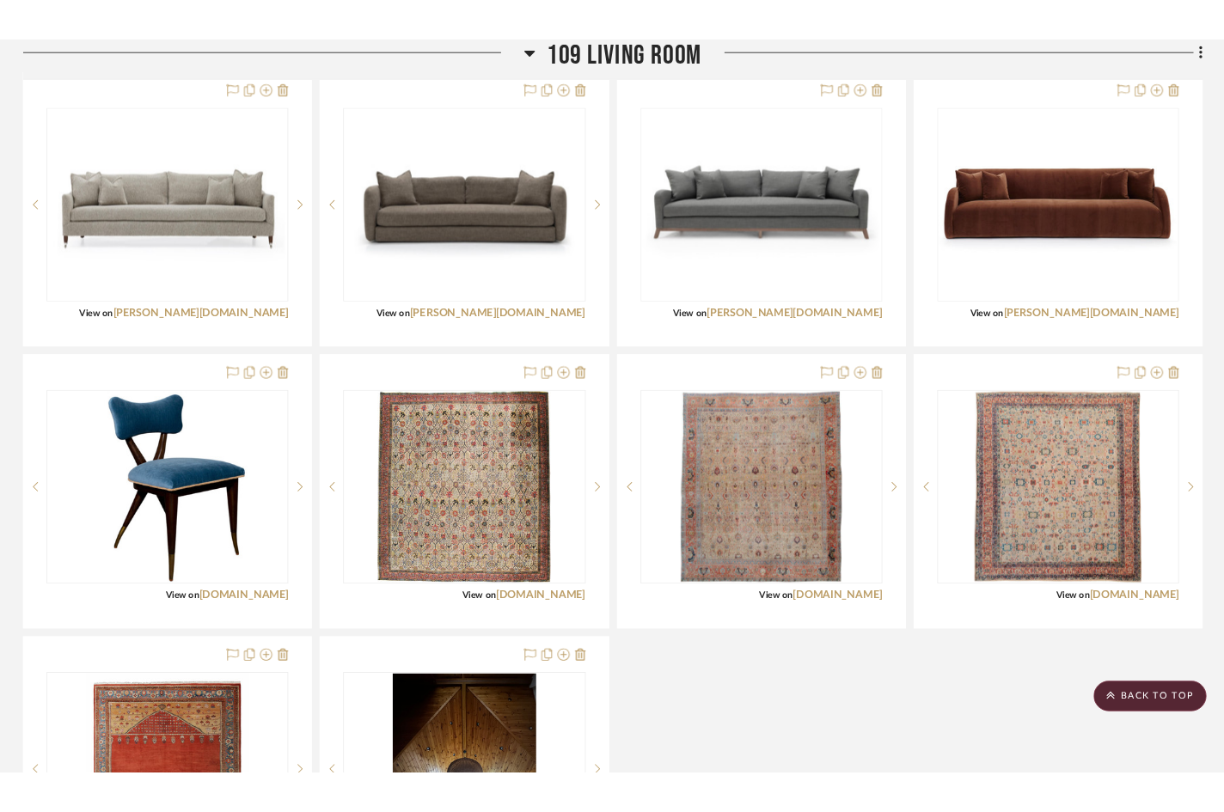
scroll to position [2167, 0]
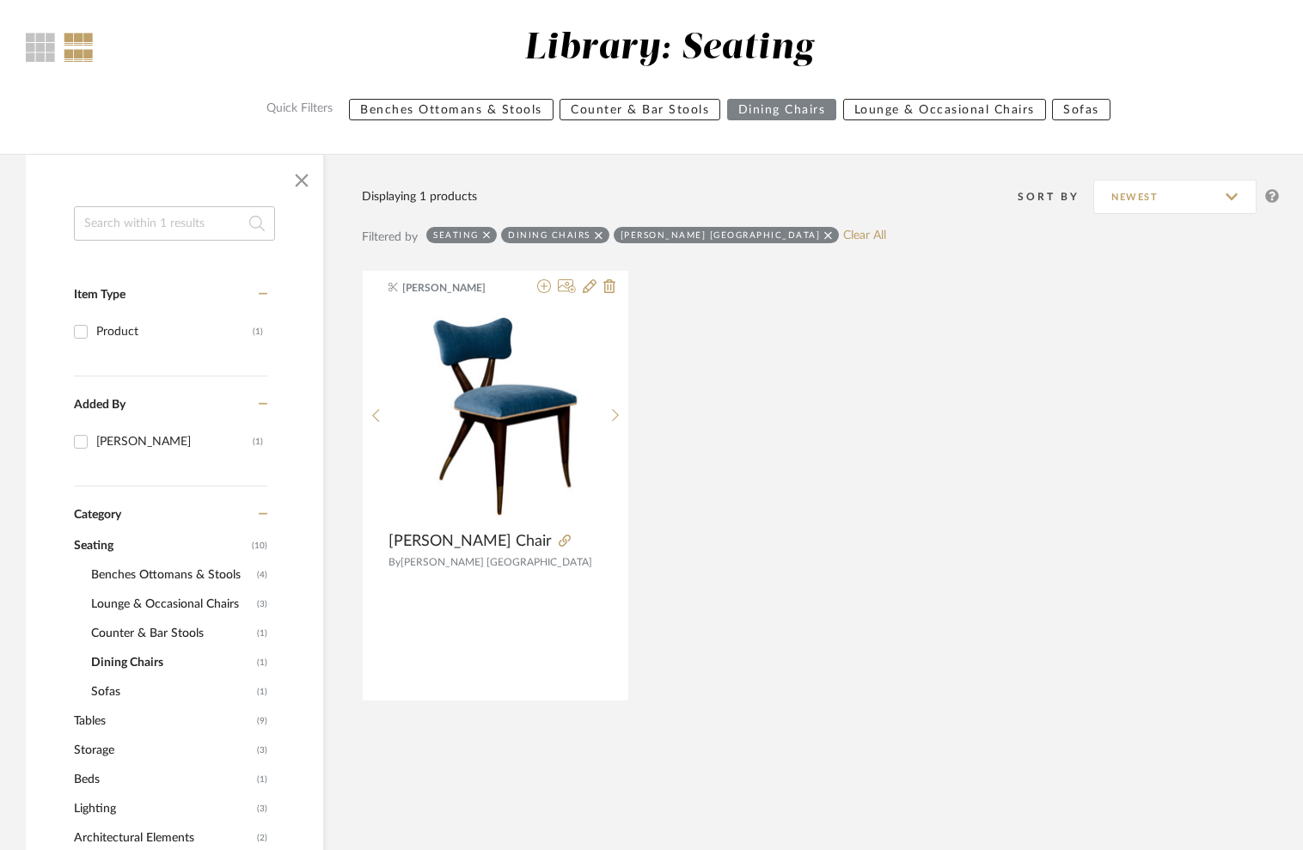
click at [602, 233] on icon at bounding box center [599, 235] width 8 height 8
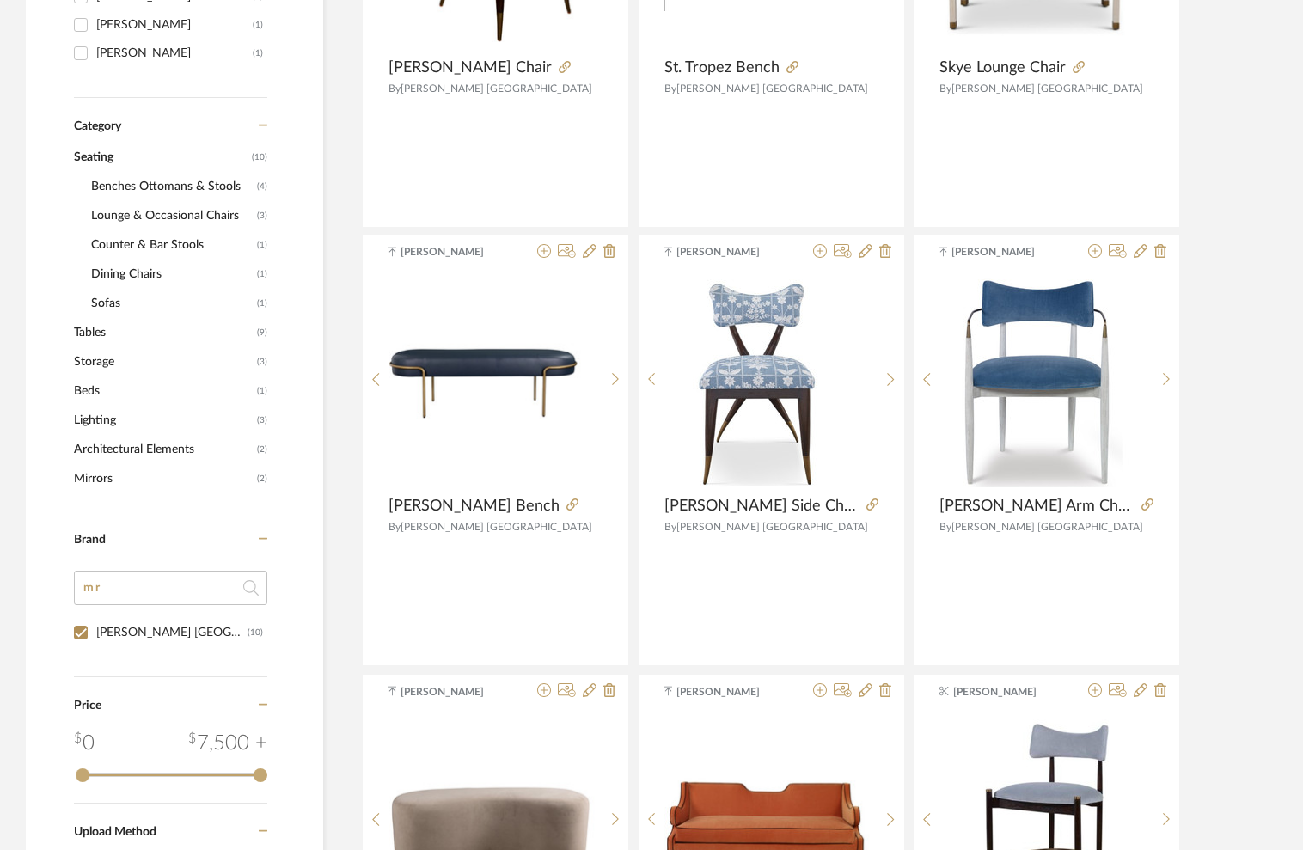
scroll to position [611, 0]
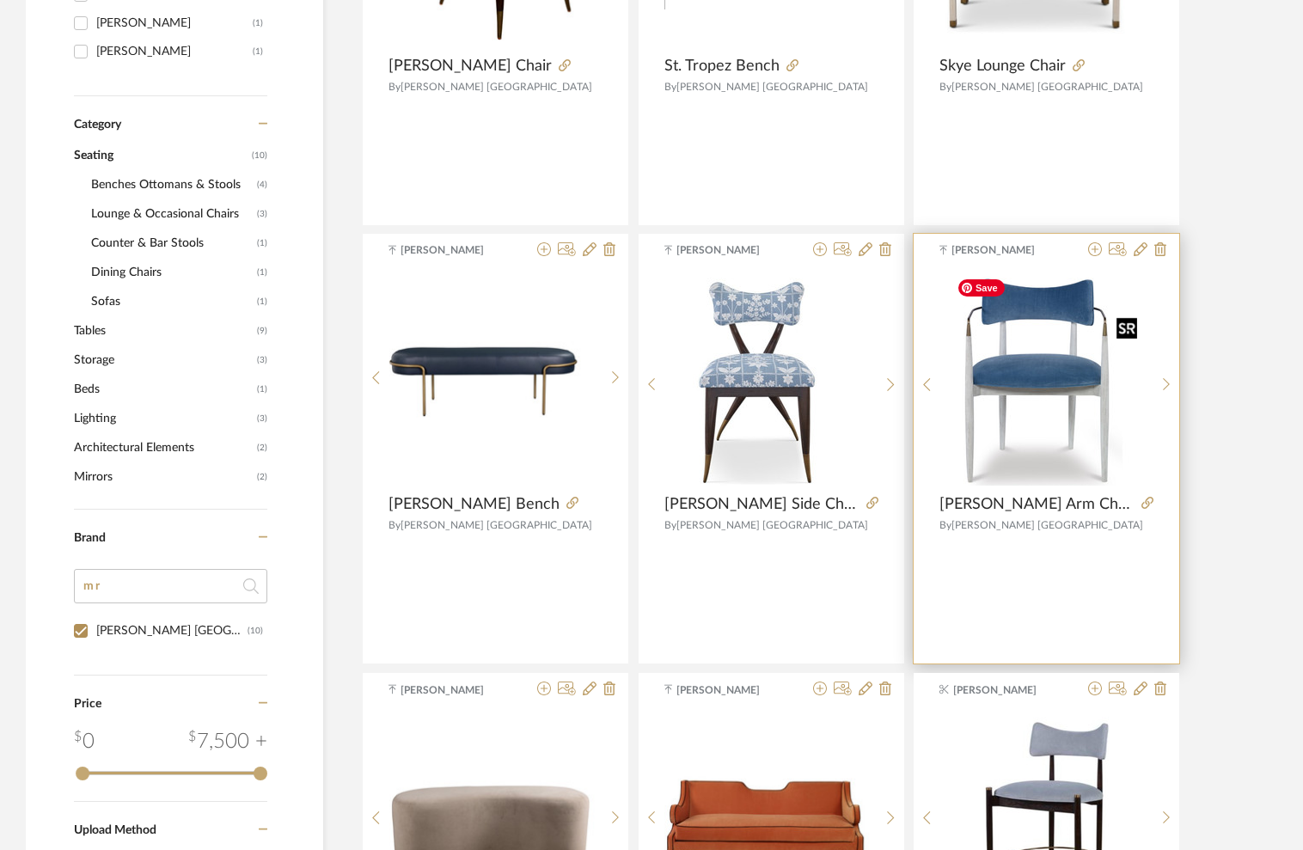
click at [1036, 388] on img "0" at bounding box center [1047, 378] width 194 height 215
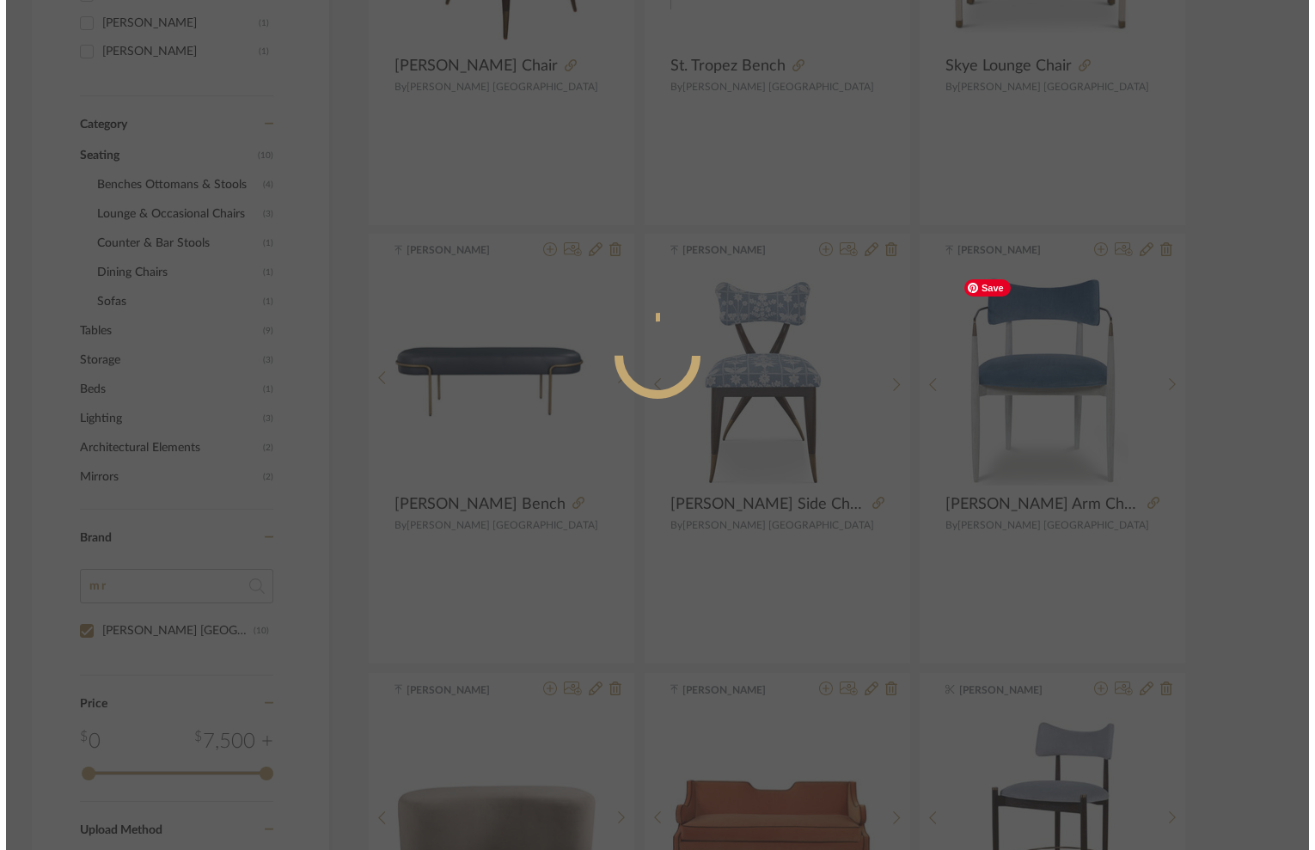
scroll to position [0, 0]
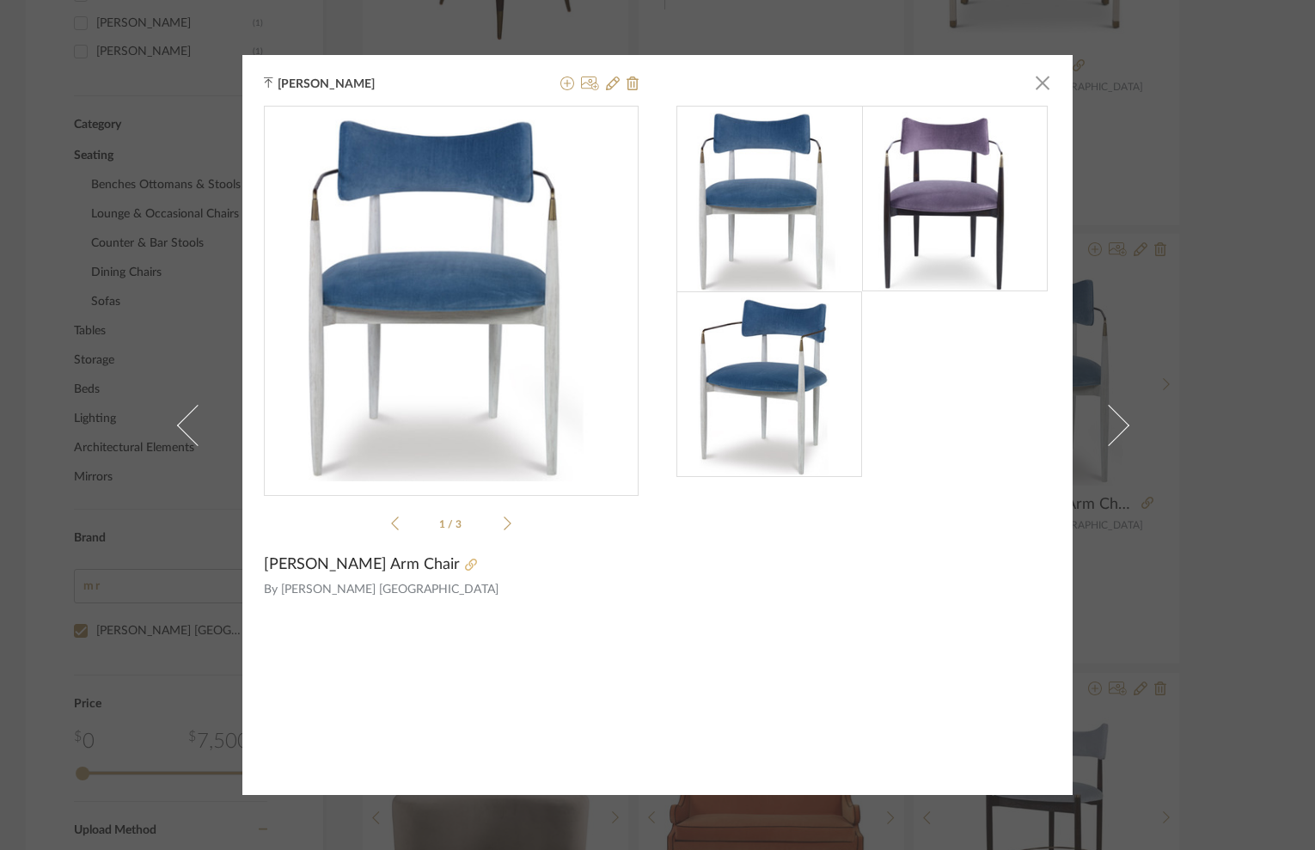
click at [465, 568] on icon at bounding box center [471, 565] width 12 height 12
drag, startPoint x: 1038, startPoint y: 82, endPoint x: 1046, endPoint y: 96, distance: 16.5
click at [1038, 82] on span "button" at bounding box center [1042, 82] width 34 height 34
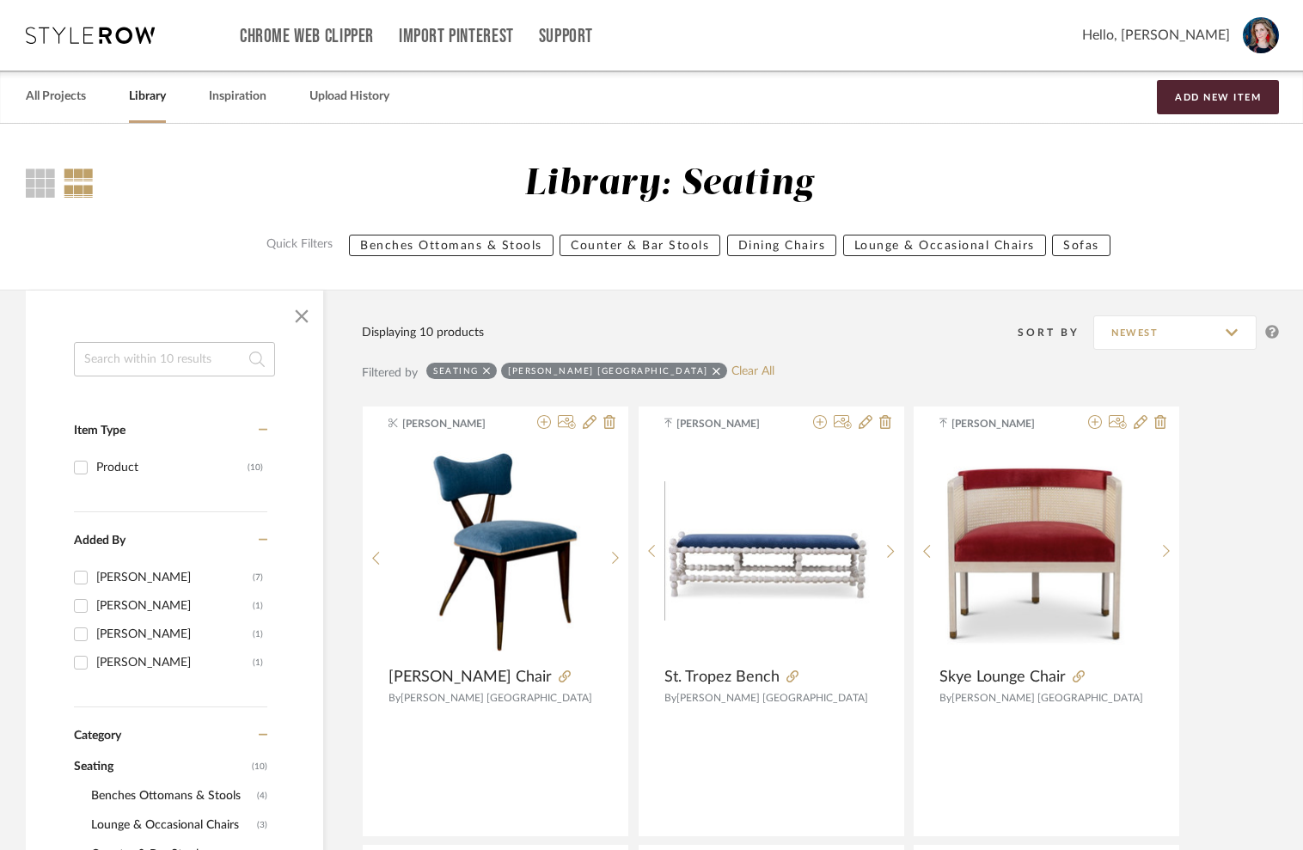
click at [712, 370] on icon at bounding box center [716, 371] width 8 height 12
checkbox input "false"
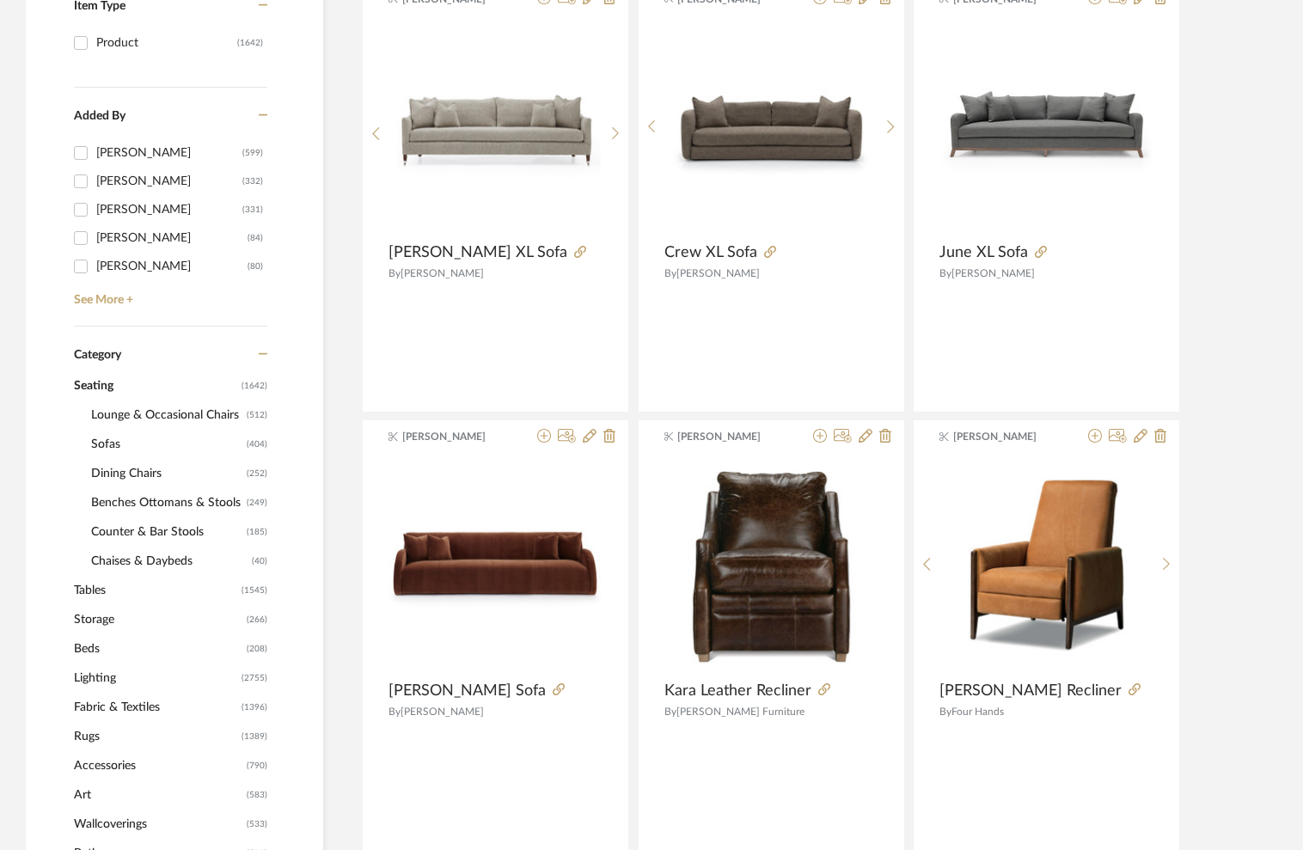
scroll to position [423, 0]
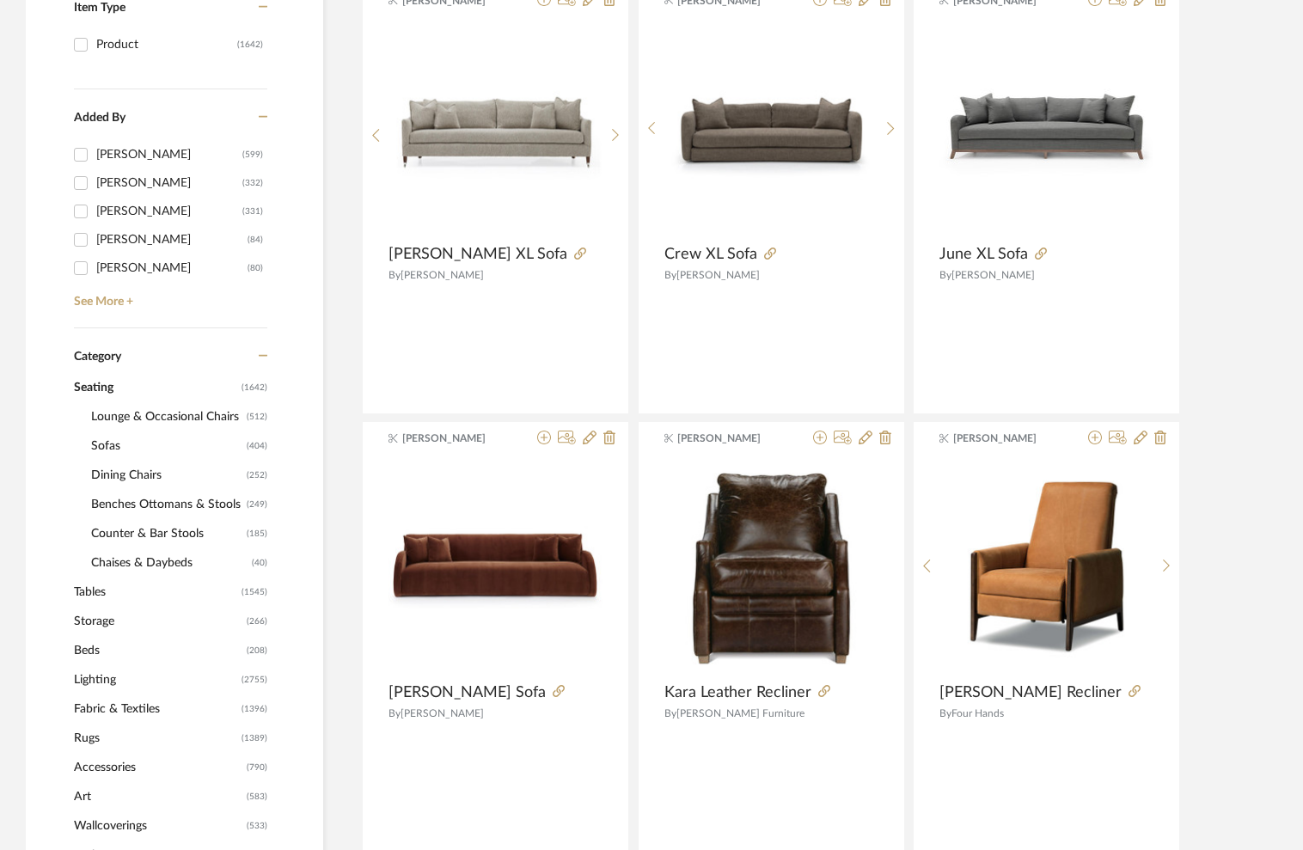
click at [133, 415] on span "Lounge & Occasional Chairs" at bounding box center [166, 416] width 151 height 29
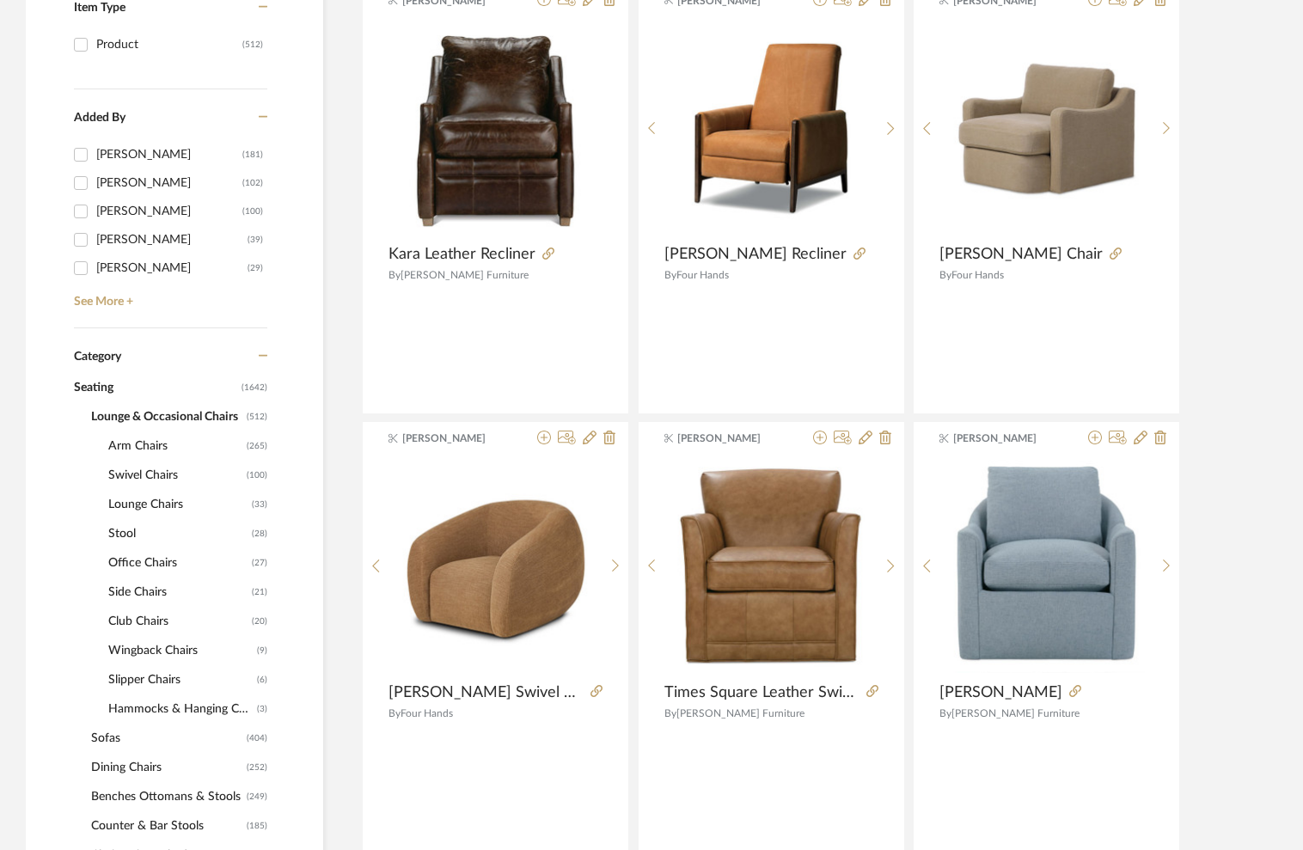
click at [161, 476] on span "Swivel Chairs" at bounding box center [175, 475] width 134 height 29
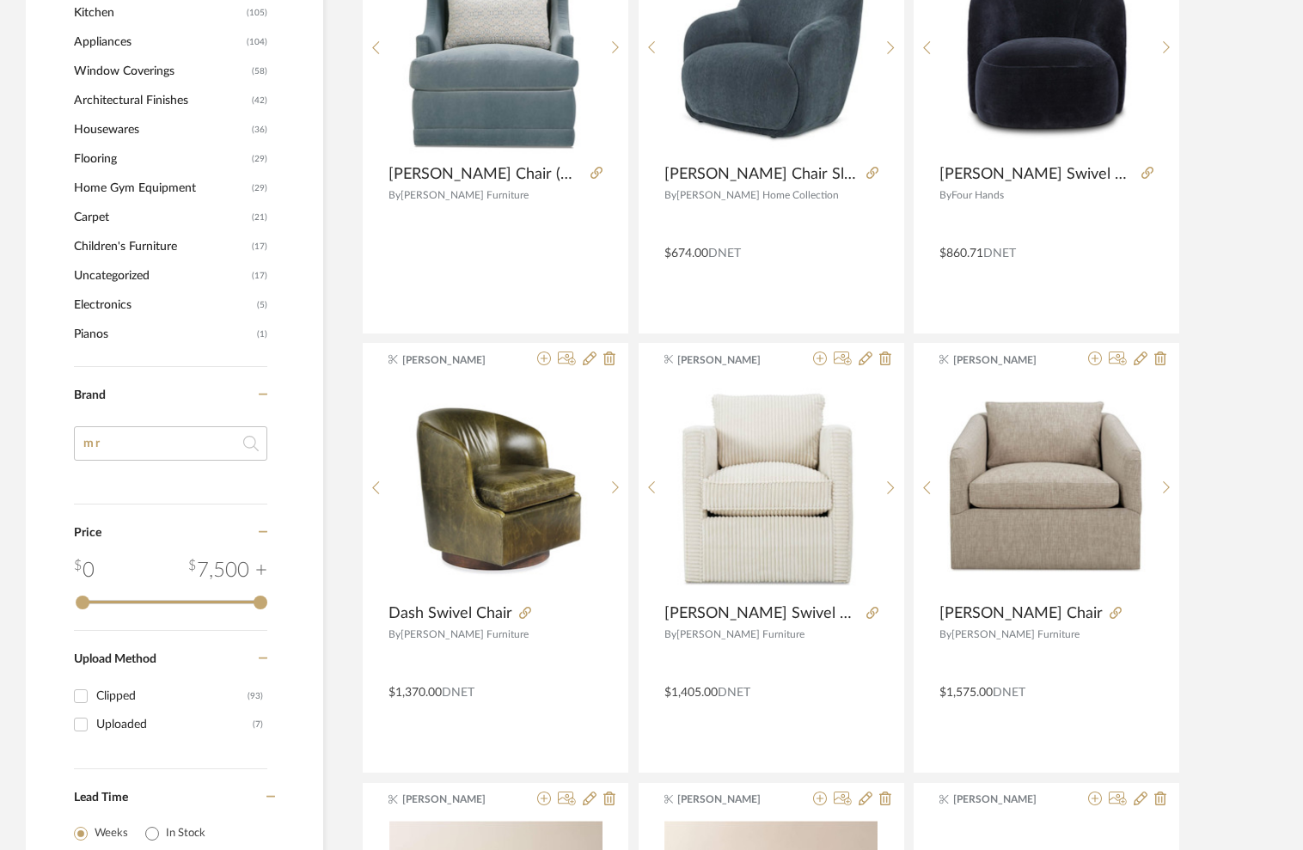
scroll to position [1829, 0]
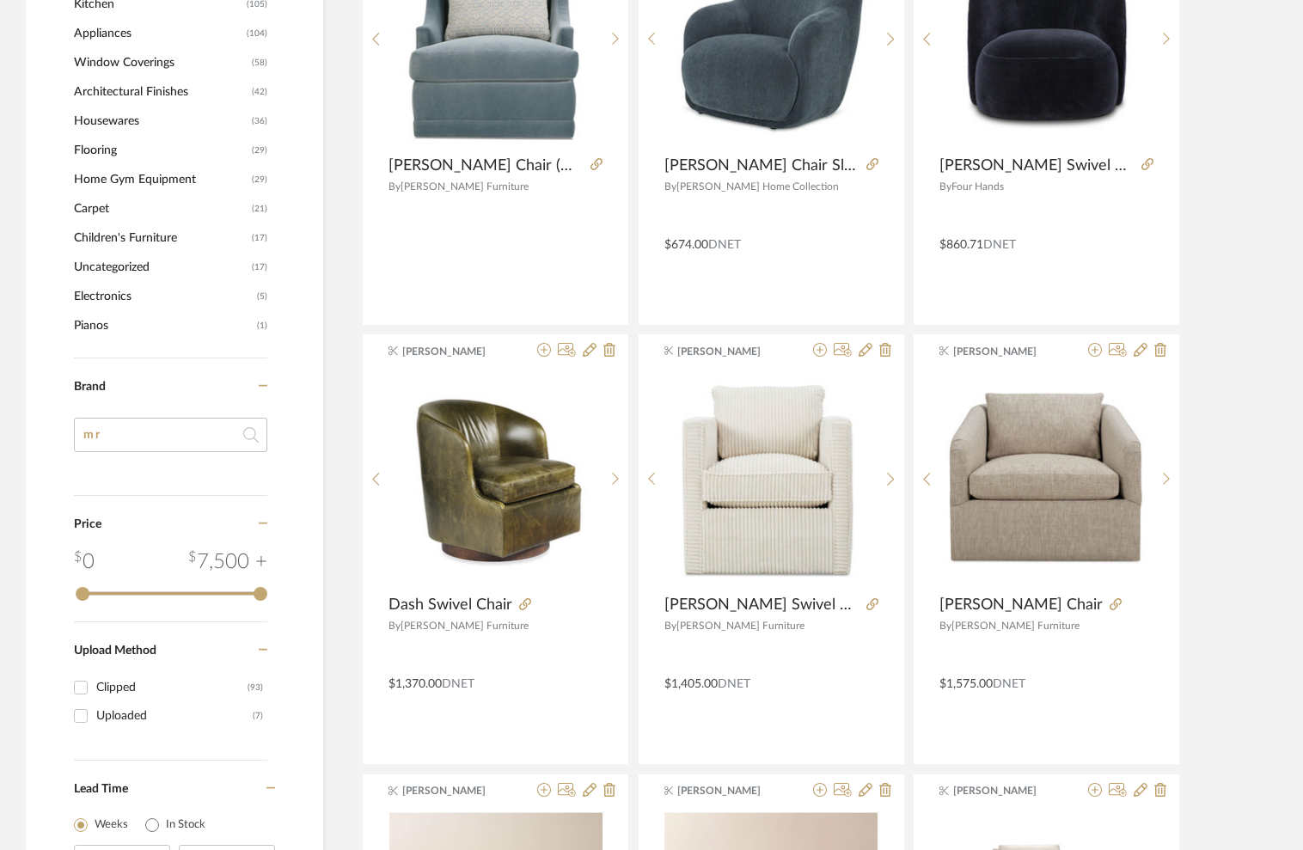
drag, startPoint x: 46, startPoint y: 441, endPoint x: -15, endPoint y: 443, distance: 61.9
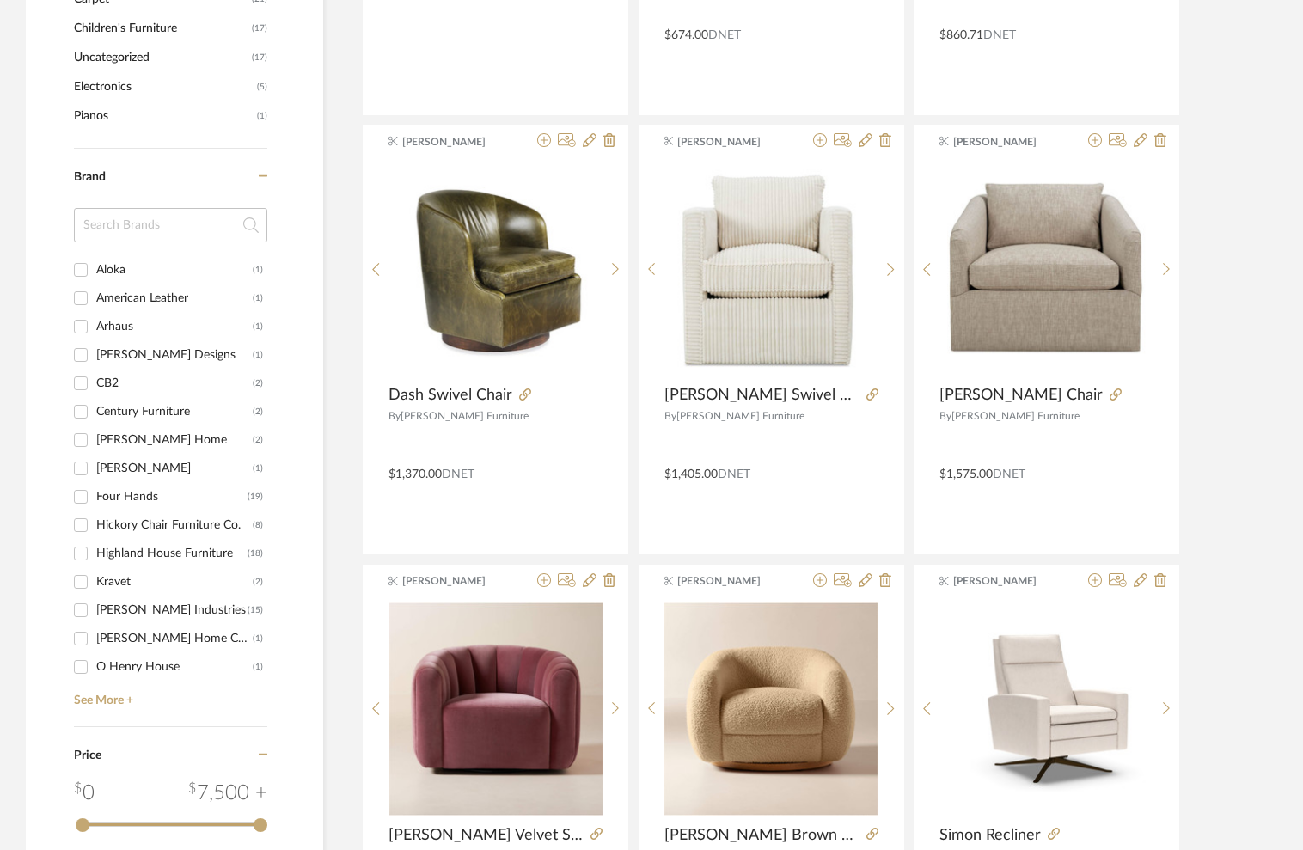
scroll to position [2042, 0]
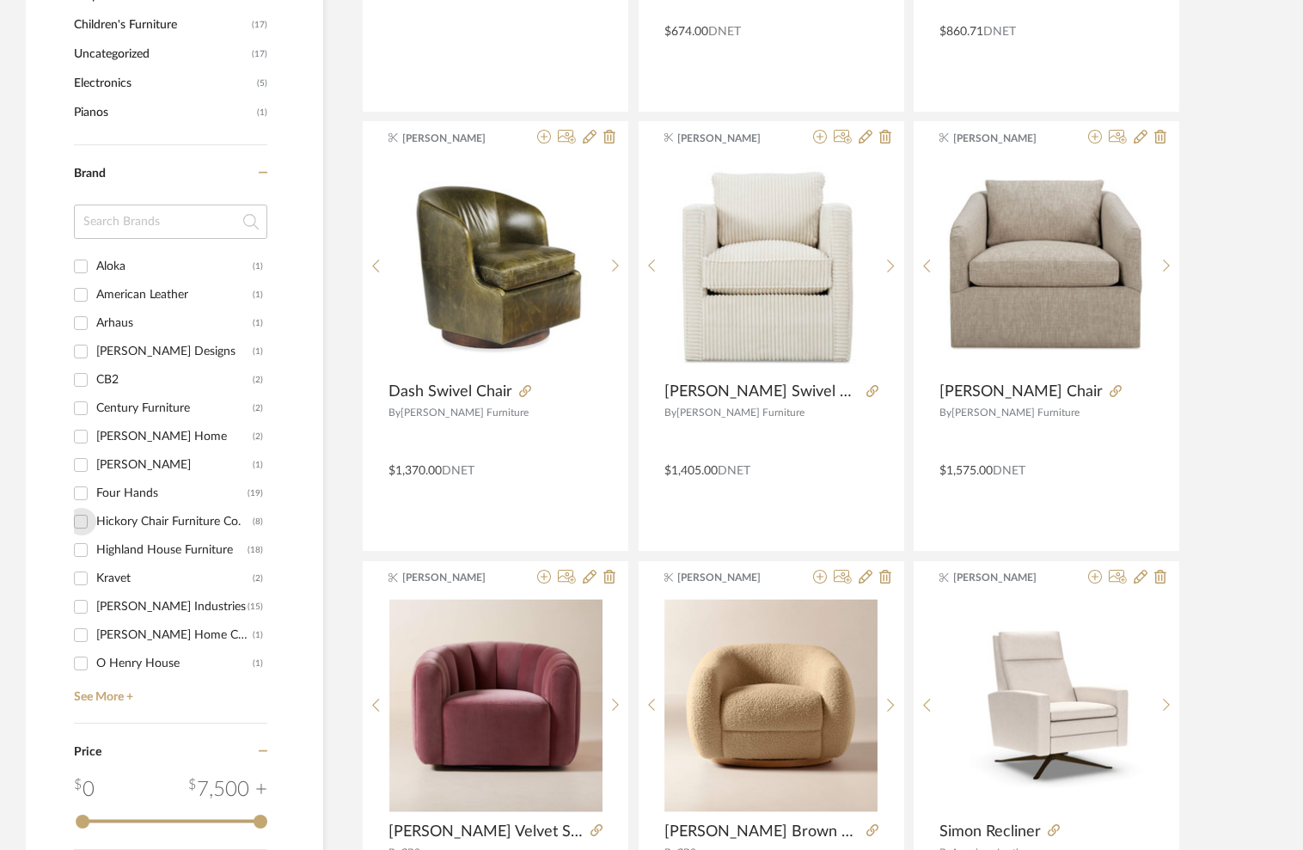
click at [82, 521] on input "Hickory Chair Furniture Co. (8)" at bounding box center [81, 522] width 28 height 28
checkbox input "true"
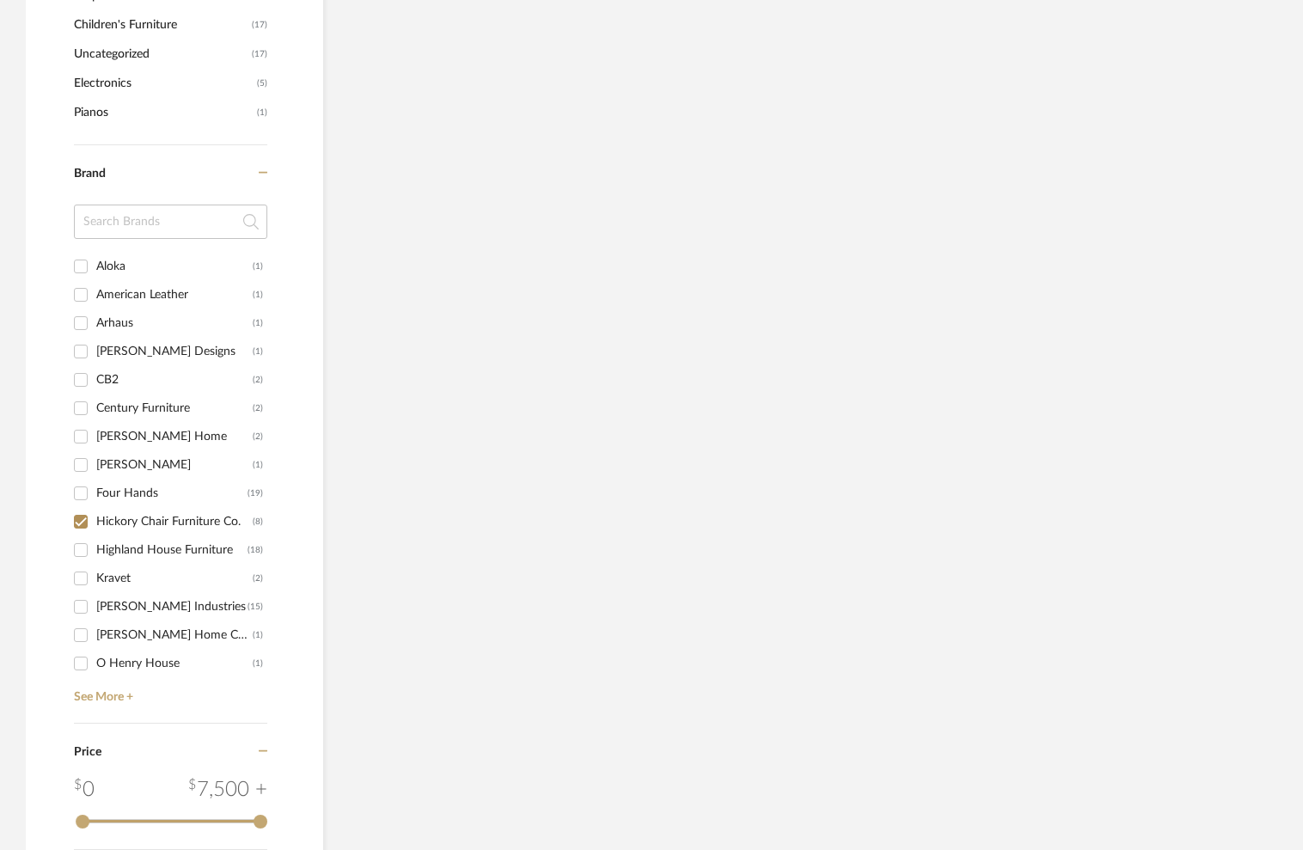
scroll to position [1506, 0]
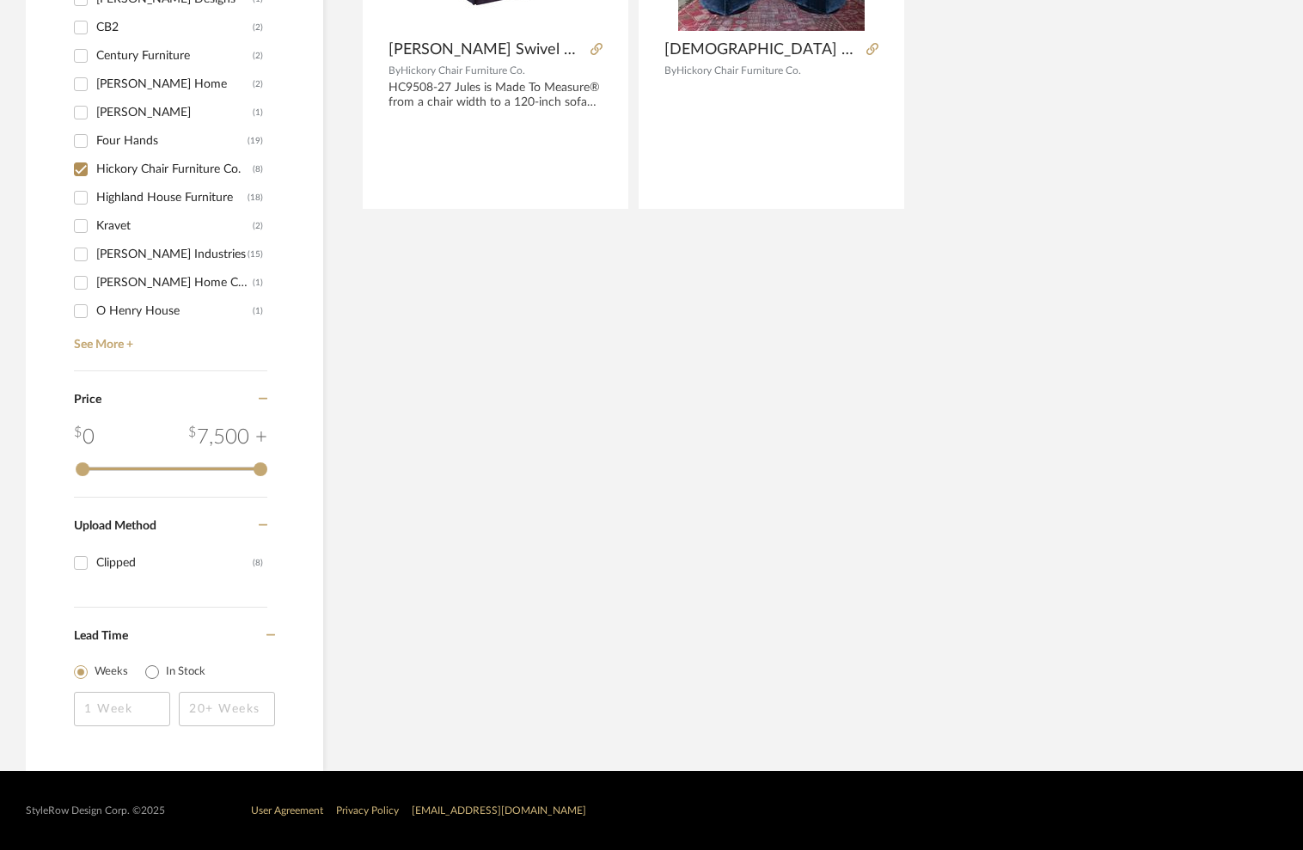
click at [80, 194] on input "Highland House Furniture (18)" at bounding box center [81, 198] width 28 height 28
checkbox input "true"
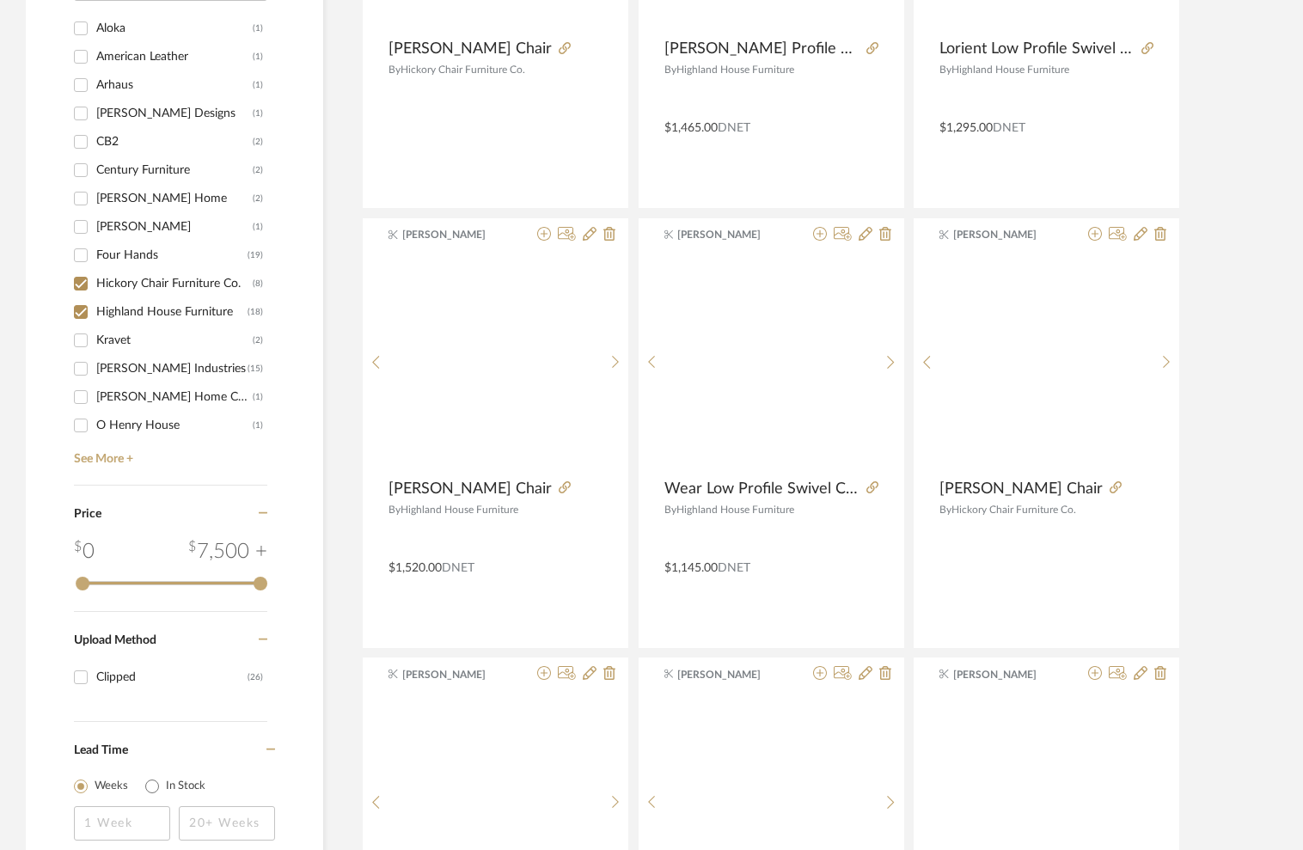
scroll to position [1621, 0]
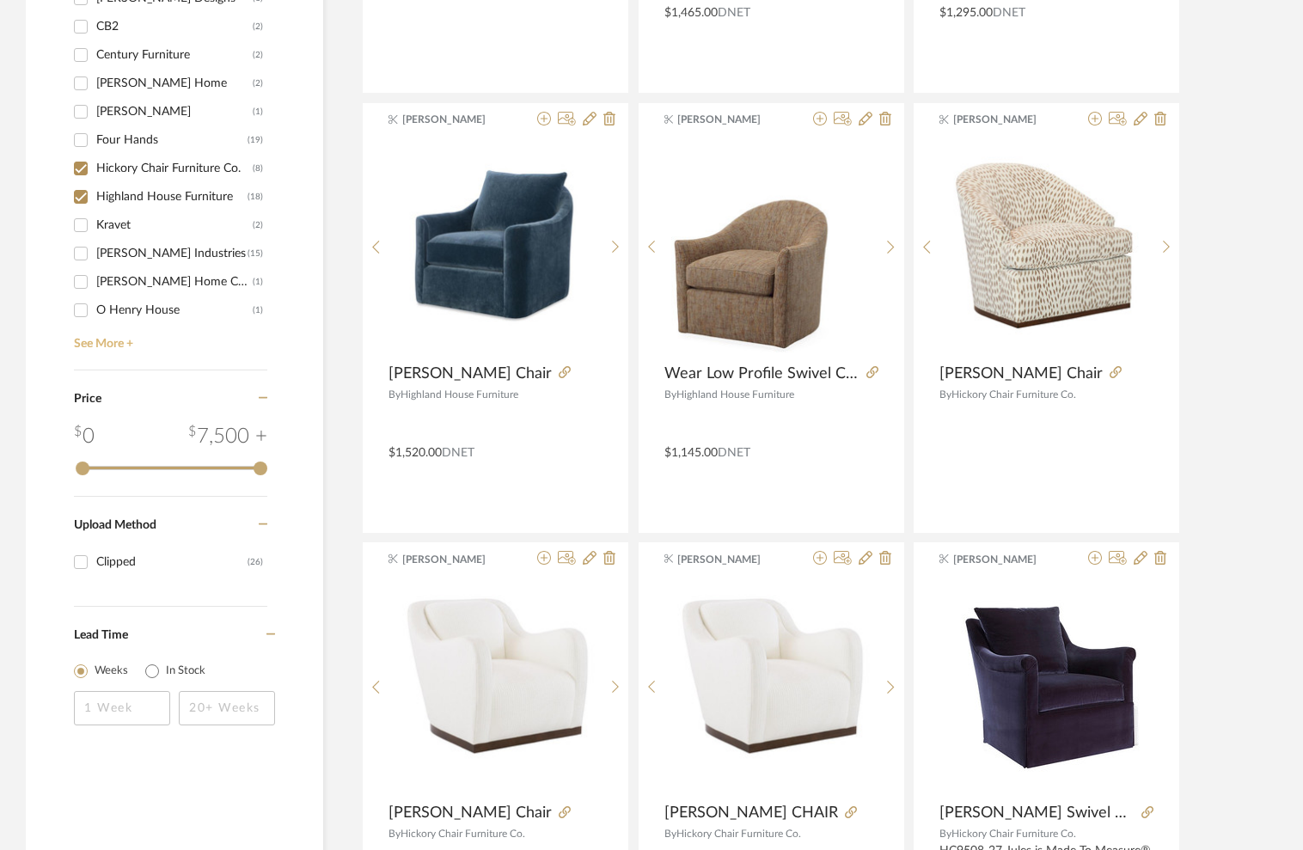
click at [89, 346] on link "See More +" at bounding box center [169, 338] width 198 height 28
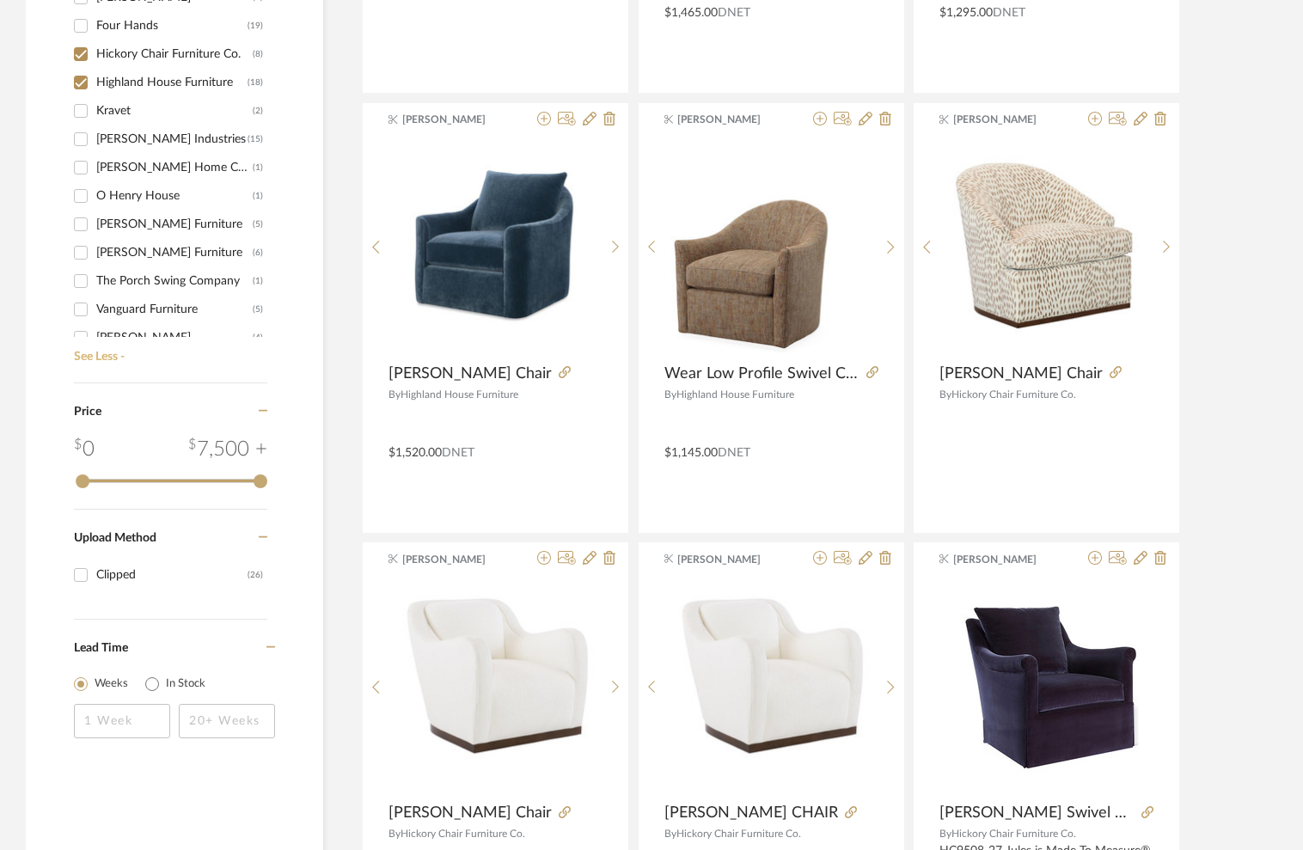
scroll to position [157, 0]
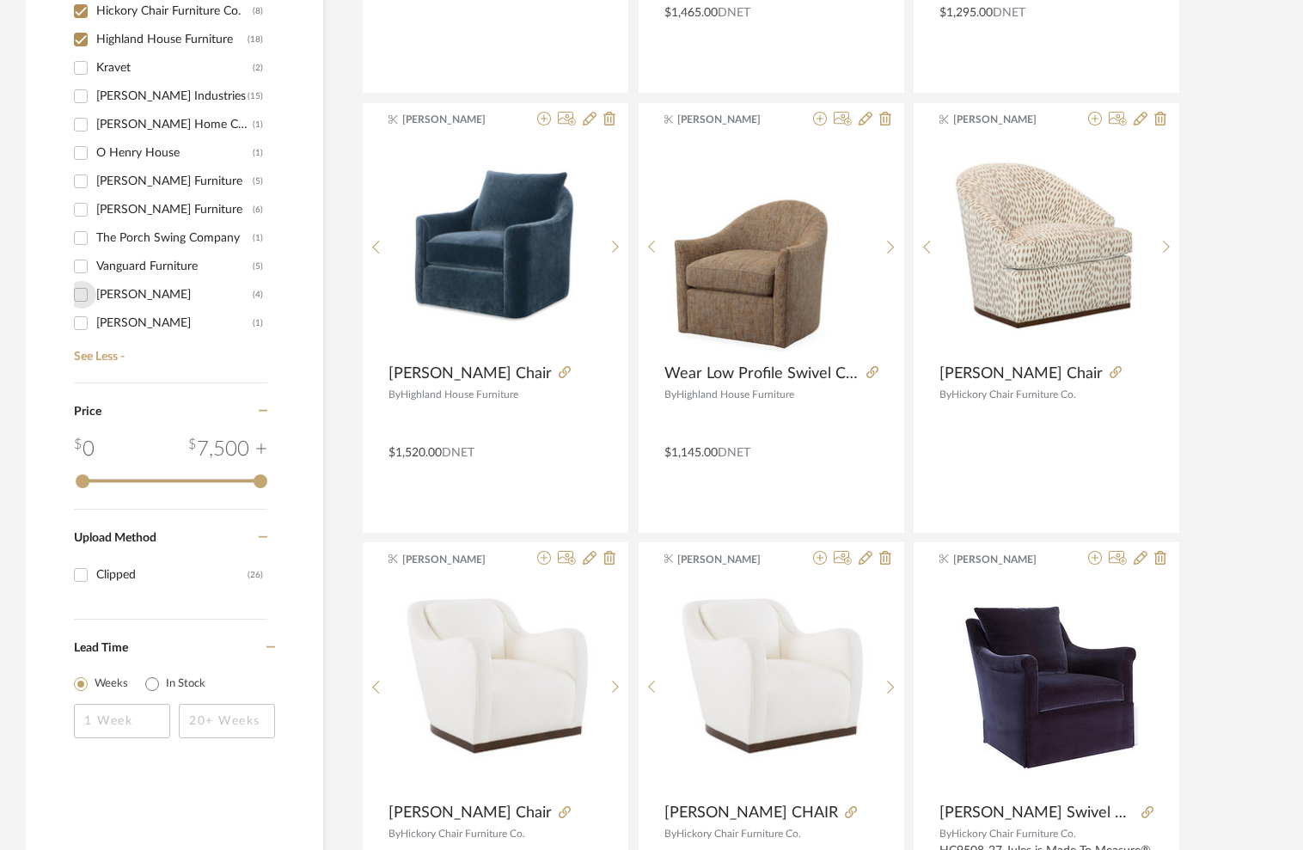
click at [80, 295] on input "Verellen (4)" at bounding box center [81, 295] width 28 height 28
checkbox input "true"
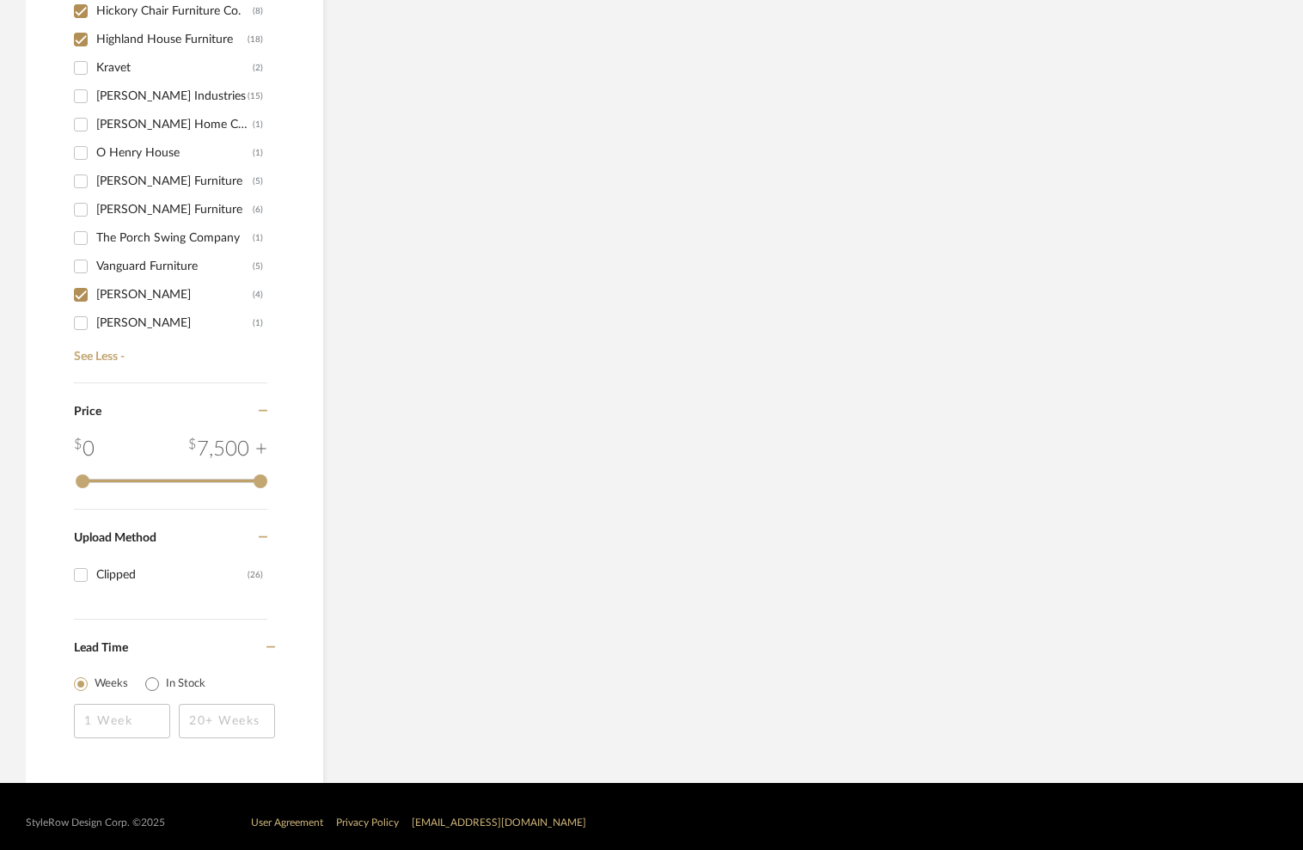
scroll to position [1650, 0]
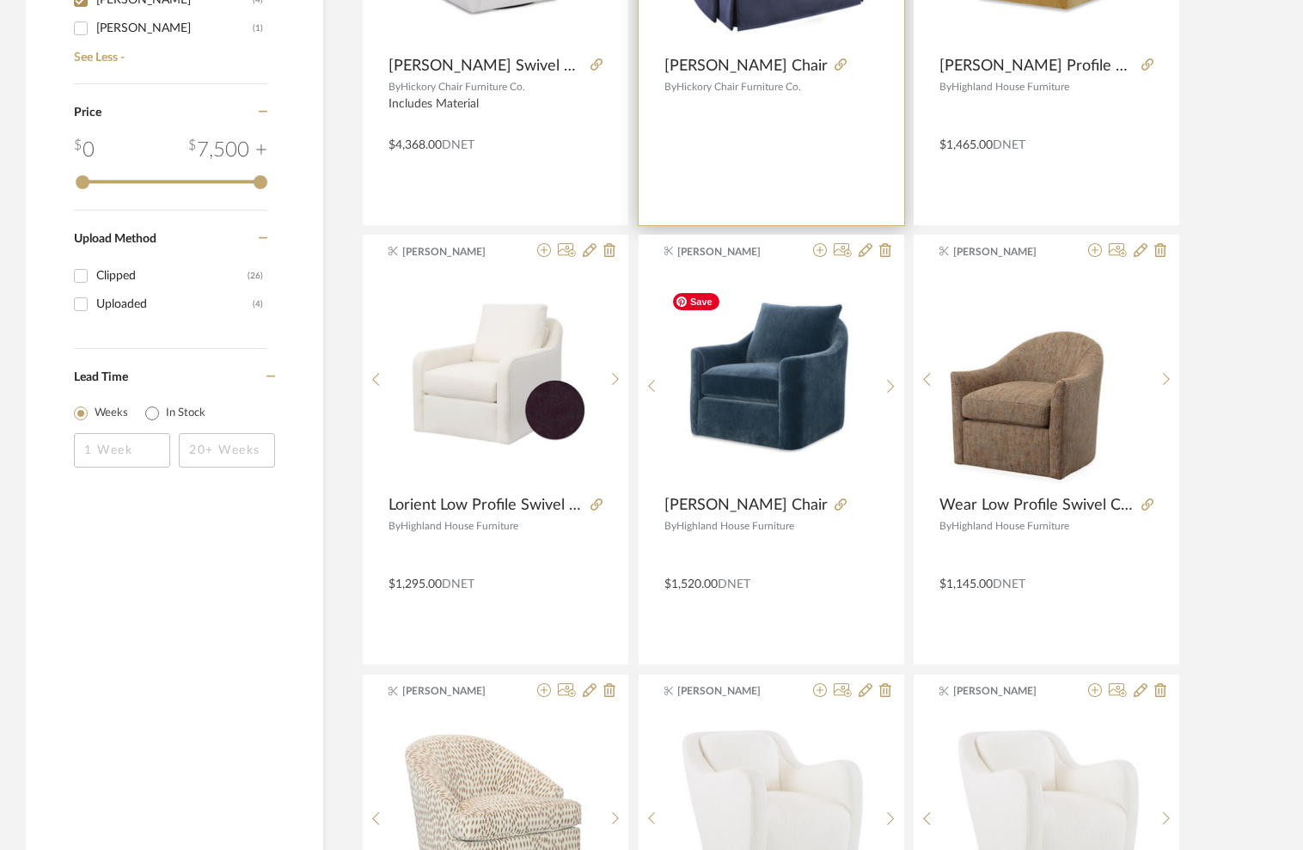
scroll to position [1951, 0]
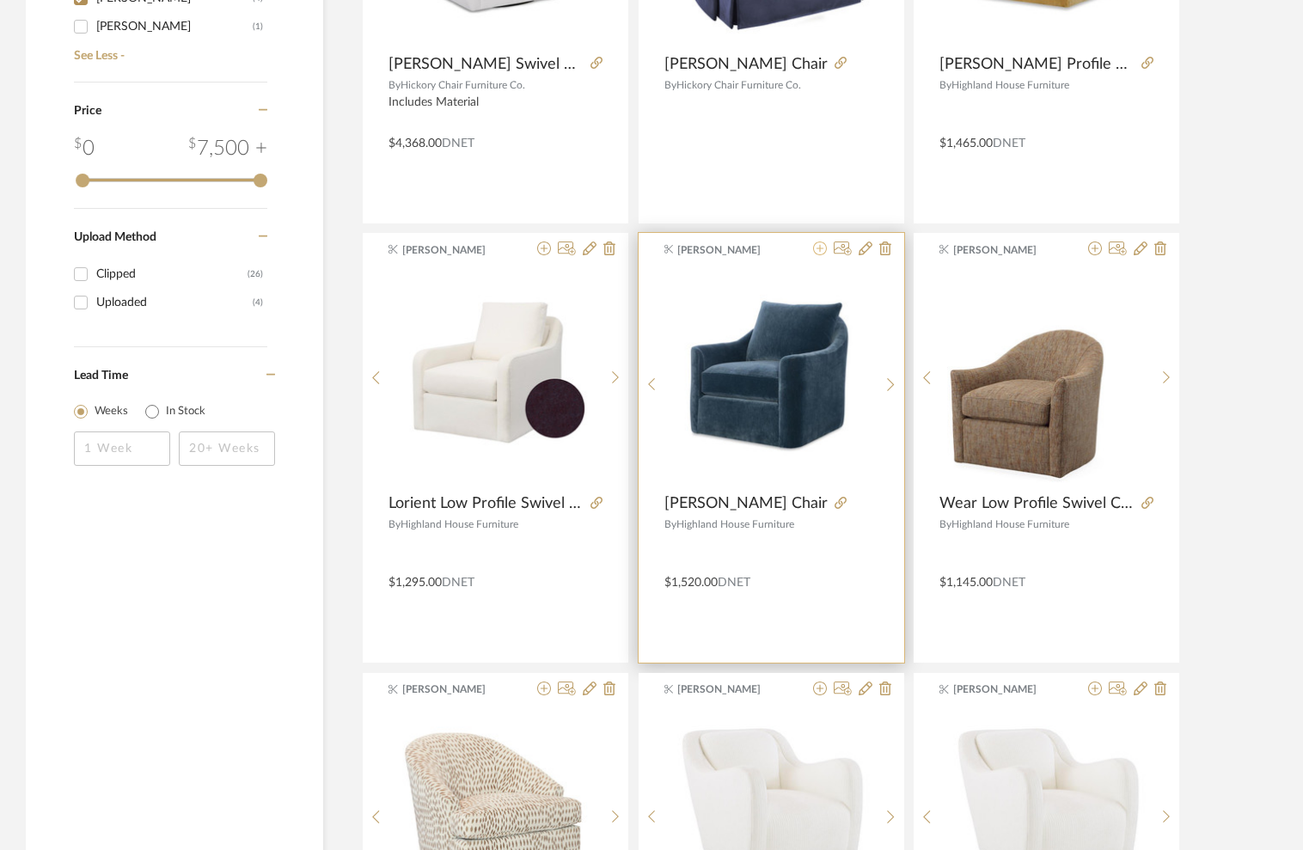
click at [817, 249] on icon at bounding box center [820, 248] width 14 height 14
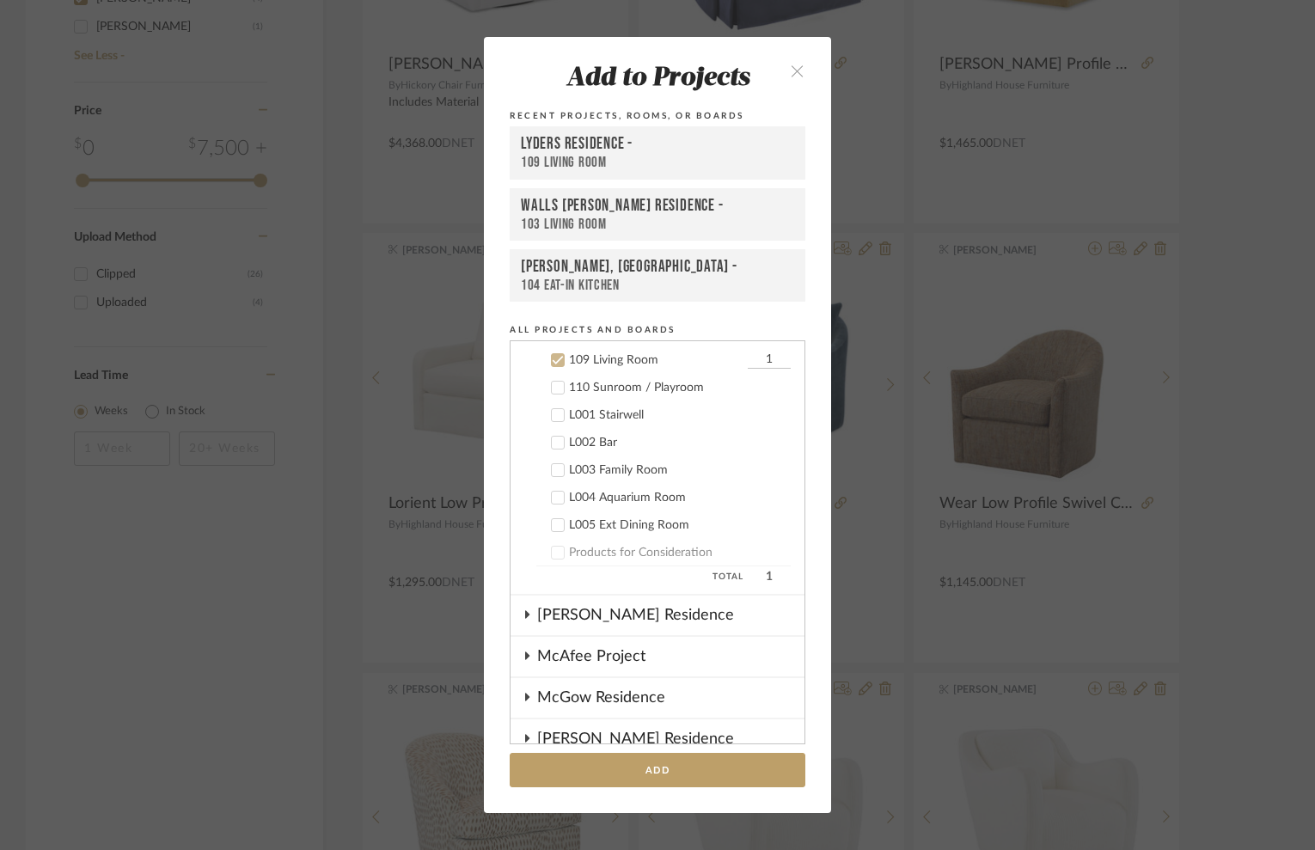
scroll to position [1252, 0]
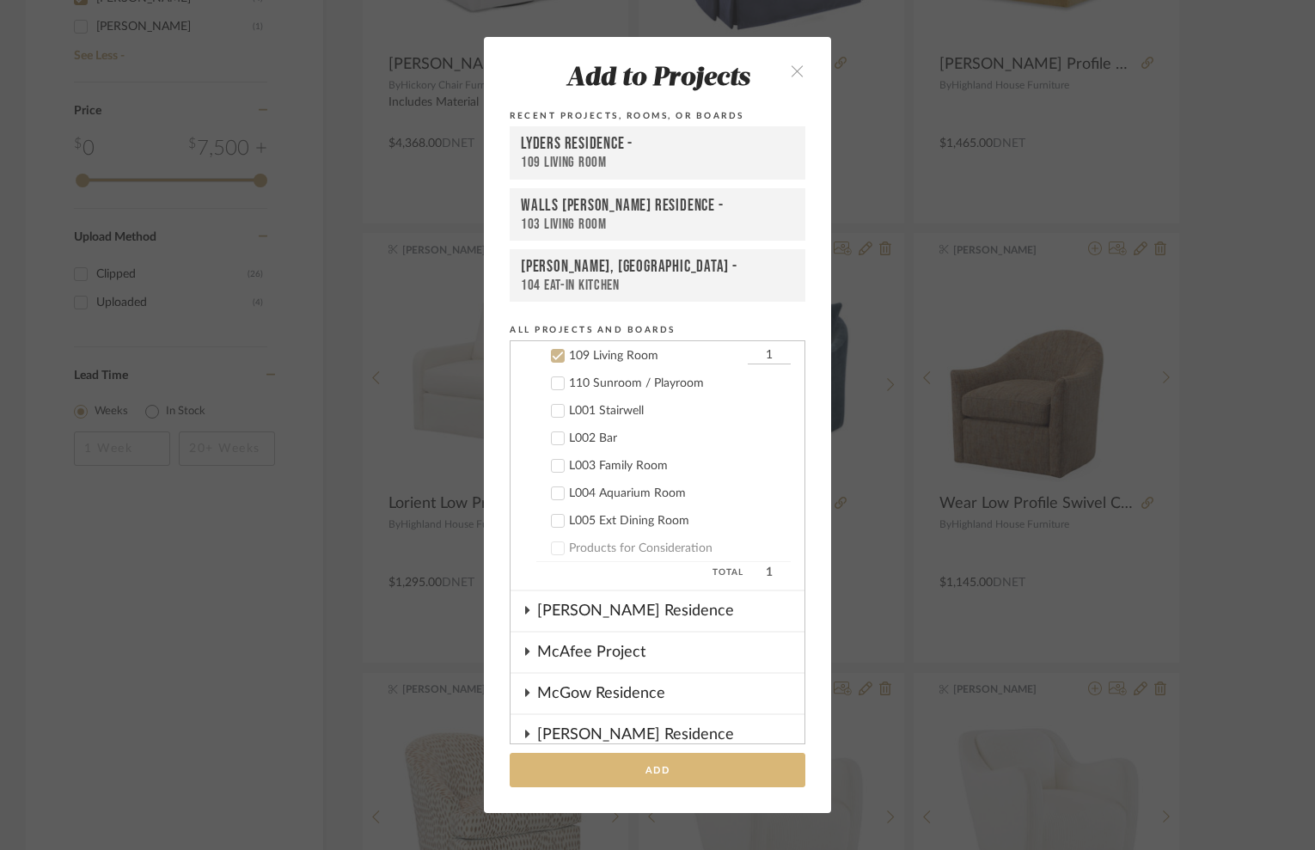
click at [588, 762] on button "Add" at bounding box center [658, 770] width 296 height 35
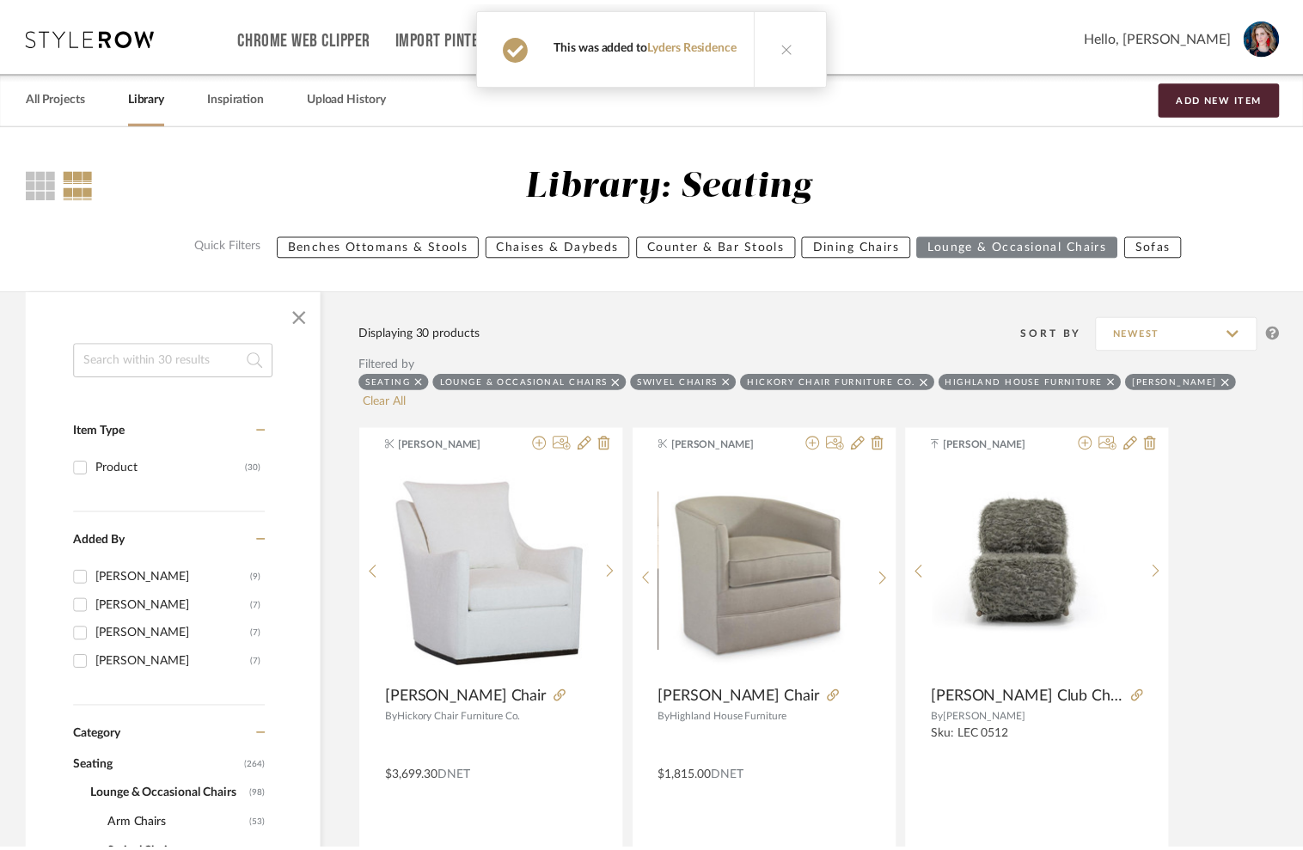
scroll to position [1951, 0]
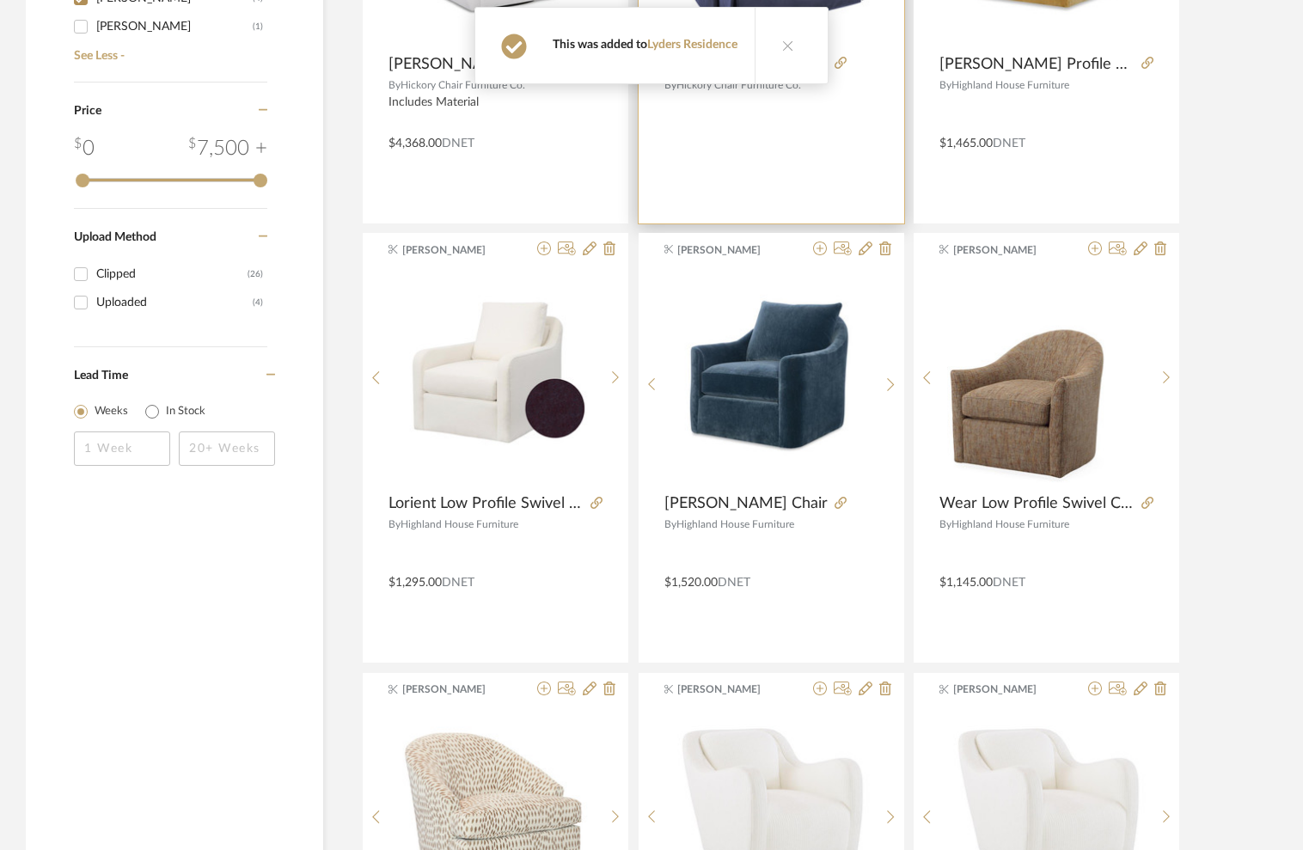
click at [787, 34] on button at bounding box center [788, 46] width 66 height 76
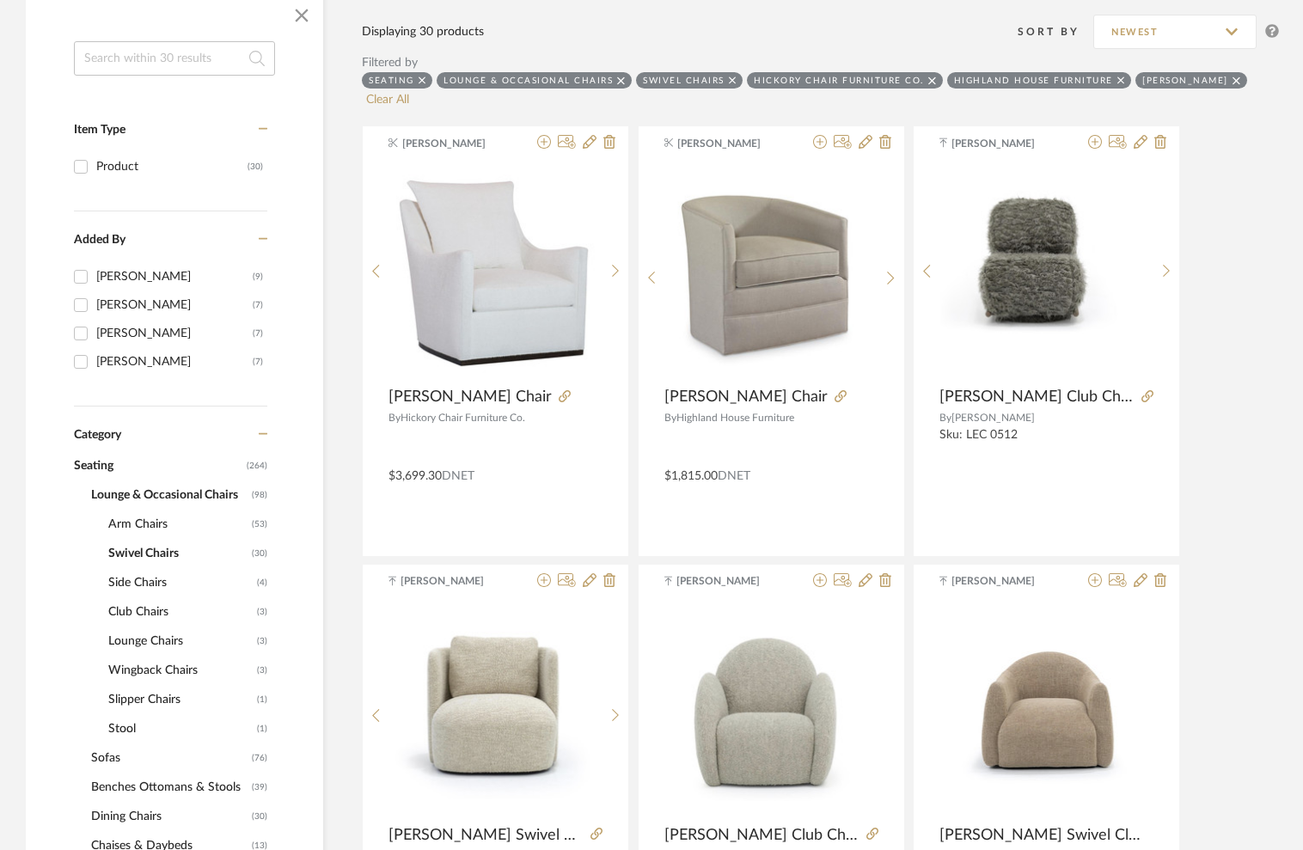
scroll to position [0, 0]
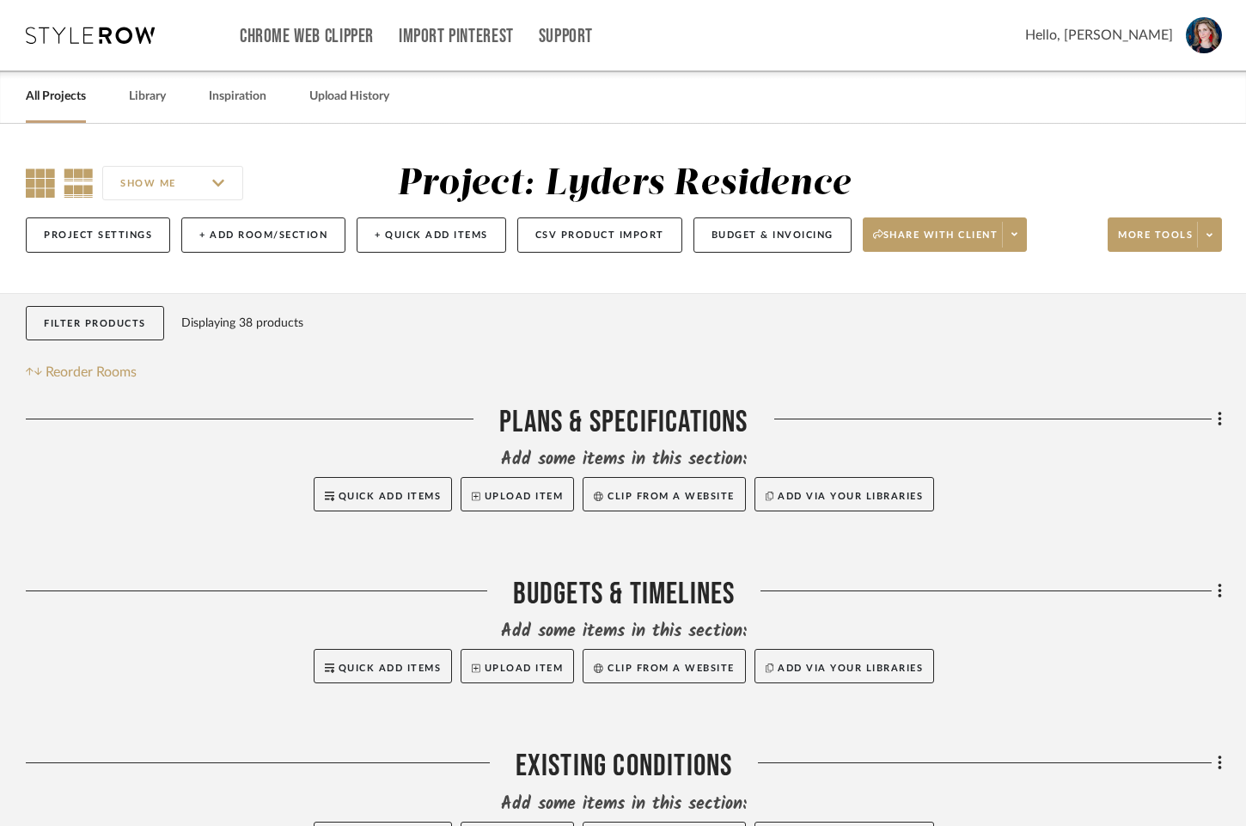
click at [30, 189] on icon at bounding box center [40, 182] width 29 height 29
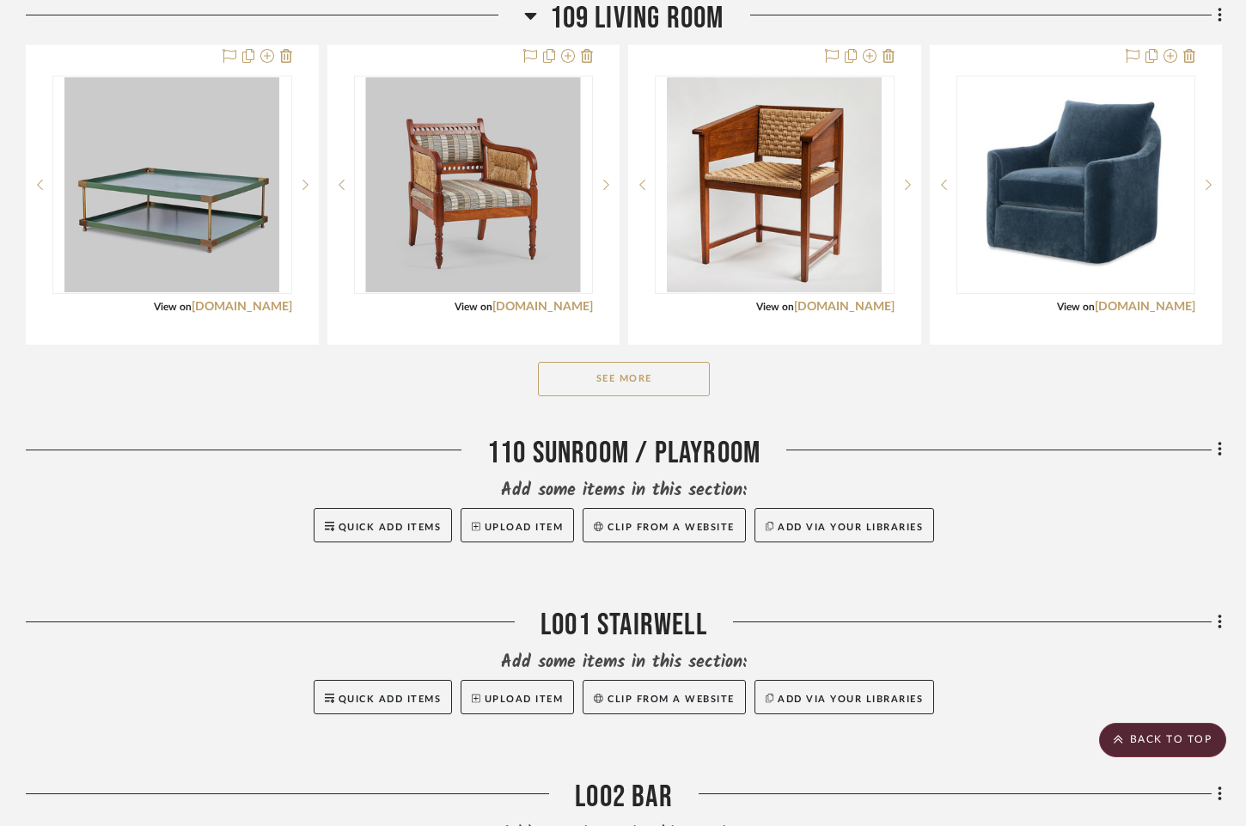
scroll to position [2142, 0]
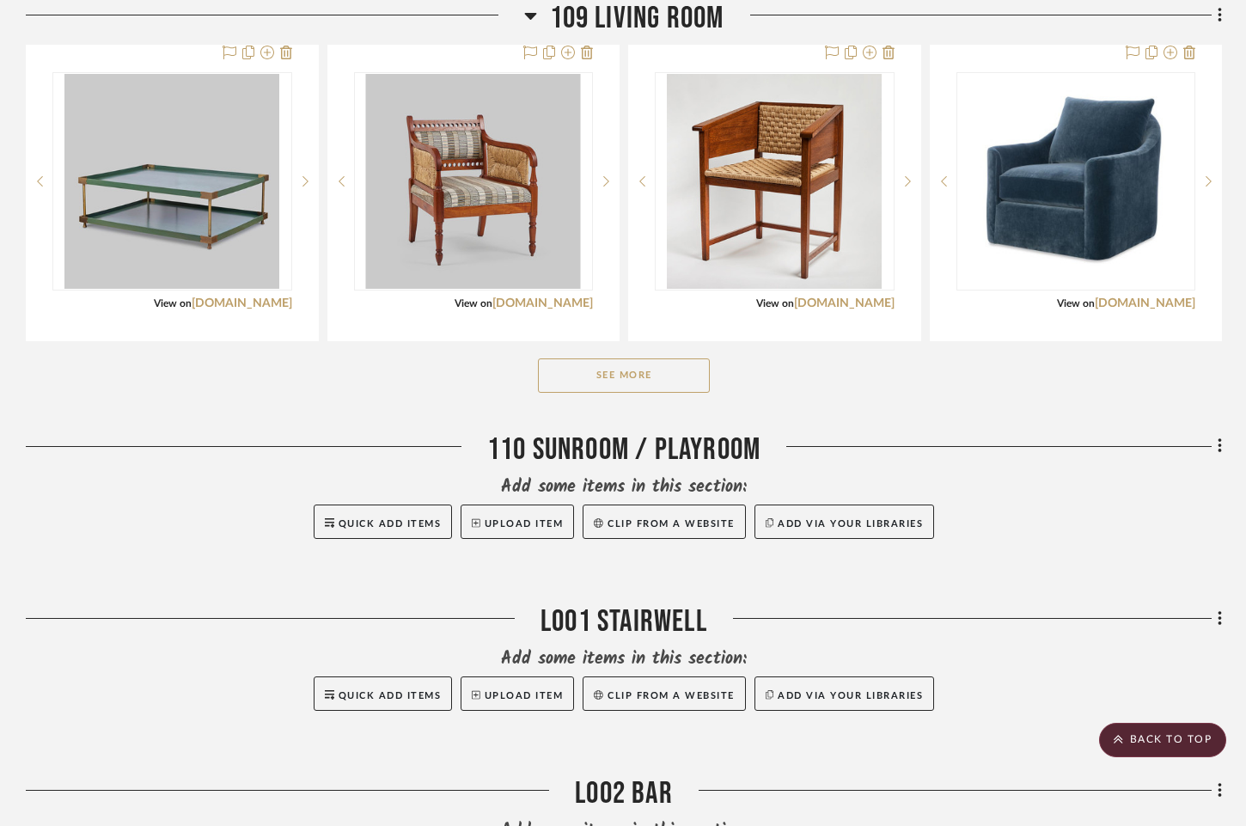
click at [605, 387] on button "See More" at bounding box center [624, 375] width 172 height 34
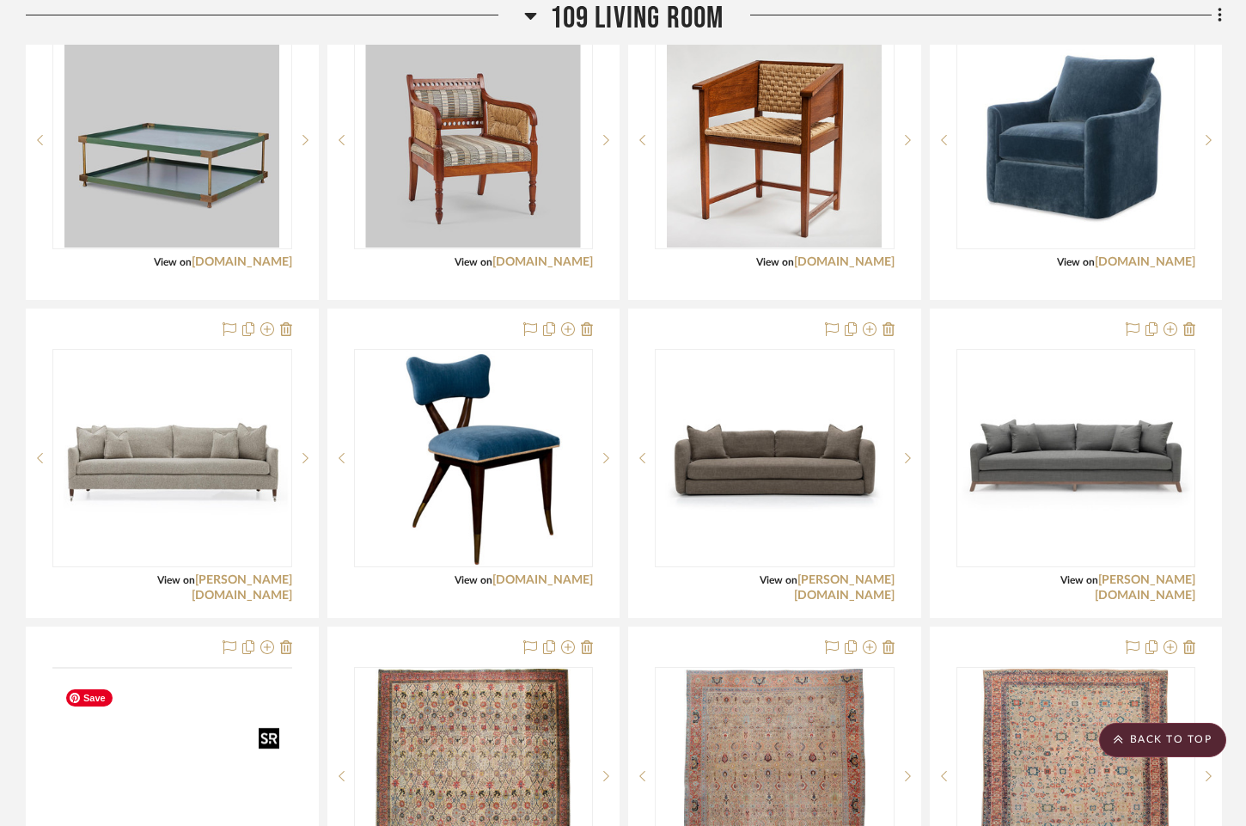
scroll to position [2191, 0]
